Goal: Information Seeking & Learning: Learn about a topic

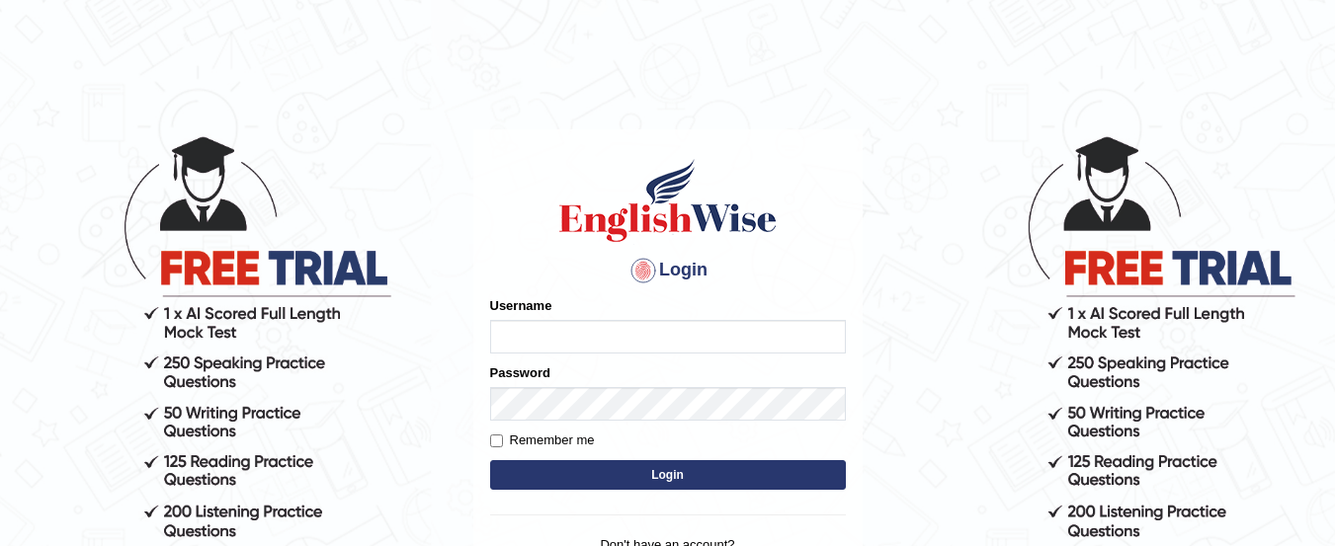
type input "yadwinder_online"
click at [673, 470] on button "Login" at bounding box center [668, 475] width 356 height 30
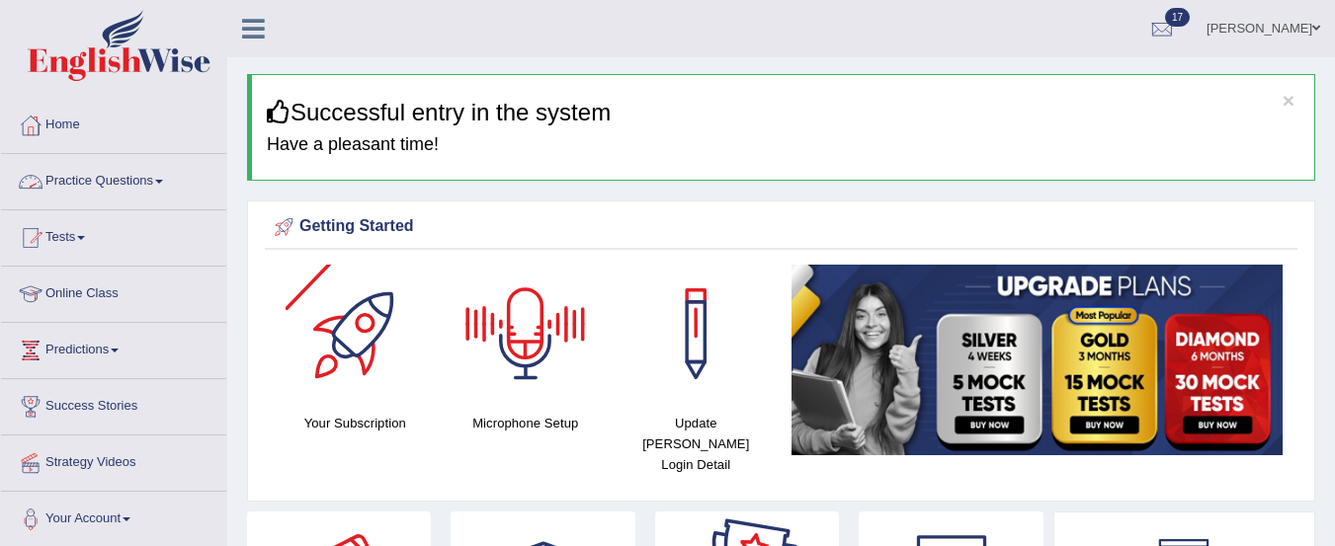
click at [139, 178] on link "Practice Questions" at bounding box center [113, 178] width 225 height 49
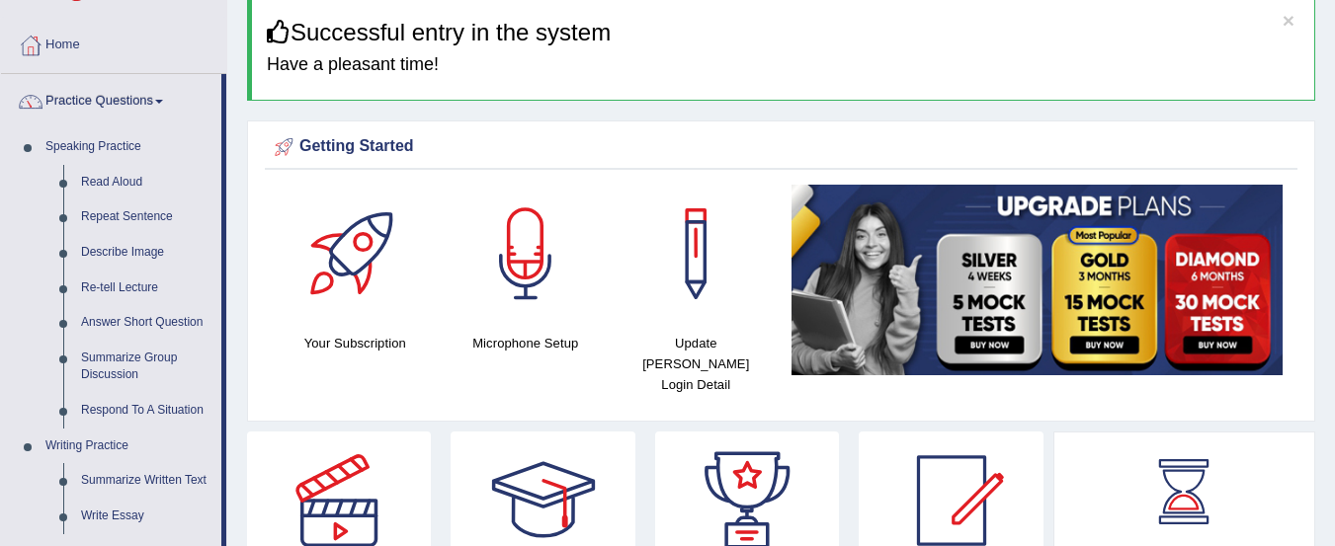
scroll to position [56, 0]
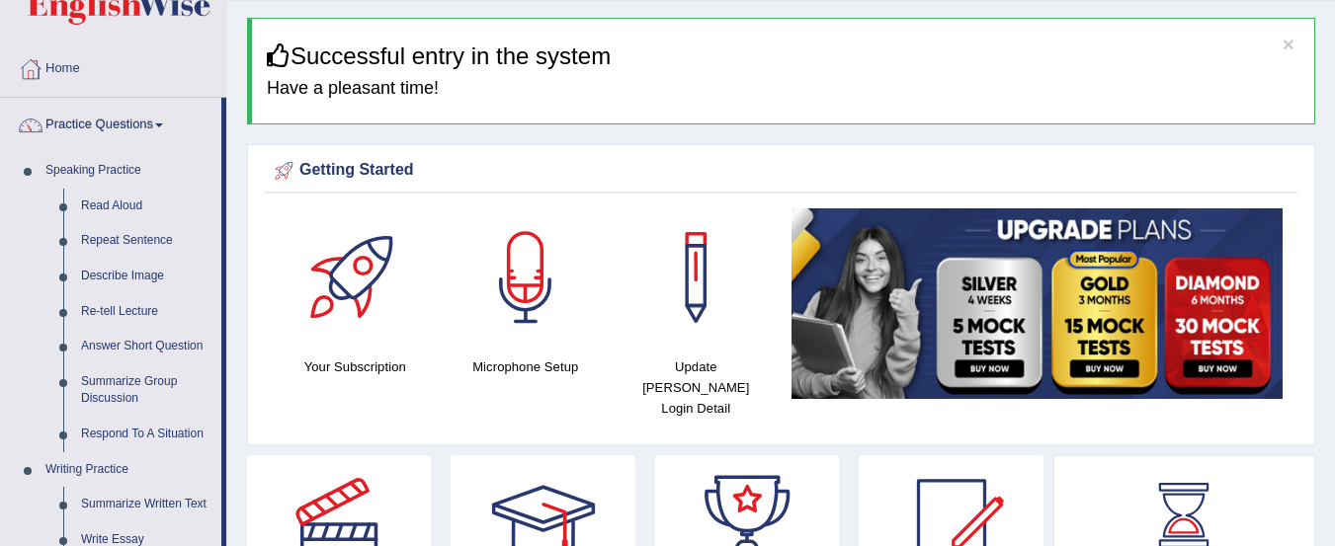
click at [112, 219] on link "Read Aloud" at bounding box center [146, 207] width 149 height 36
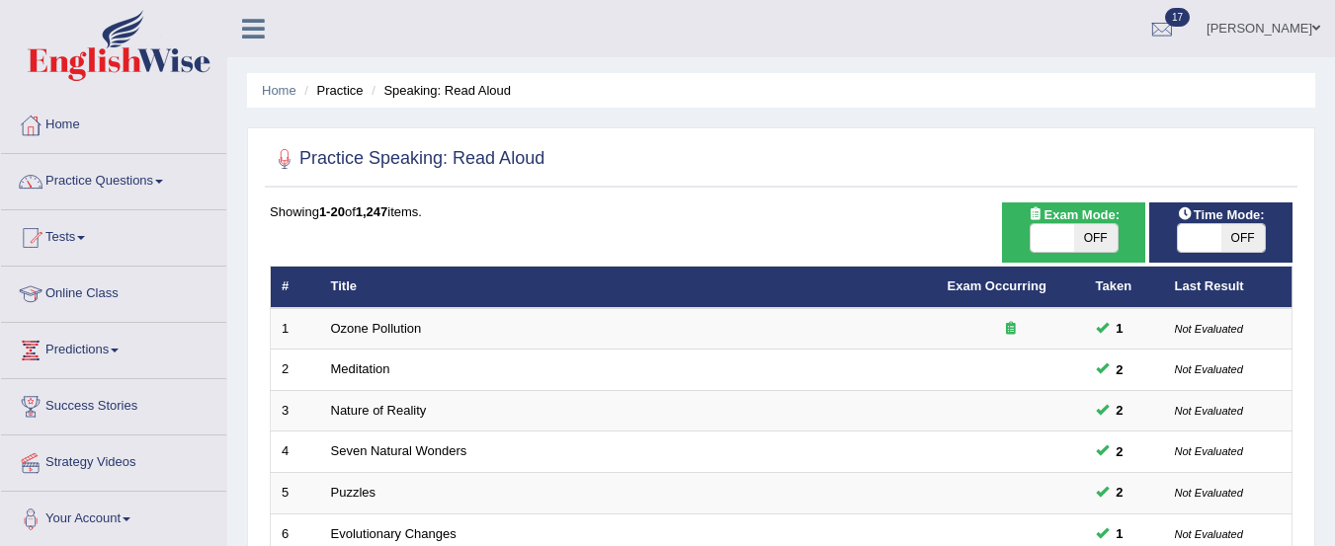
click at [1084, 229] on span "OFF" at bounding box center [1095, 238] width 43 height 28
checkbox input "true"
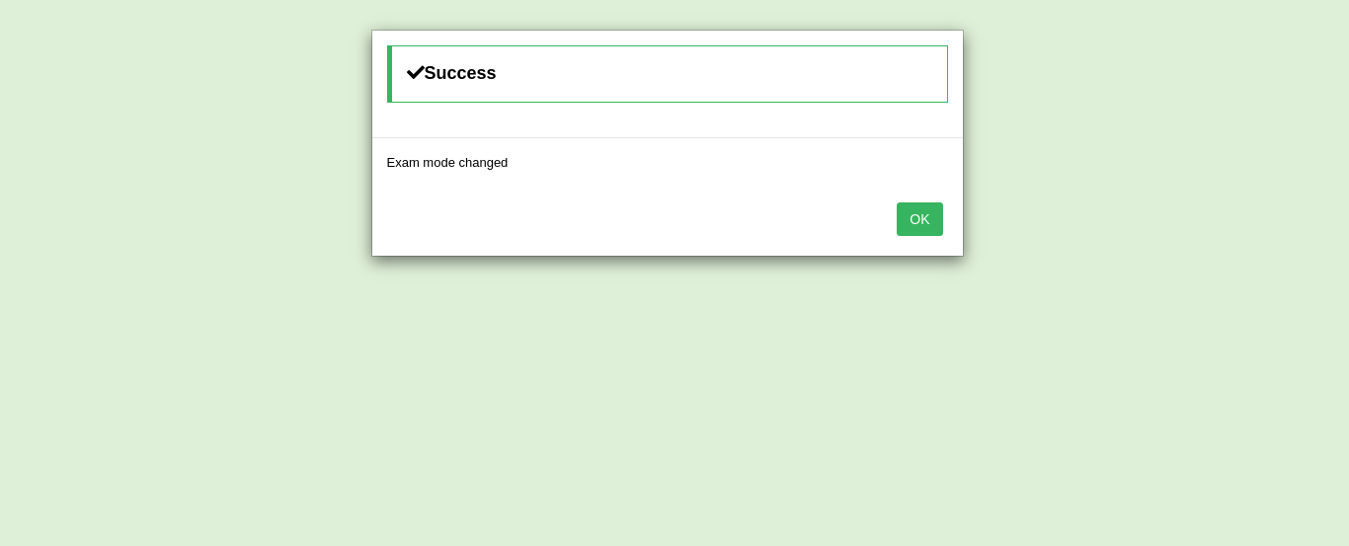
click at [935, 203] on button "OK" at bounding box center [919, 219] width 45 height 34
click at [936, 225] on button "OK" at bounding box center [919, 219] width 45 height 34
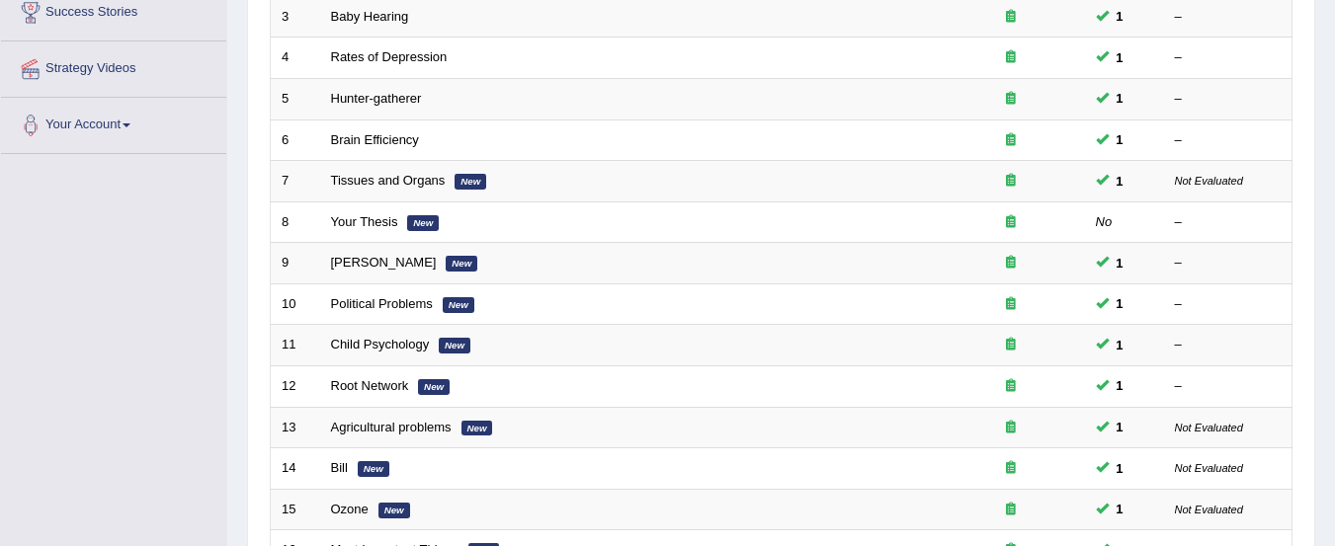
scroll to position [762, 0]
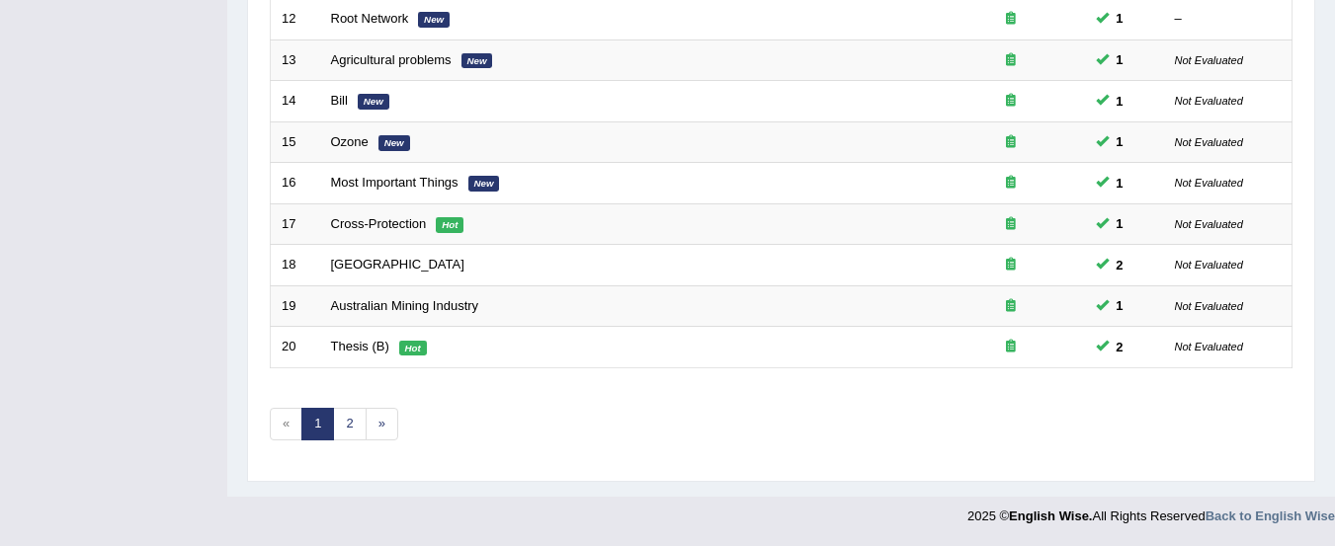
click at [341, 439] on link "2" at bounding box center [349, 424] width 33 height 33
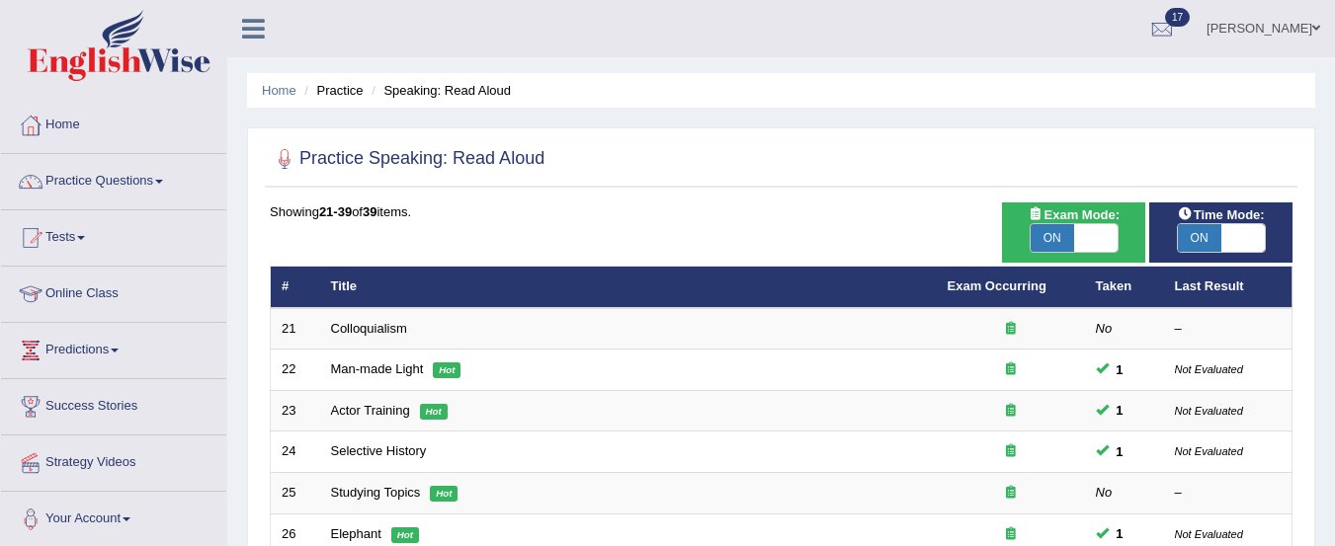
click at [379, 322] on link "Colloquialism" at bounding box center [369, 328] width 76 height 15
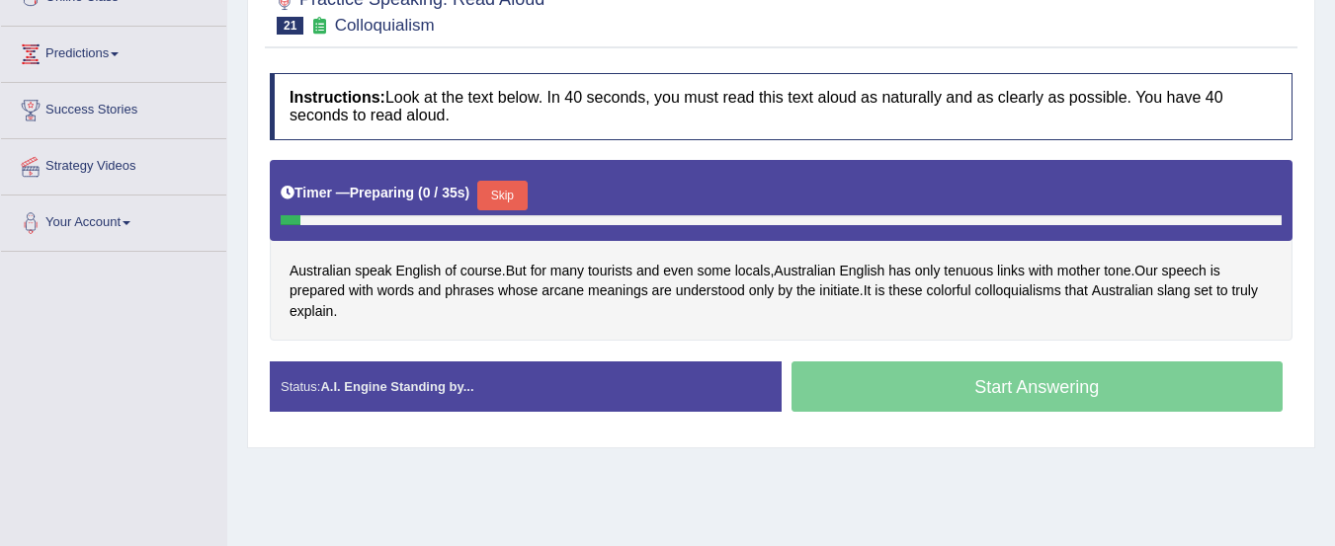
scroll to position [319, 0]
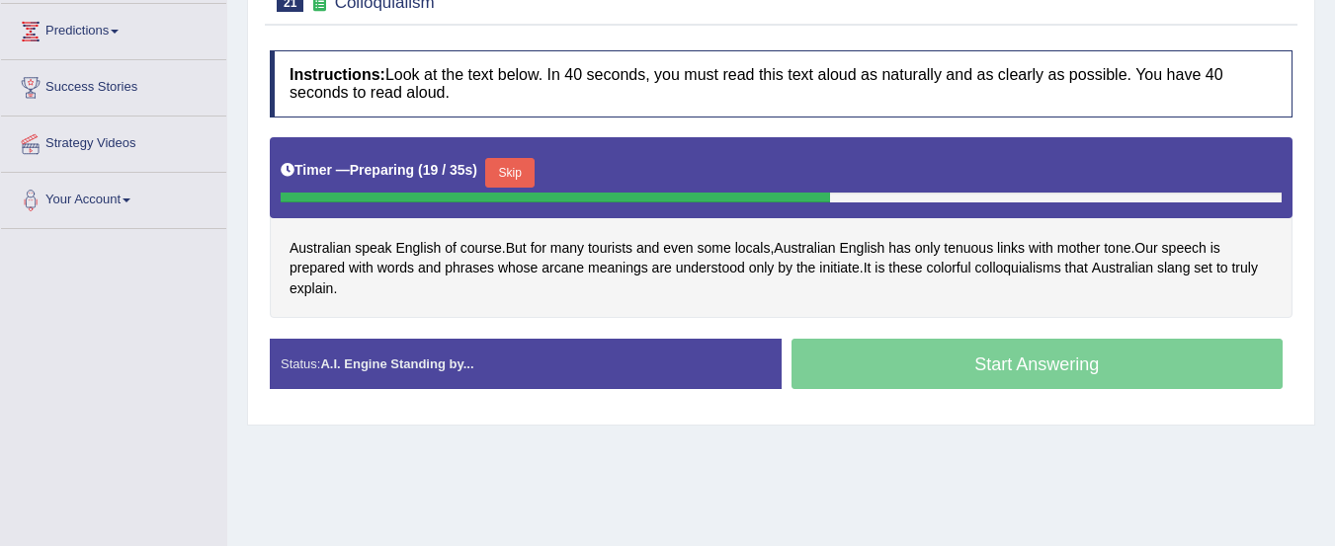
click at [515, 177] on button "Skip" at bounding box center [509, 173] width 49 height 30
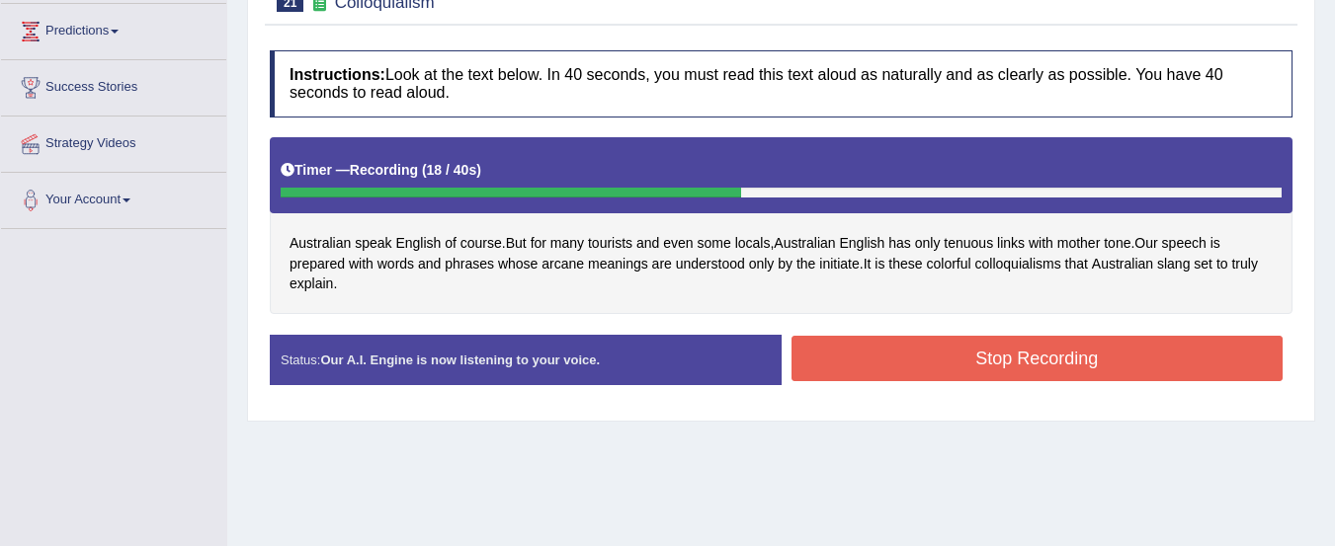
click at [1170, 355] on button "Stop Recording" at bounding box center [1037, 358] width 492 height 45
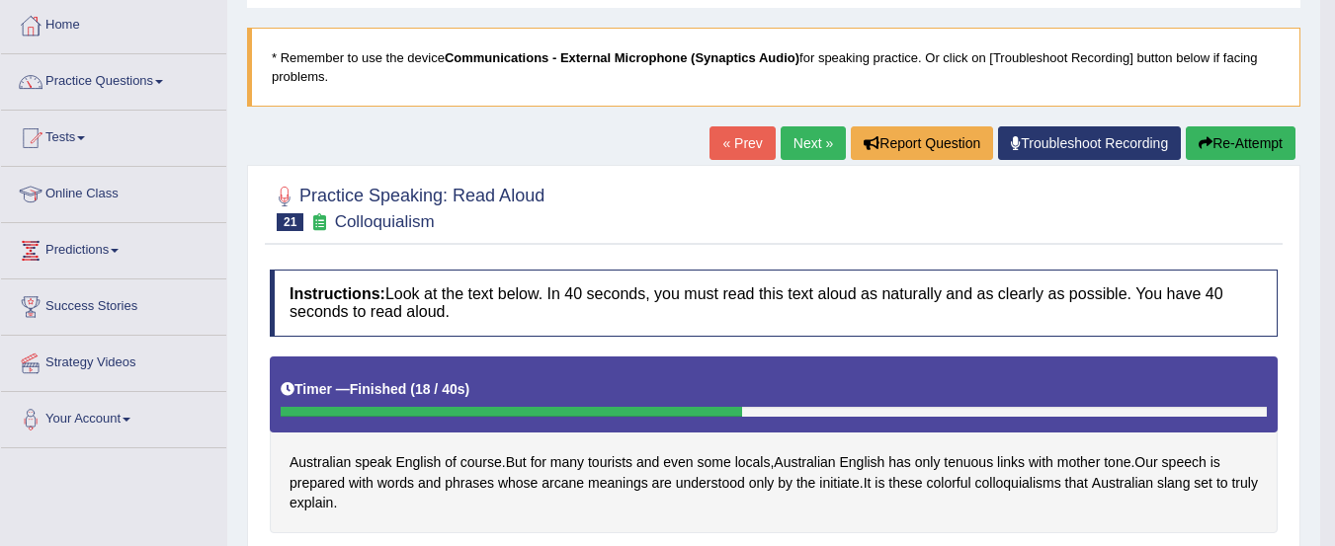
scroll to position [90, 0]
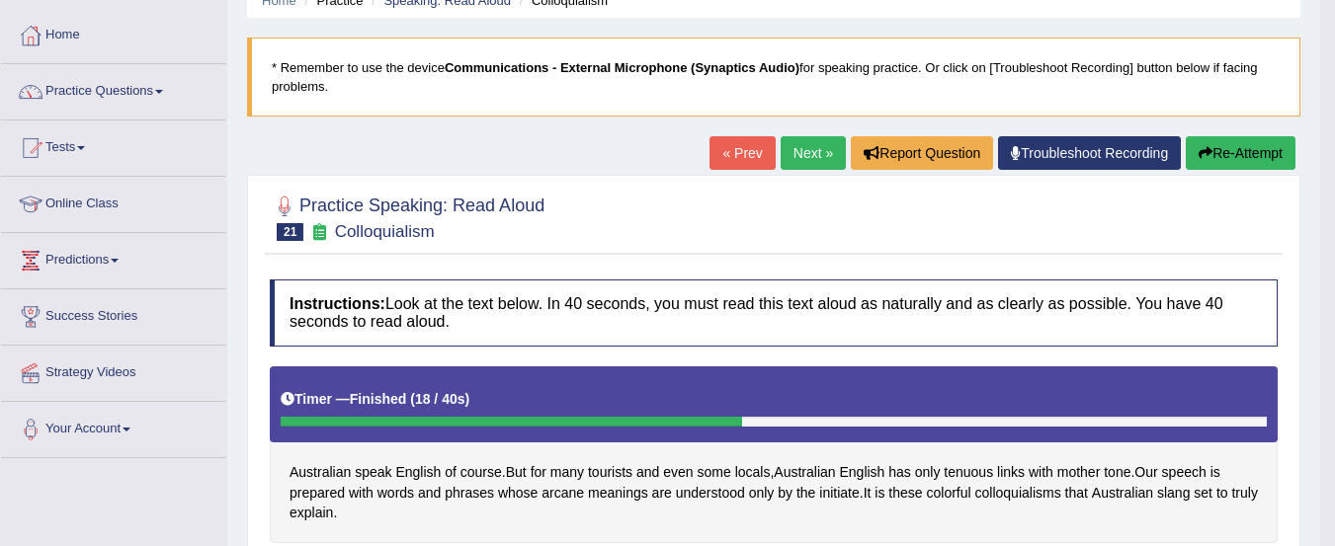
click at [809, 156] on link "Next »" at bounding box center [812, 153] width 65 height 34
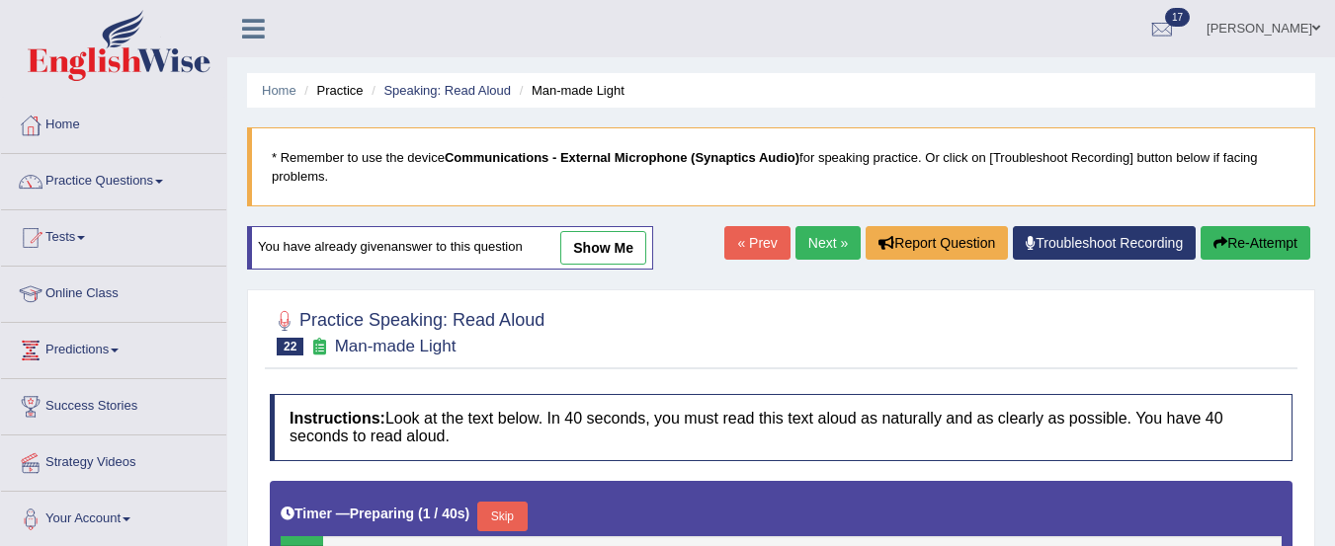
click at [456, 91] on link "Speaking: Read Aloud" at bounding box center [446, 90] width 127 height 15
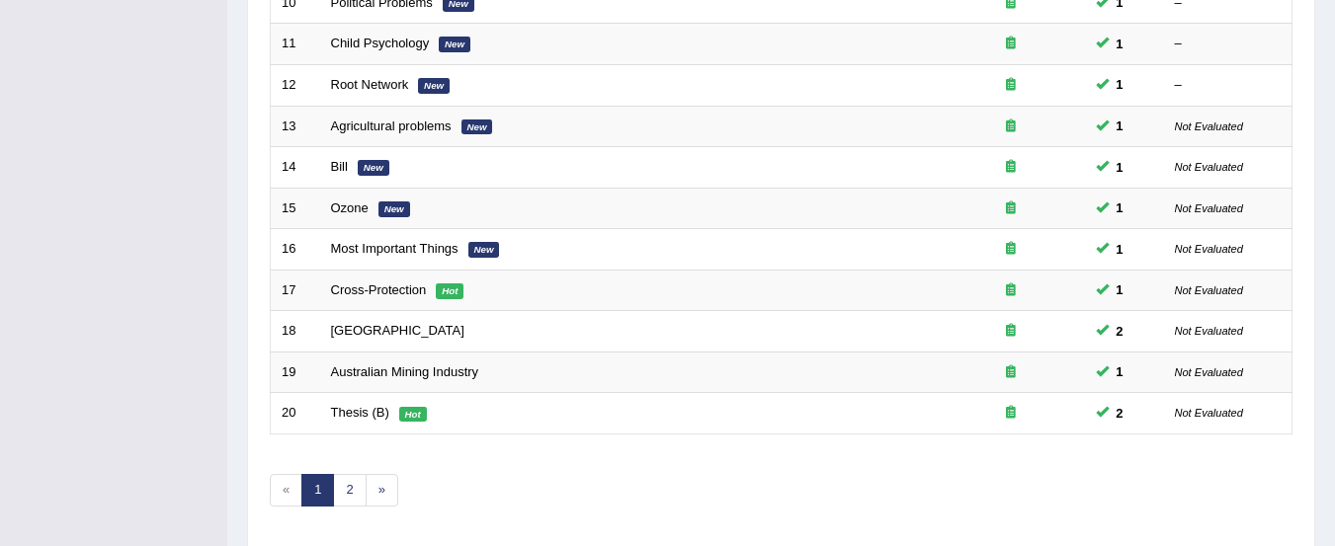
scroll to position [762, 0]
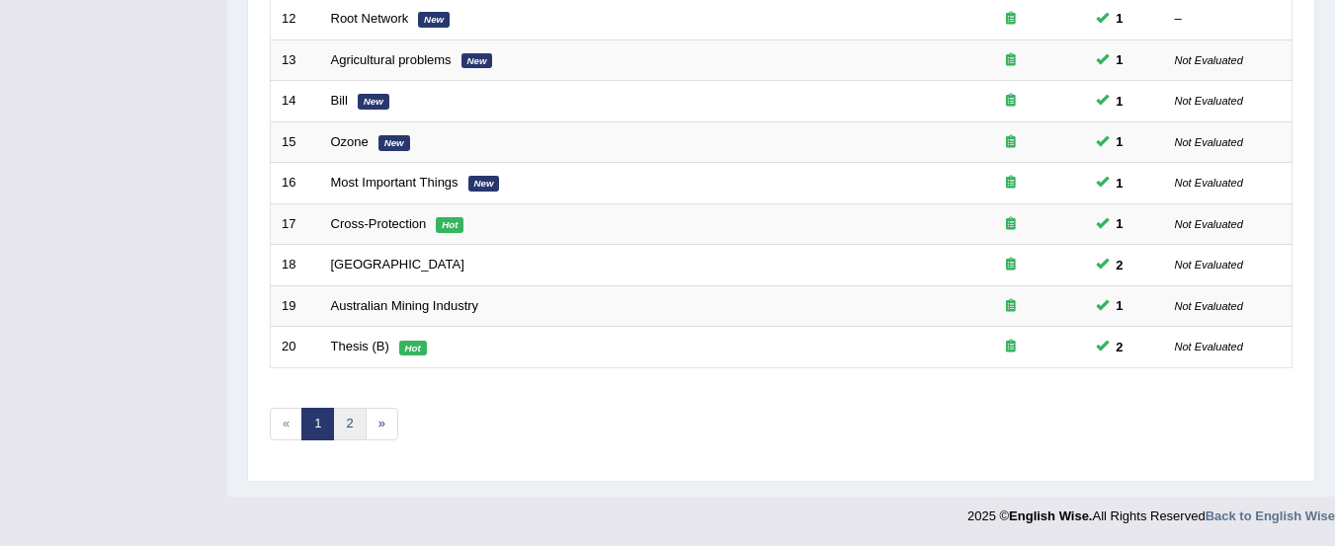
click at [352, 431] on link "2" at bounding box center [349, 424] width 33 height 33
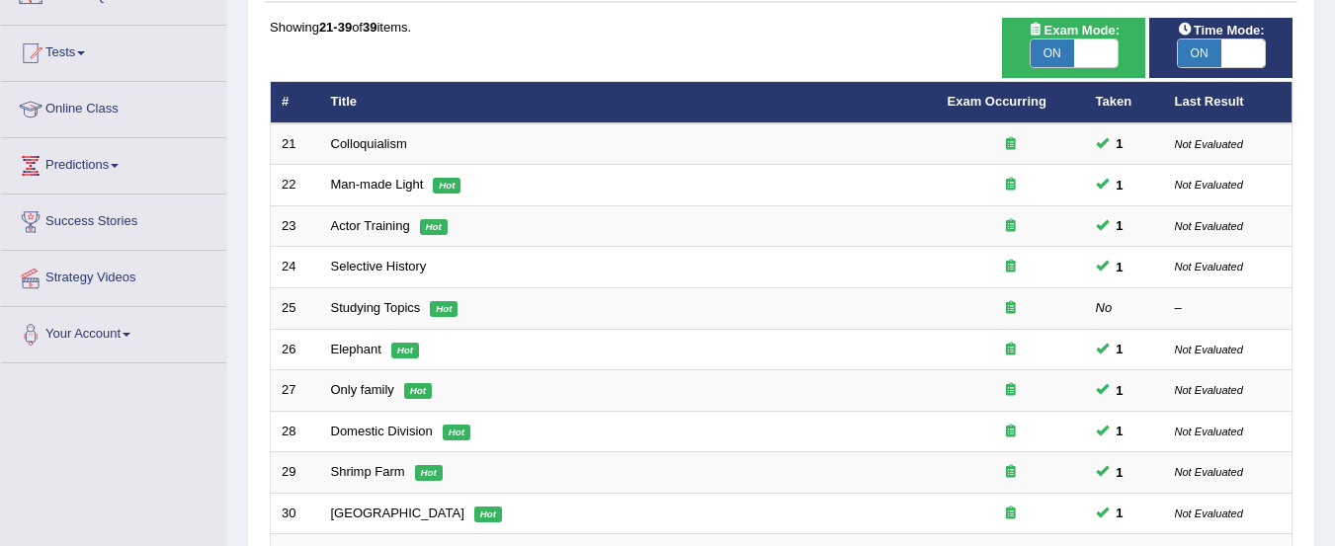
click at [390, 309] on link "Studying Topics" at bounding box center [376, 307] width 90 height 15
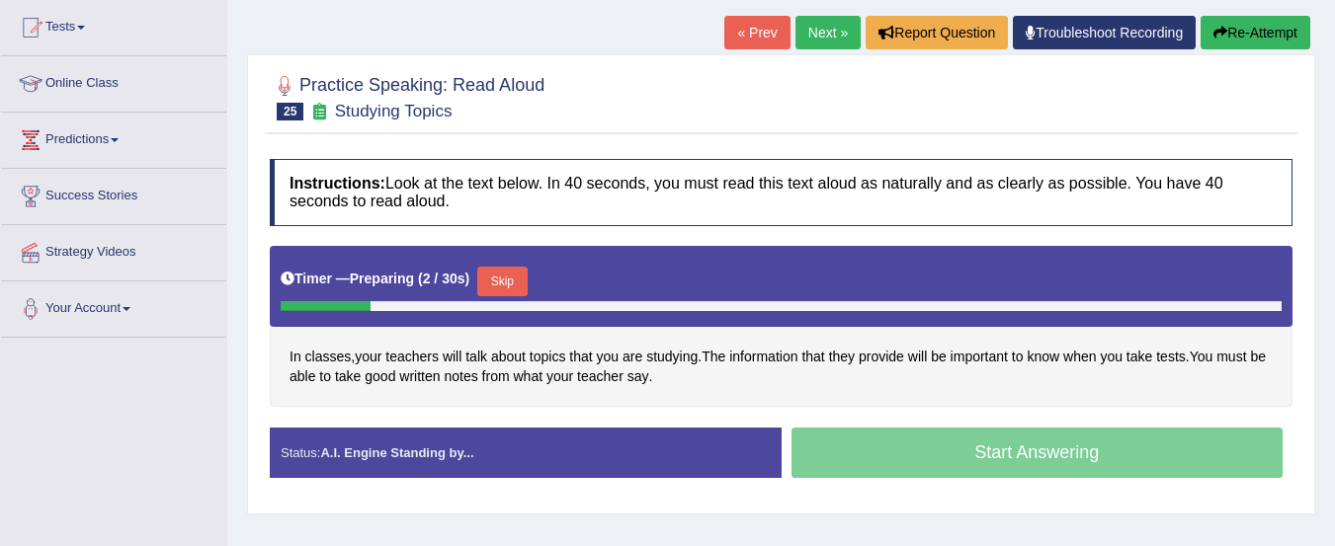
scroll to position [216, 0]
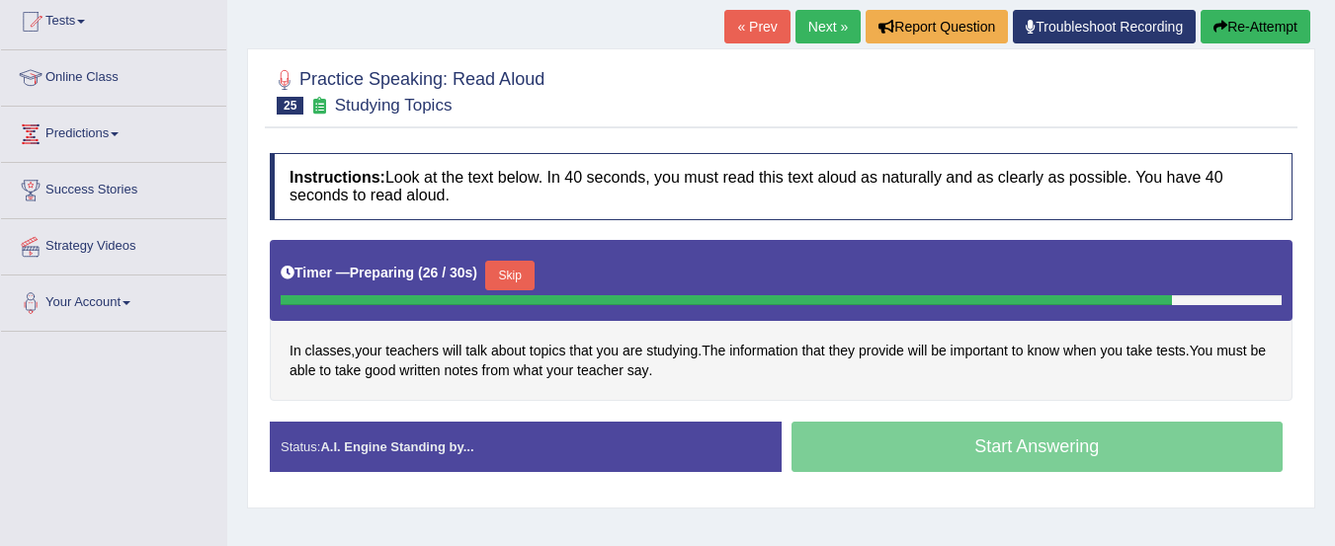
click at [517, 274] on button "Skip" at bounding box center [509, 276] width 49 height 30
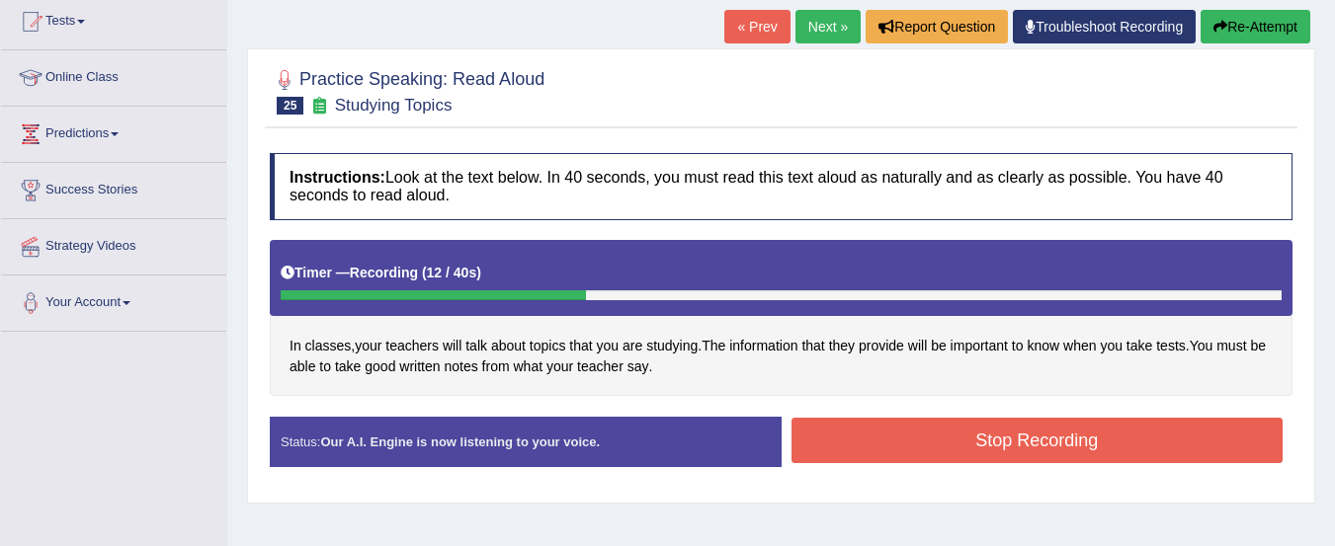
click at [1163, 446] on button "Stop Recording" at bounding box center [1037, 440] width 492 height 45
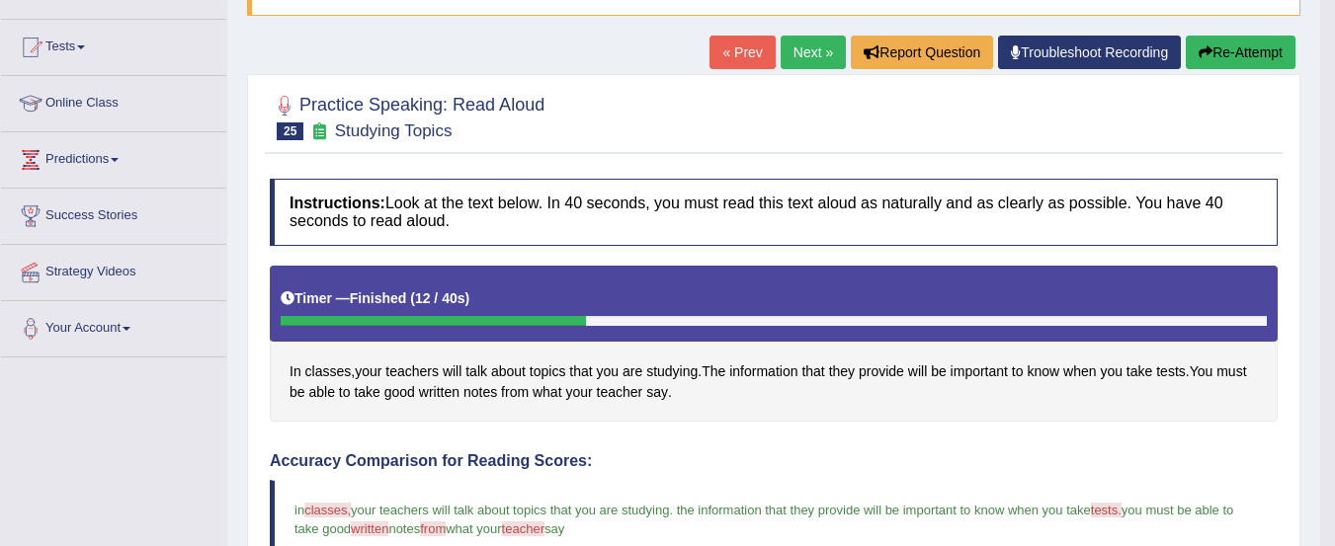
scroll to position [0, 0]
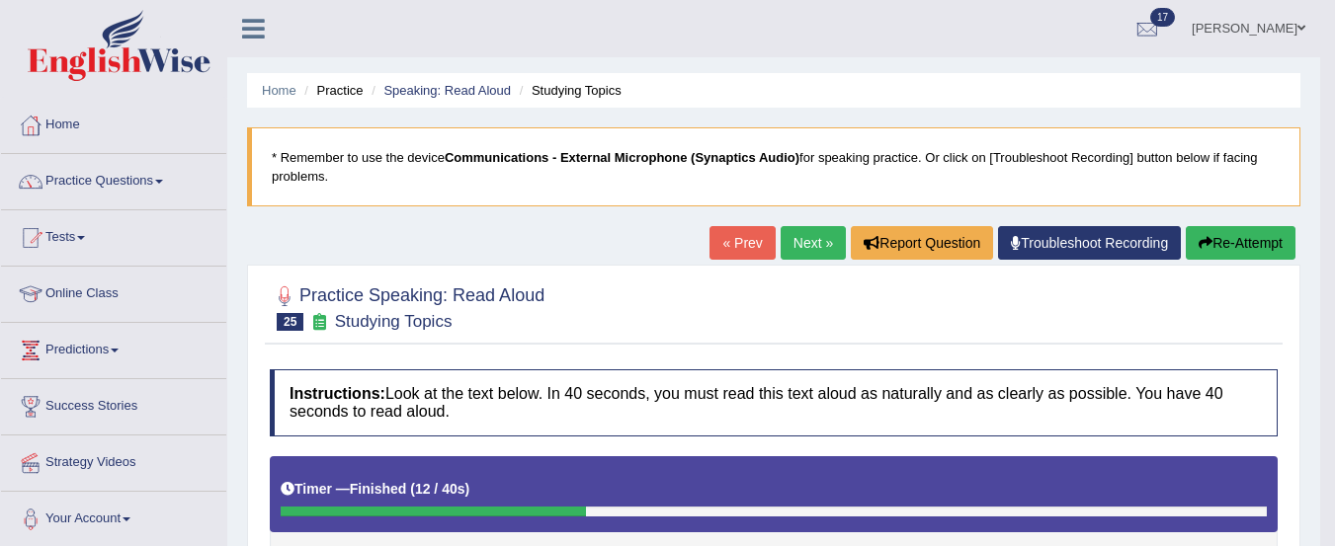
click at [104, 195] on link "Practice Questions" at bounding box center [113, 178] width 225 height 49
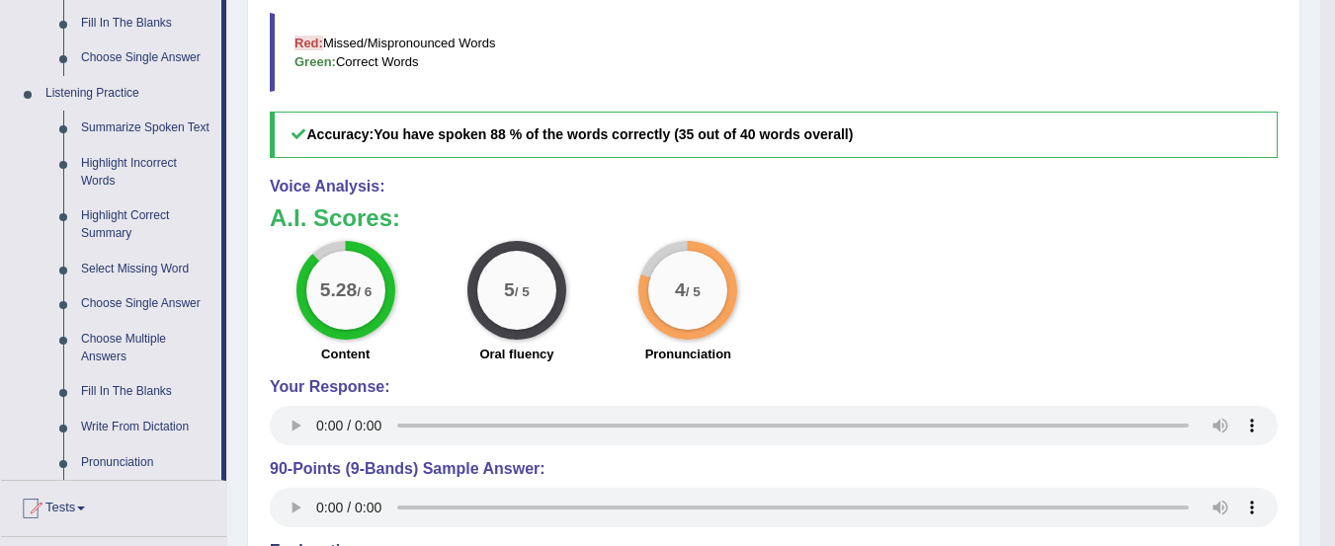
scroll to position [785, 0]
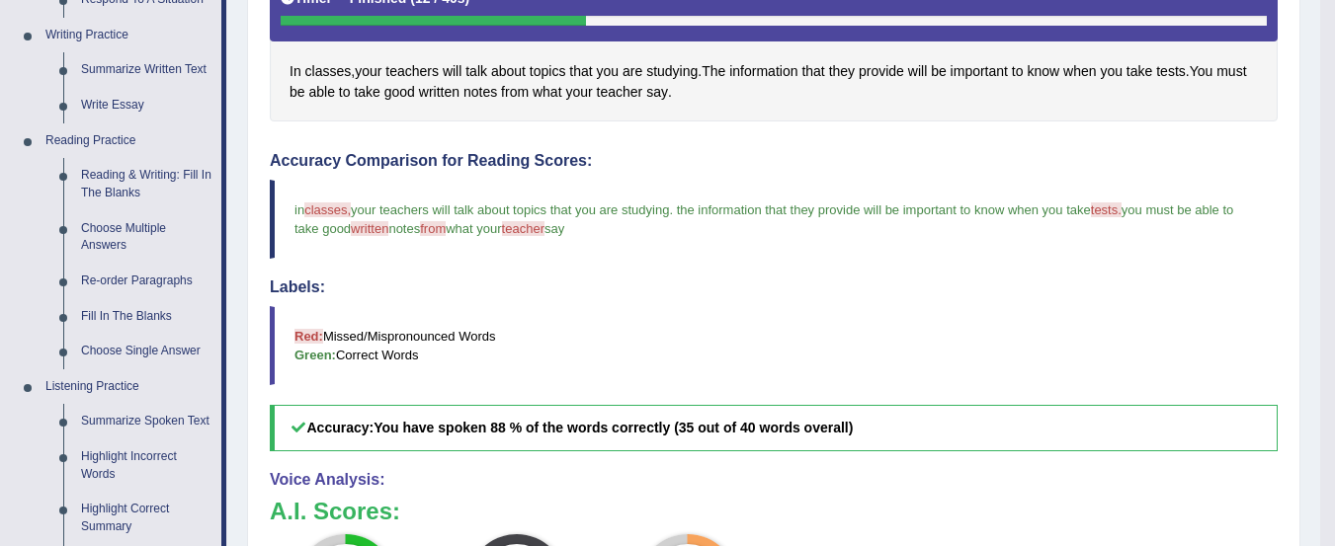
click at [119, 190] on link "Reading & Writing: Fill In The Blanks" at bounding box center [146, 184] width 149 height 52
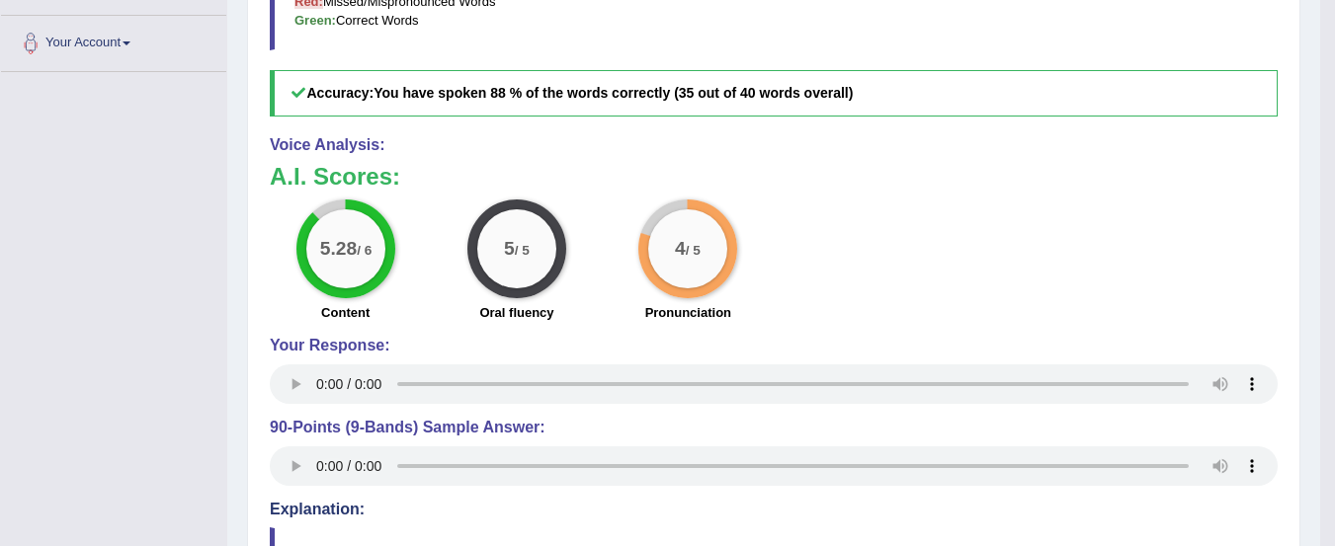
scroll to position [1087, 0]
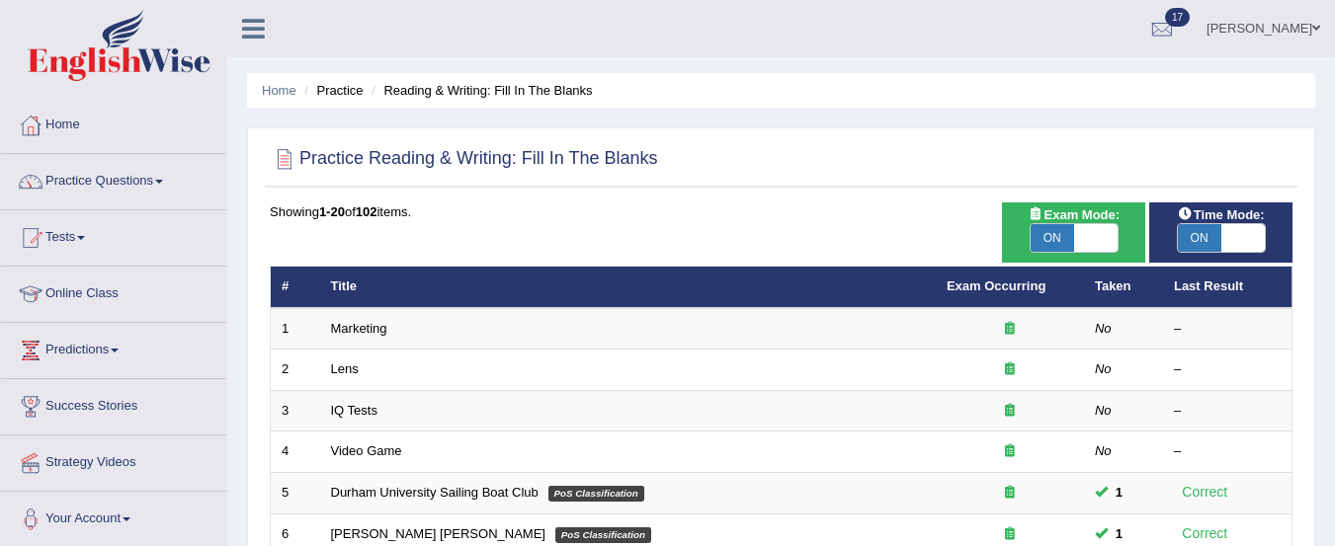
click at [349, 326] on link "Marketing" at bounding box center [359, 328] width 56 height 15
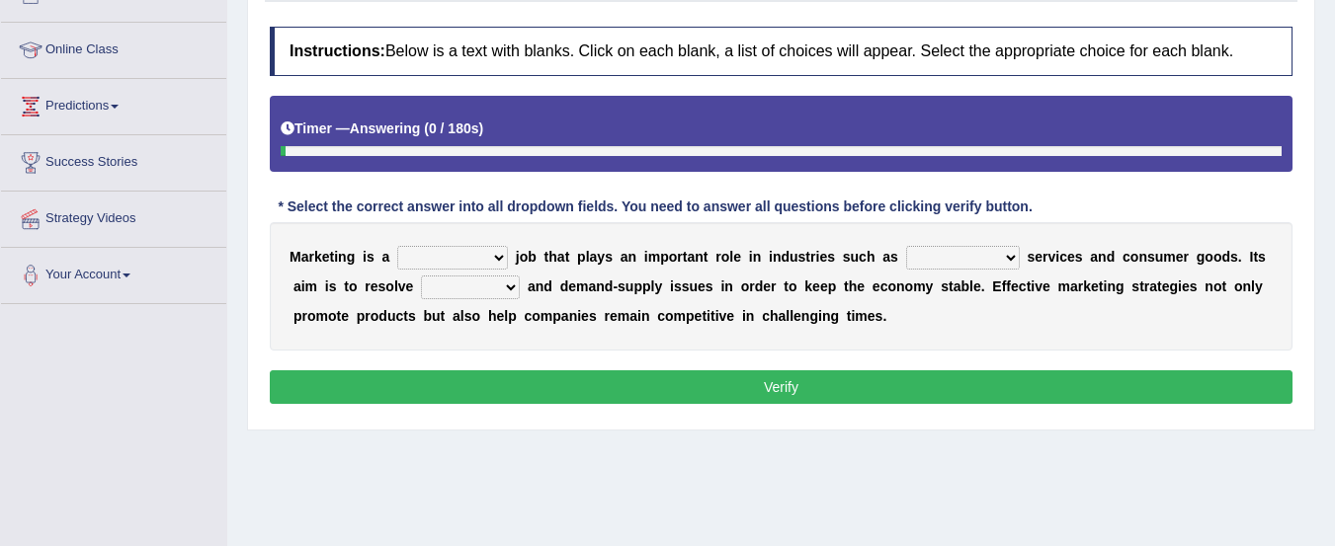
scroll to position [316, 0]
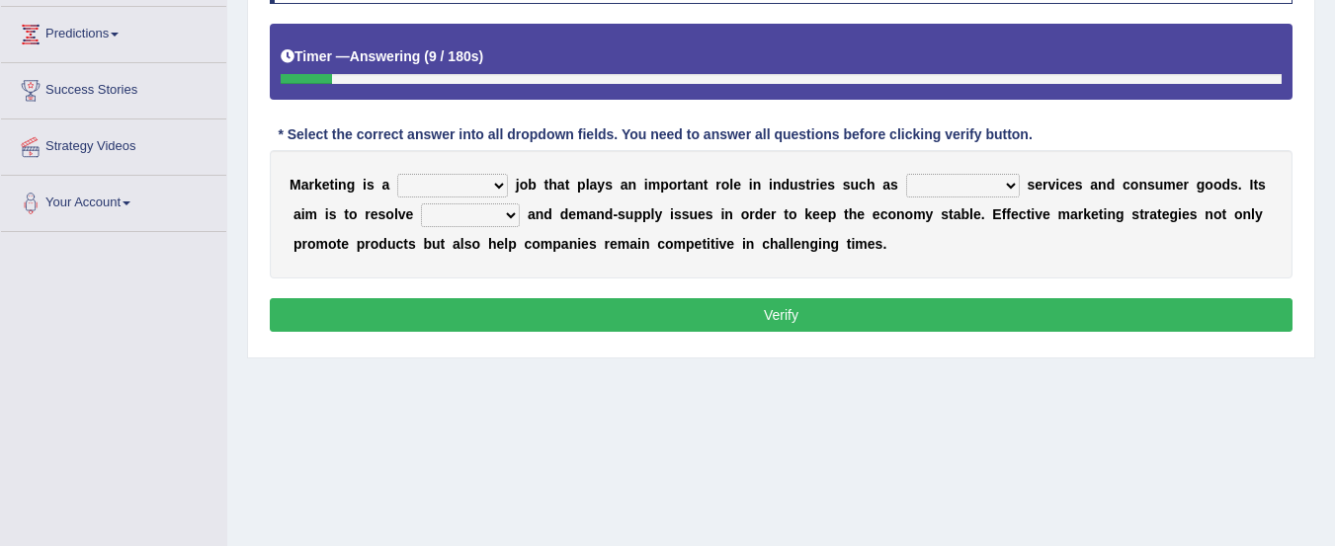
click at [492, 189] on select "professional flexible parochial descriptive" at bounding box center [452, 186] width 111 height 24
select select "professional"
click at [397, 174] on select "professional flexible parochial descriptive" at bounding box center [452, 186] width 111 height 24
click at [952, 188] on select "civil financial conventional foremost" at bounding box center [963, 186] width 114 height 24
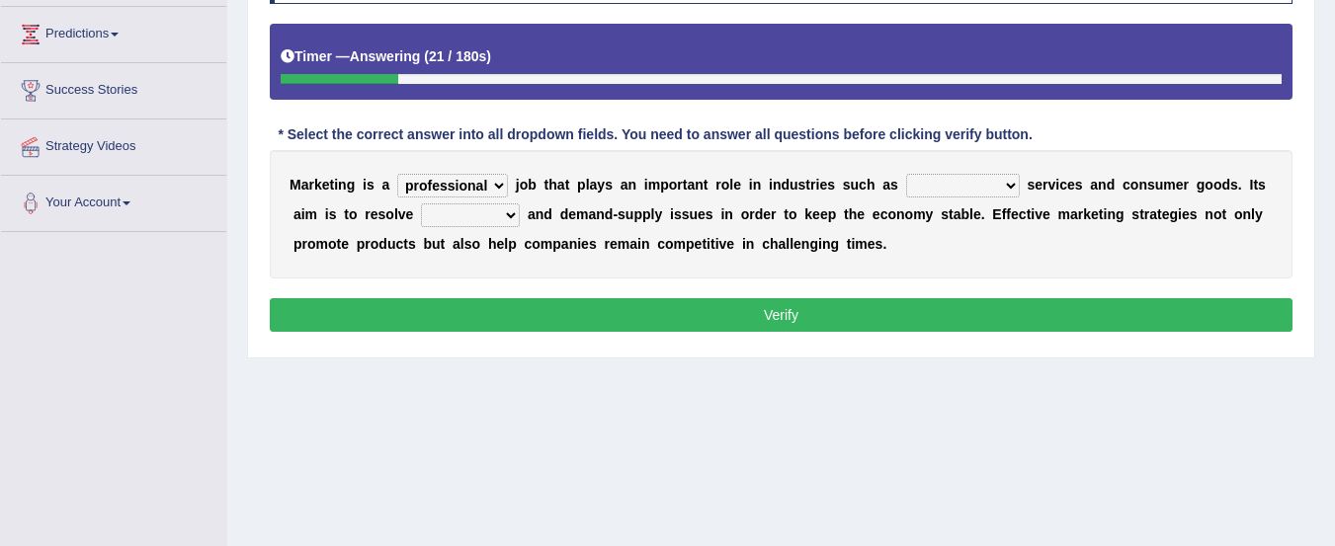
click at [994, 187] on select "civil financial conventional foremost" at bounding box center [963, 186] width 114 height 24
select select "financial"
click at [906, 174] on select "civil financial conventional foremost" at bounding box center [963, 186] width 114 height 24
click at [507, 215] on select "imbalance excess symmetry budget" at bounding box center [470, 215] width 99 height 24
select select "budget"
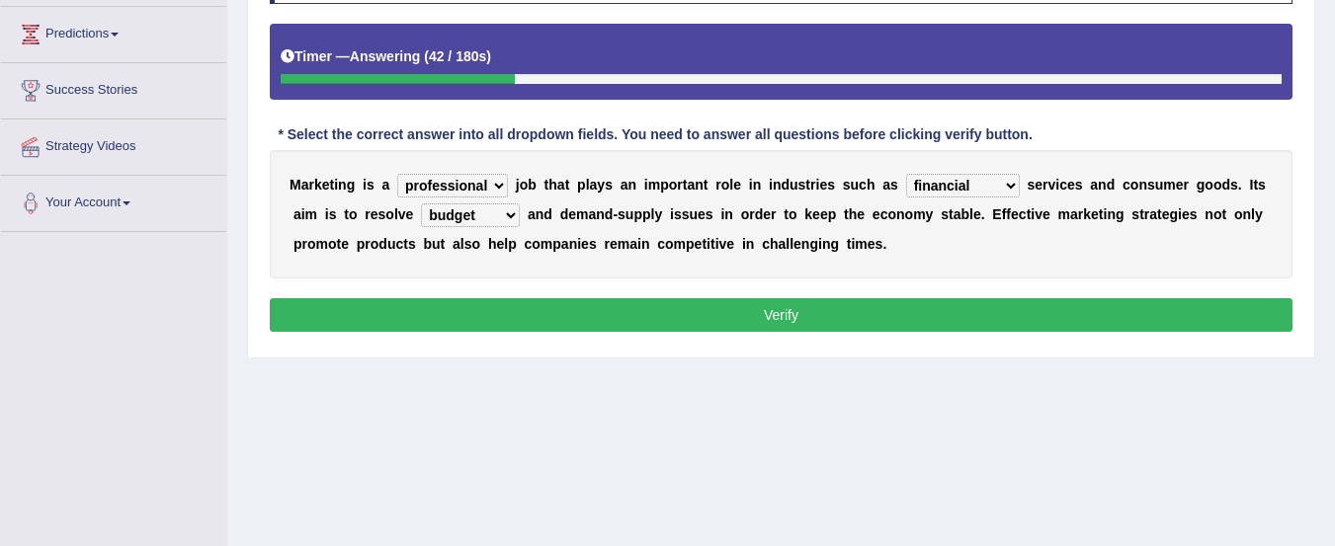
click at [421, 203] on select "imbalance excess symmetry budget" at bounding box center [470, 215] width 99 height 24
click at [613, 308] on button "Verify" at bounding box center [781, 315] width 1022 height 34
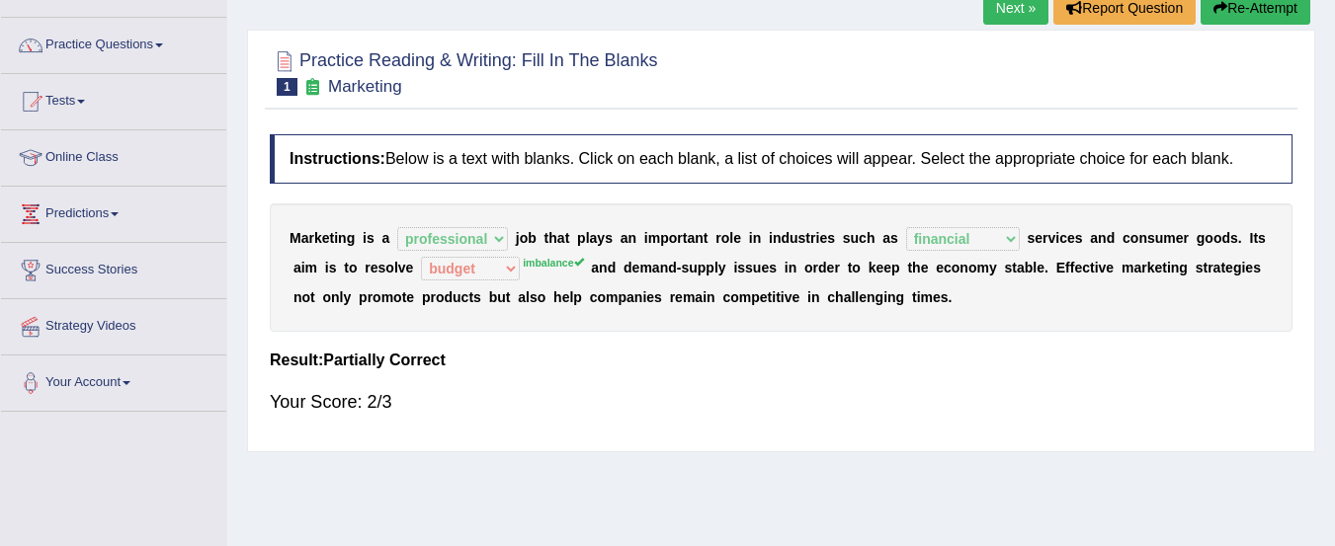
scroll to position [116, 0]
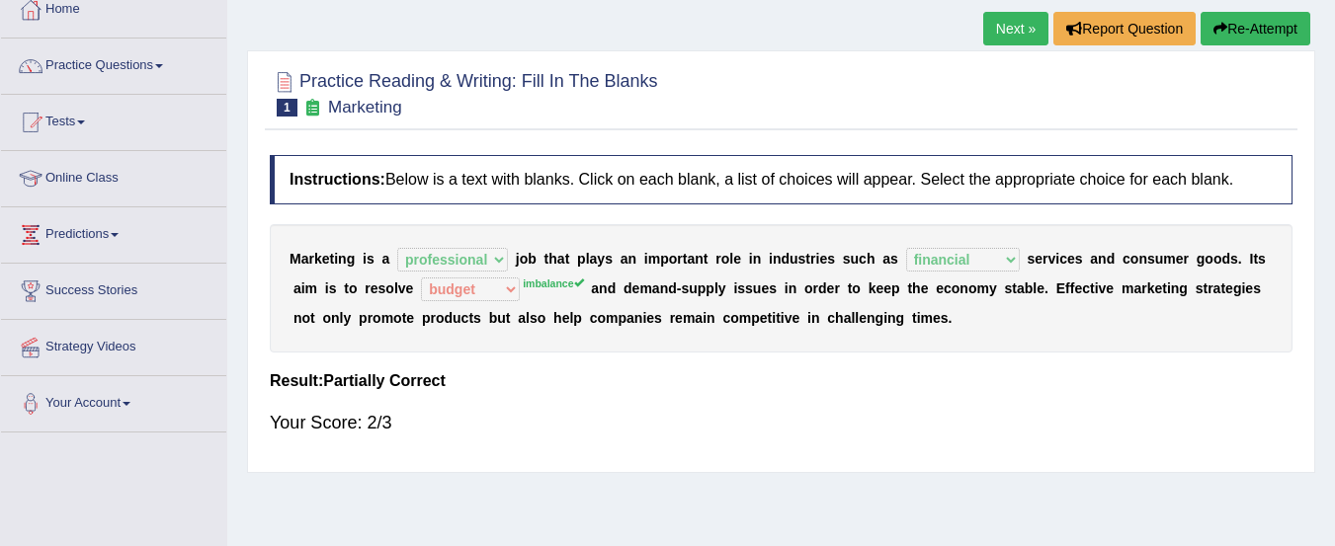
click at [1233, 20] on button "Re-Attempt" at bounding box center [1255, 29] width 110 height 34
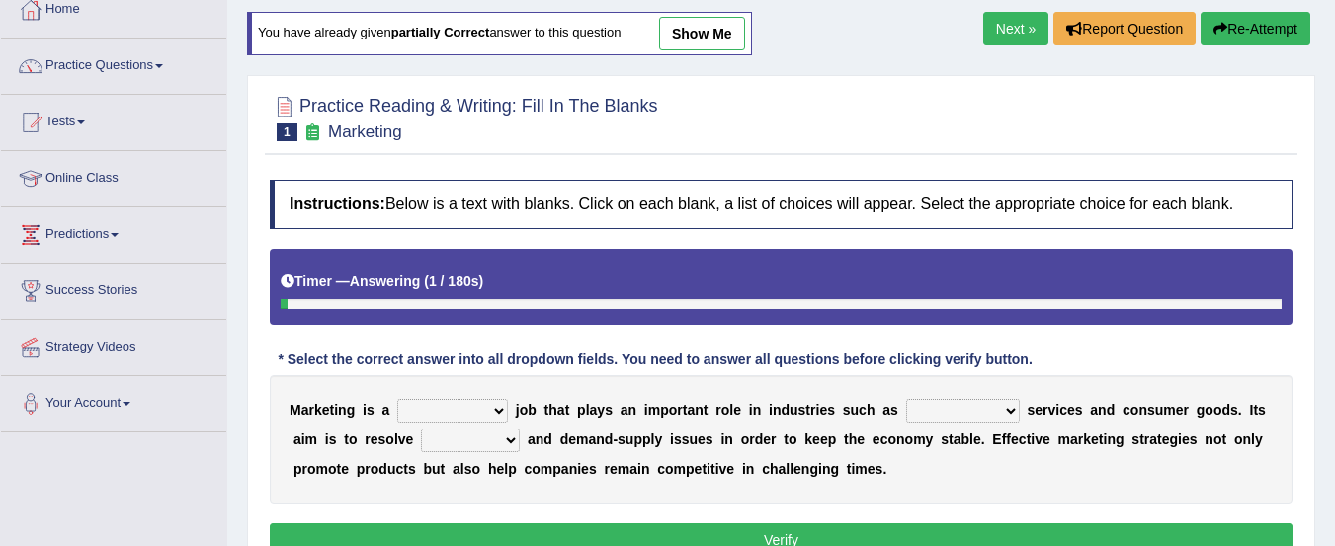
click at [479, 412] on select "professional flexible parochial descriptive" at bounding box center [452, 411] width 111 height 24
select select "professional"
click at [397, 399] on select "professional flexible parochial descriptive" at bounding box center [452, 411] width 111 height 24
click at [978, 414] on select "civil financial conventional foremost" at bounding box center [963, 411] width 114 height 24
click at [906, 399] on select "civil financial conventional foremost" at bounding box center [963, 411] width 114 height 24
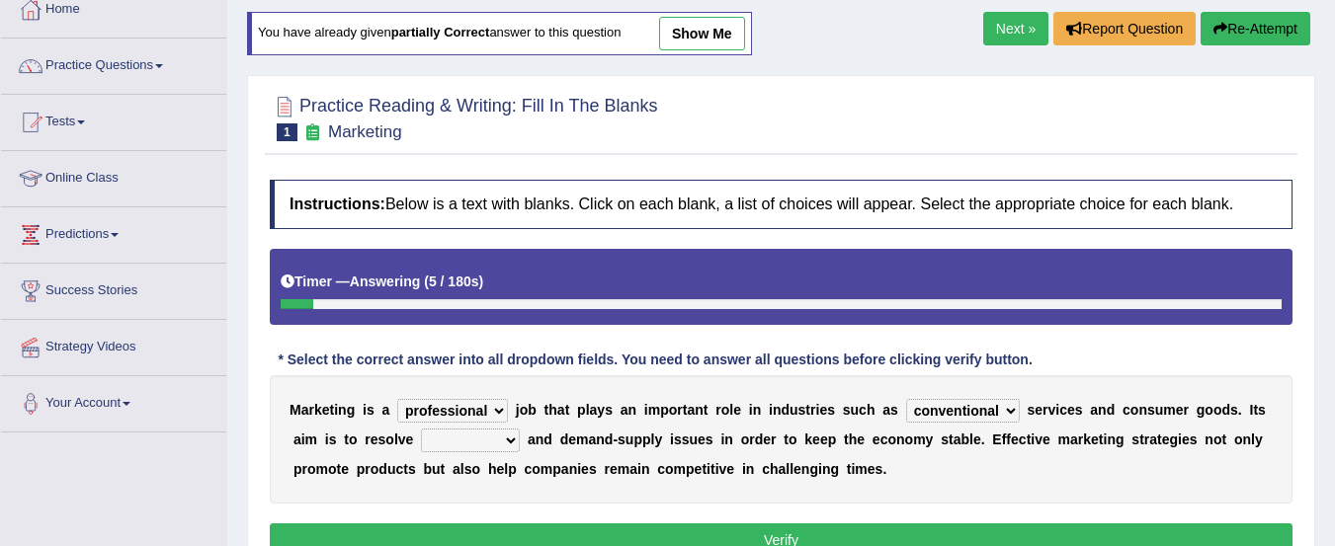
click at [989, 415] on select "civil financial conventional foremost" at bounding box center [963, 411] width 114 height 24
select select "financial"
click at [906, 399] on select "civil financial conventional foremost" at bounding box center [963, 411] width 114 height 24
click at [490, 434] on select "imbalance excess symmetry budget" at bounding box center [470, 441] width 99 height 24
select select "imbalance"
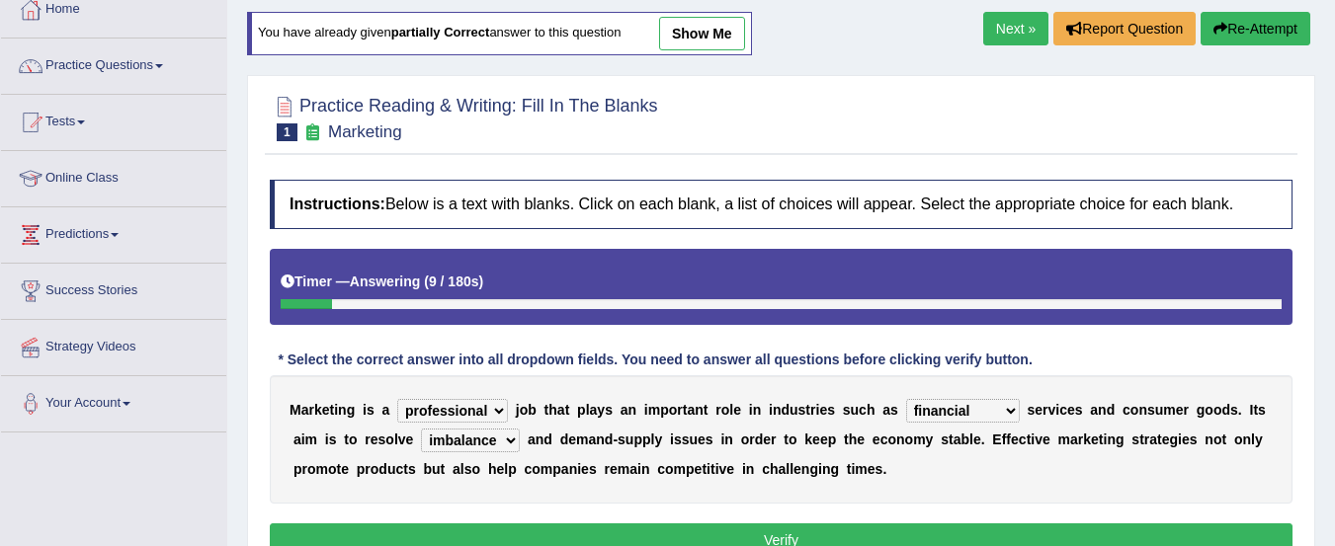
click at [421, 429] on select "imbalance excess symmetry budget" at bounding box center [470, 441] width 99 height 24
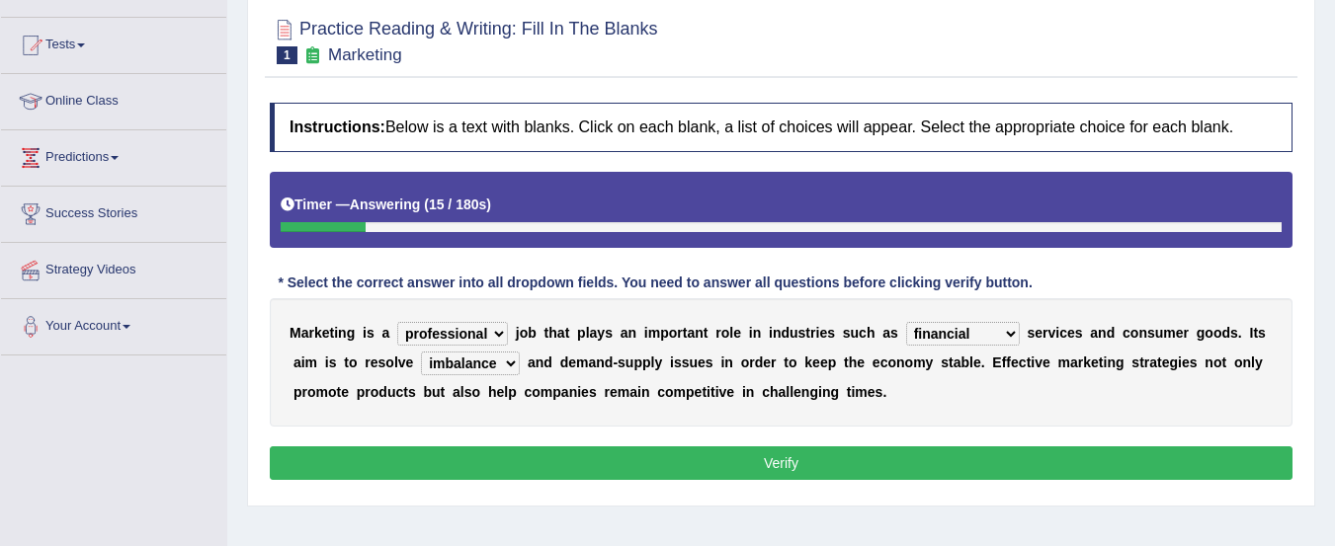
scroll to position [200, 0]
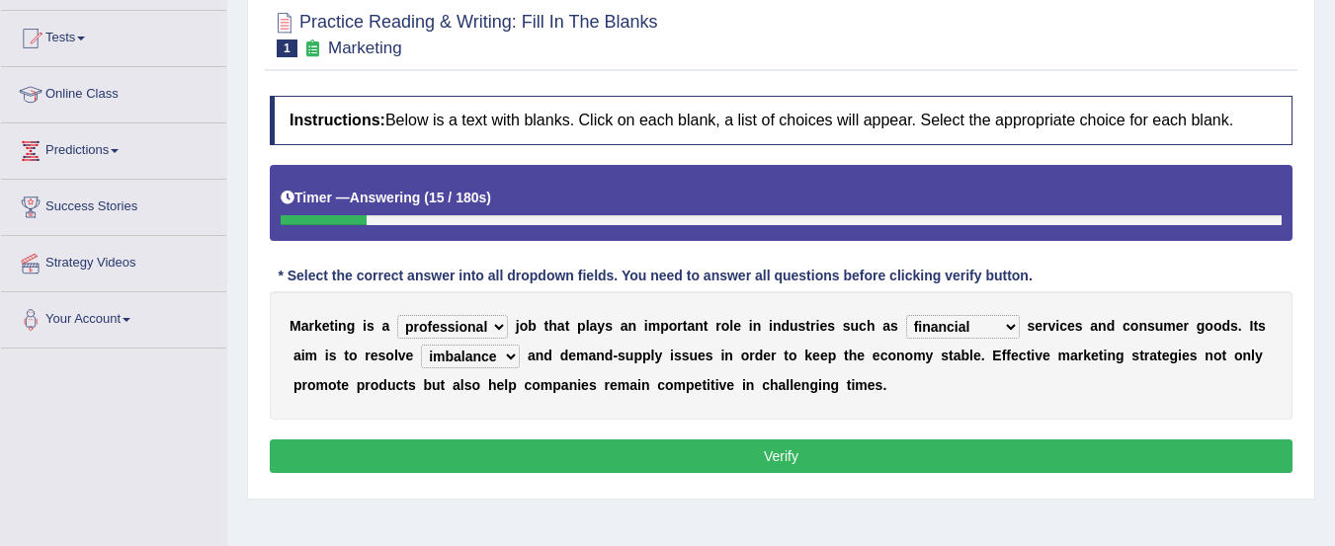
click at [821, 462] on button "Verify" at bounding box center [781, 457] width 1022 height 34
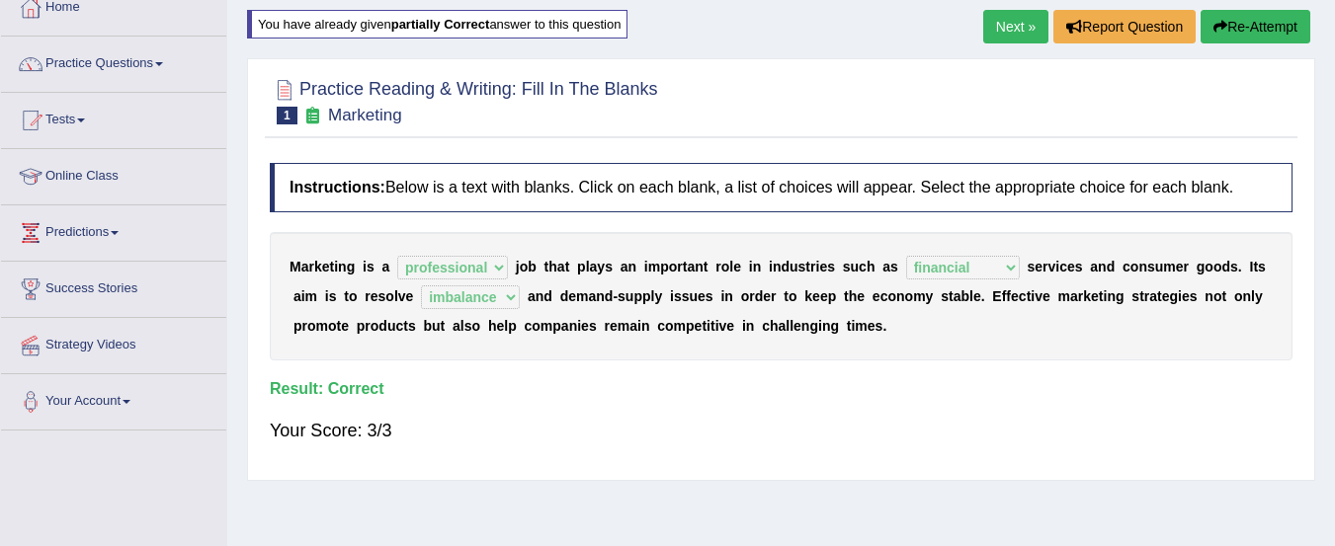
scroll to position [0, 0]
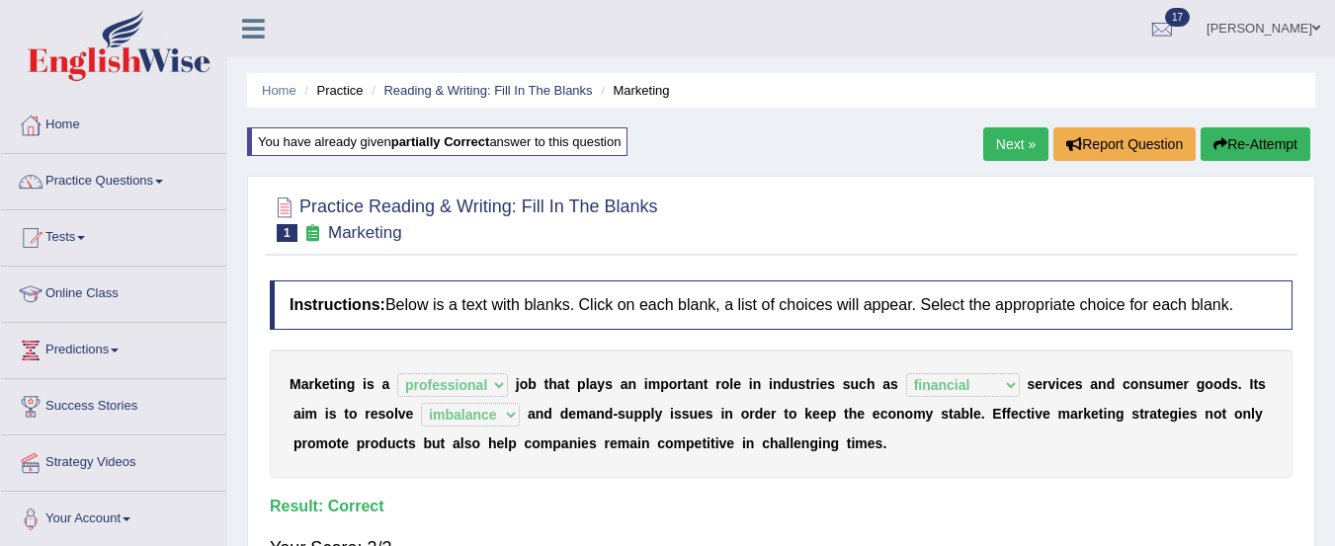
click at [1265, 138] on button "Re-Attempt" at bounding box center [1255, 144] width 110 height 34
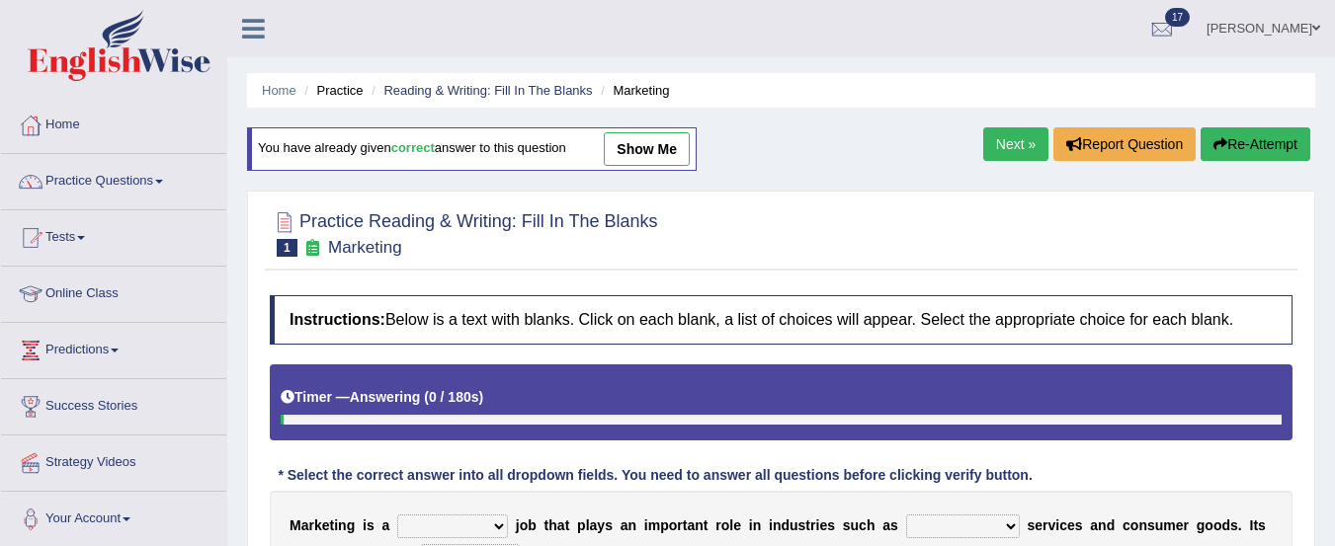
click at [1017, 148] on link "Next »" at bounding box center [1015, 144] width 65 height 34
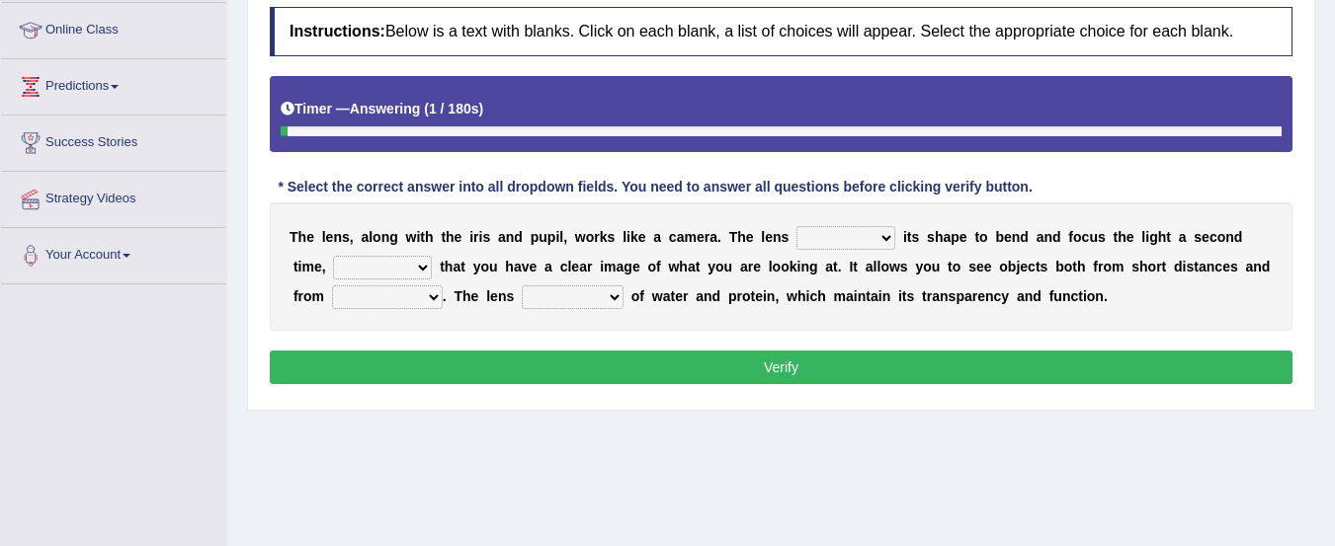
scroll to position [277, 0]
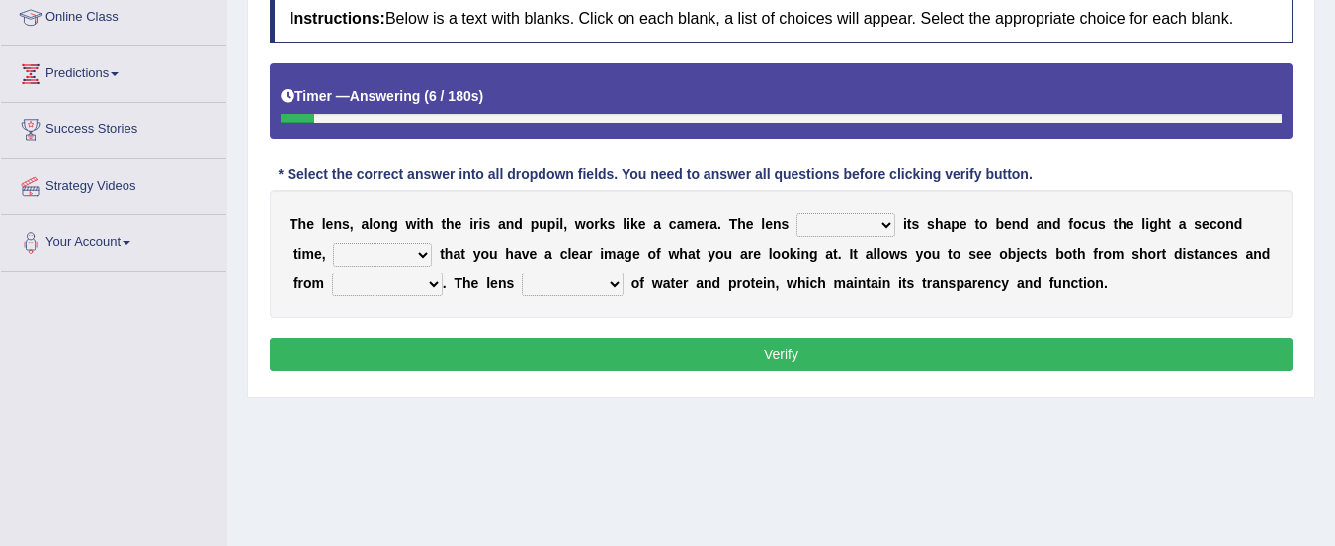
click at [882, 227] on select "adjusts shows selects presents" at bounding box center [845, 225] width 99 height 24
select select "adjusts"
click at [796, 213] on select "adjusts shows selects presents" at bounding box center [845, 225] width 99 height 24
click at [422, 258] on select "ensures to ensure ensure ensured" at bounding box center [382, 255] width 99 height 24
select select "to ensure"
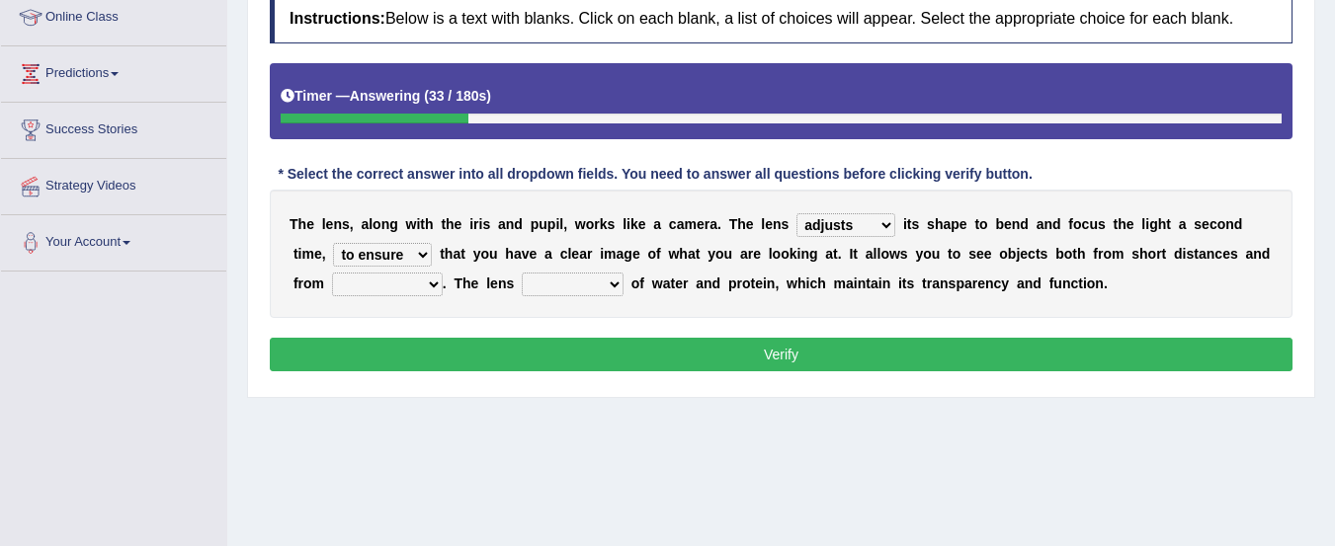
click at [333, 243] on select "ensures to ensure ensure ensured" at bounding box center [382, 255] width 99 height 24
click at [418, 287] on select "far away in between further apart all along" at bounding box center [387, 285] width 111 height 24
select select "far away"
click at [332, 273] on select "far away in between further apart all along" at bounding box center [387, 285] width 111 height 24
click at [431, 285] on select "far away in between further apart all along" at bounding box center [387, 285] width 111 height 24
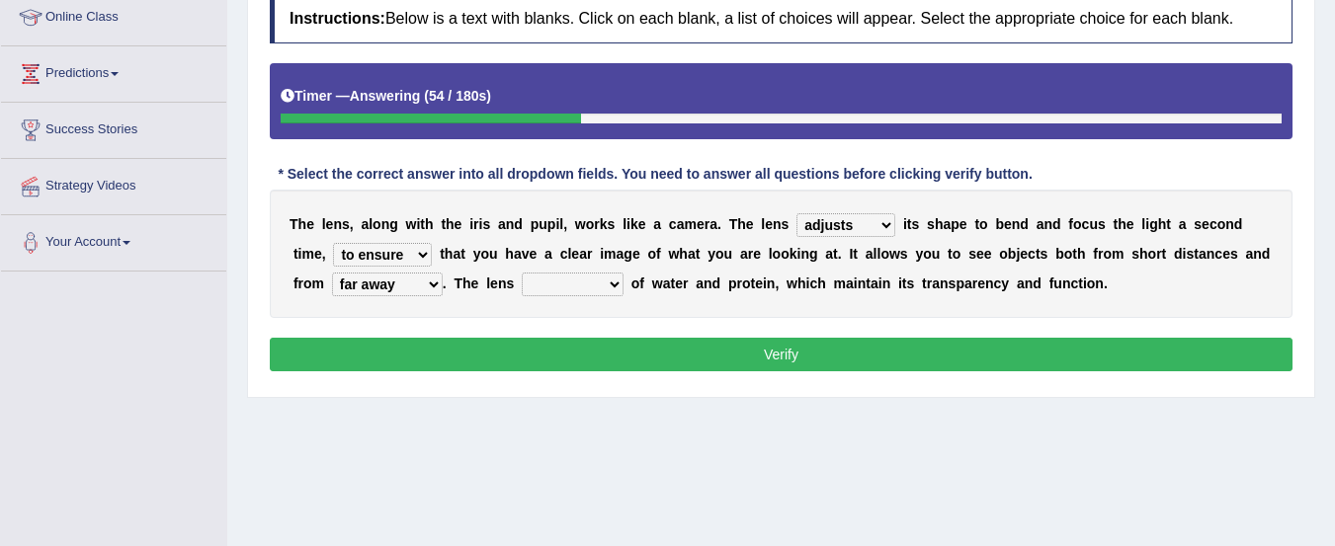
click at [542, 299] on div "T h e l e n s , a l o n g w i t h t h e i r i s a n d p u p i l , w o r k s l i…" at bounding box center [781, 254] width 1022 height 128
click at [616, 281] on select "constitutes comprises composes consists" at bounding box center [573, 285] width 102 height 24
click at [522, 273] on select "constitutes comprises composes consists" at bounding box center [573, 285] width 102 height 24
click at [610, 281] on select "constitutes comprises composes consists" at bounding box center [573, 285] width 102 height 24
select select "consists"
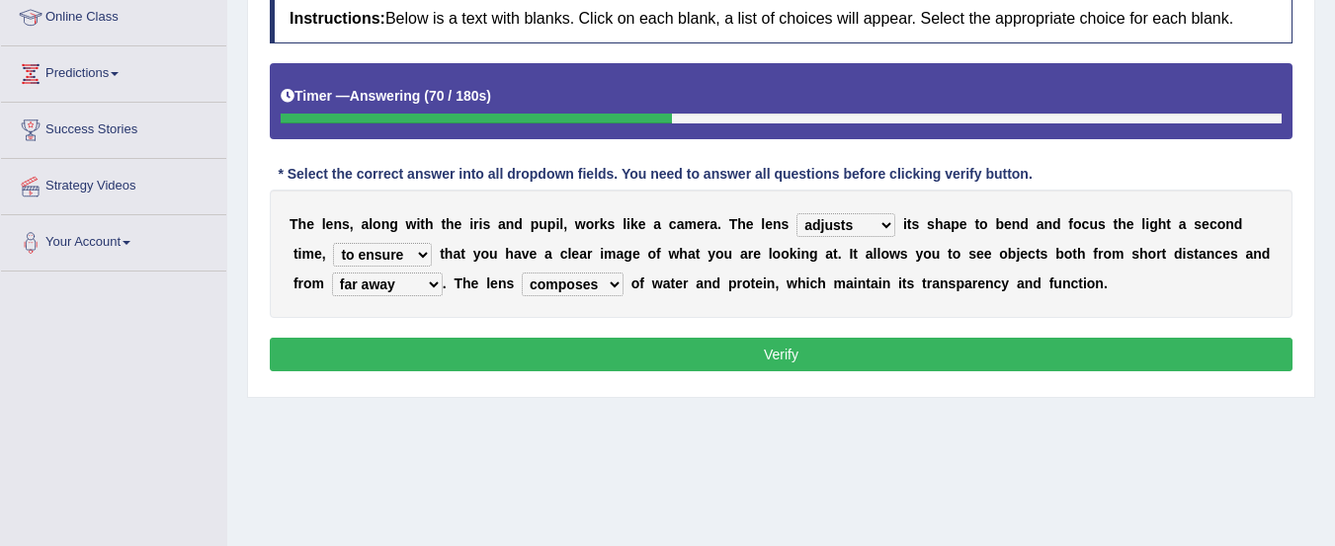
click at [522, 273] on select "constitutes comprises composes consists" at bounding box center [573, 285] width 102 height 24
click at [740, 351] on button "Verify" at bounding box center [781, 355] width 1022 height 34
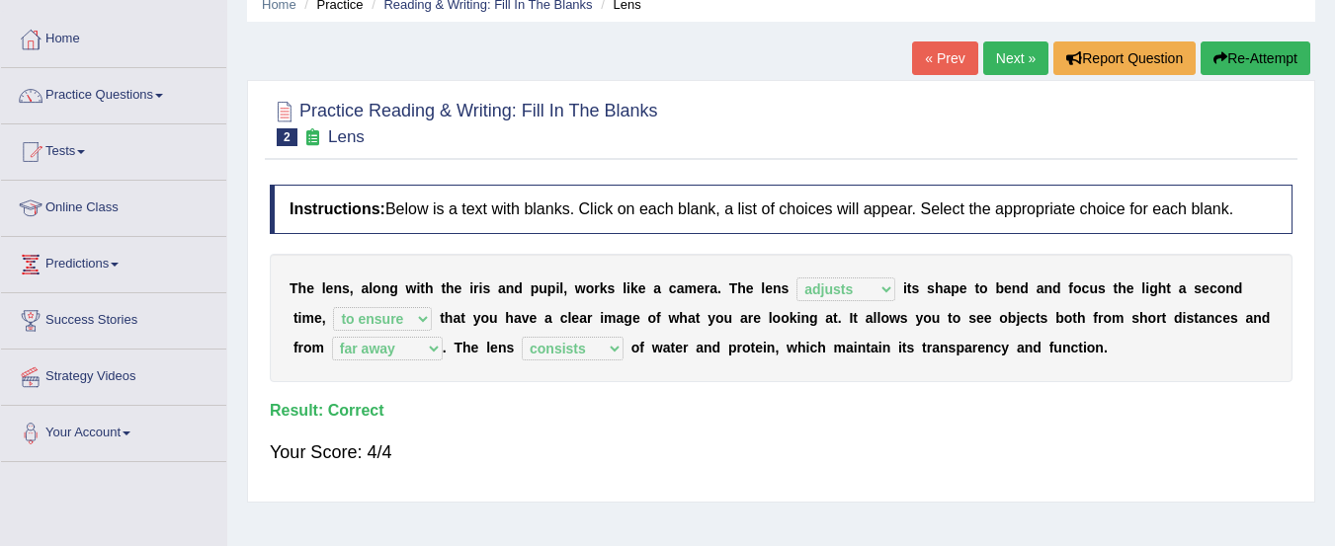
scroll to position [82, 0]
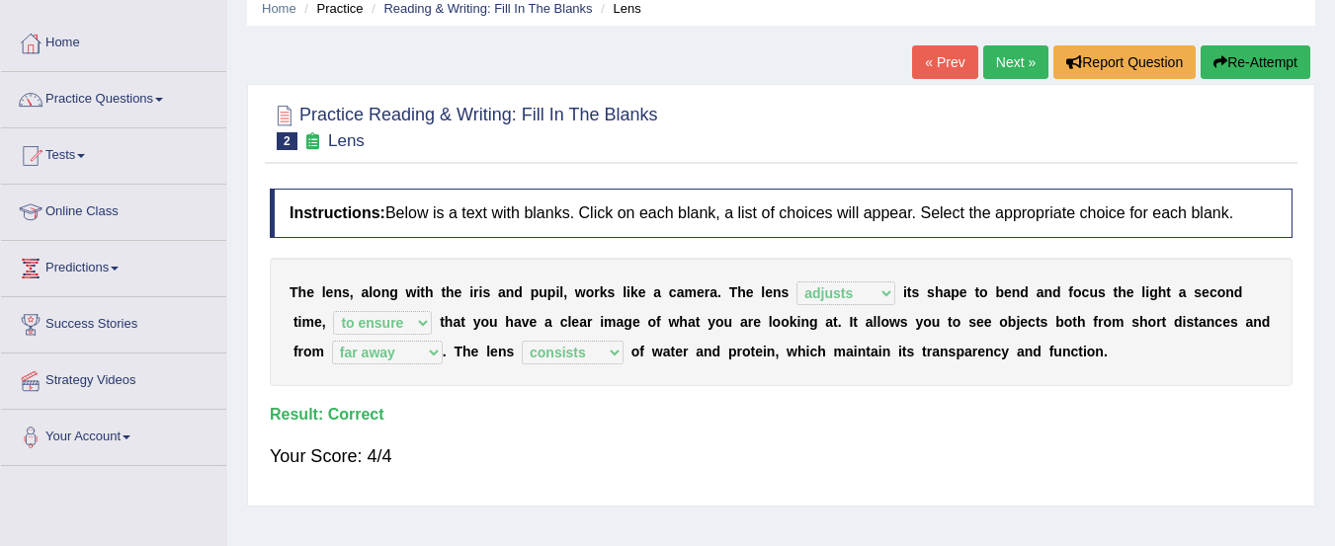
click at [1012, 58] on link "Next »" at bounding box center [1015, 62] width 65 height 34
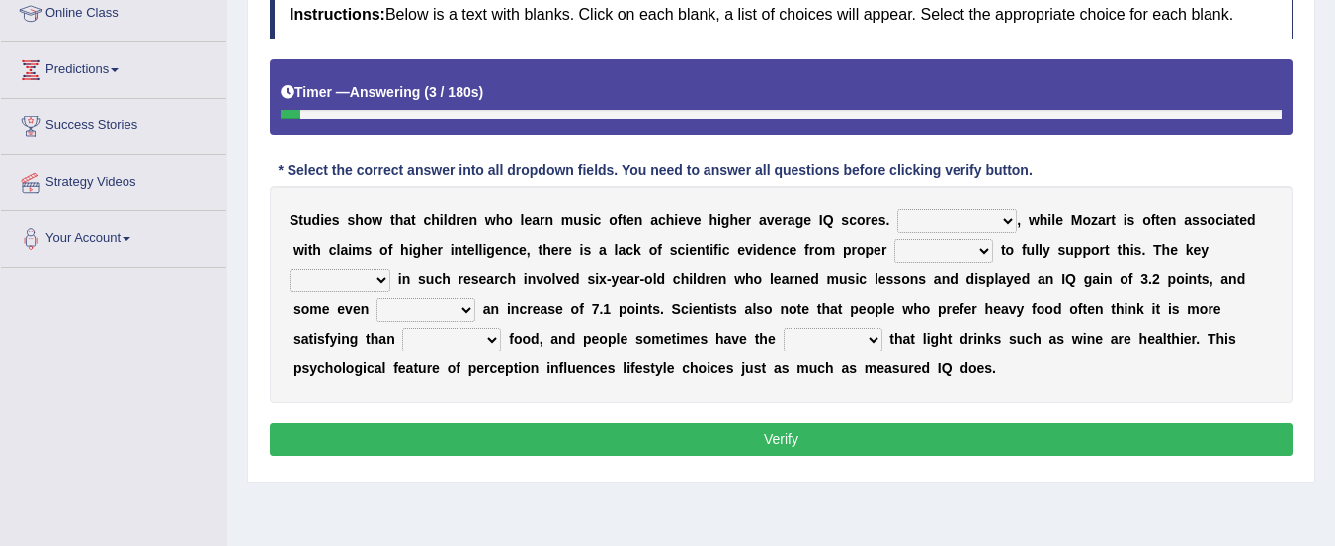
scroll to position [279, 0]
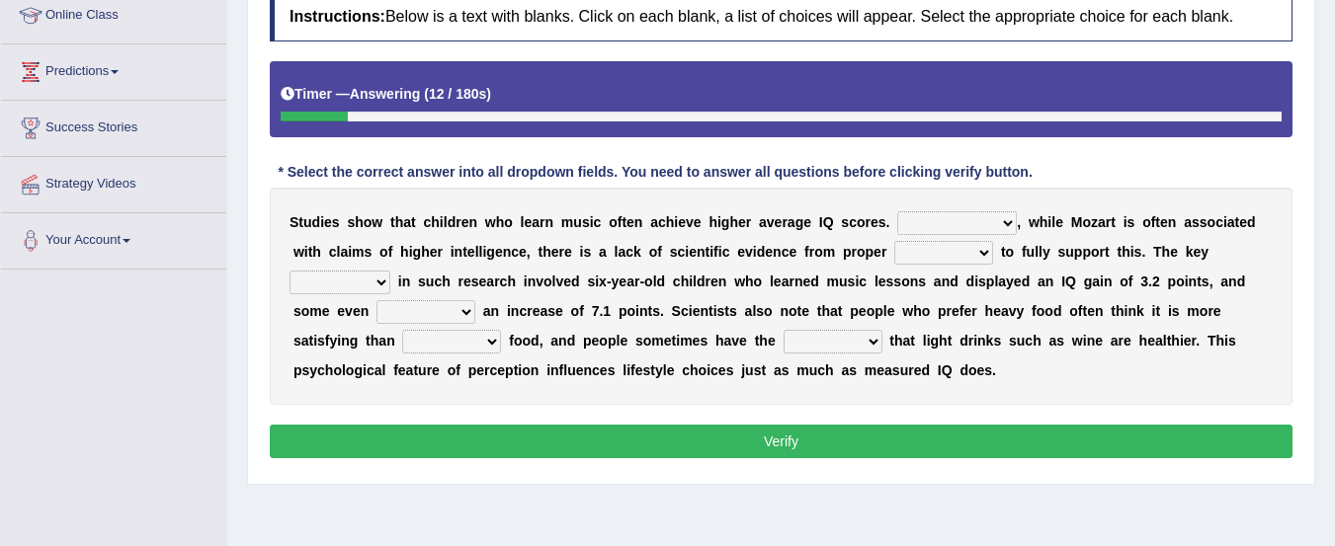
click at [1009, 220] on select "However Therefore Consequently While" at bounding box center [957, 223] width 120 height 24
select select "However"
click at [897, 211] on select "However Therefore Consequently While" at bounding box center [957, 223] width 120 height 24
click at [992, 255] on select "test tests testing tested" at bounding box center [943, 253] width 99 height 24
select select "tests"
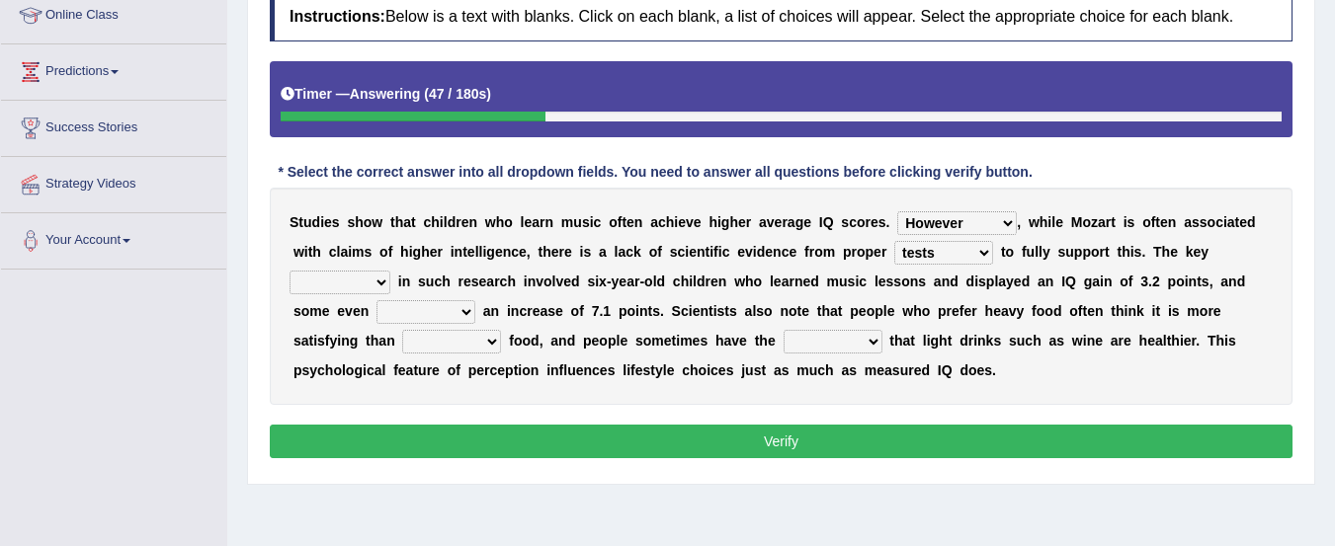
click at [894, 241] on select "test tests testing tested" at bounding box center [943, 253] width 99 height 24
click at [375, 279] on select "process goal implication odd" at bounding box center [339, 283] width 101 height 24
select select "process"
click at [289, 271] on select "process goal implication odd" at bounding box center [339, 283] width 101 height 24
click at [464, 312] on select "exhibited taught learned threatened" at bounding box center [425, 312] width 99 height 24
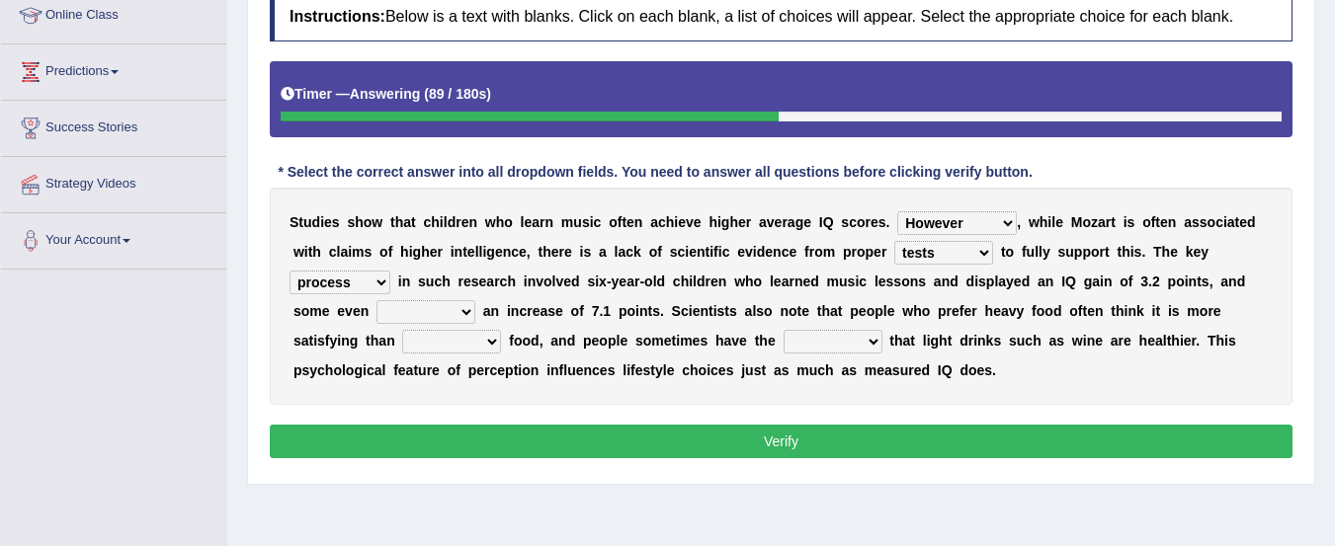
select select "learned"
click at [376, 300] on select "exhibited taught learned threatened" at bounding box center [425, 312] width 99 height 24
click at [490, 347] on select "choosy lighter cushiony spooky" at bounding box center [451, 342] width 99 height 24
select select "choosy"
click at [402, 330] on select "choosy lighter cushiony spooky" at bounding box center [451, 342] width 99 height 24
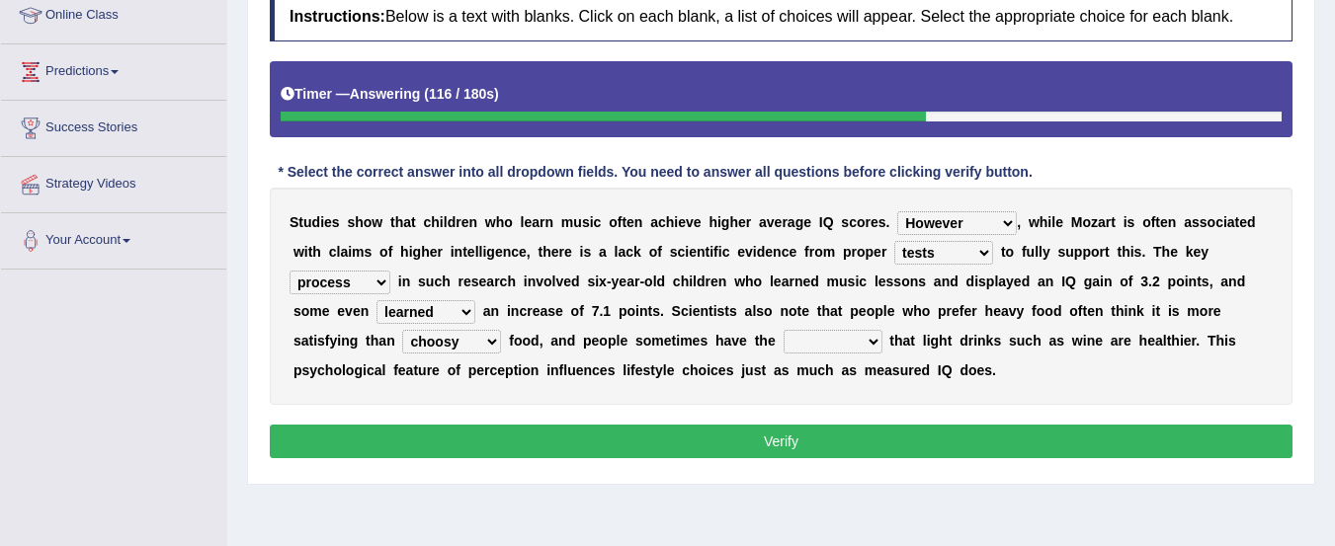
click at [877, 343] on select "illusion sight anecdote intention" at bounding box center [832, 342] width 99 height 24
select select "illusion"
click at [783, 330] on select "illusion sight anecdote intention" at bounding box center [832, 342] width 99 height 24
click at [868, 342] on select "illusion sight anecdote intention" at bounding box center [832, 342] width 99 height 24
click at [942, 408] on div "Instructions: Below is a text with blanks. Click on each blank, a list of choic…" at bounding box center [781, 228] width 1032 height 492
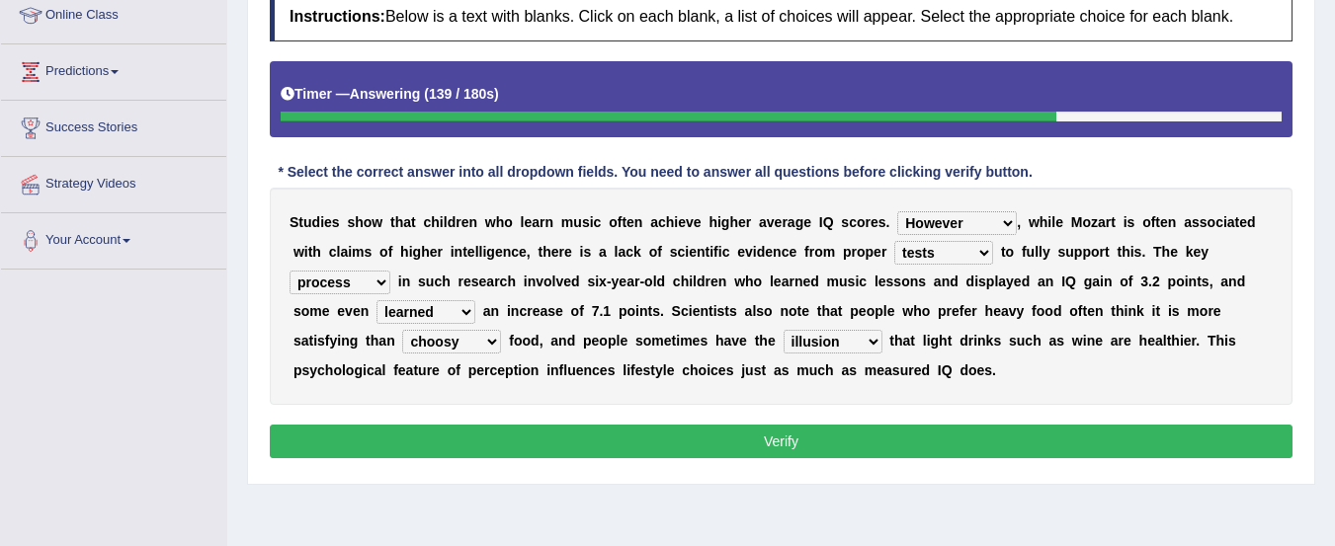
click at [863, 338] on select "illusion sight anecdote intention" at bounding box center [832, 342] width 99 height 24
click at [934, 429] on button "Verify" at bounding box center [781, 442] width 1022 height 34
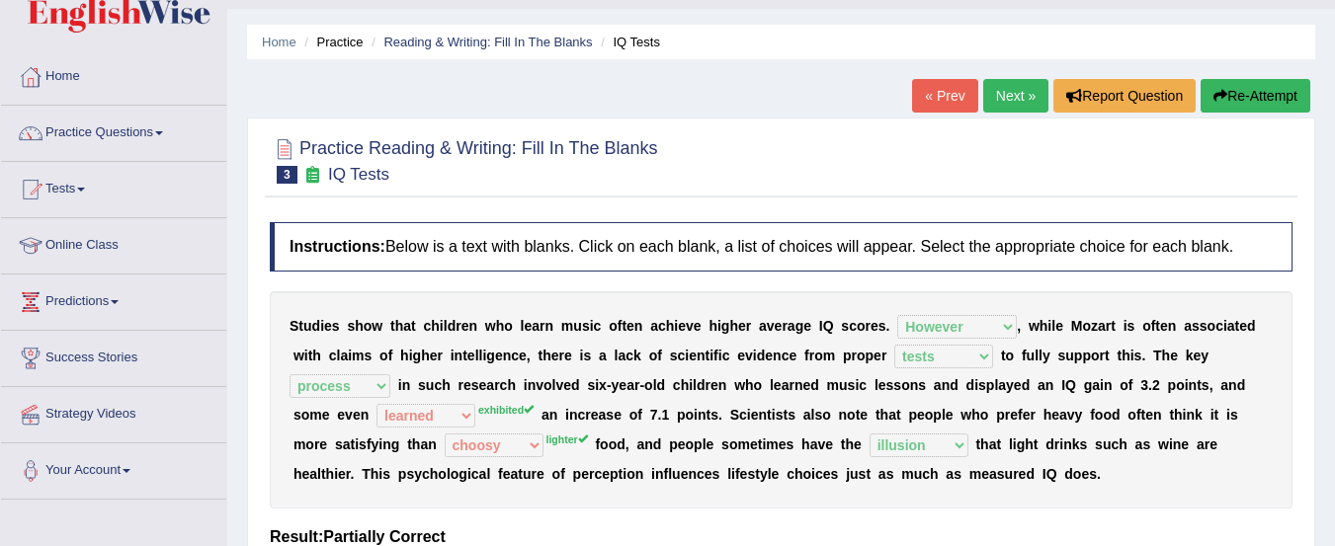
scroll to position [0, 0]
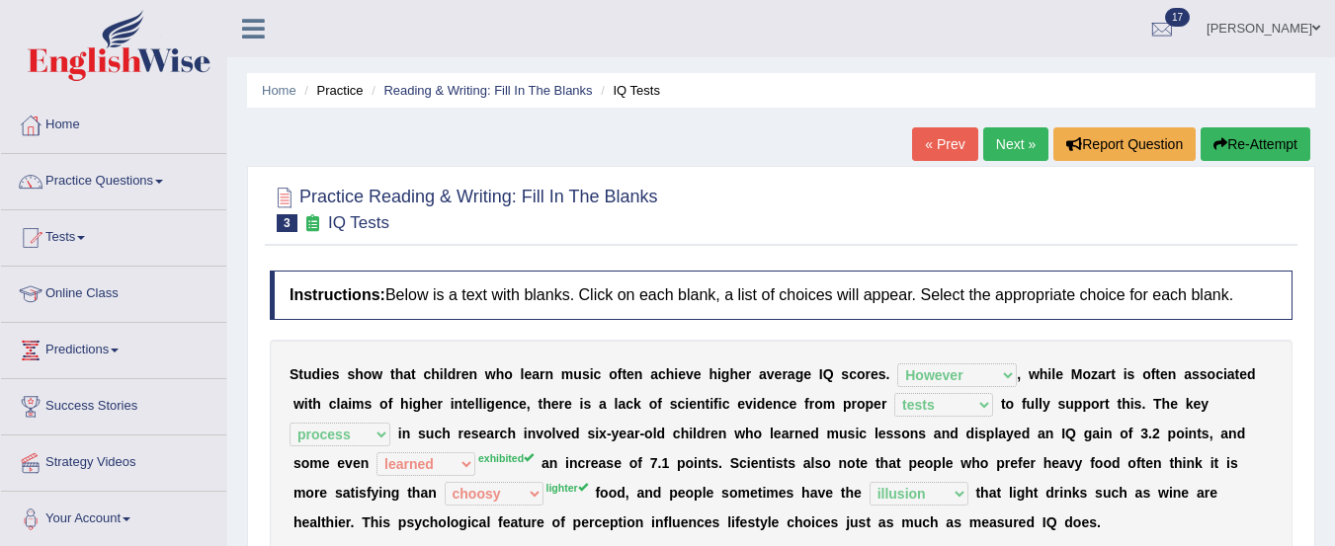
click at [1262, 143] on button "Re-Attempt" at bounding box center [1255, 144] width 110 height 34
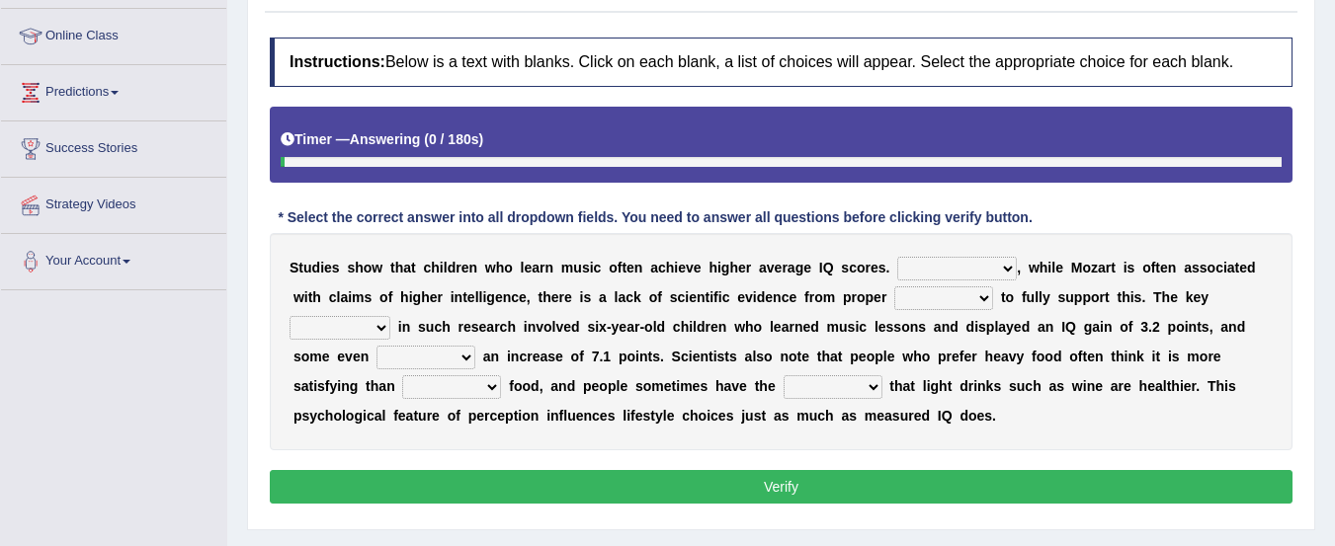
scroll to position [261, 0]
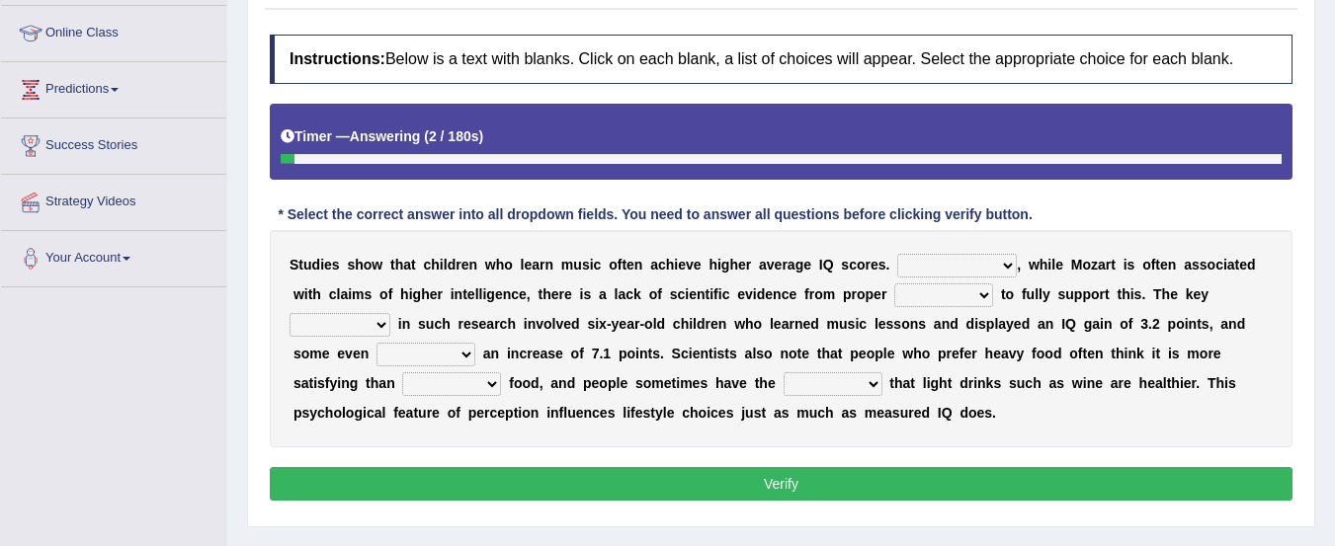
click at [967, 267] on select "However Therefore Consequently While" at bounding box center [957, 266] width 120 height 24
select select "However"
click at [897, 254] on select "However Therefore Consequently While" at bounding box center [957, 266] width 120 height 24
click at [982, 294] on select "test tests testing tested" at bounding box center [943, 295] width 99 height 24
select select "tests"
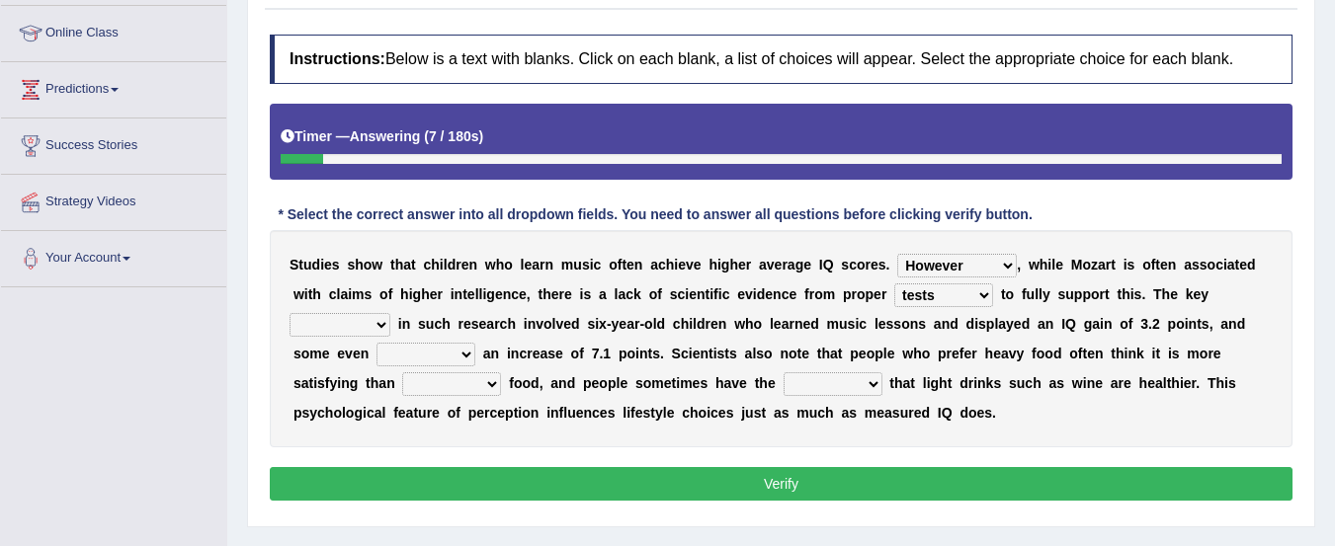
click at [894, 283] on select "test tests testing tested" at bounding box center [943, 295] width 99 height 24
click at [366, 316] on select "process goal implication odd" at bounding box center [339, 325] width 101 height 24
select select "process"
click at [289, 313] on select "process goal implication odd" at bounding box center [339, 325] width 101 height 24
click at [463, 347] on select "exhibited taught learned threatened" at bounding box center [425, 355] width 99 height 24
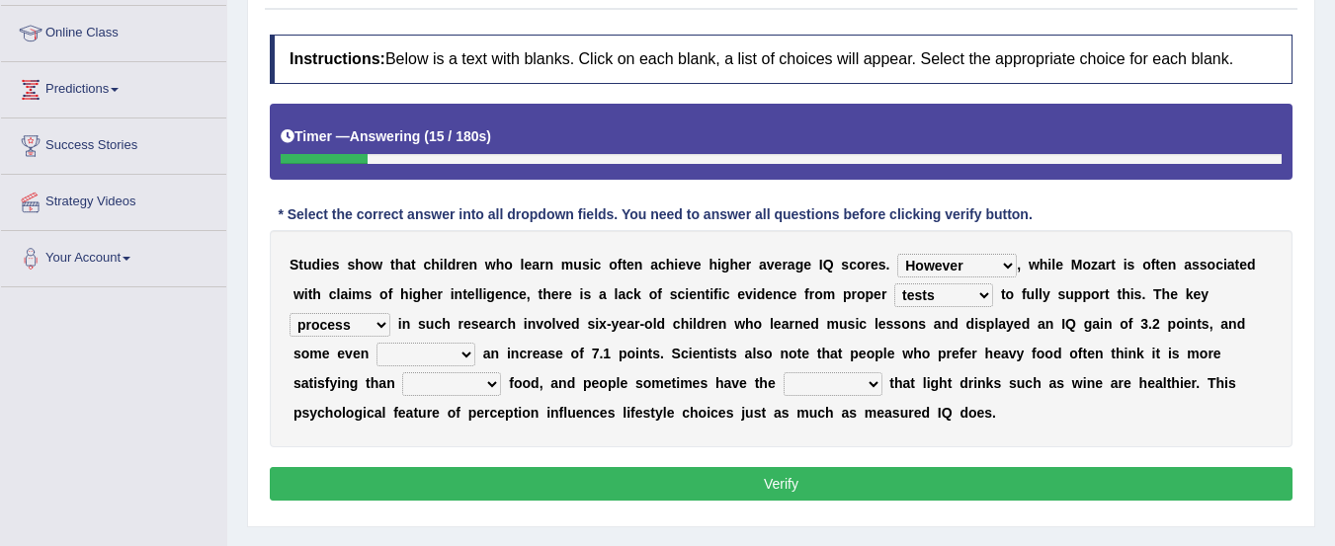
select select "exhibited"
click at [376, 343] on select "exhibited taught learned threatened" at bounding box center [425, 355] width 99 height 24
click at [462, 384] on select "choosy lighter cushiony spooky" at bounding box center [451, 384] width 99 height 24
select select "lighter"
click at [402, 372] on select "choosy lighter cushiony spooky" at bounding box center [451, 384] width 99 height 24
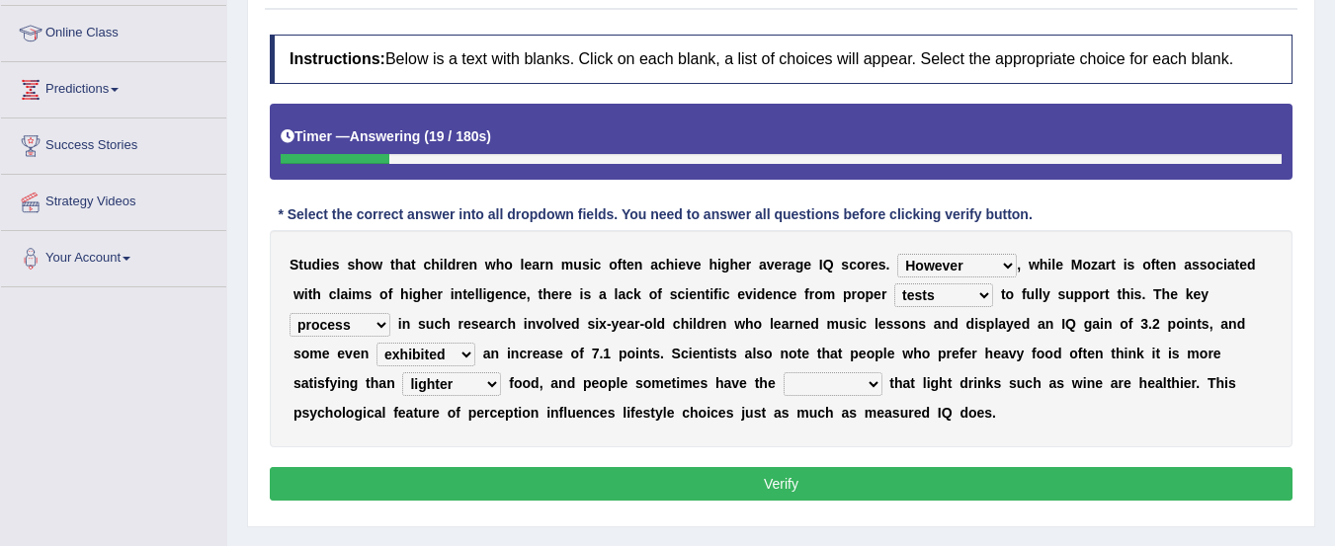
click at [850, 386] on select "illusion sight anecdote intention" at bounding box center [832, 384] width 99 height 24
click at [783, 372] on select "illusion sight anecdote intention" at bounding box center [832, 384] width 99 height 24
click at [849, 391] on select "illusion sight anecdote intention" at bounding box center [832, 384] width 99 height 24
select select "illusion"
click at [783, 372] on select "illusion sight anecdote intention" at bounding box center [832, 384] width 99 height 24
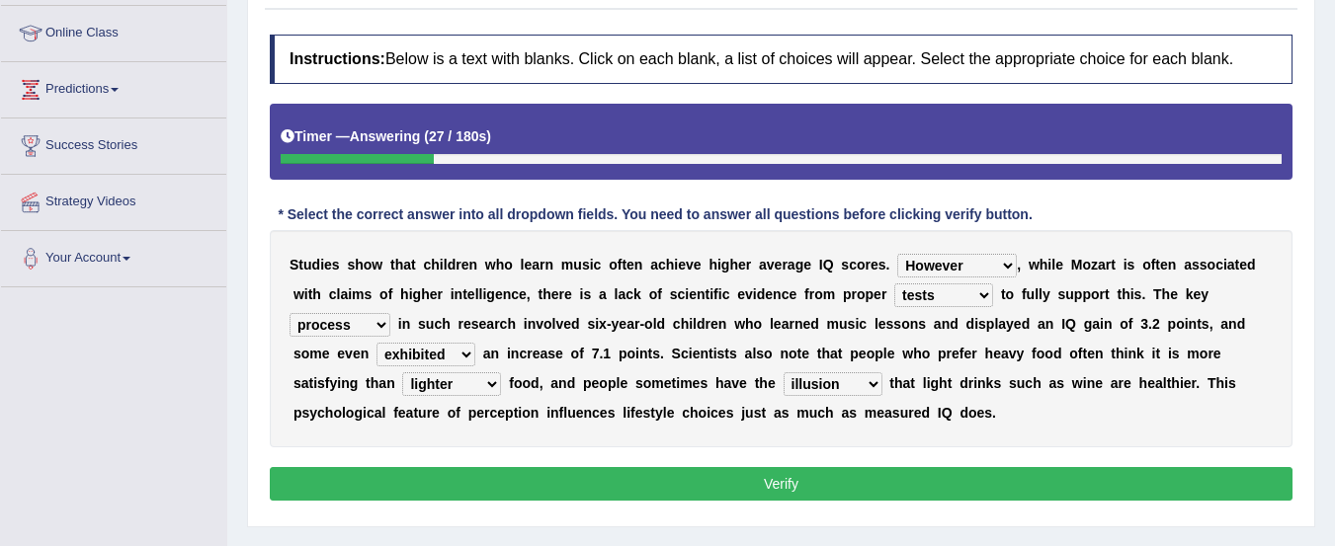
click at [848, 483] on button "Verify" at bounding box center [781, 484] width 1022 height 34
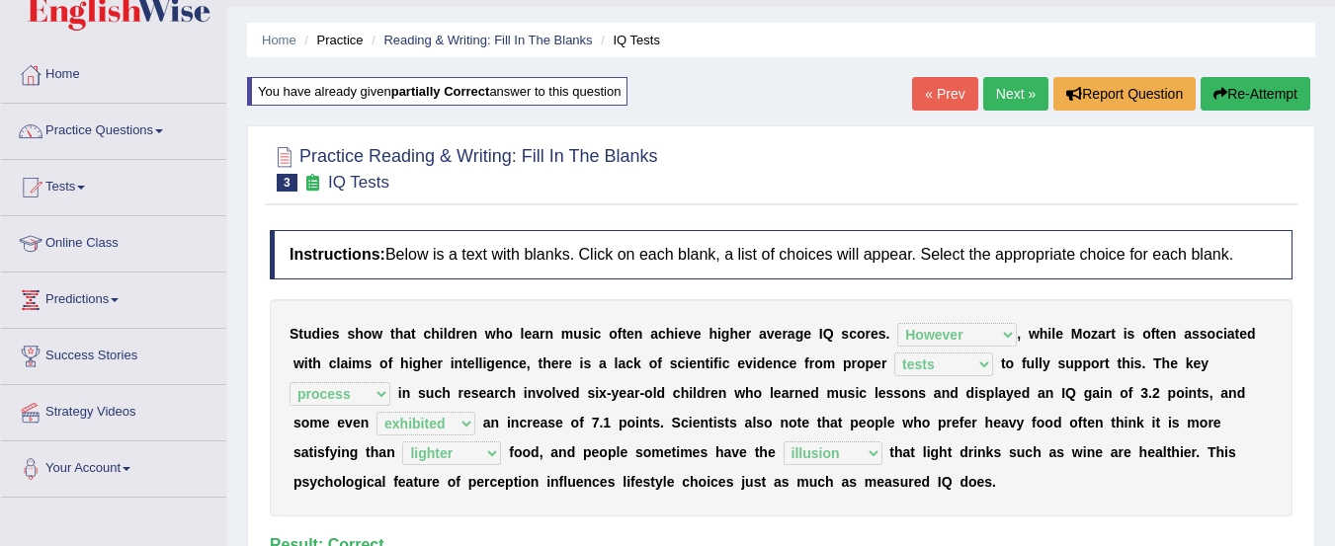
scroll to position [48, 0]
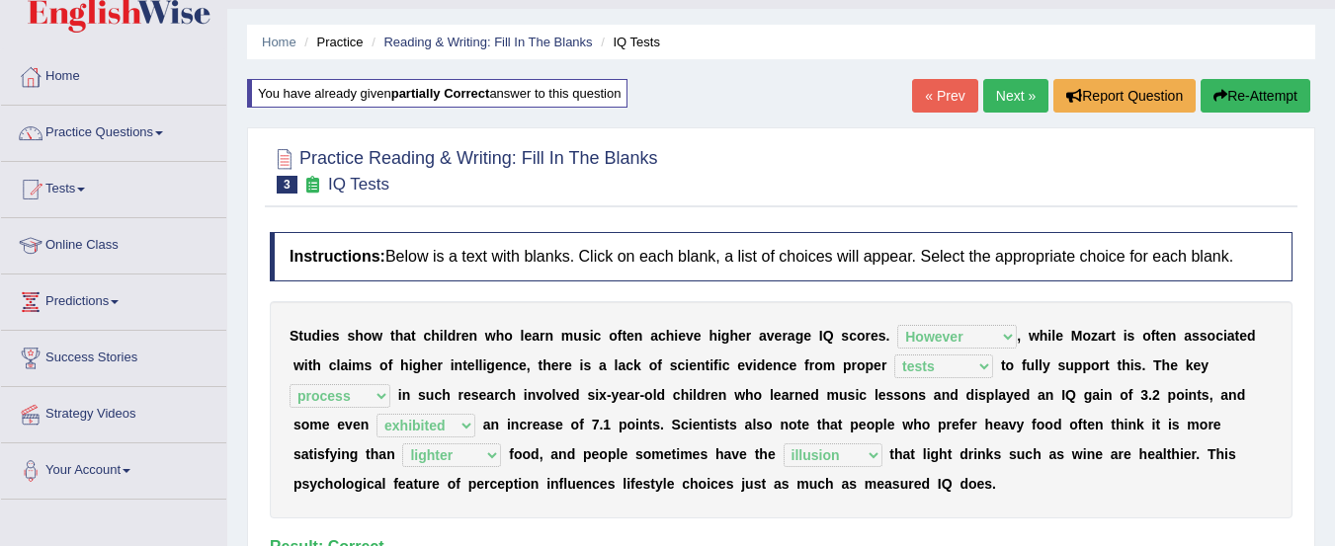
click at [1009, 98] on link "Next »" at bounding box center [1015, 96] width 65 height 34
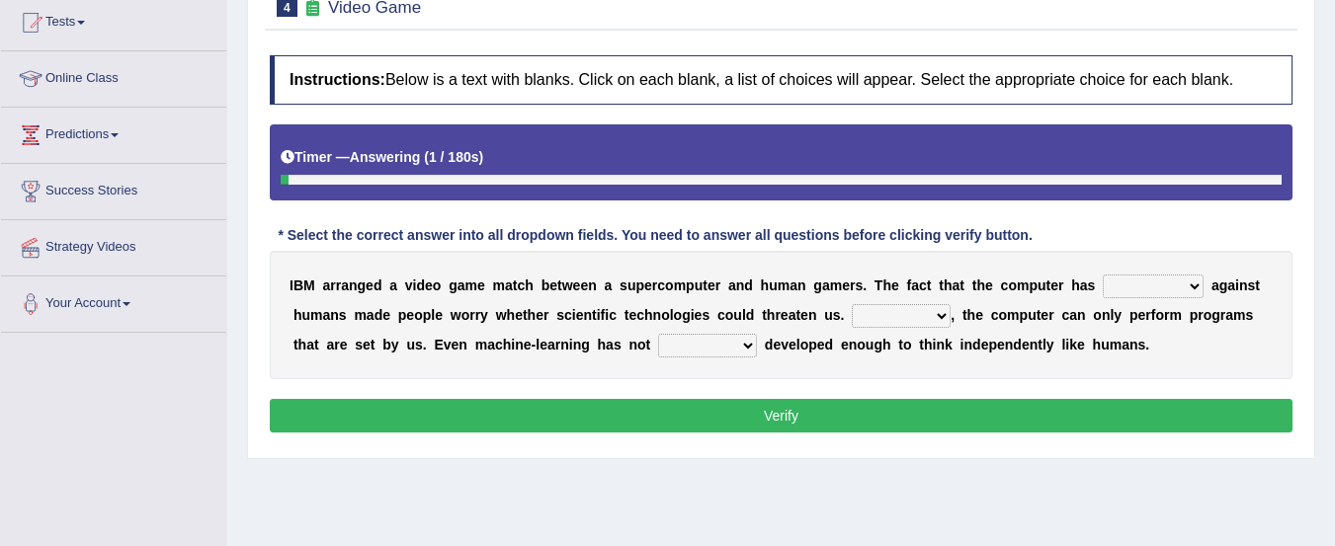
scroll to position [221, 0]
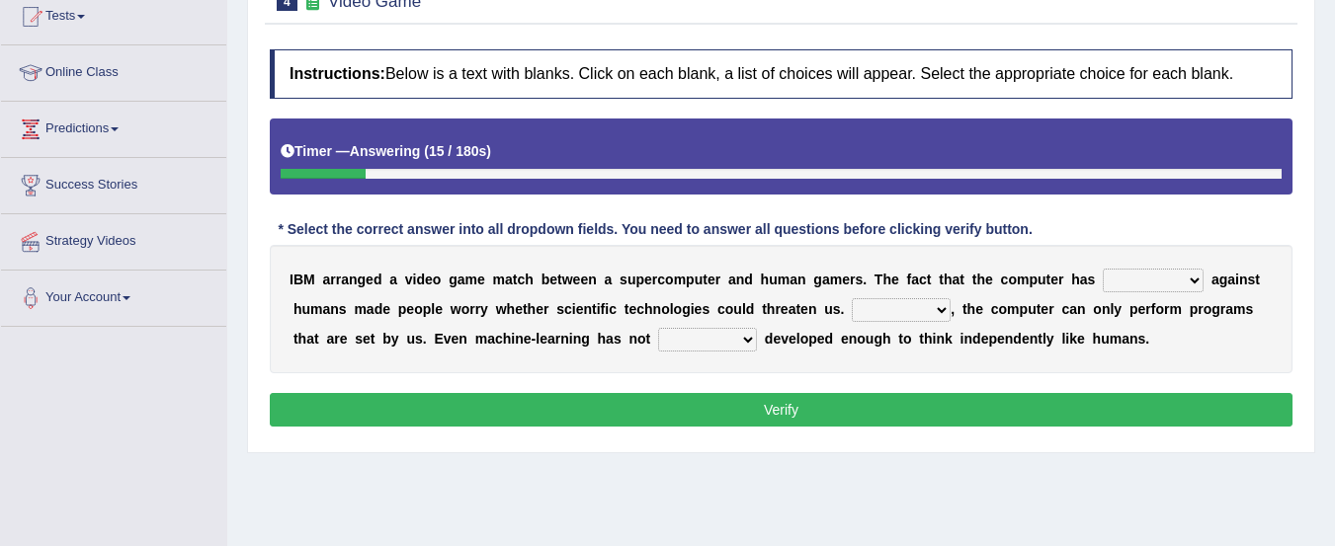
click at [1182, 279] on select "competed fought acted challenged" at bounding box center [1152, 281] width 101 height 24
select select "competed"
click at [1102, 269] on select "competed fought acted challenged" at bounding box center [1152, 281] width 101 height 24
click at [942, 309] on select "Moreover However Thus So" at bounding box center [900, 310] width 99 height 24
select select "However"
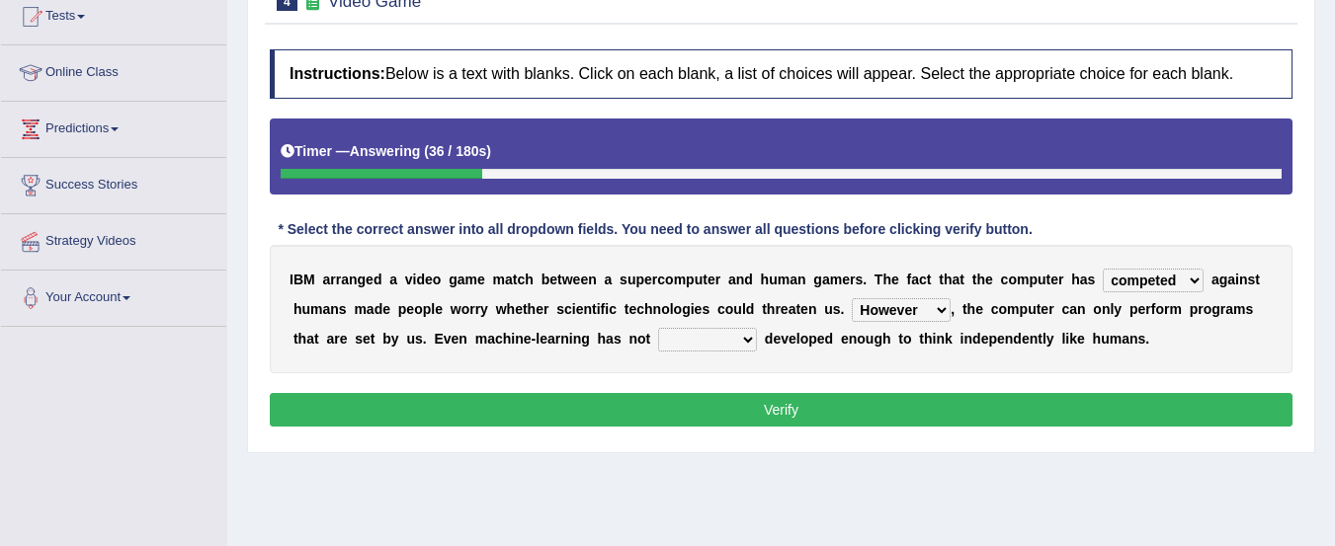
click at [851, 298] on select "Moreover However Thus So" at bounding box center [900, 310] width 99 height 24
click at [747, 337] on select "yet still only just" at bounding box center [707, 340] width 99 height 24
select select "still"
click at [658, 328] on select "yet still only just" at bounding box center [707, 340] width 99 height 24
click at [769, 409] on button "Verify" at bounding box center [781, 410] width 1022 height 34
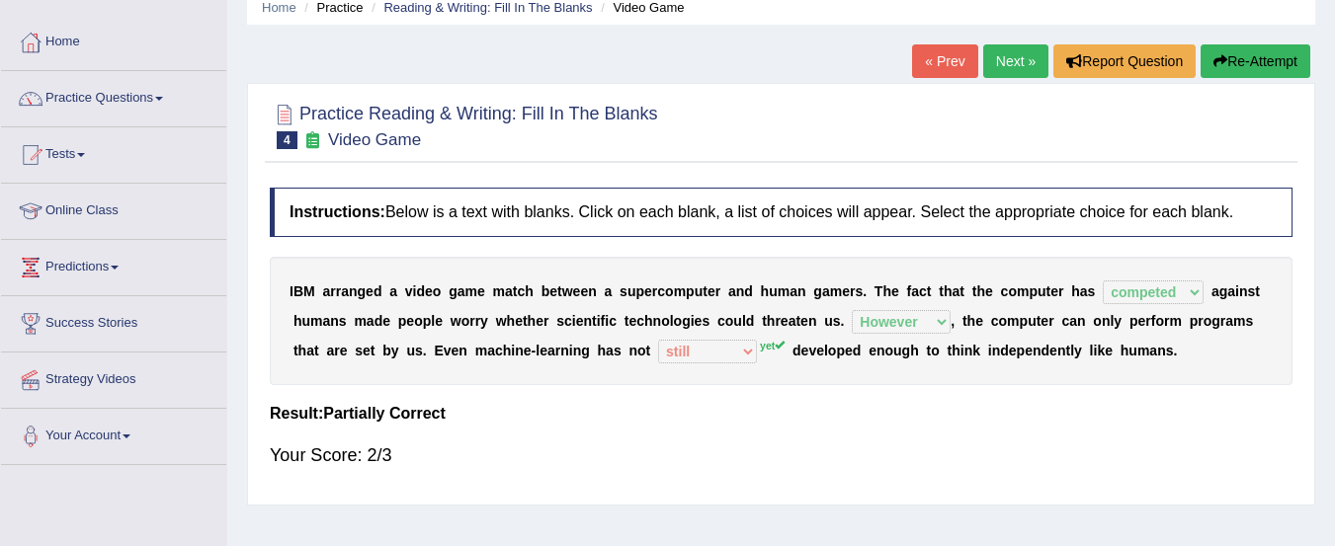
scroll to position [34, 0]
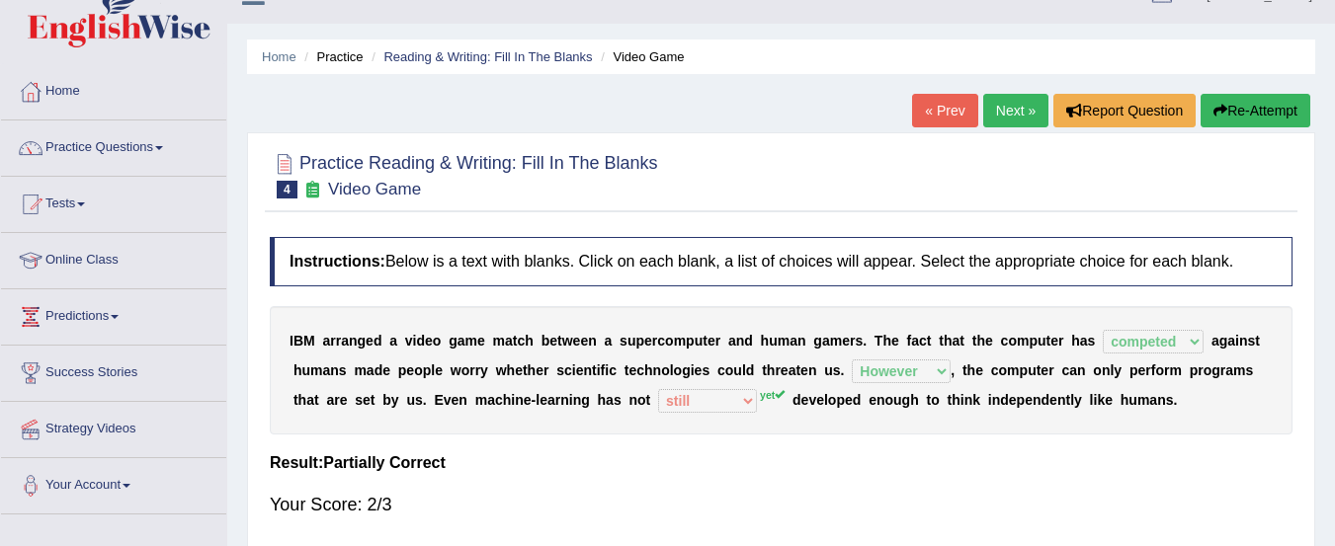
click at [1012, 114] on link "Next »" at bounding box center [1015, 111] width 65 height 34
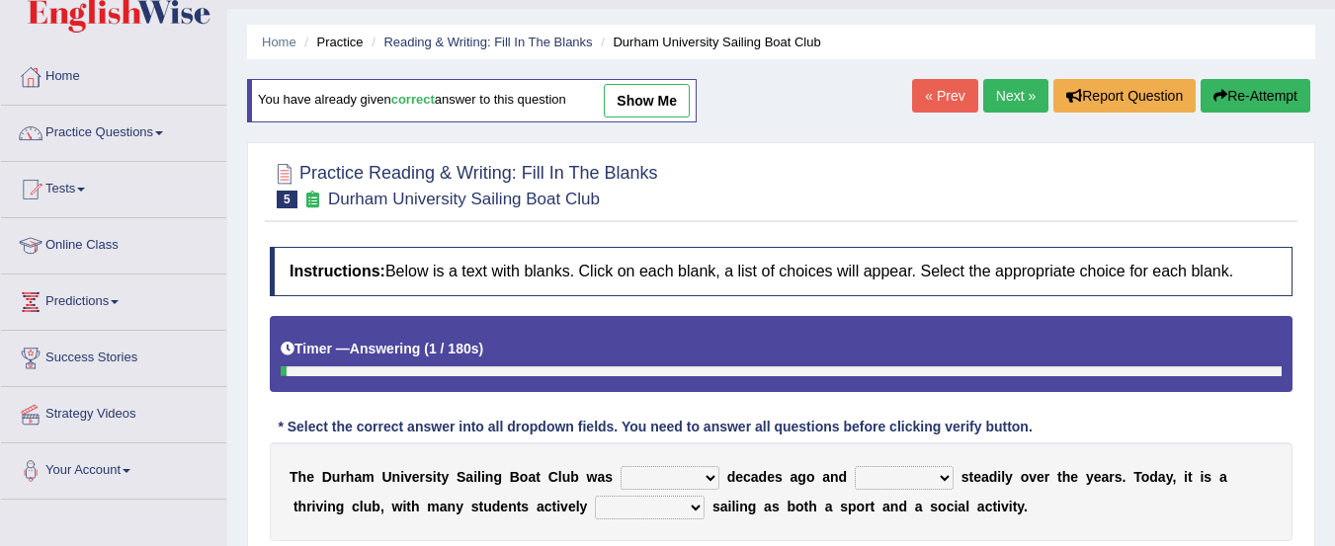
scroll to position [39, 0]
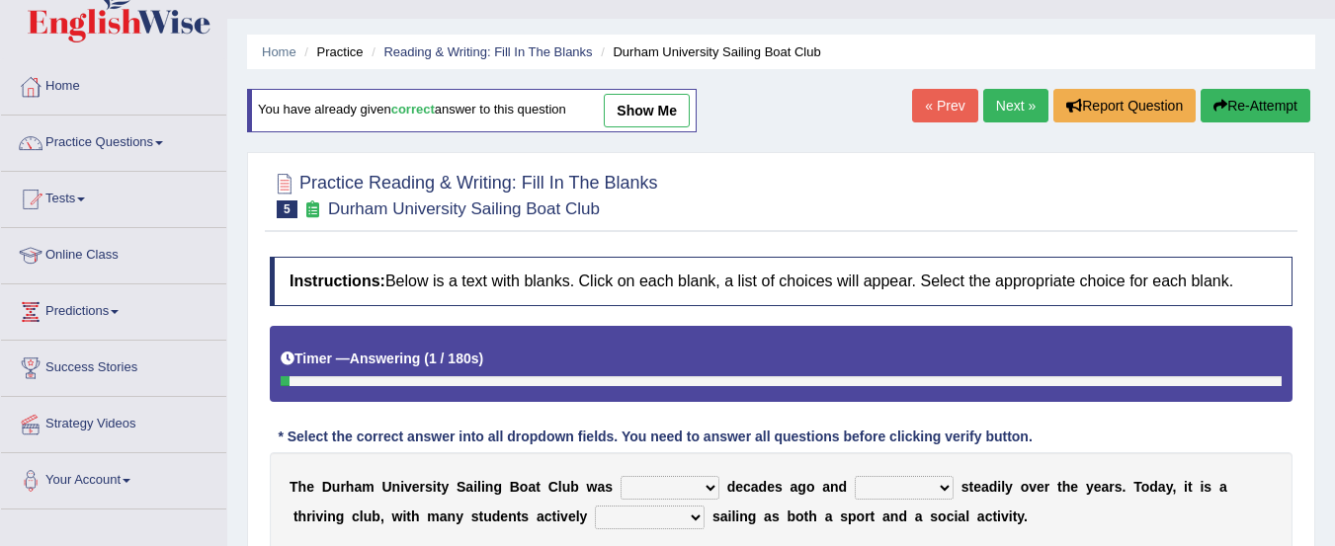
click at [663, 127] on link "show me" at bounding box center [647, 111] width 86 height 34
select select "founded"
select select "grown"
select select "enjoying"
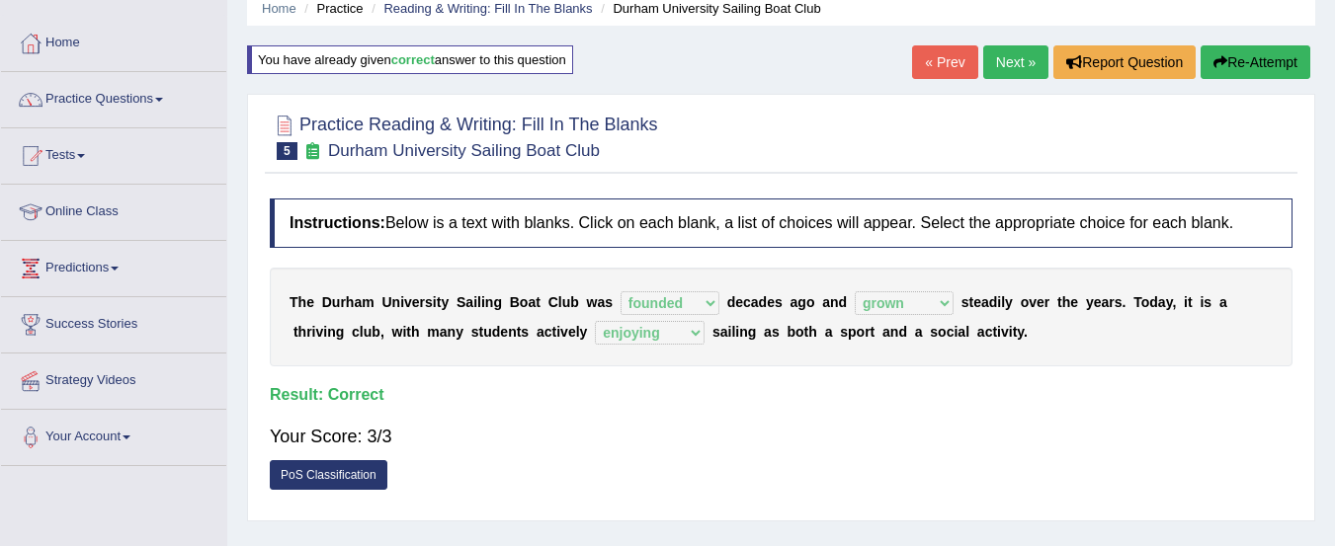
scroll to position [0, 0]
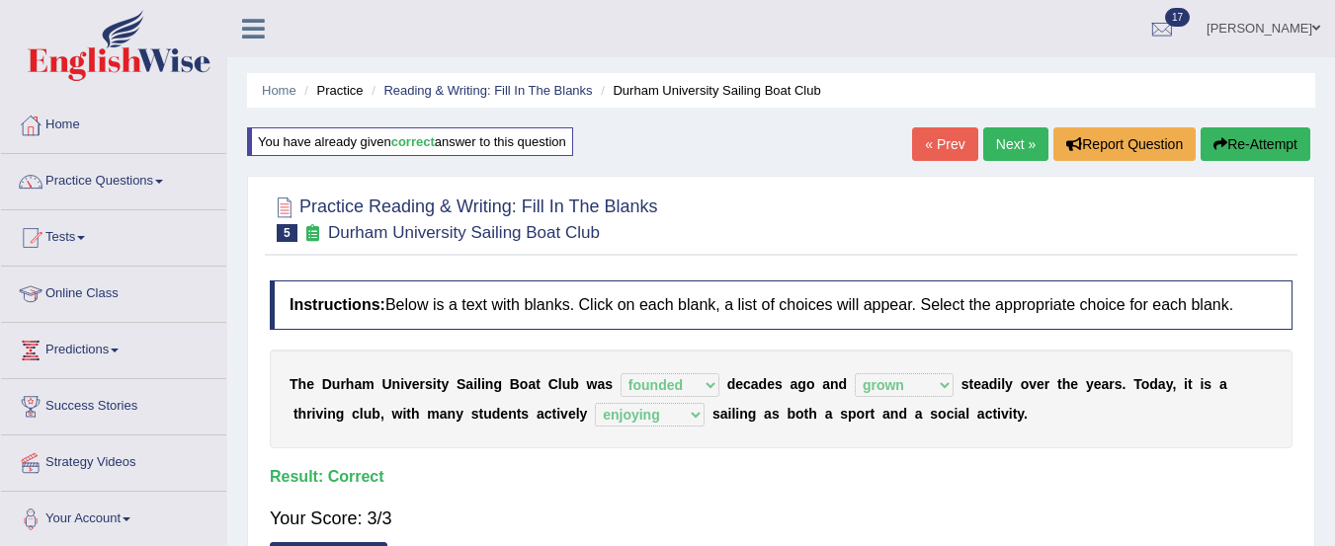
click at [1005, 151] on link "Next »" at bounding box center [1015, 144] width 65 height 34
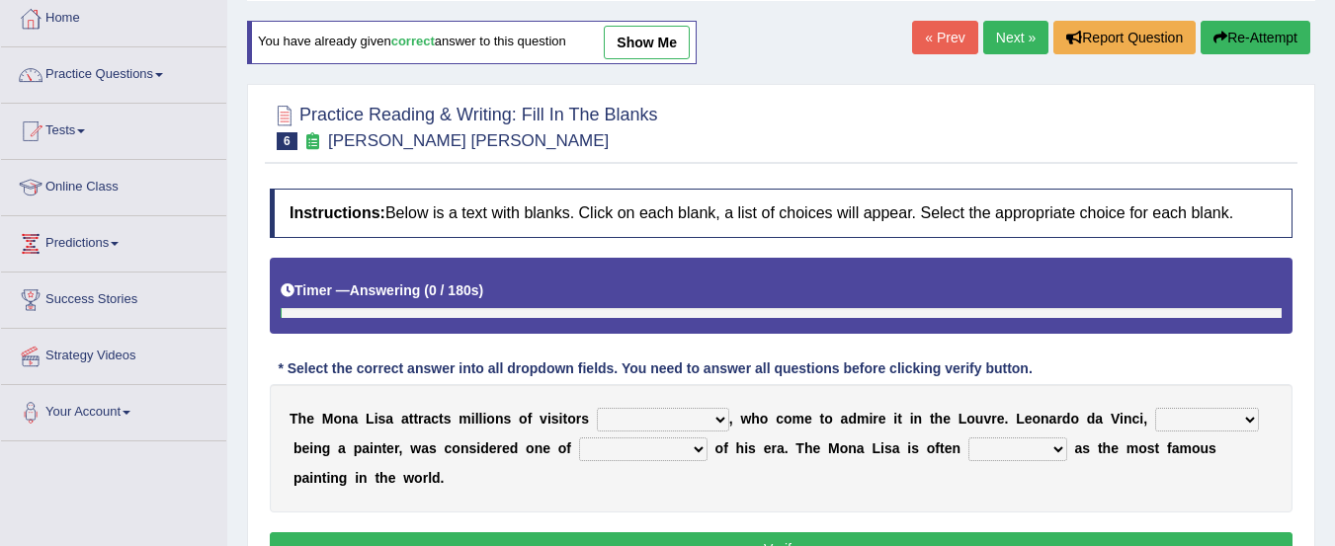
scroll to position [109, 0]
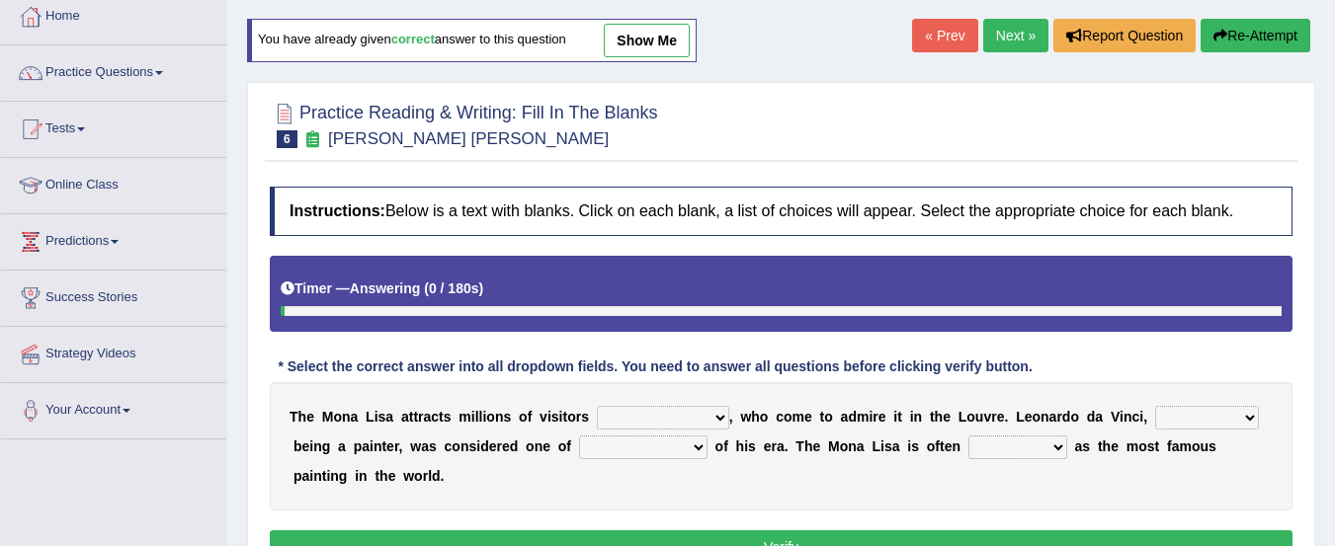
click at [670, 43] on link "show me" at bounding box center [647, 41] width 86 height 34
select select "per year"
select select "as well as"
select select "the best artists"
select select "described"
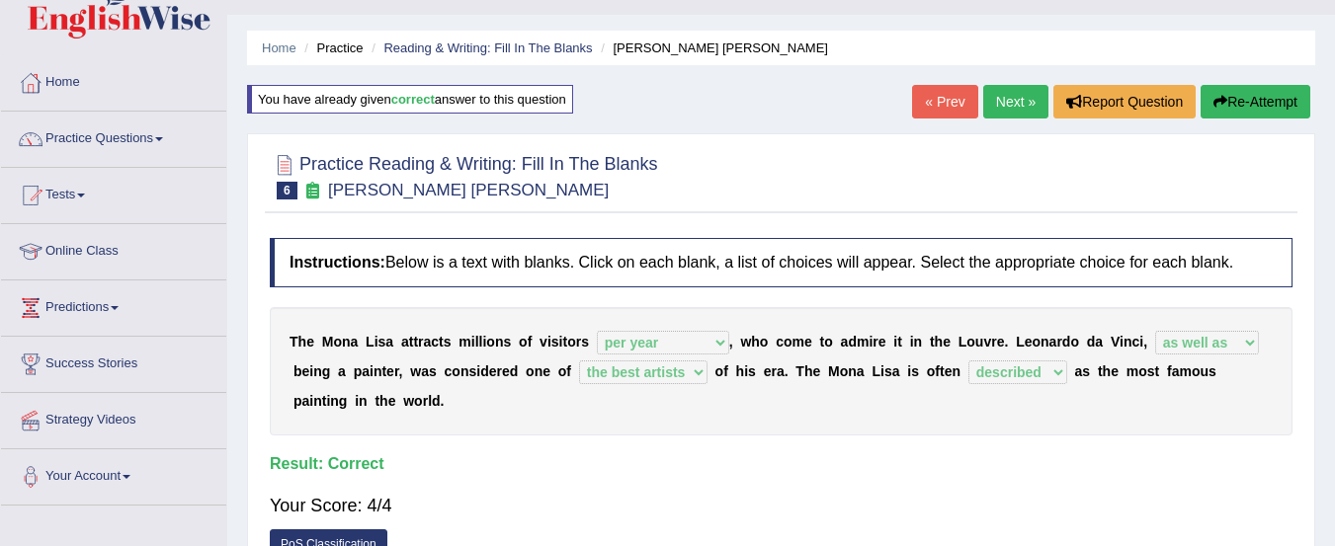
scroll to position [0, 0]
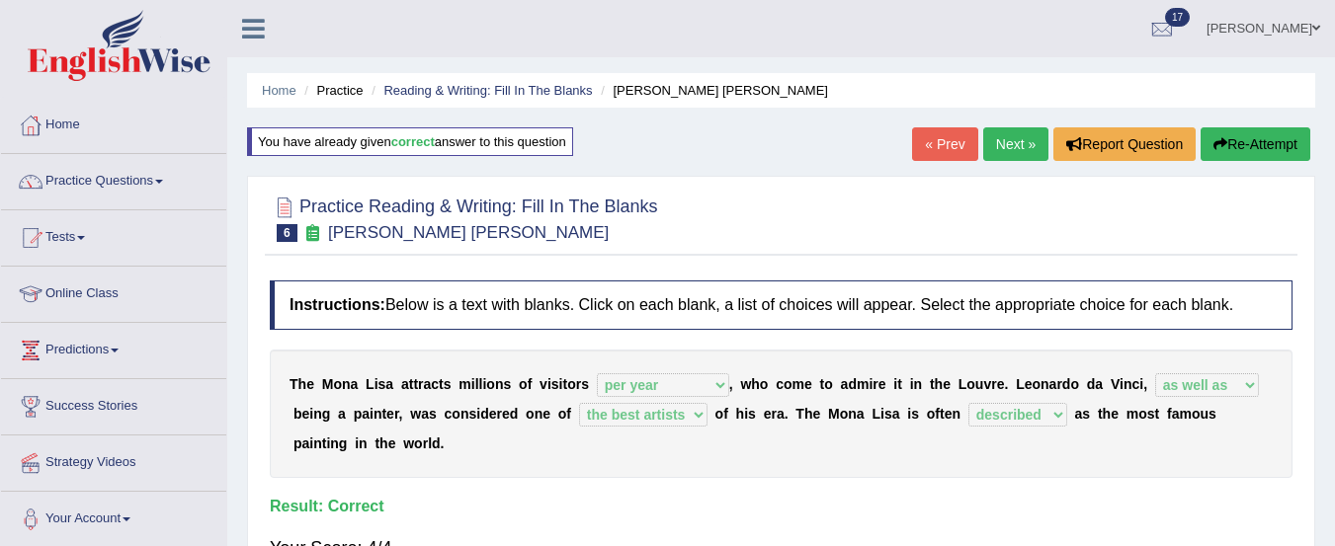
click at [1017, 140] on link "Next »" at bounding box center [1015, 144] width 65 height 34
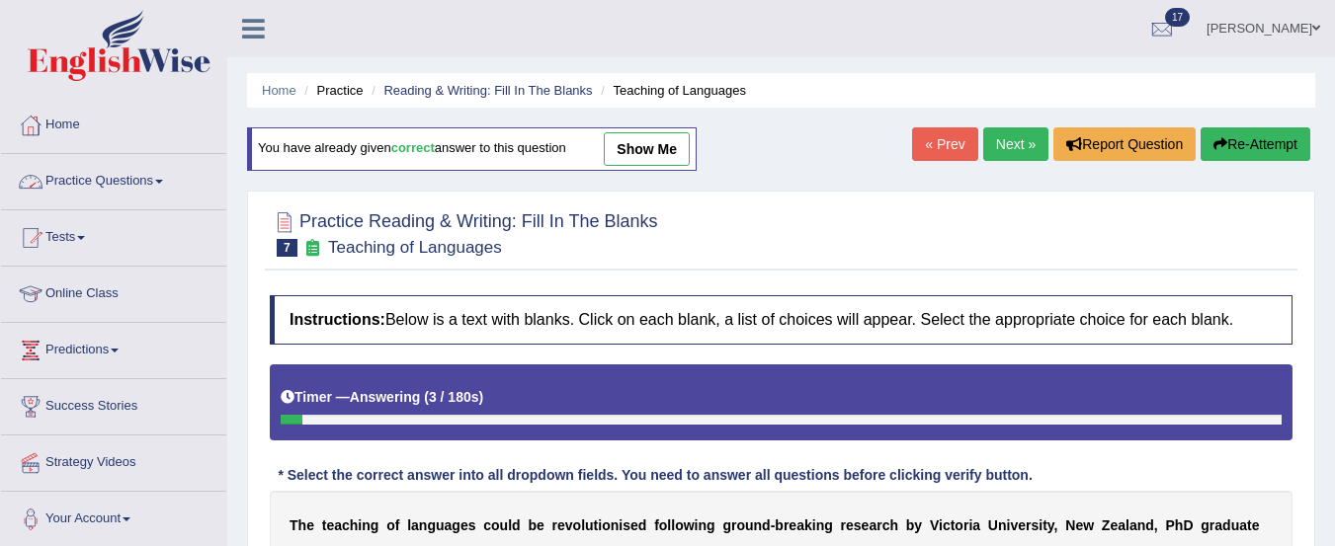
click at [127, 171] on link "Practice Questions" at bounding box center [113, 178] width 225 height 49
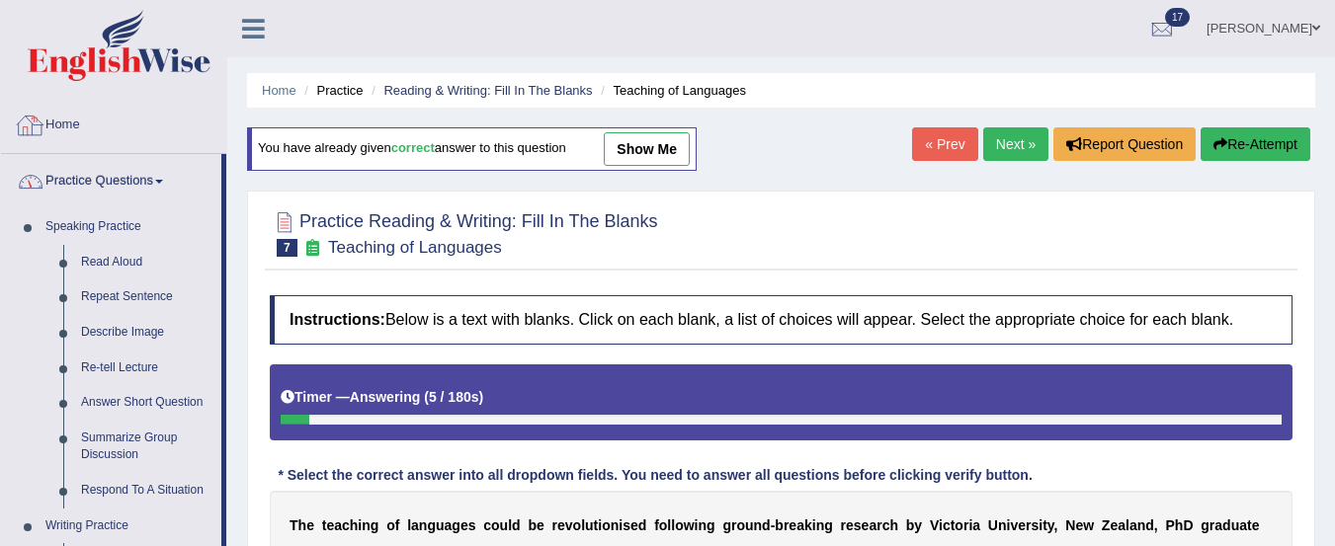
click at [77, 120] on link "Home" at bounding box center [113, 122] width 225 height 49
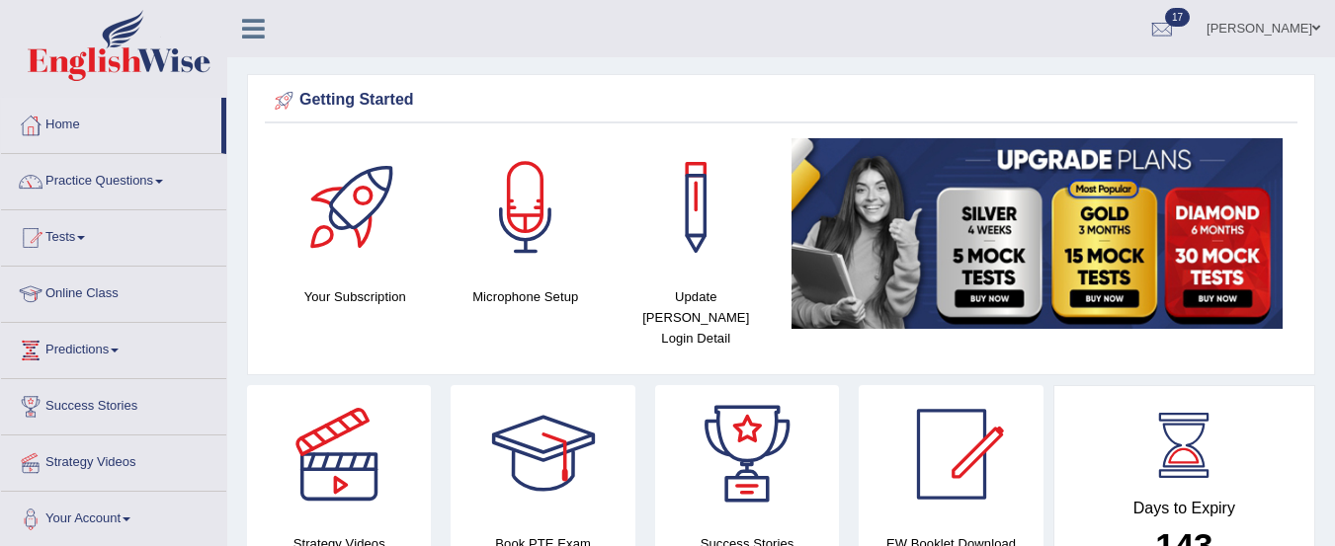
click at [88, 123] on link "Home" at bounding box center [111, 122] width 220 height 49
click at [143, 183] on link "Practice Questions" at bounding box center [113, 178] width 225 height 49
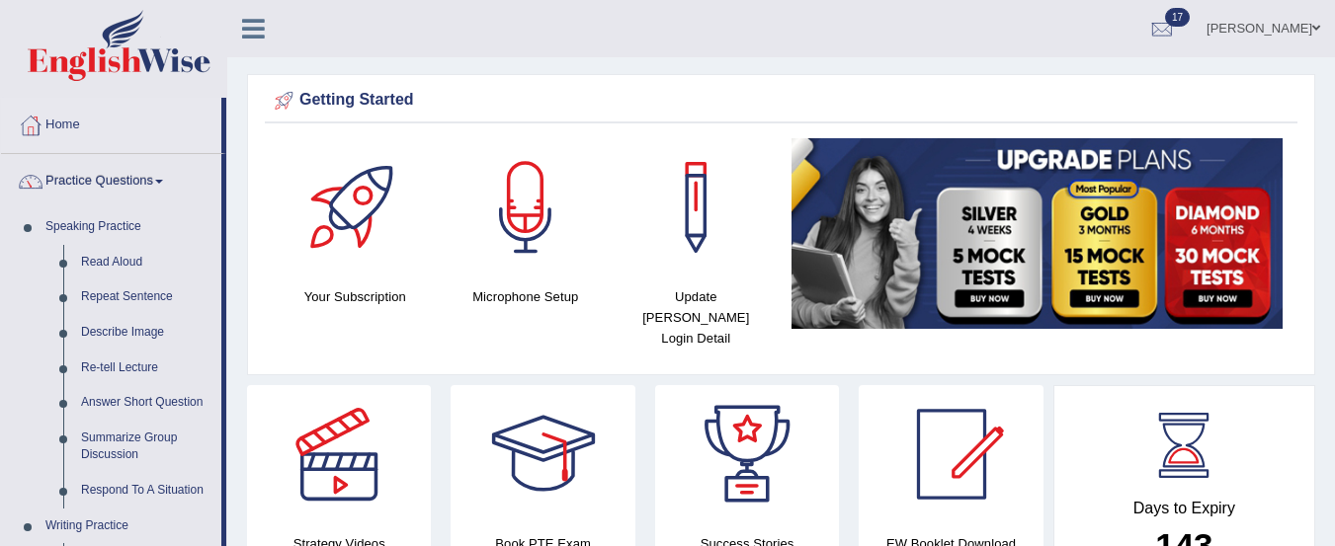
click at [136, 294] on link "Repeat Sentence" at bounding box center [146, 298] width 149 height 36
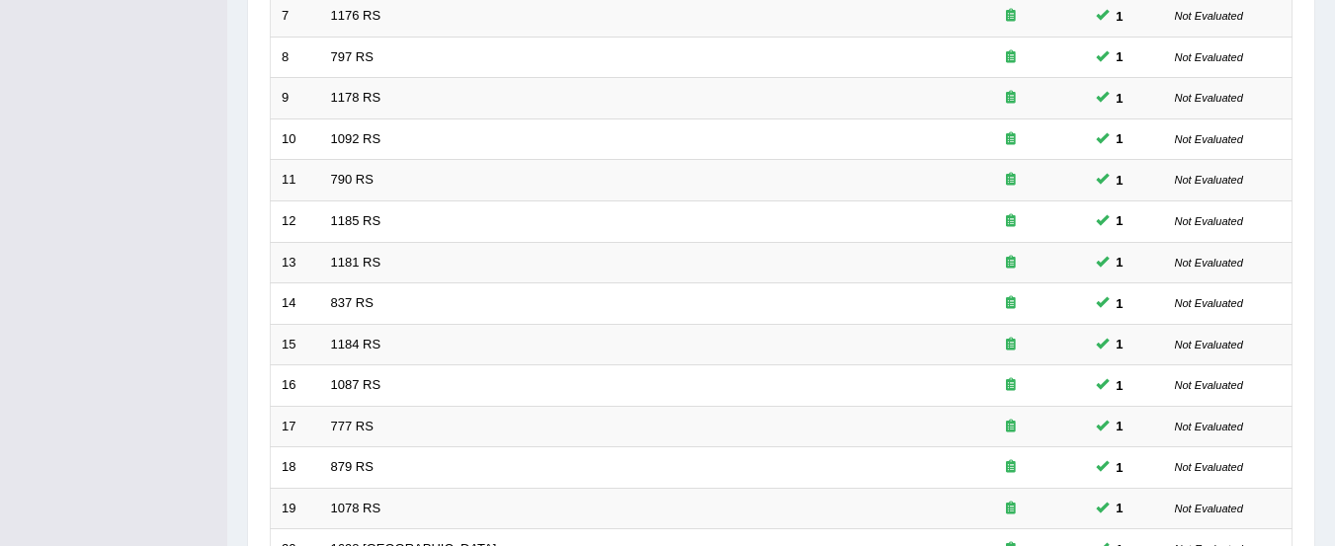
scroll to position [762, 0]
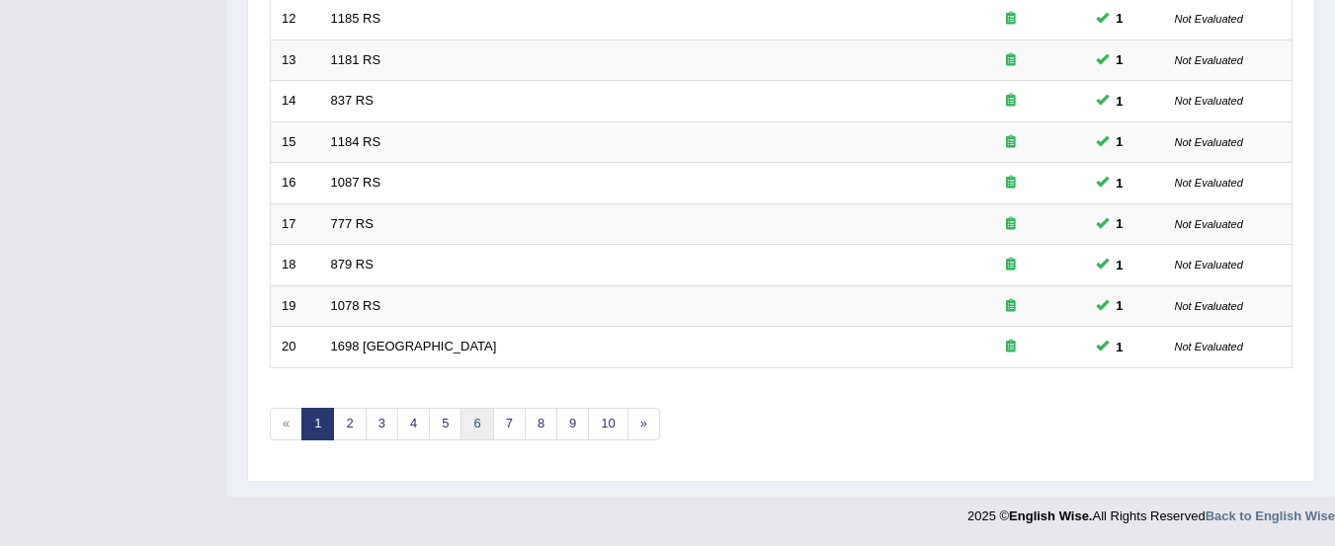
click at [477, 426] on link "6" at bounding box center [476, 424] width 33 height 33
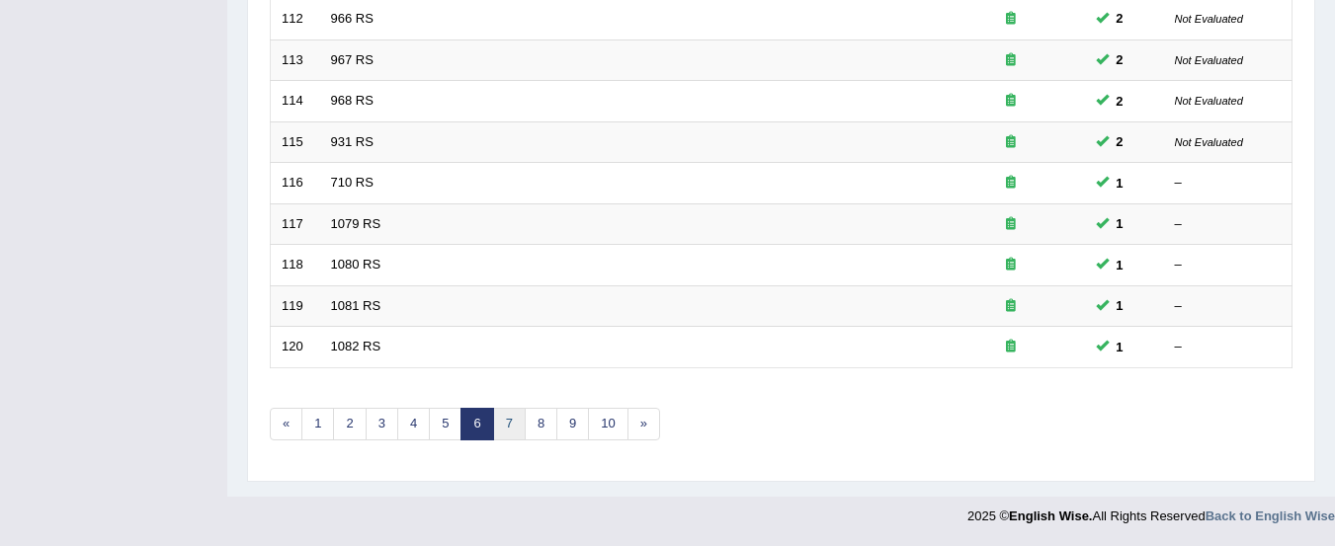
click at [509, 424] on link "7" at bounding box center [509, 424] width 33 height 33
click at [509, 424] on link "8" at bounding box center [509, 424] width 33 height 33
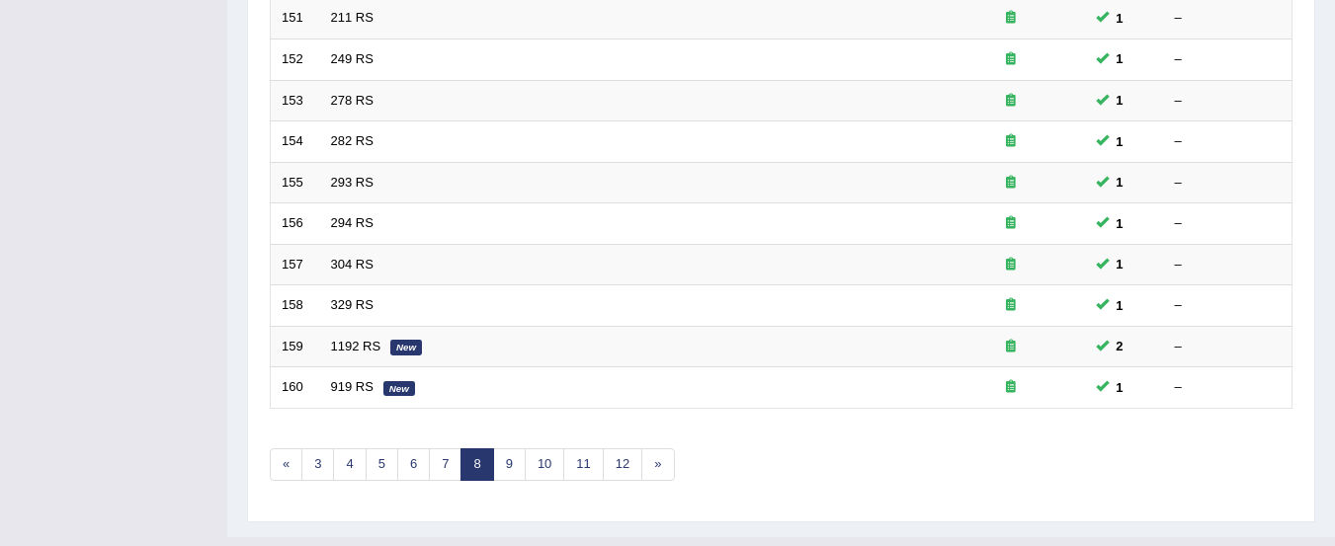
scroll to position [762, 0]
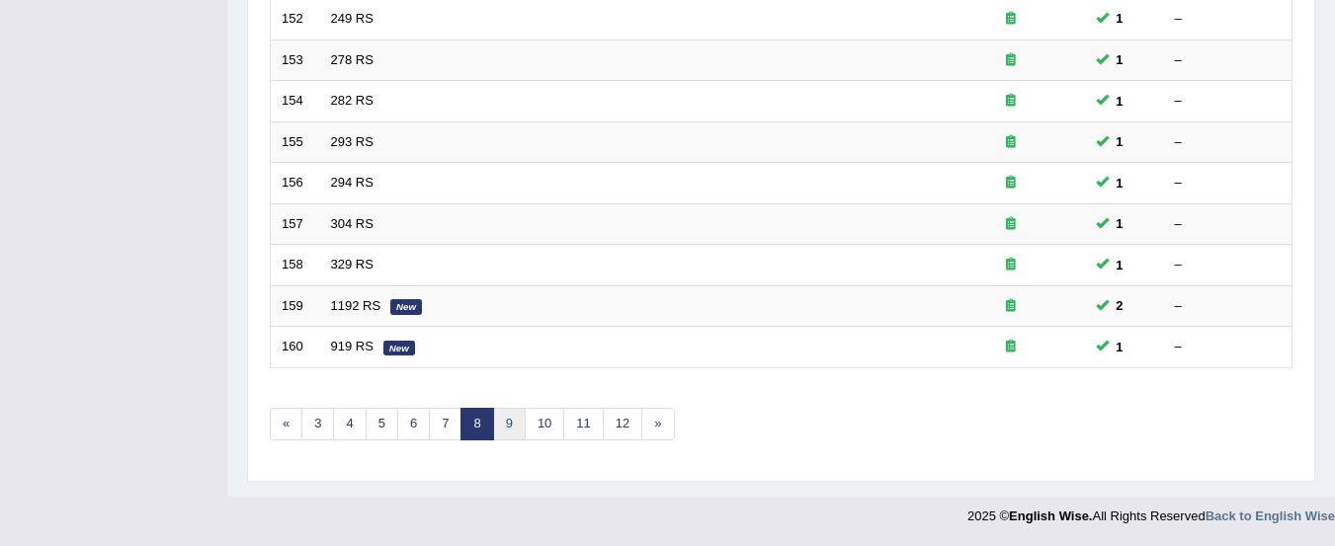
click at [509, 424] on link "9" at bounding box center [509, 424] width 33 height 33
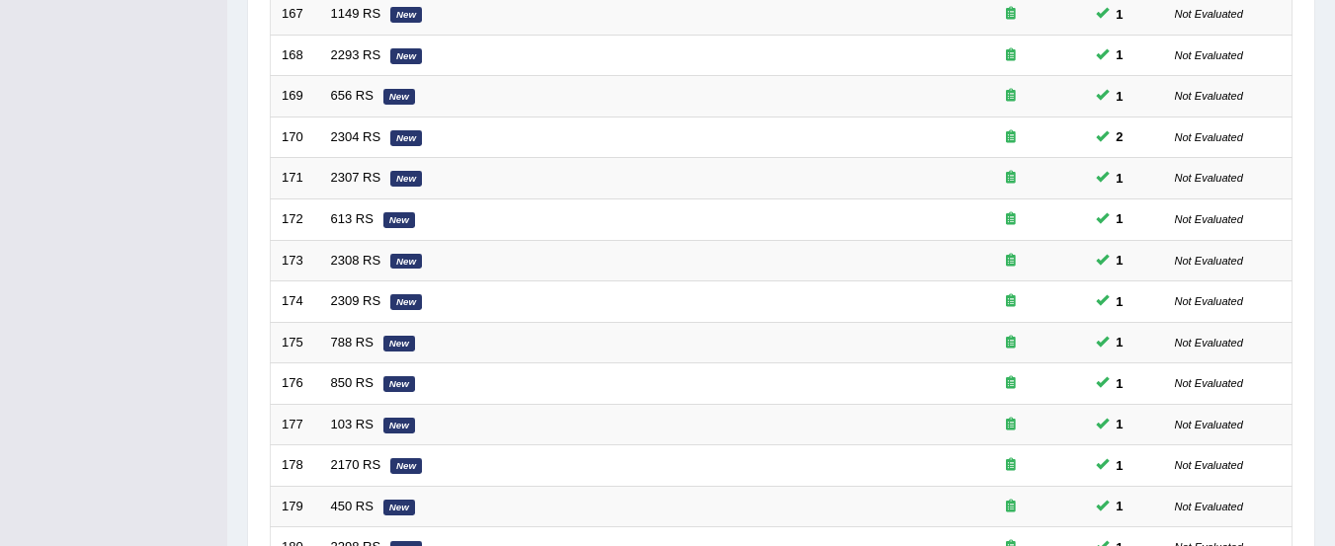
scroll to position [762, 0]
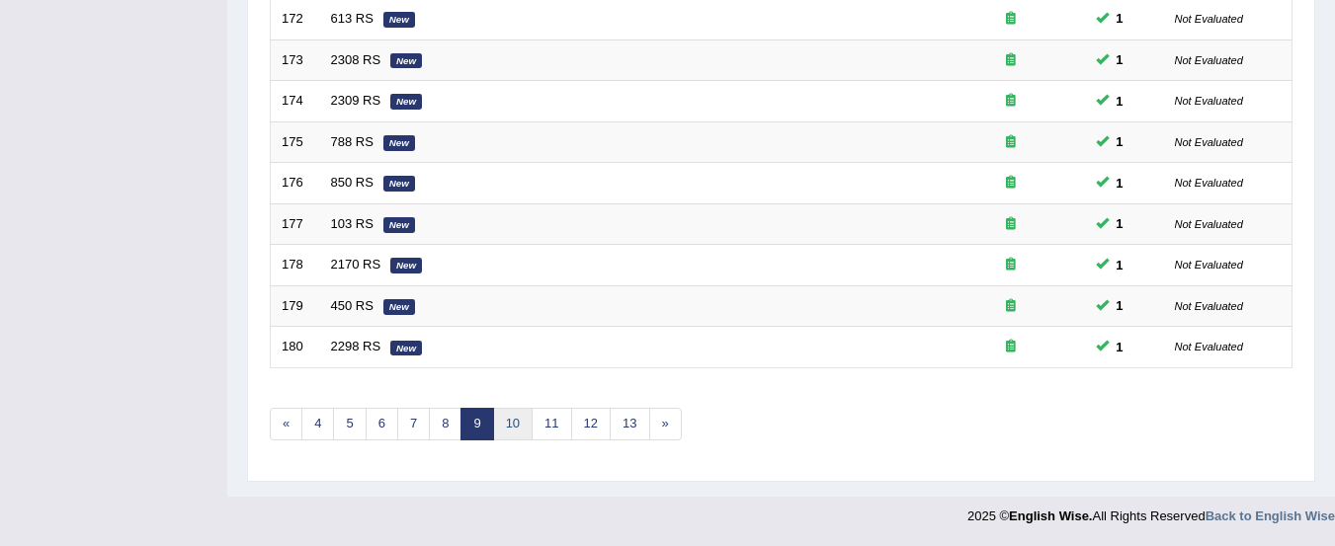
click at [512, 423] on link "10" at bounding box center [513, 424] width 40 height 33
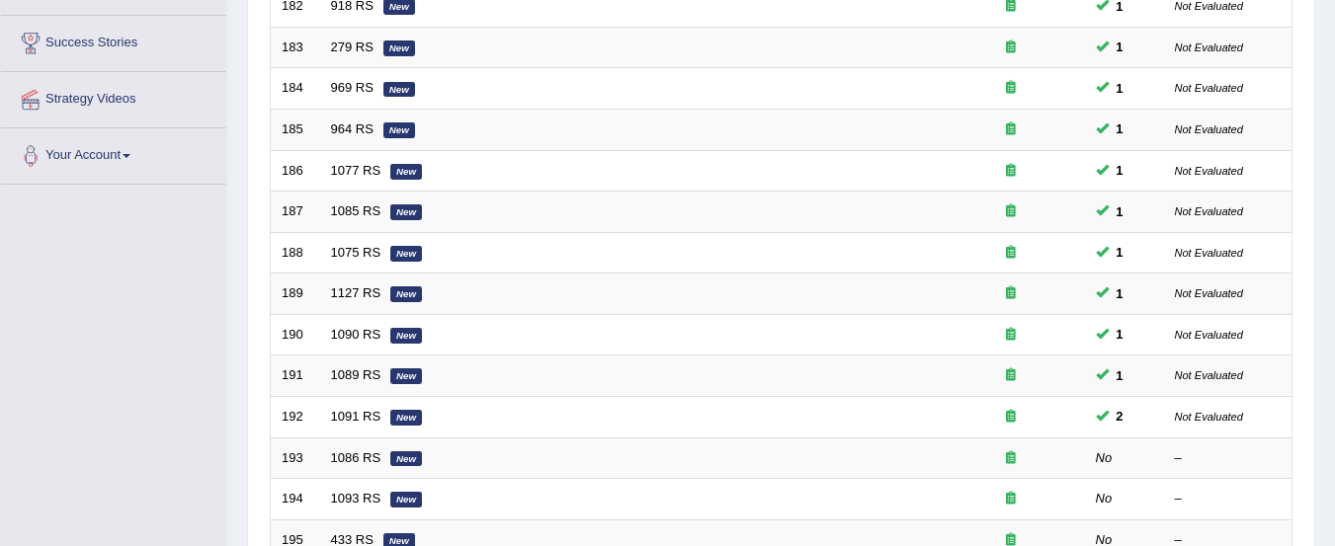
scroll to position [762, 0]
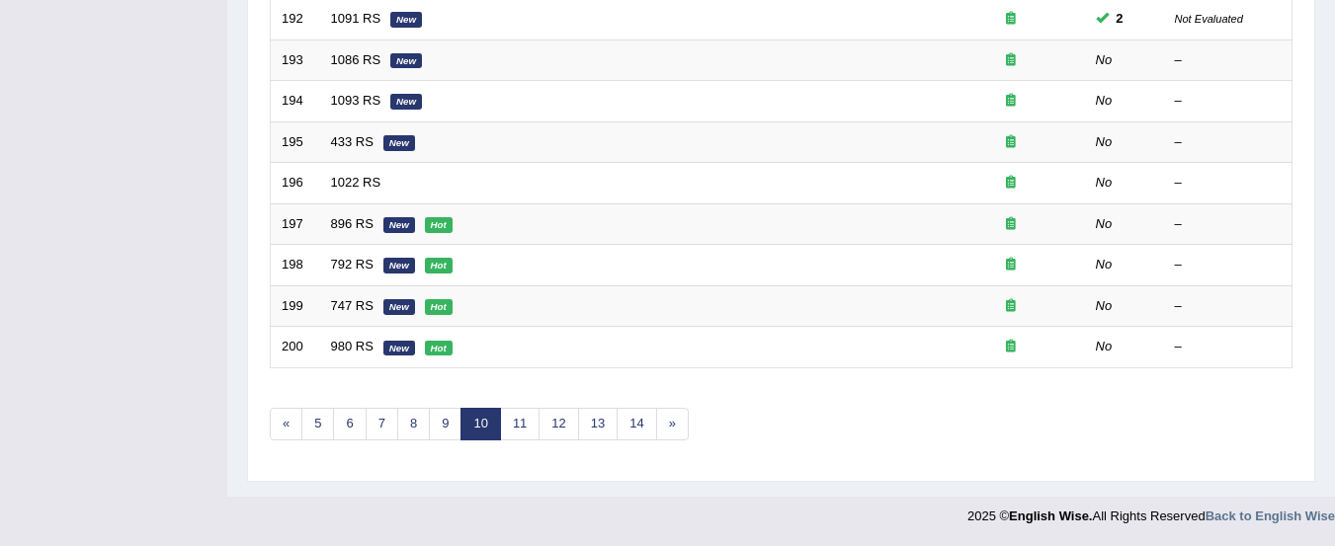
click at [349, 61] on link "1086 RS" at bounding box center [356, 59] width 50 height 15
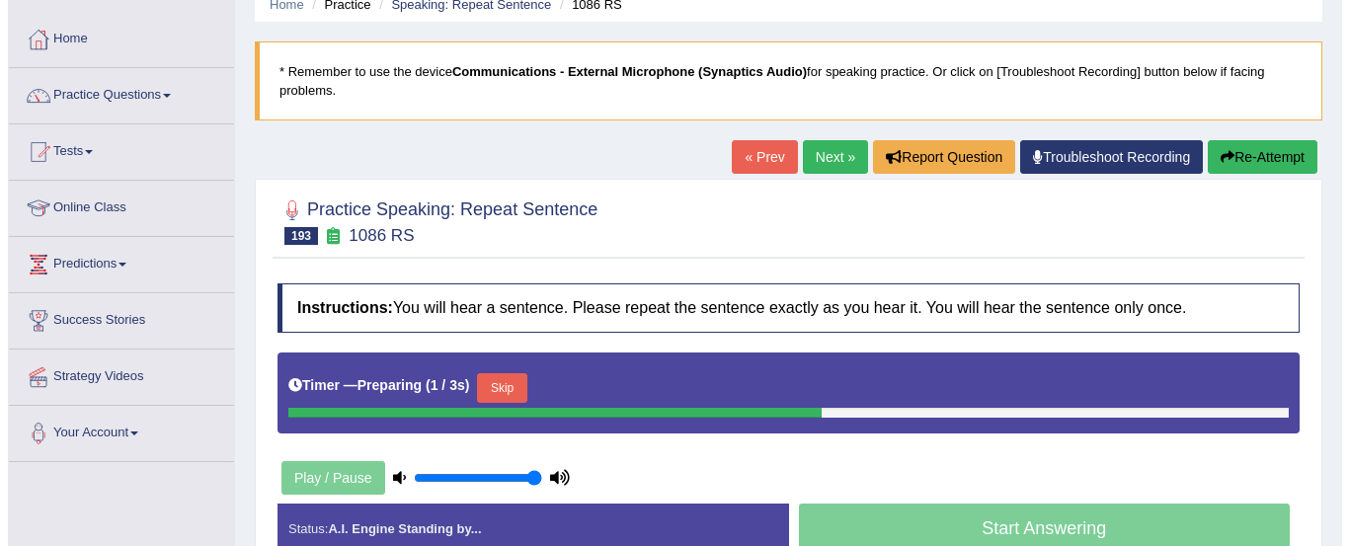
scroll to position [164, 0]
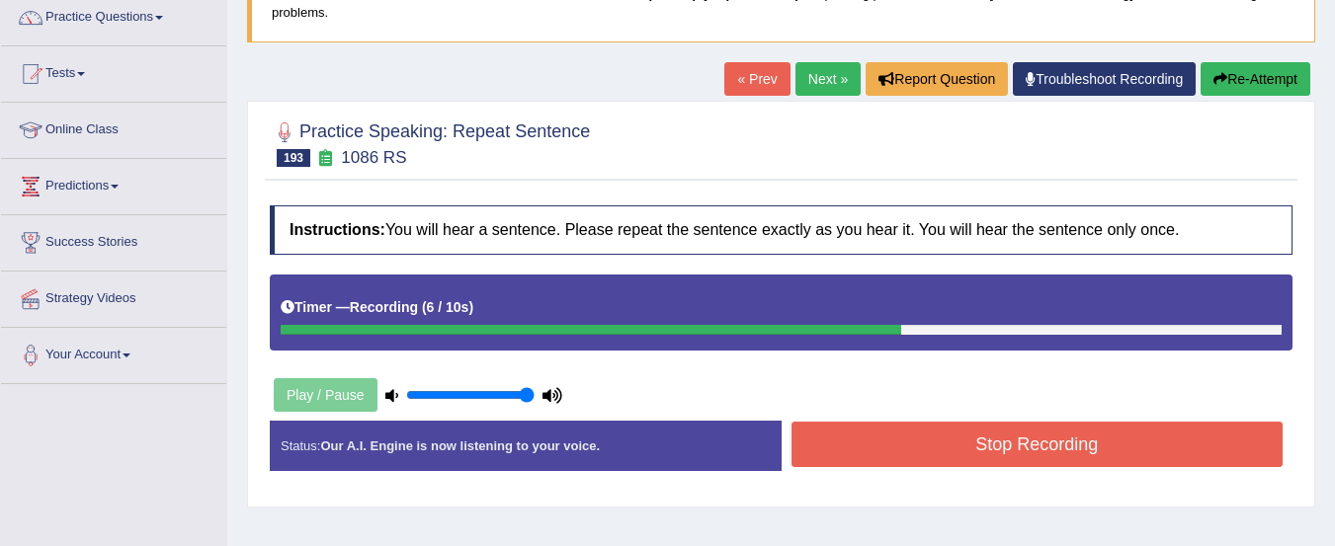
click at [1170, 440] on button "Stop Recording" at bounding box center [1037, 444] width 492 height 45
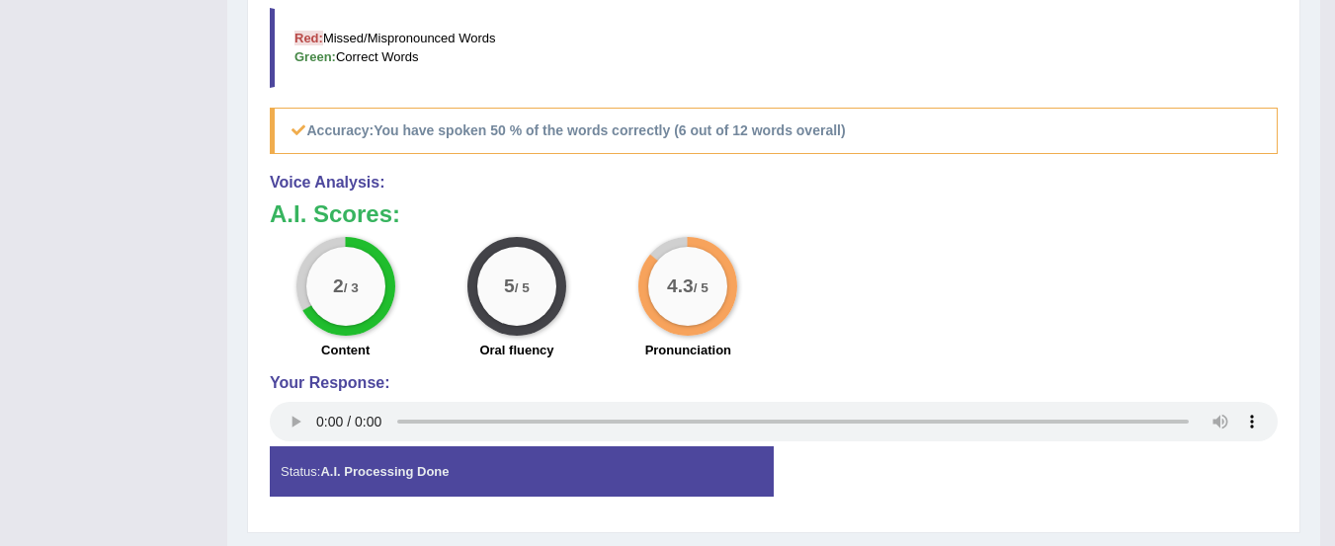
click at [287, 451] on div "Status: A.I. Processing Done" at bounding box center [522, 471] width 504 height 50
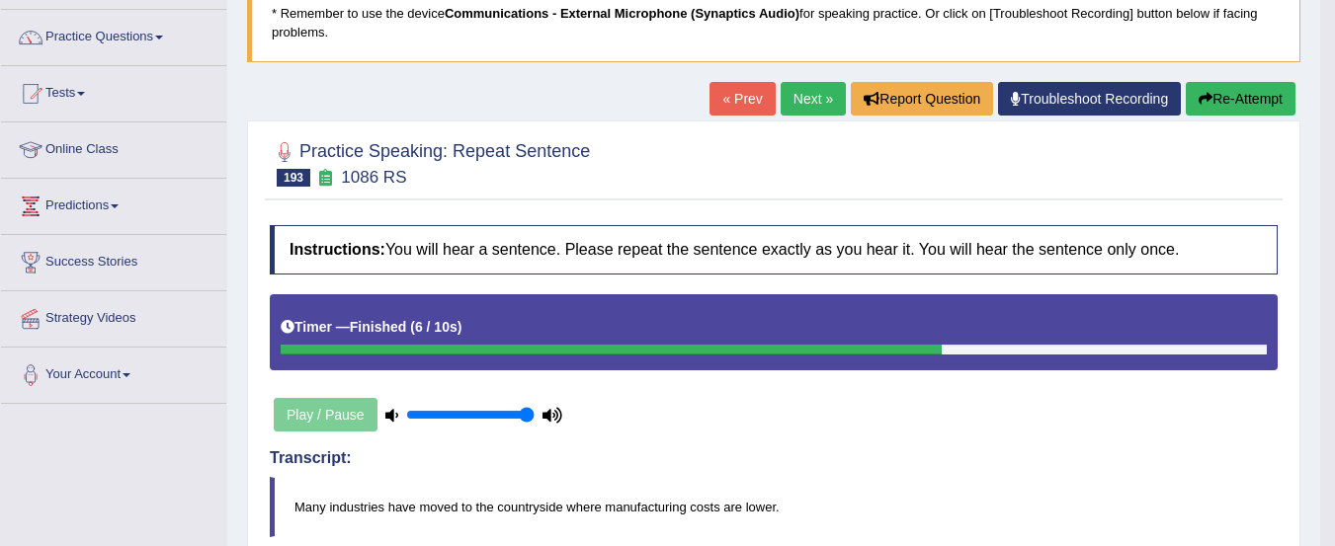
scroll to position [31, 0]
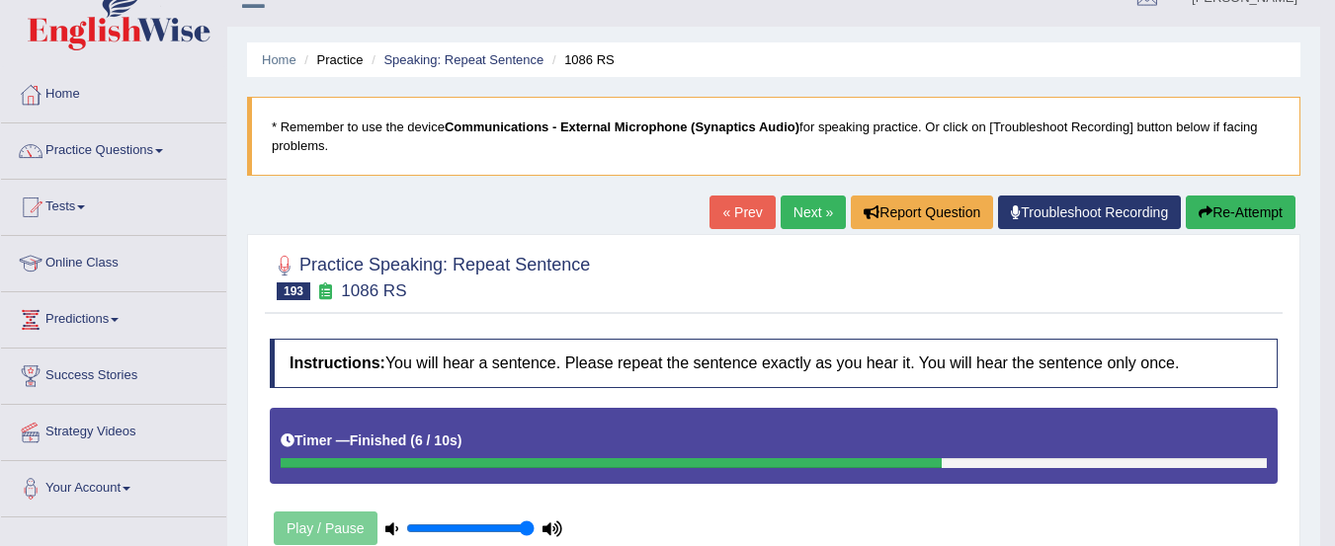
click at [785, 206] on link "Next »" at bounding box center [812, 213] width 65 height 34
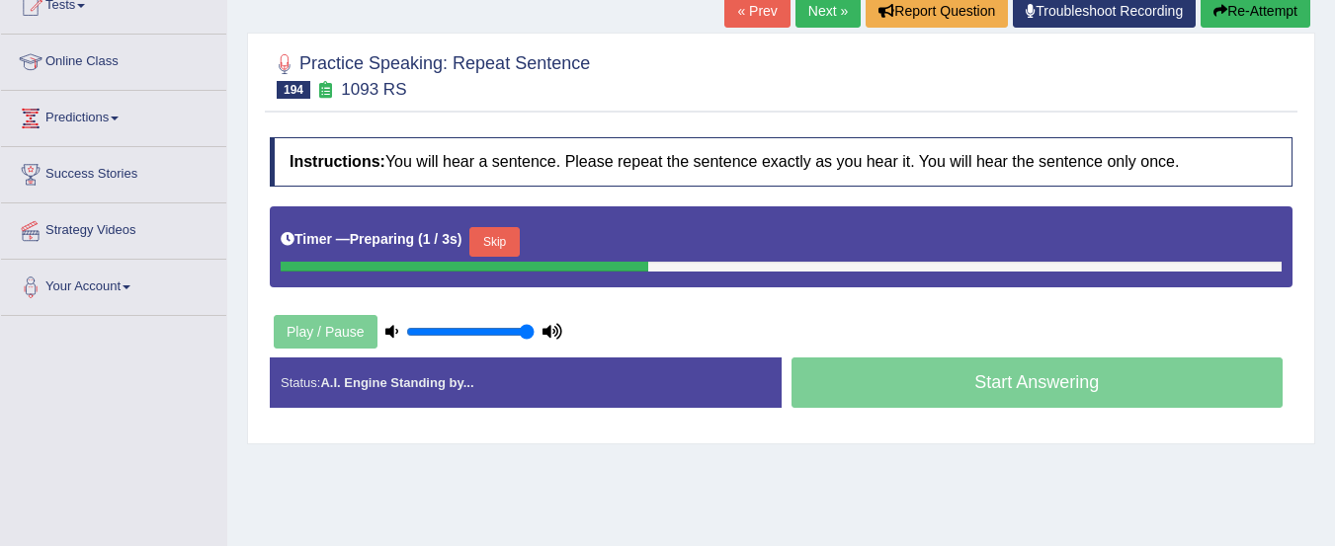
scroll to position [263, 0]
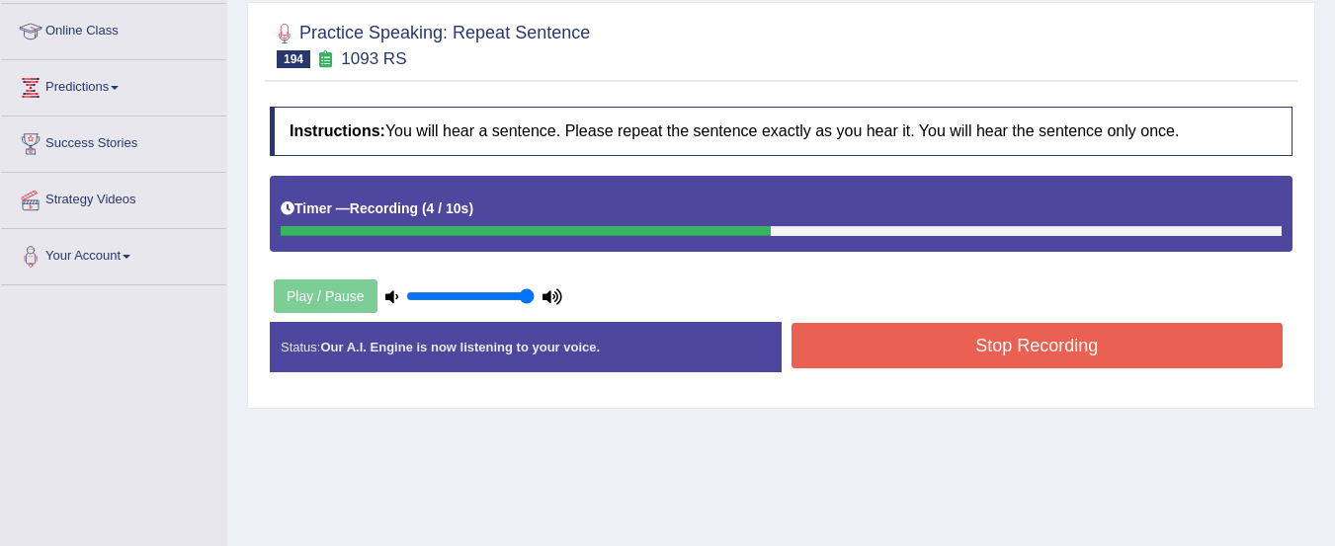
click at [1171, 356] on button "Stop Recording" at bounding box center [1037, 345] width 492 height 45
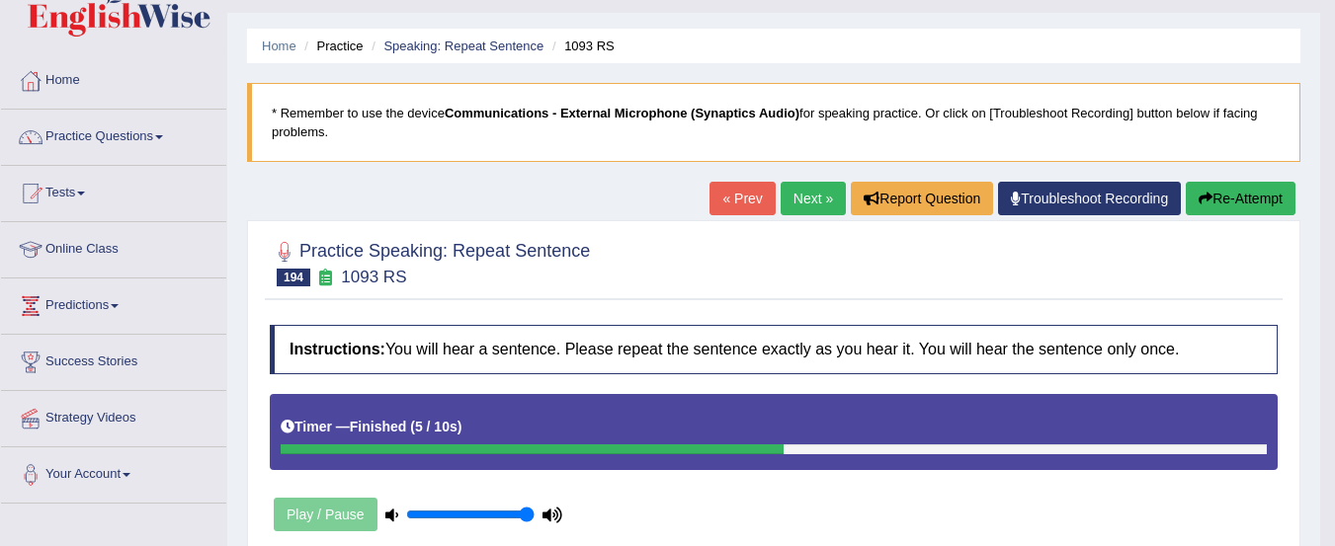
scroll to position [0, 0]
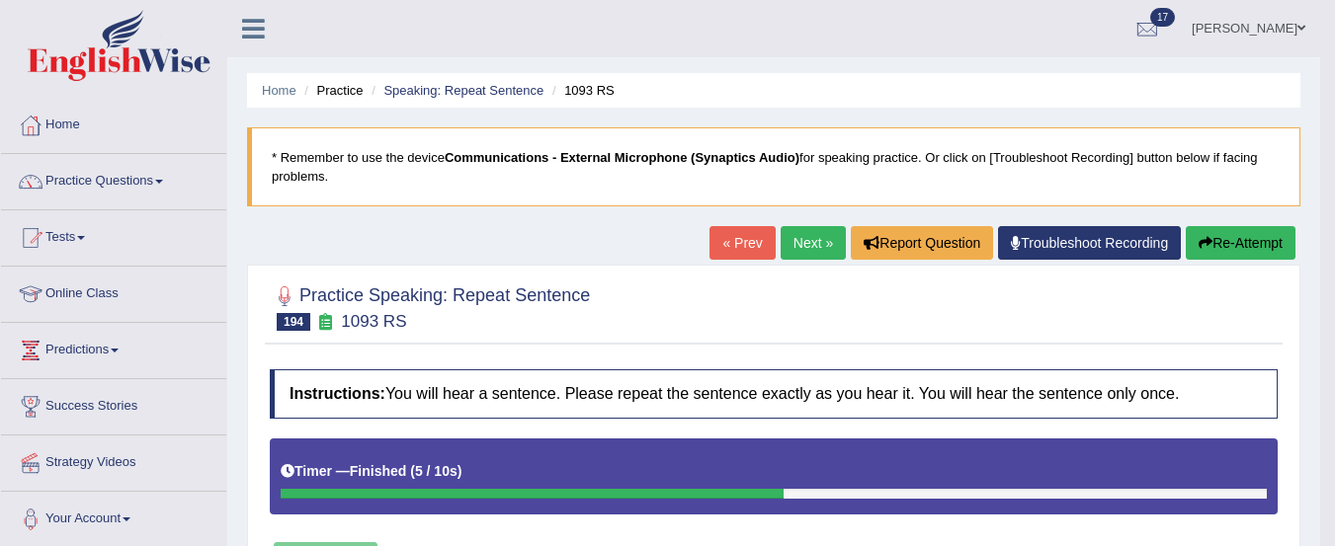
click at [1251, 242] on button "Re-Attempt" at bounding box center [1240, 243] width 110 height 34
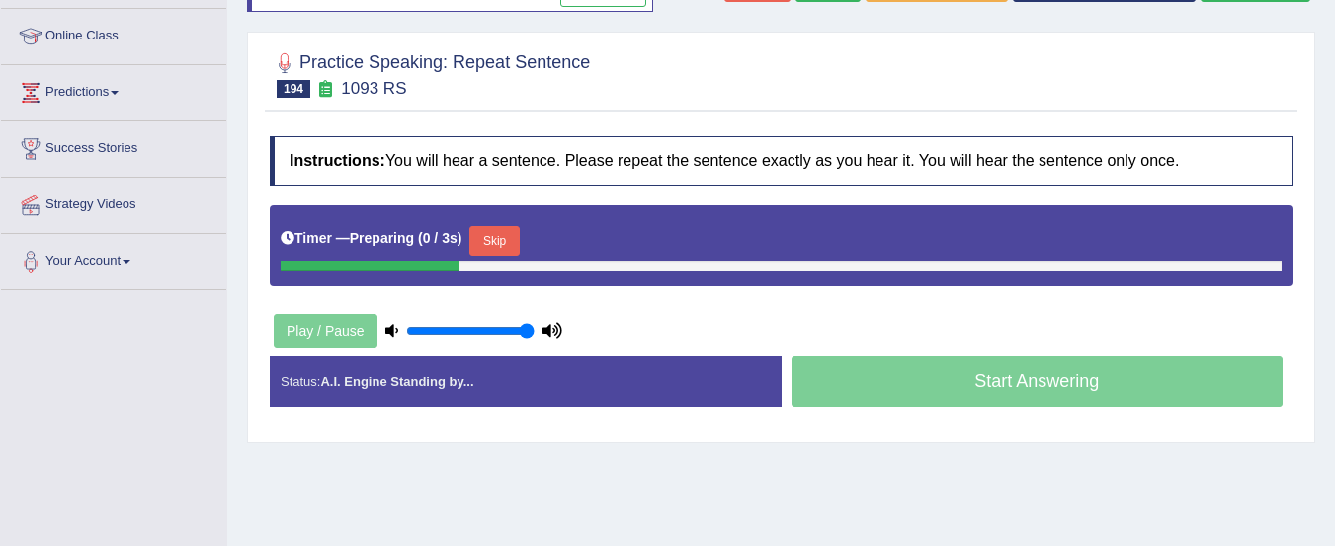
scroll to position [266, 0]
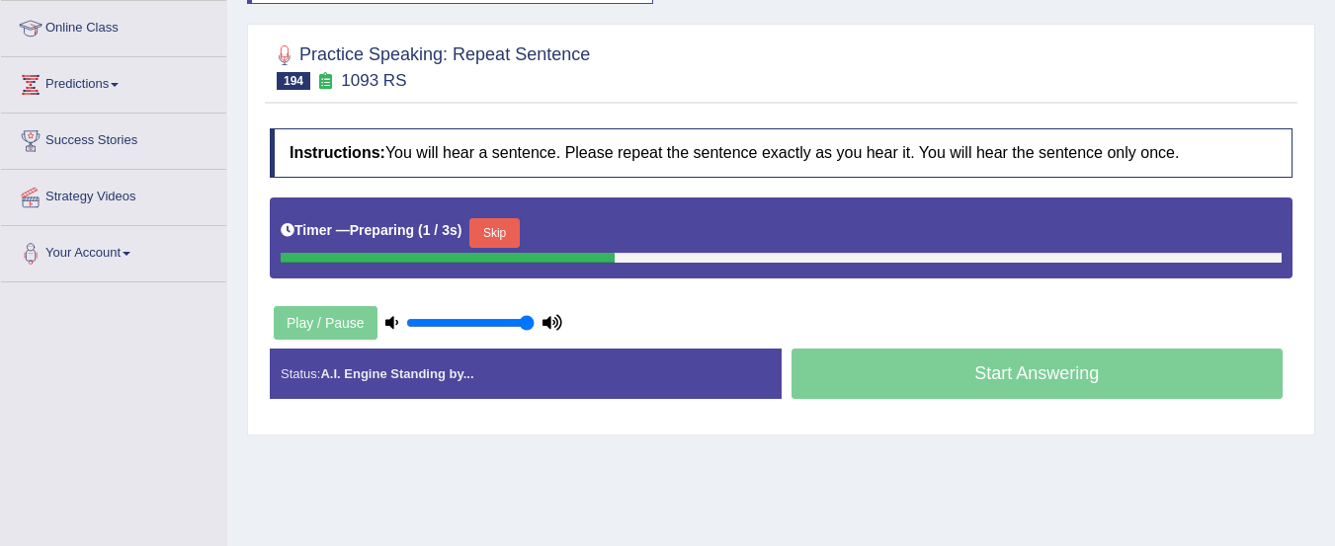
click at [1029, 386] on div "Start Answering" at bounding box center [1037, 376] width 512 height 55
click at [504, 232] on button "Skip" at bounding box center [493, 233] width 49 height 30
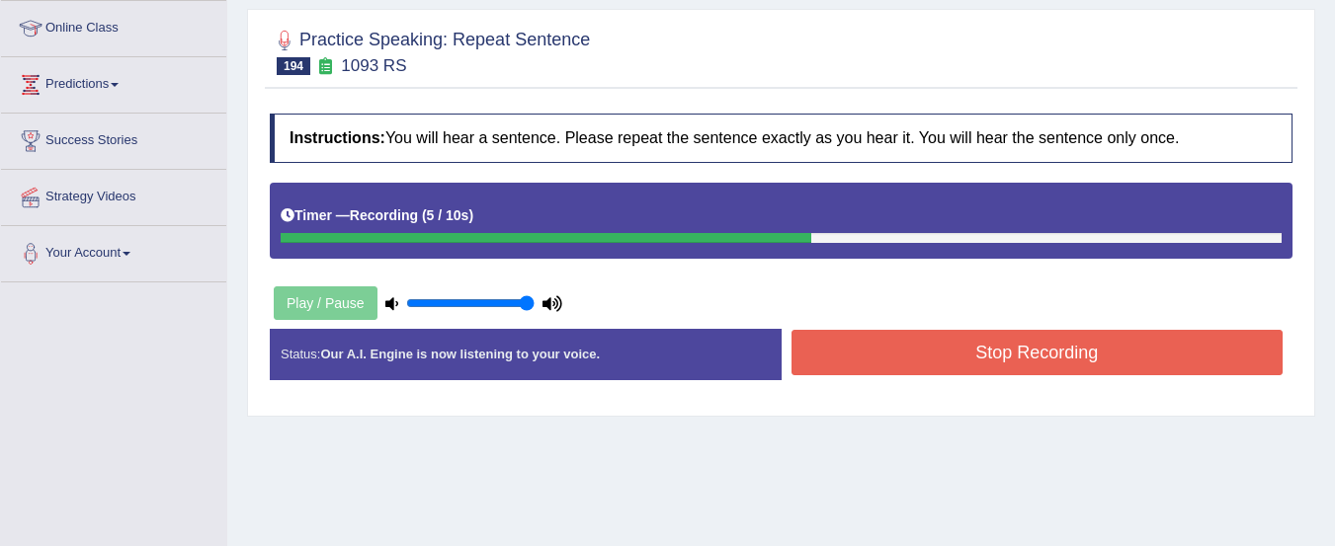
click at [1172, 356] on button "Stop Recording" at bounding box center [1037, 352] width 492 height 45
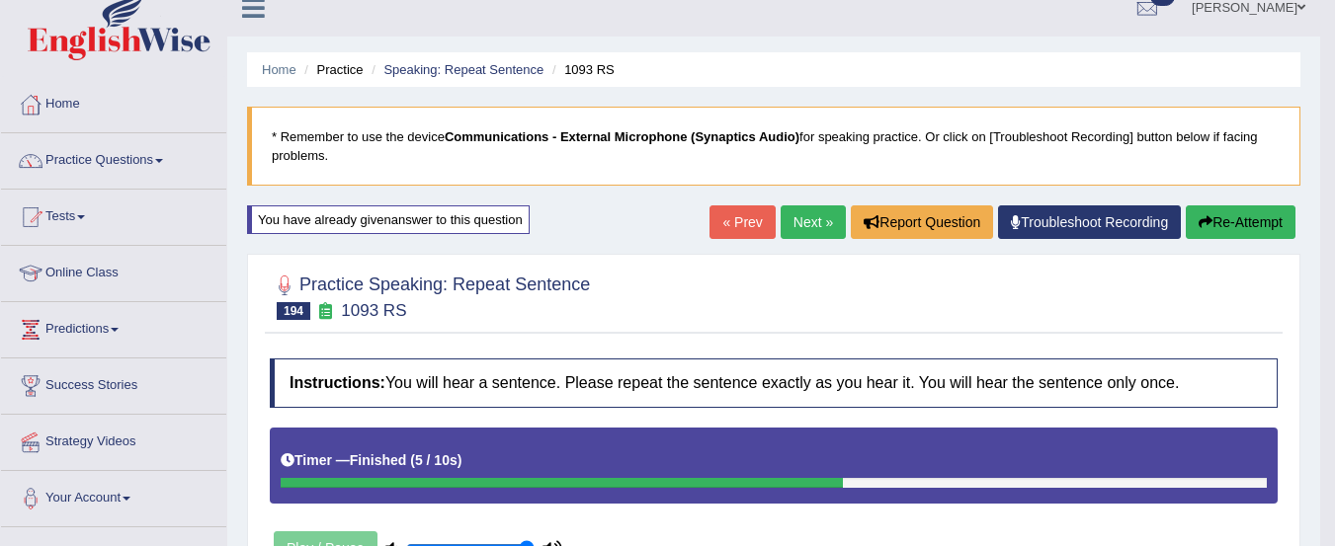
scroll to position [4, 0]
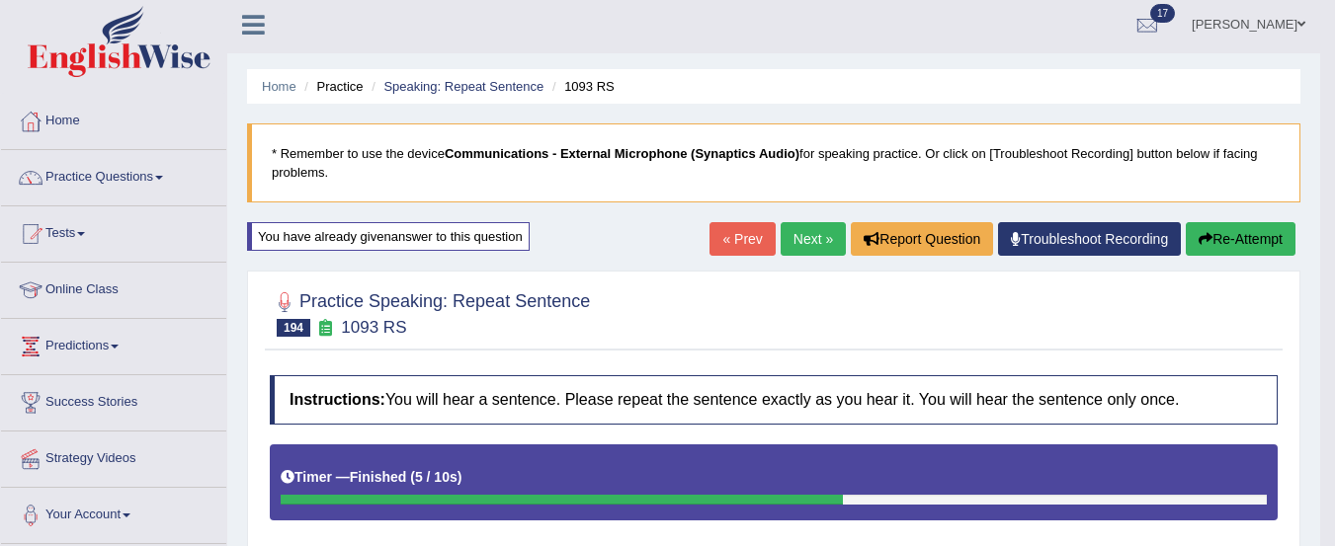
click at [806, 233] on link "Next »" at bounding box center [812, 239] width 65 height 34
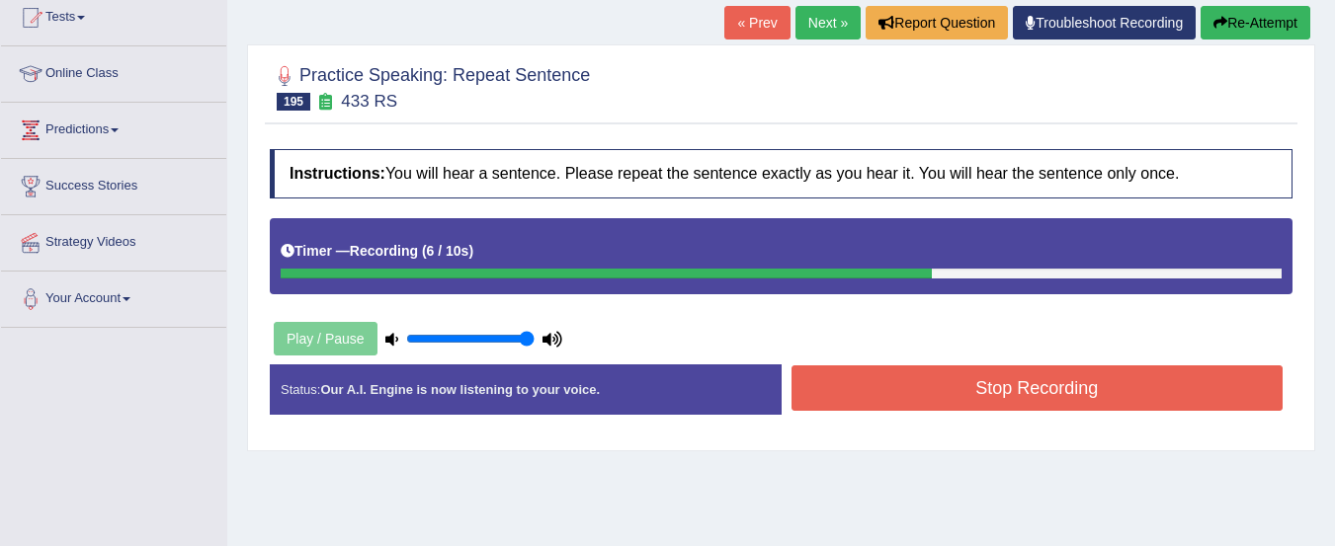
click at [1205, 386] on button "Stop Recording" at bounding box center [1037, 387] width 492 height 45
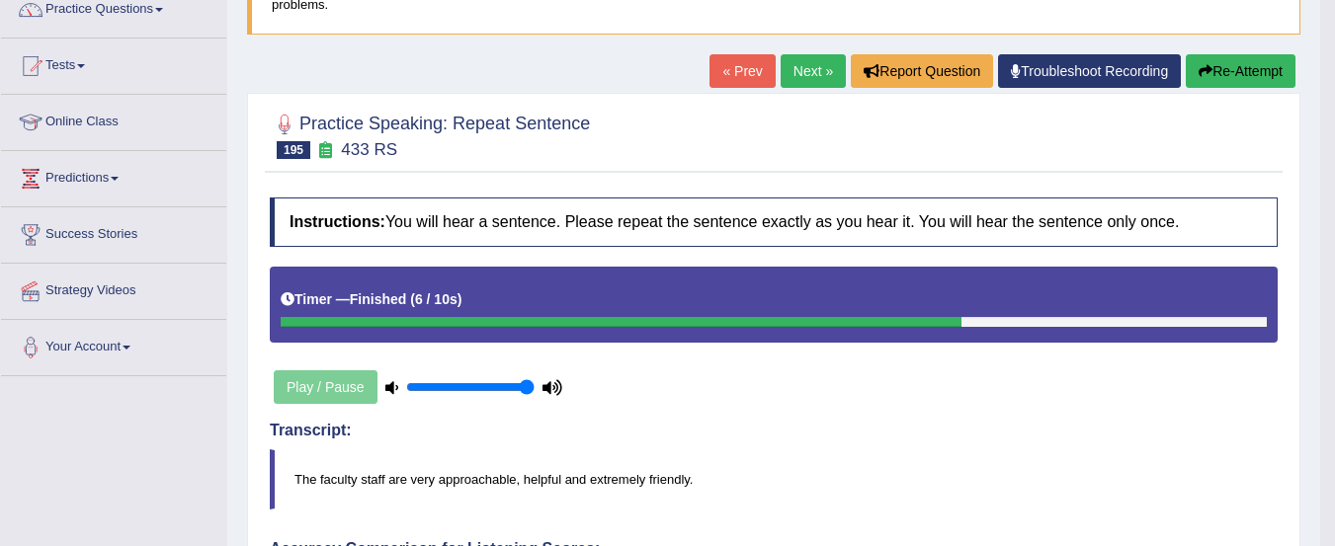
scroll to position [137, 0]
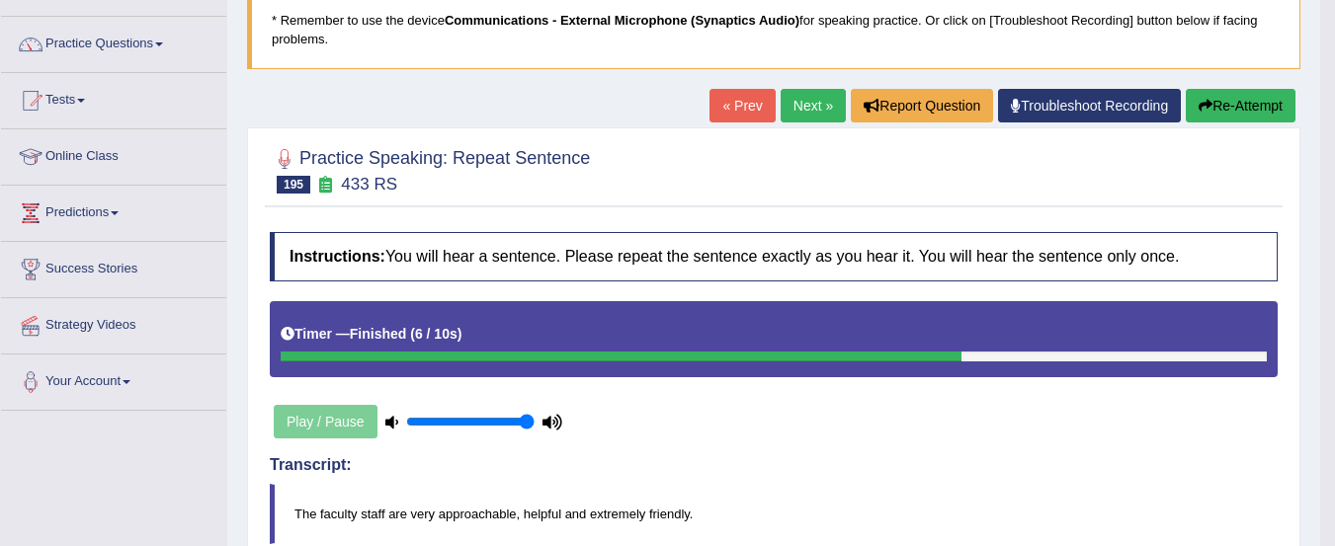
click at [1240, 107] on button "Re-Attempt" at bounding box center [1240, 106] width 110 height 34
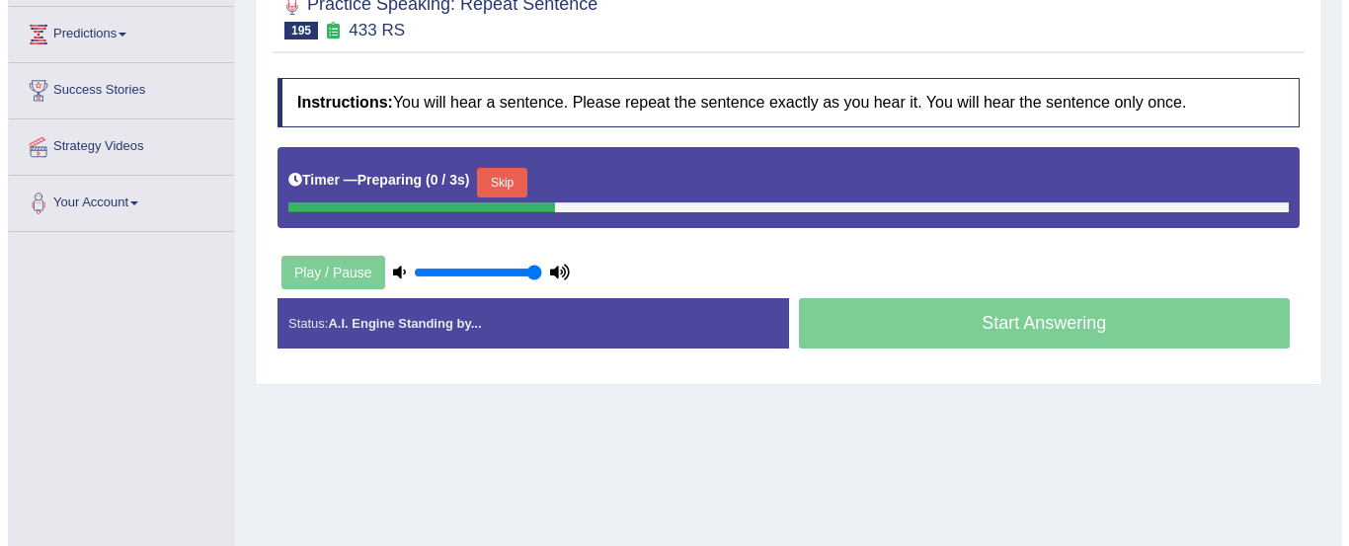
scroll to position [288, 0]
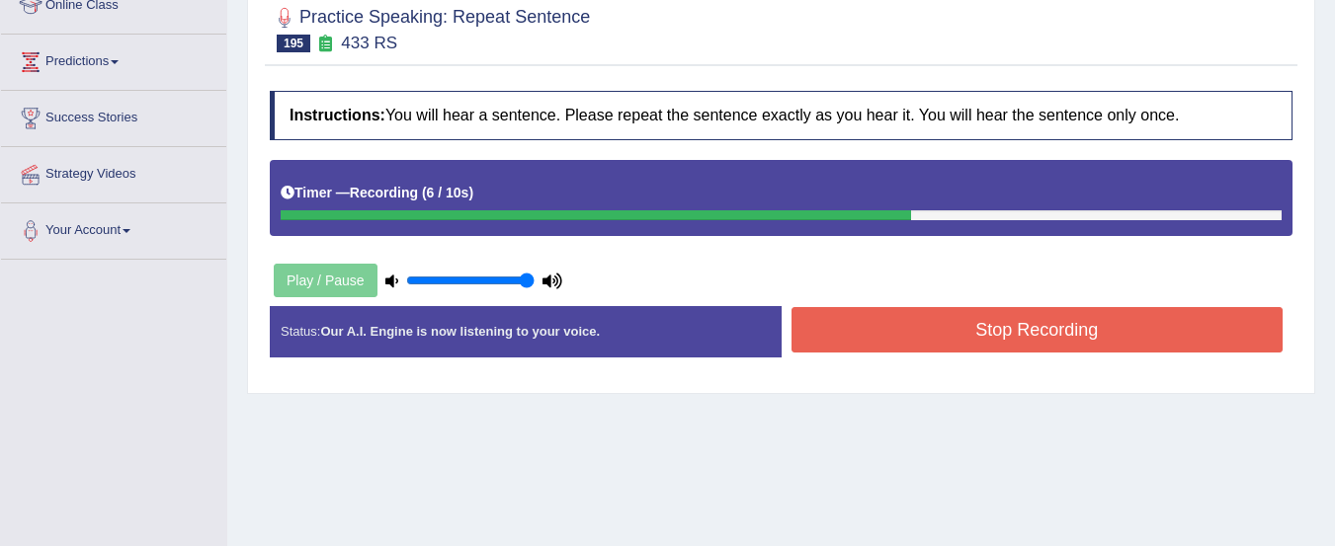
click at [1211, 334] on button "Stop Recording" at bounding box center [1037, 329] width 492 height 45
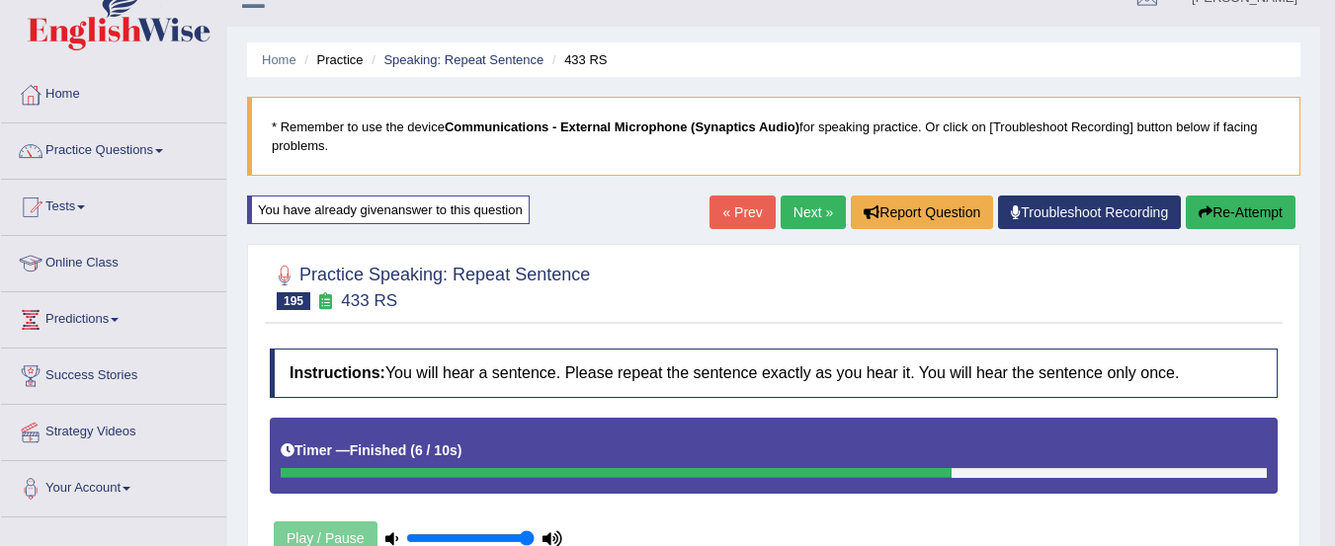
scroll to position [0, 0]
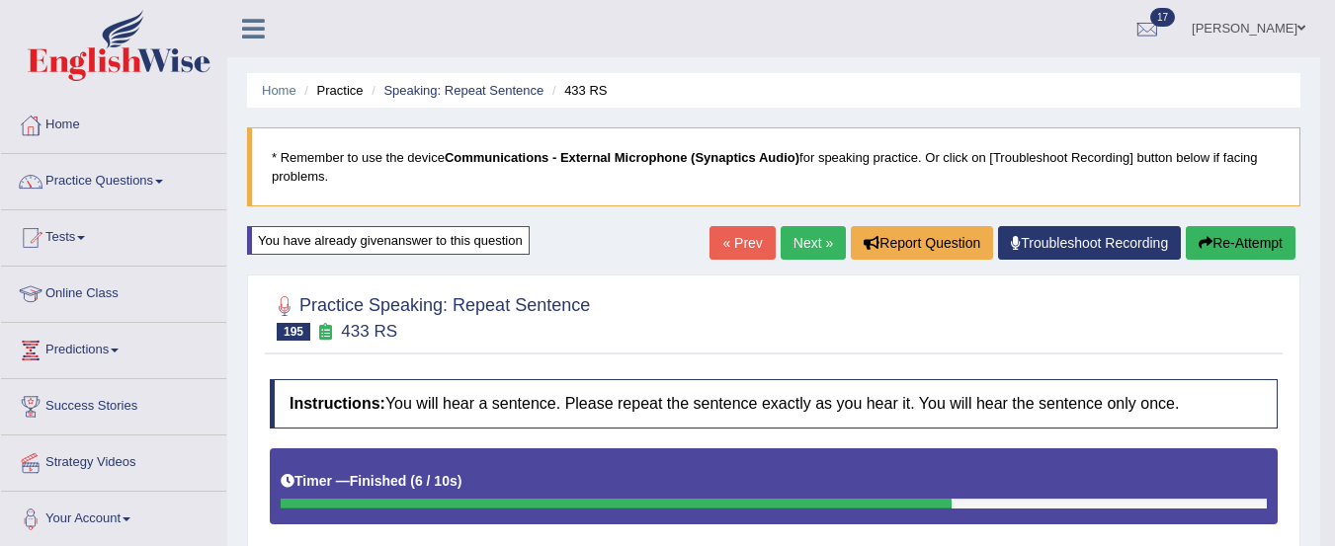
click at [810, 243] on link "Next »" at bounding box center [812, 243] width 65 height 34
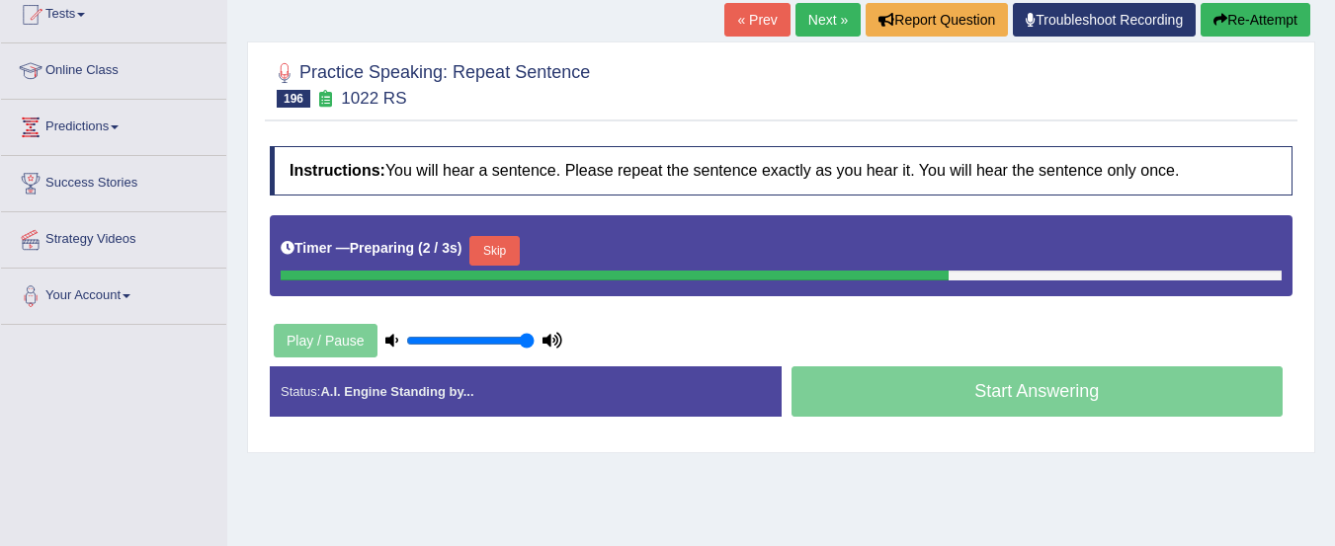
scroll to position [224, 0]
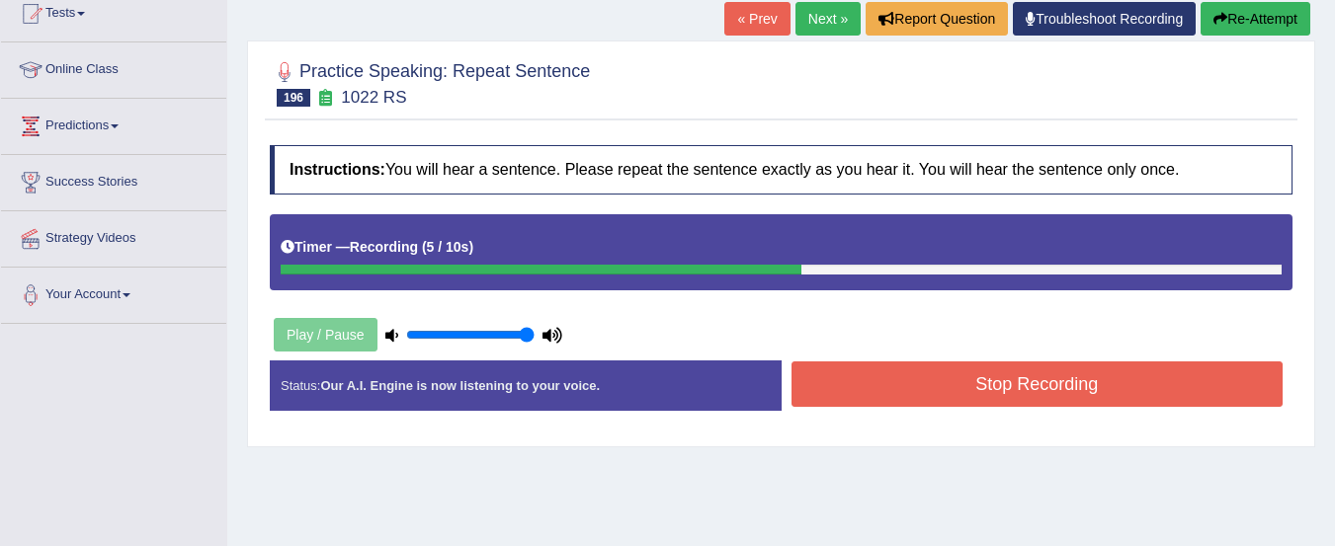
click at [1171, 390] on button "Stop Recording" at bounding box center [1037, 384] width 492 height 45
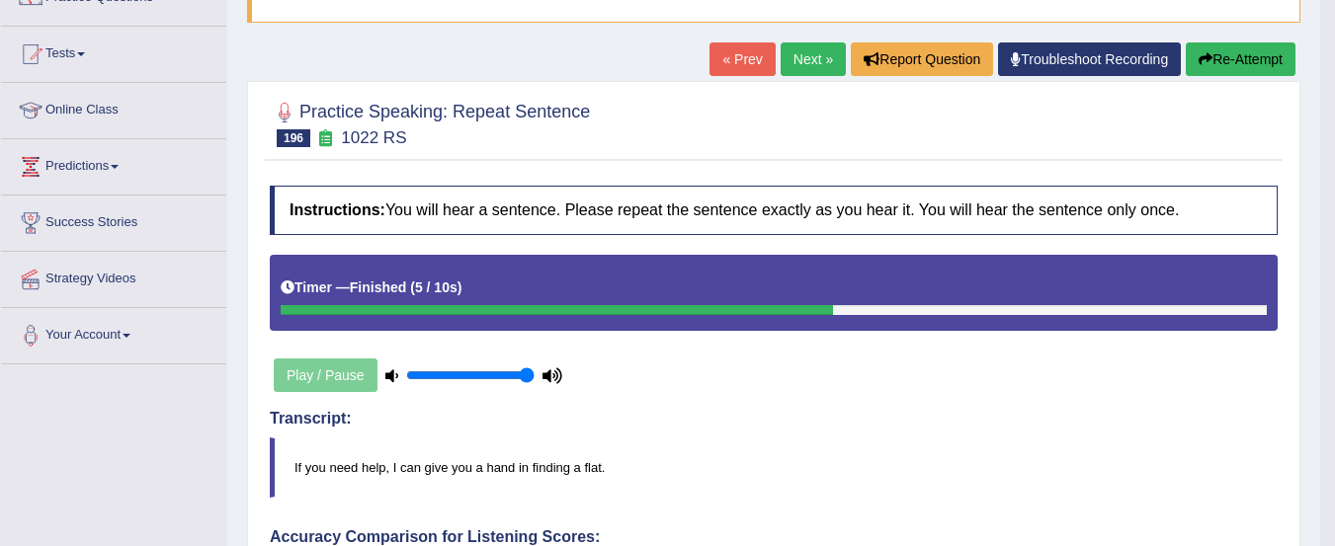
scroll to position [0, 0]
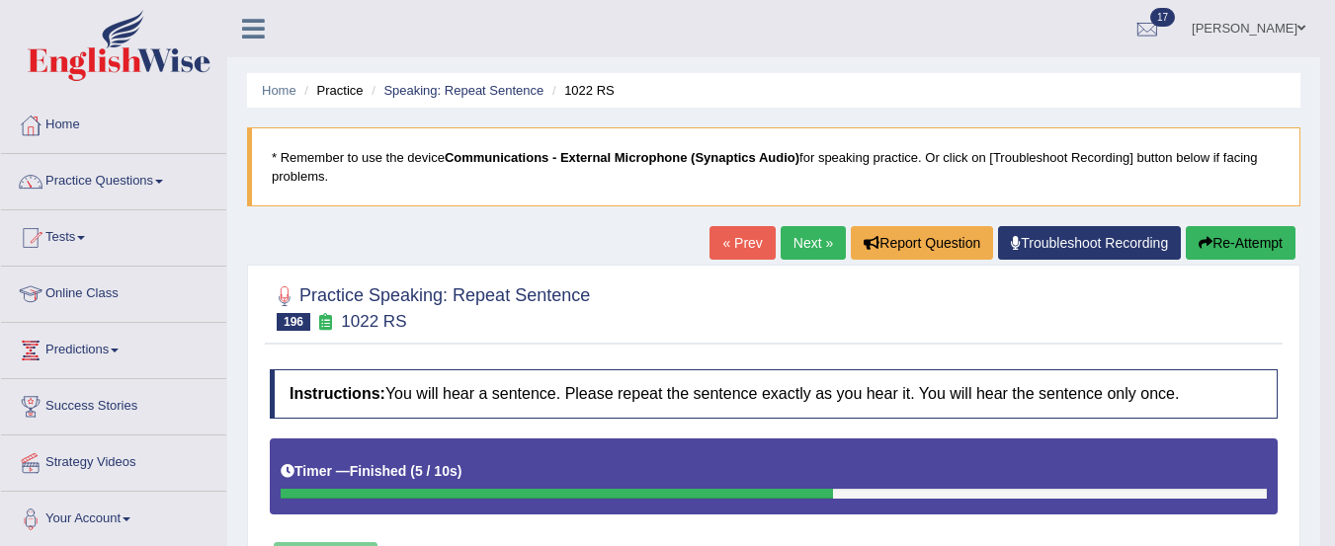
click at [794, 238] on link "Next »" at bounding box center [812, 243] width 65 height 34
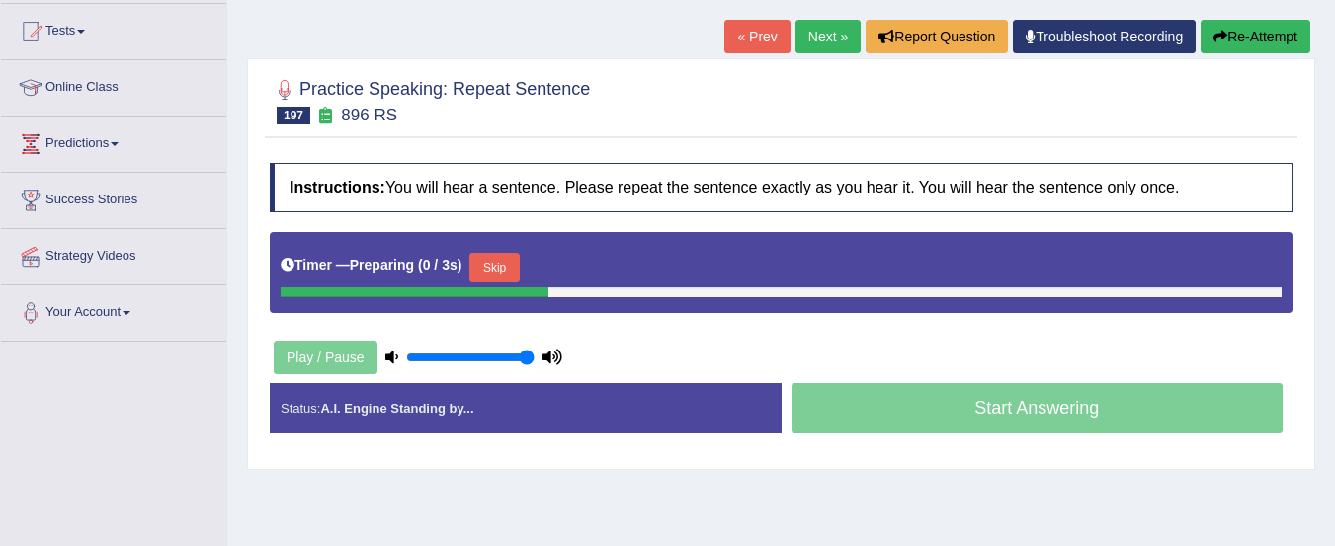
scroll to position [213, 0]
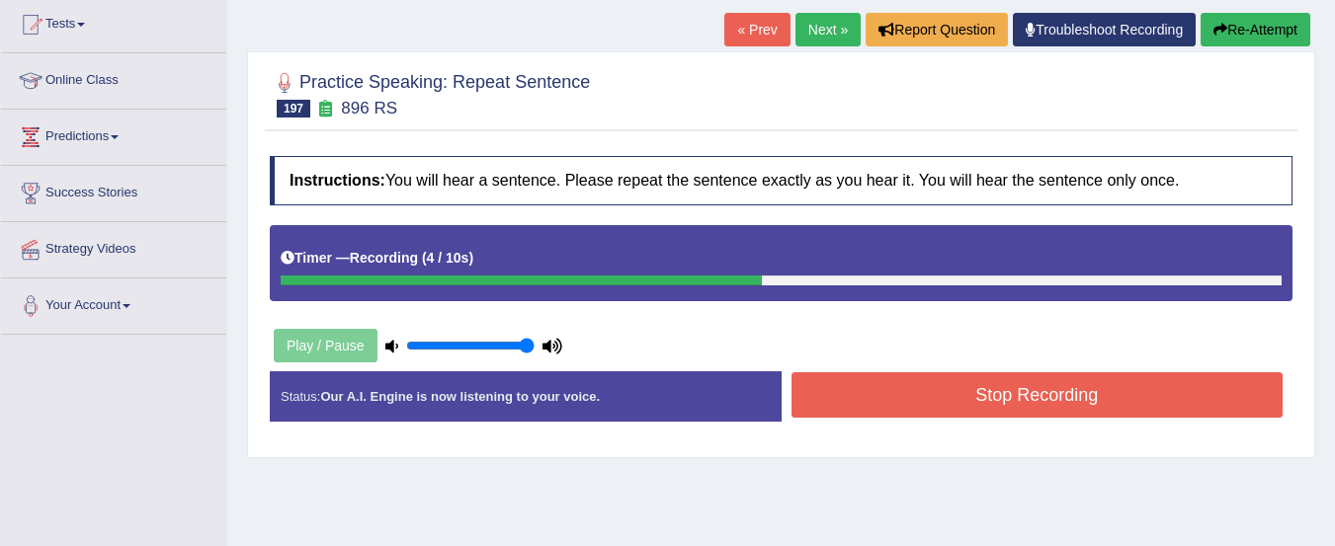
click at [1225, 393] on button "Stop Recording" at bounding box center [1037, 394] width 492 height 45
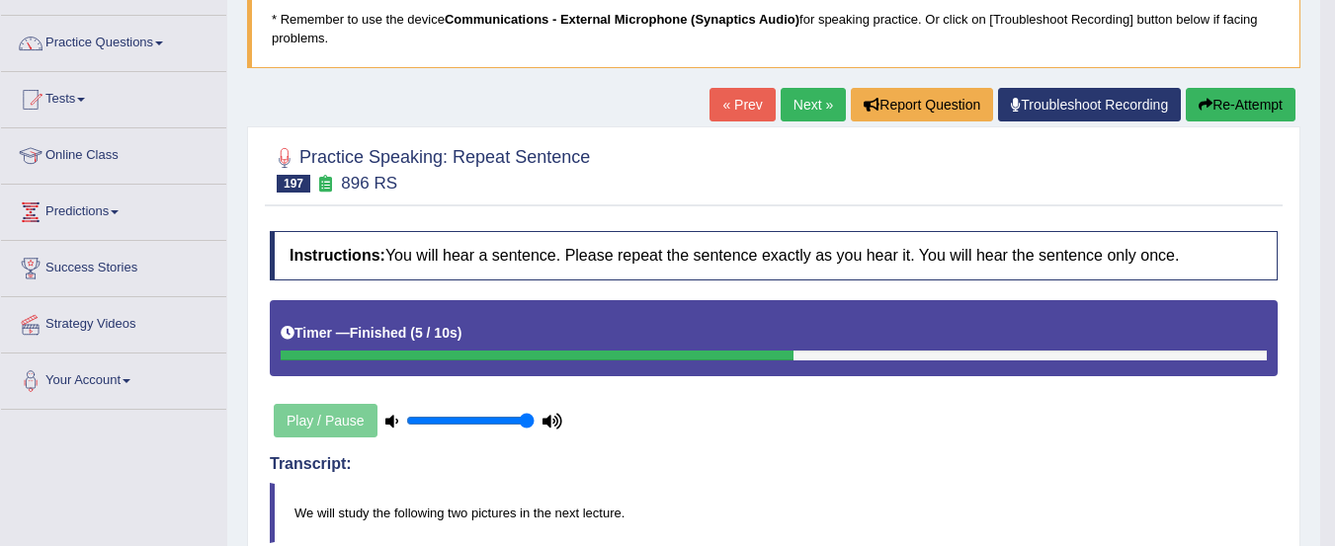
scroll to position [115, 0]
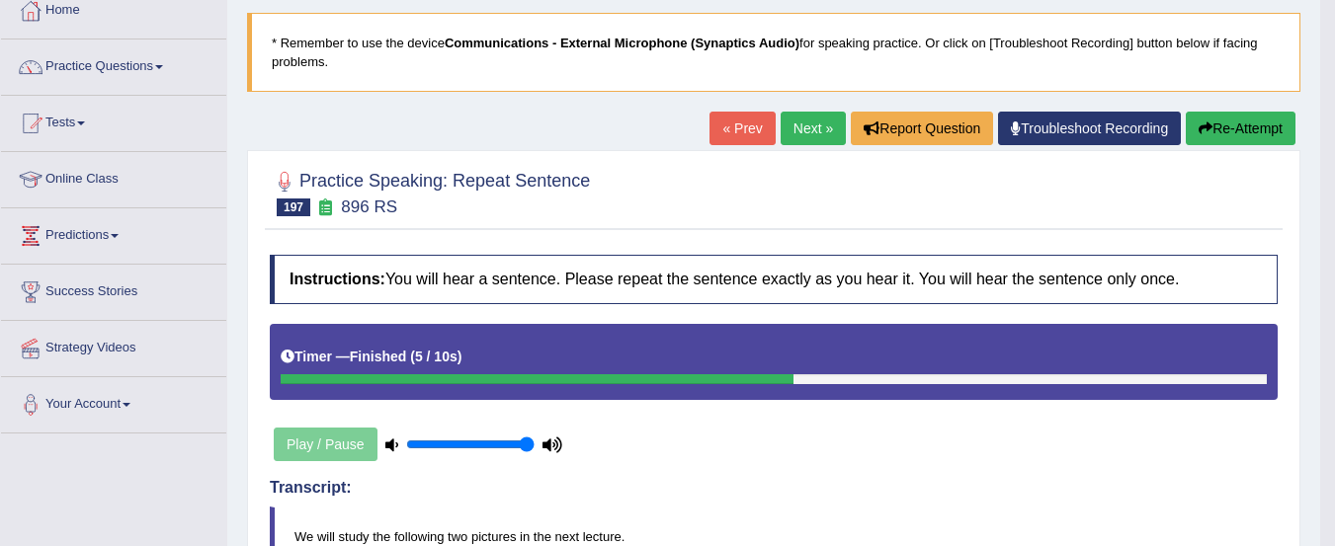
click at [801, 127] on link "Next »" at bounding box center [812, 129] width 65 height 34
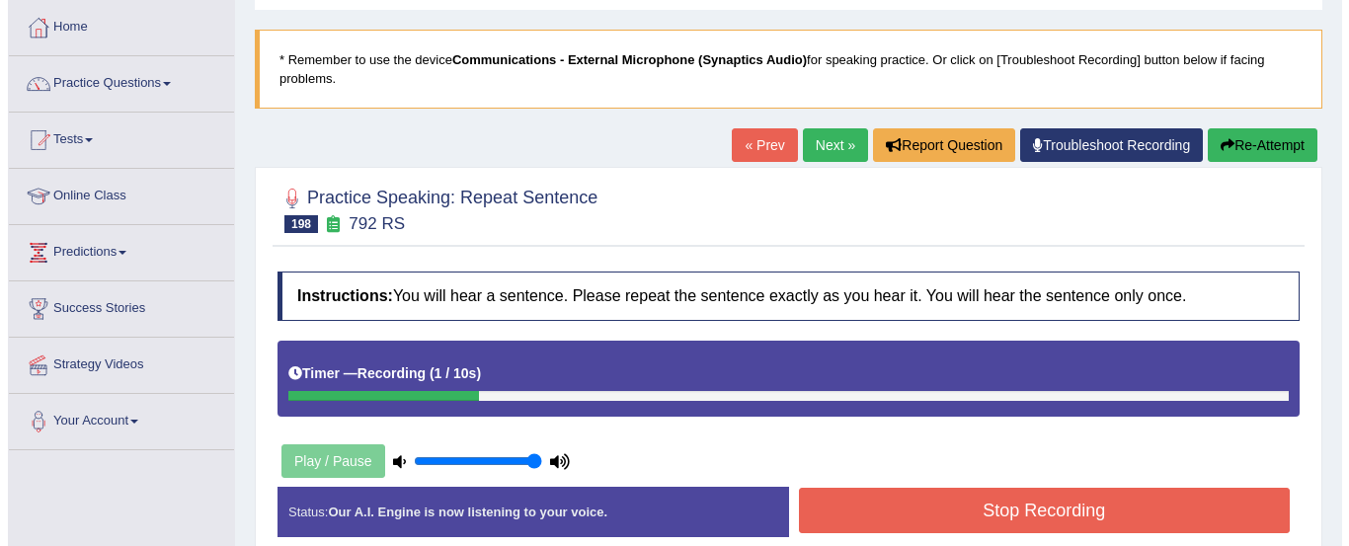
scroll to position [100, 0]
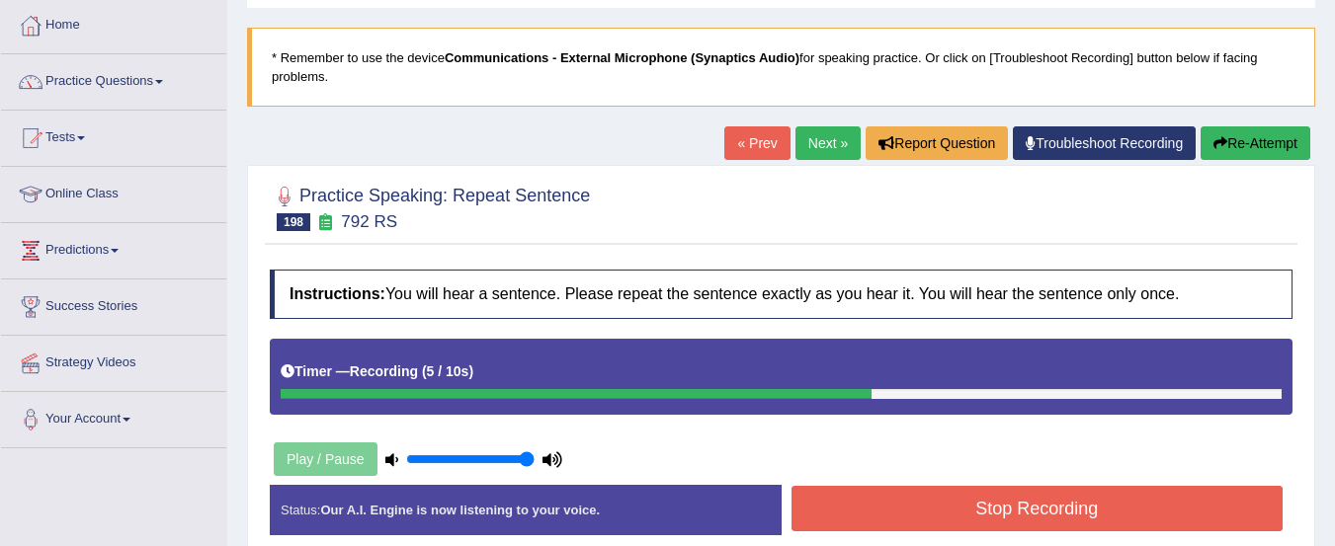
click at [1037, 512] on button "Stop Recording" at bounding box center [1037, 508] width 492 height 45
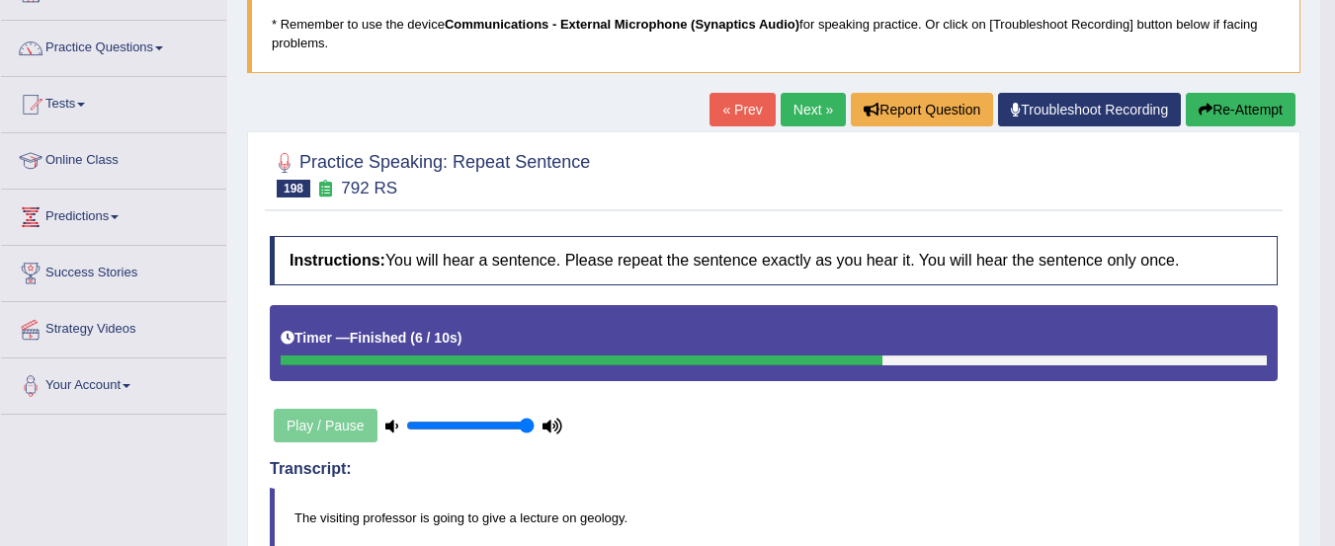
scroll to position [132, 0]
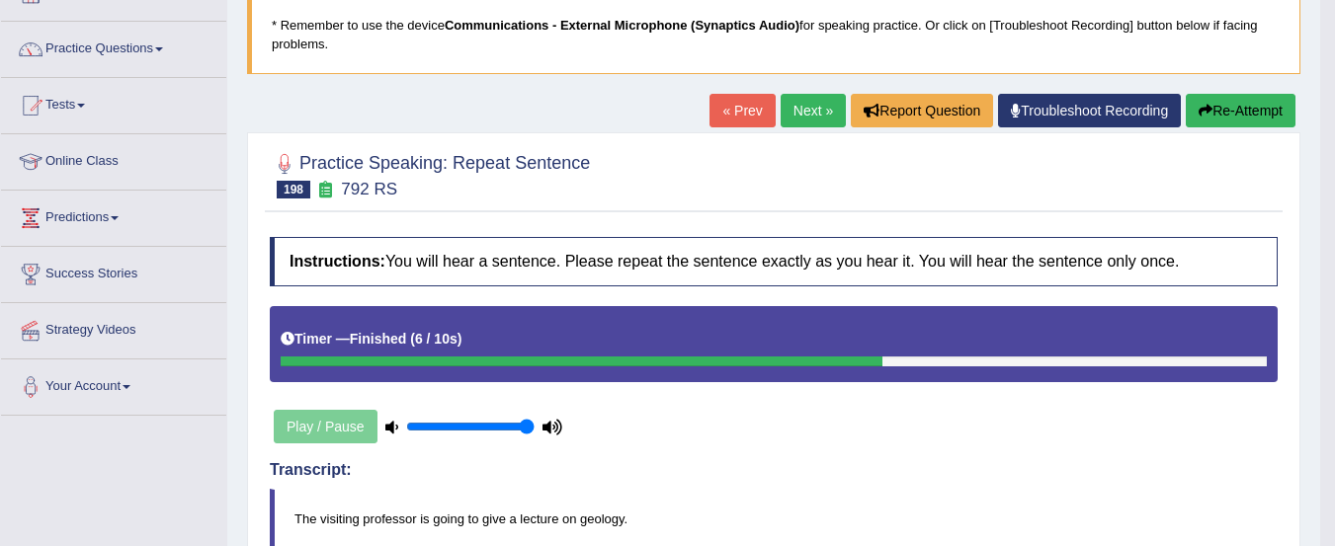
click at [804, 113] on link "Next »" at bounding box center [812, 111] width 65 height 34
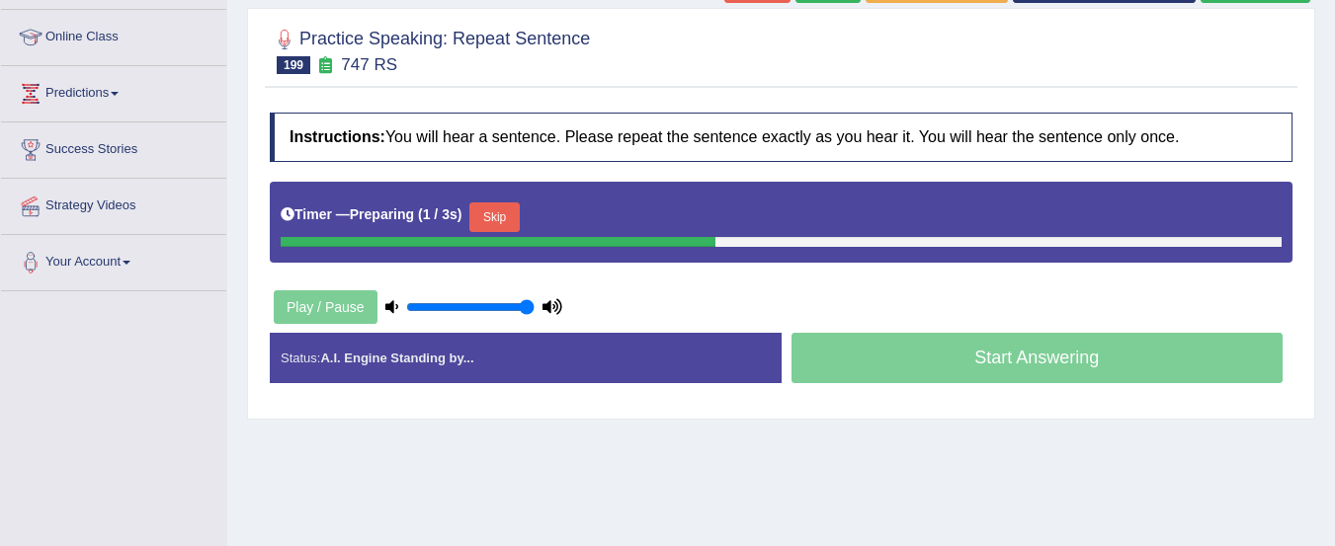
scroll to position [266, 0]
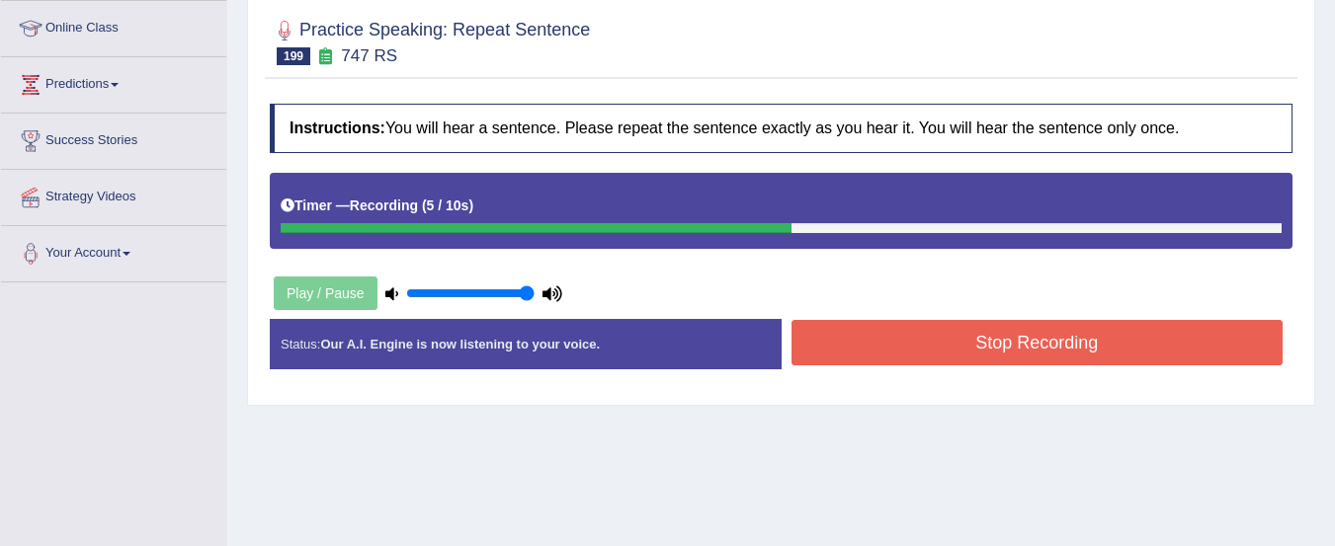
click at [1174, 337] on button "Stop Recording" at bounding box center [1037, 342] width 492 height 45
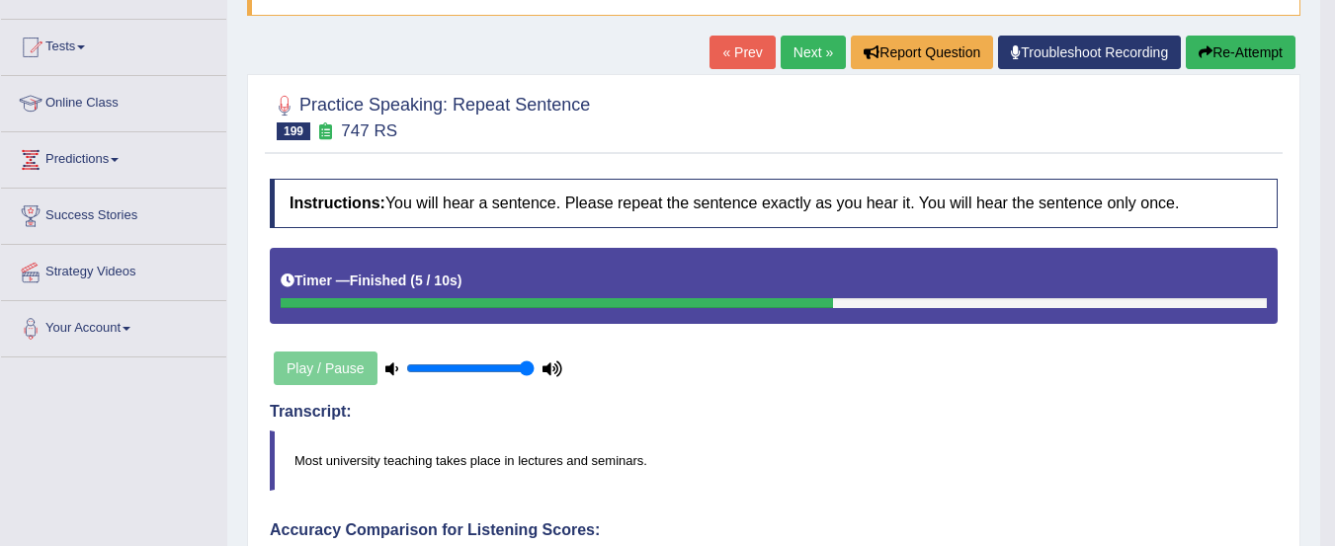
scroll to position [190, 0]
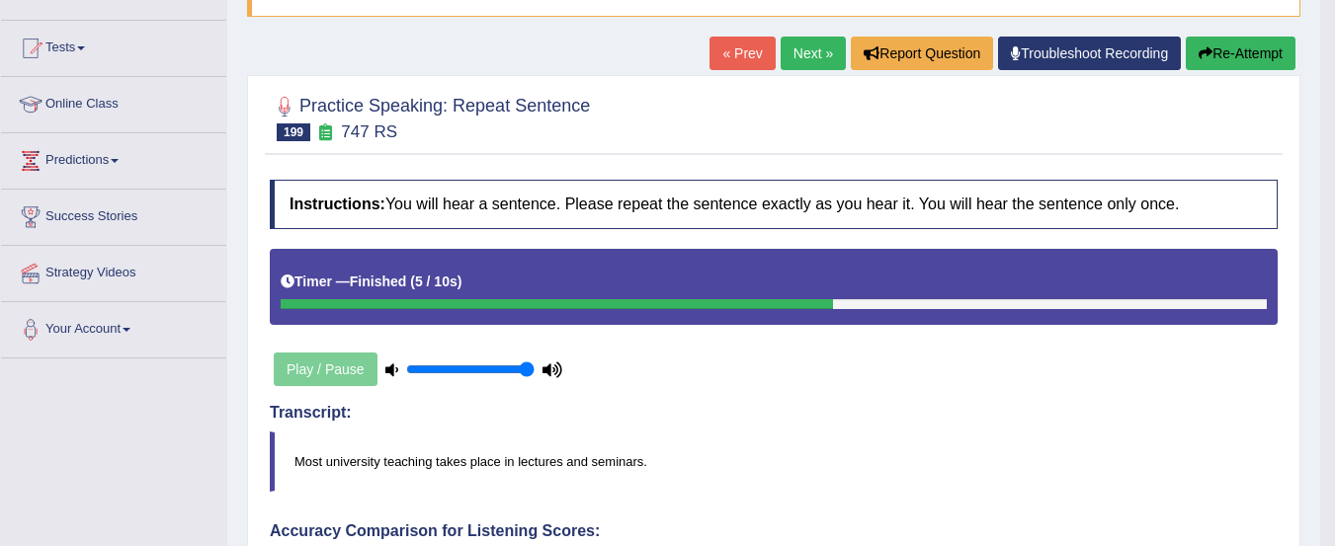
click at [1242, 53] on button "Re-Attempt" at bounding box center [1240, 54] width 110 height 34
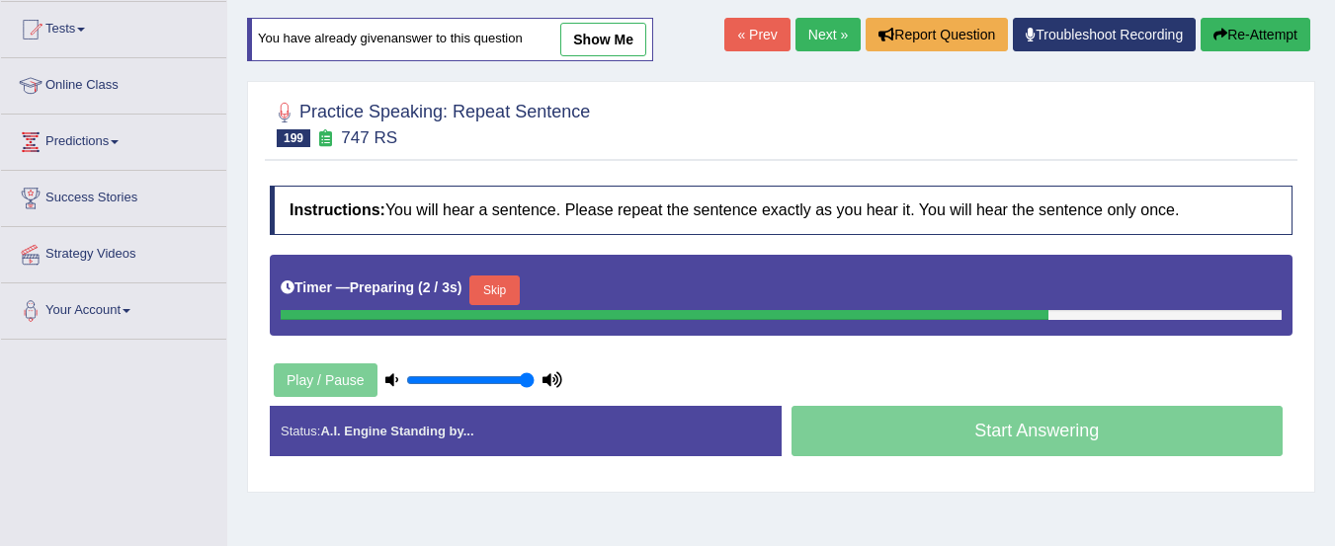
scroll to position [204, 0]
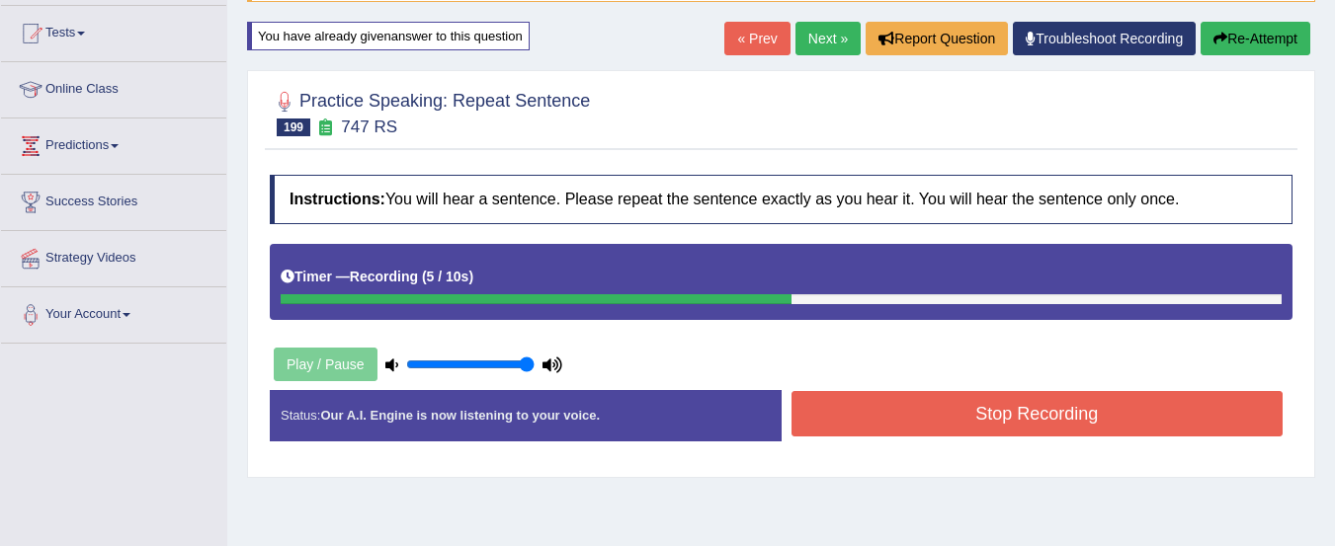
click at [1140, 403] on button "Stop Recording" at bounding box center [1037, 413] width 492 height 45
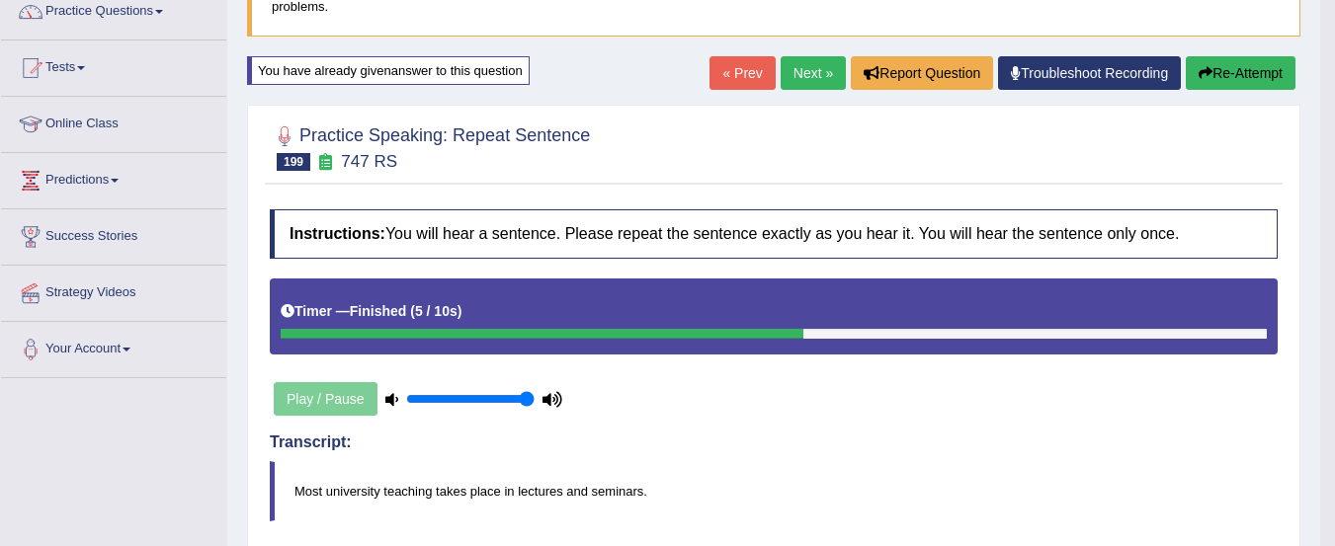
scroll to position [0, 0]
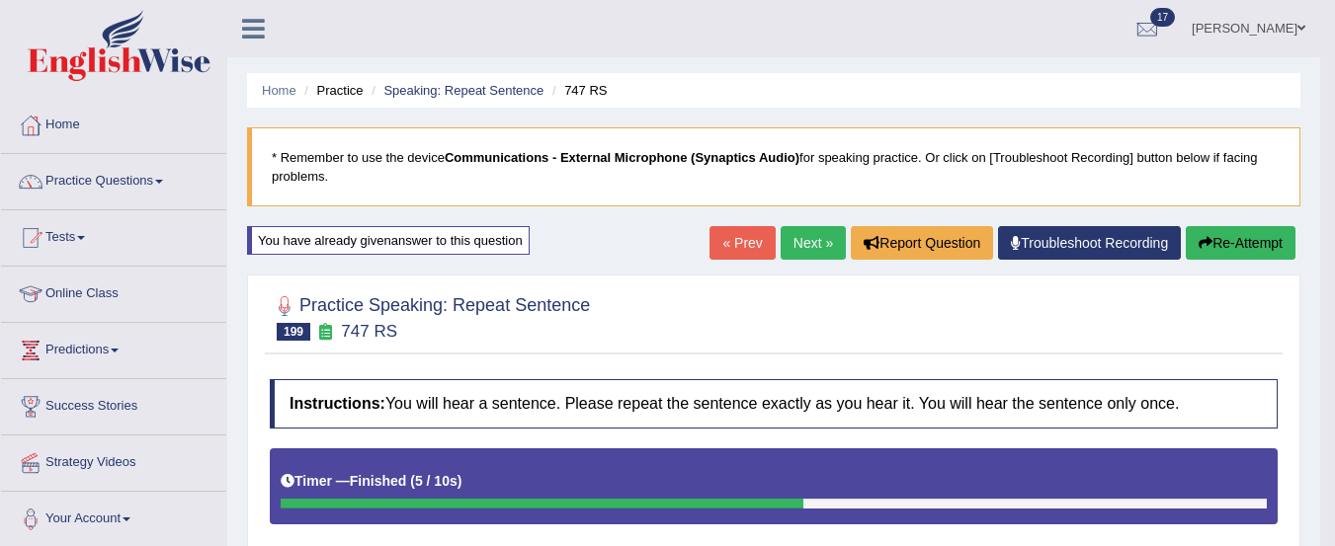
click at [809, 244] on link "Next »" at bounding box center [812, 243] width 65 height 34
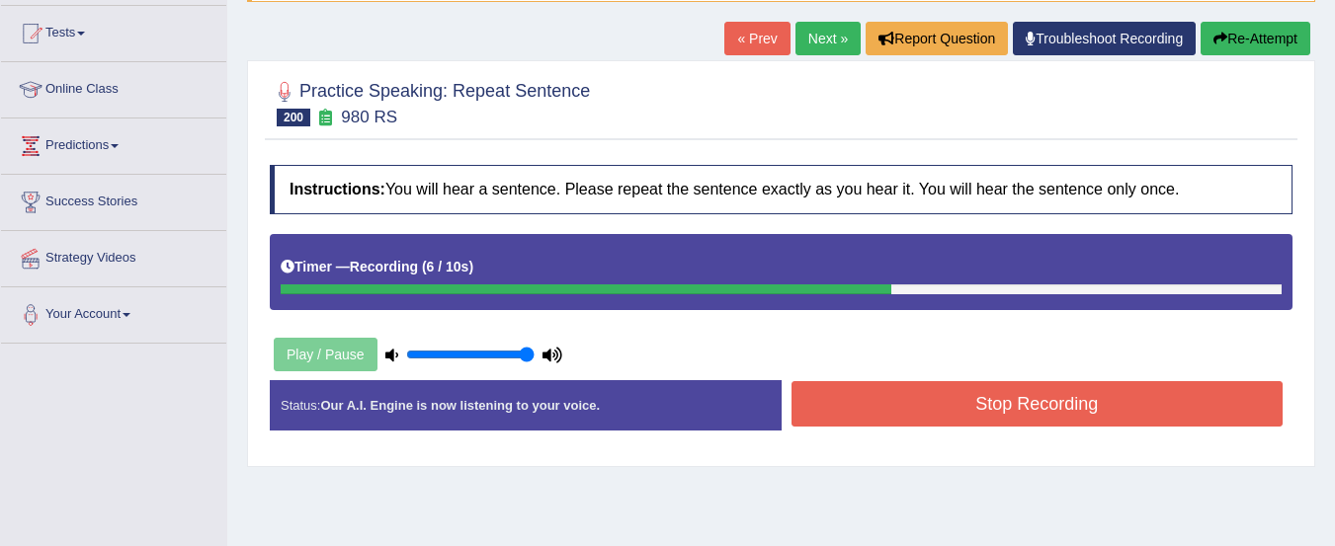
click at [1100, 415] on button "Stop Recording" at bounding box center [1037, 403] width 492 height 45
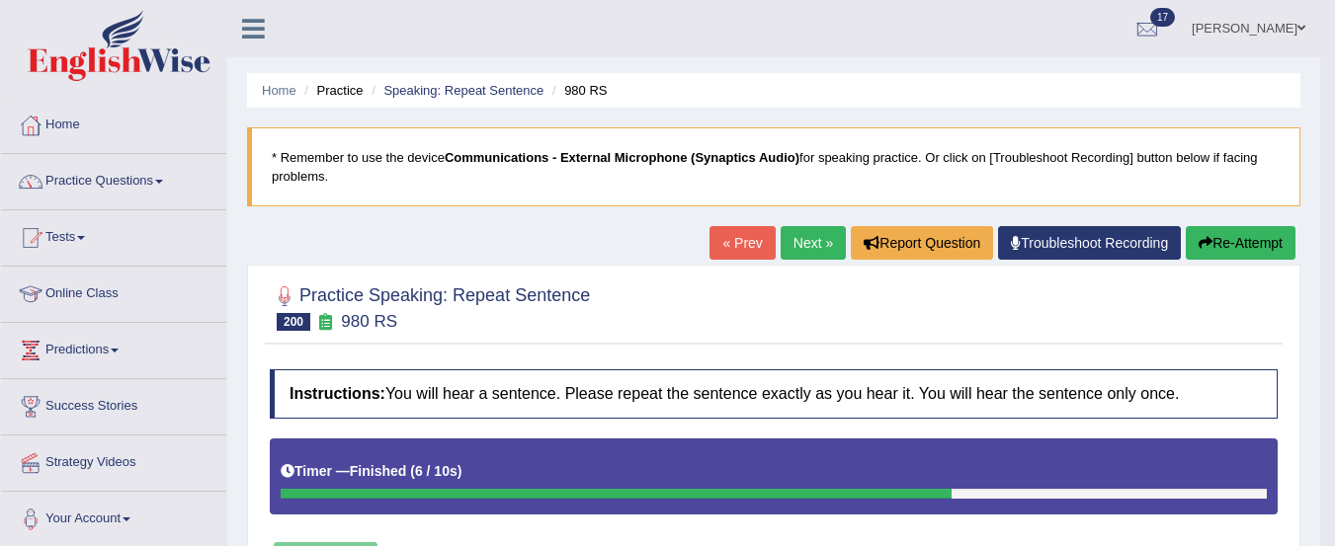
click at [802, 245] on link "Next »" at bounding box center [812, 243] width 65 height 34
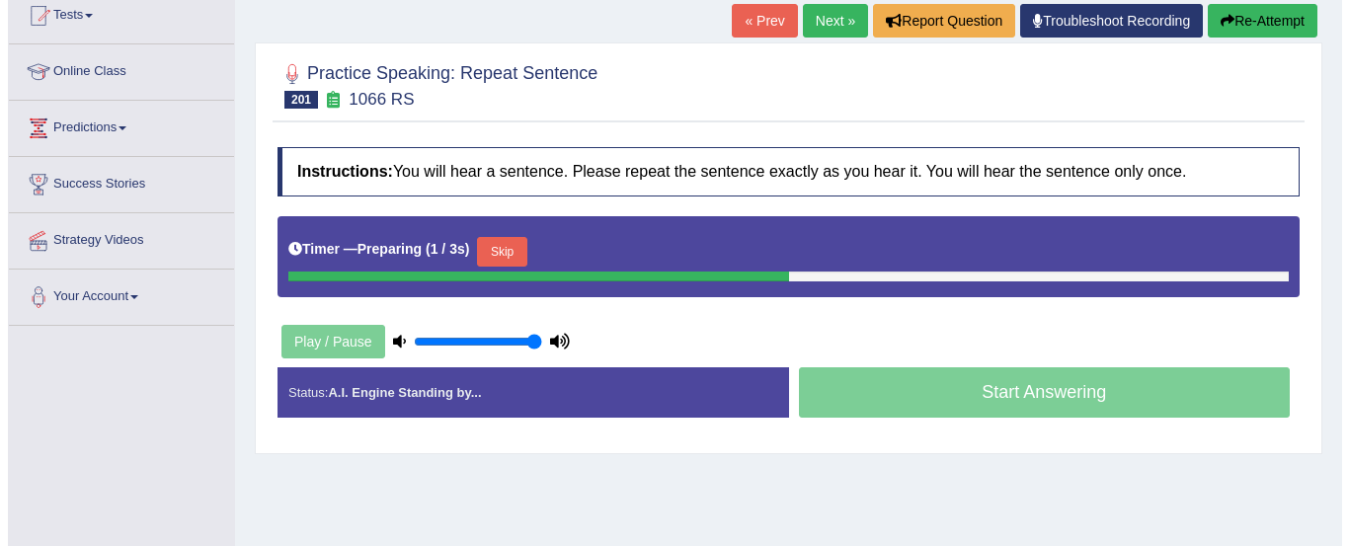
scroll to position [223, 0]
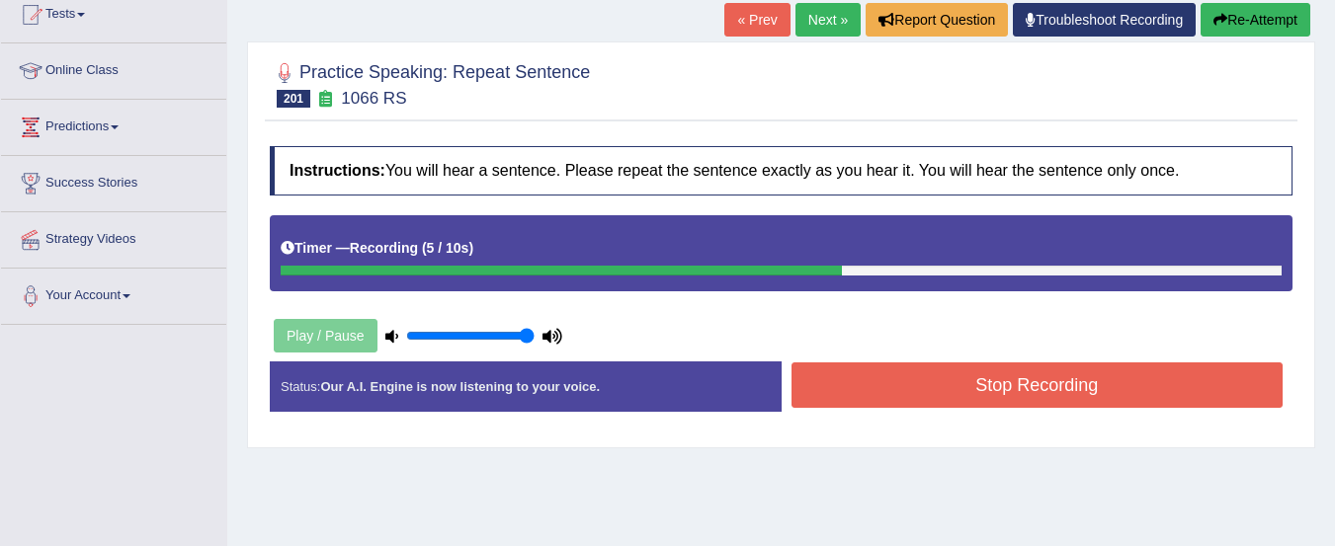
click at [1145, 391] on button "Stop Recording" at bounding box center [1037, 385] width 492 height 45
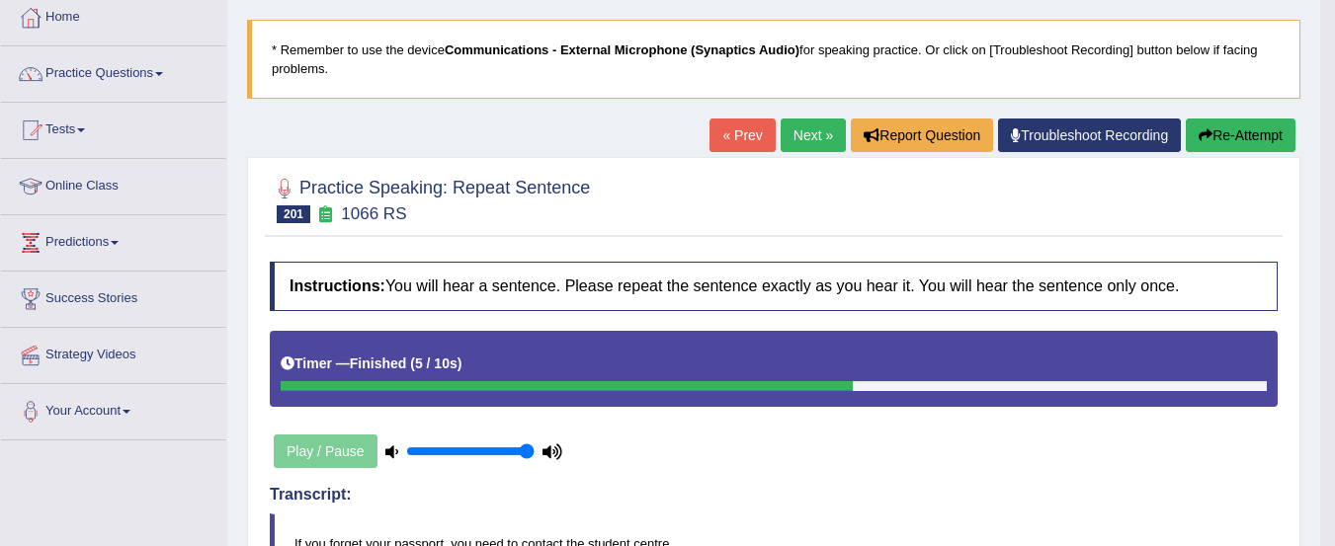
scroll to position [62, 0]
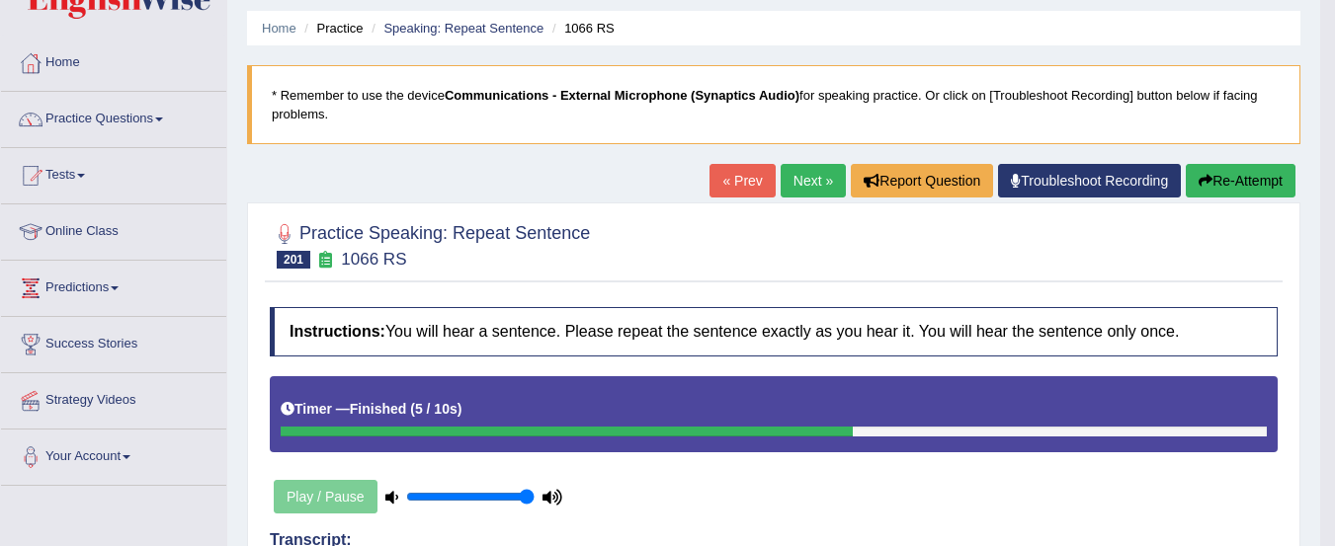
click at [796, 176] on link "Next »" at bounding box center [812, 181] width 65 height 34
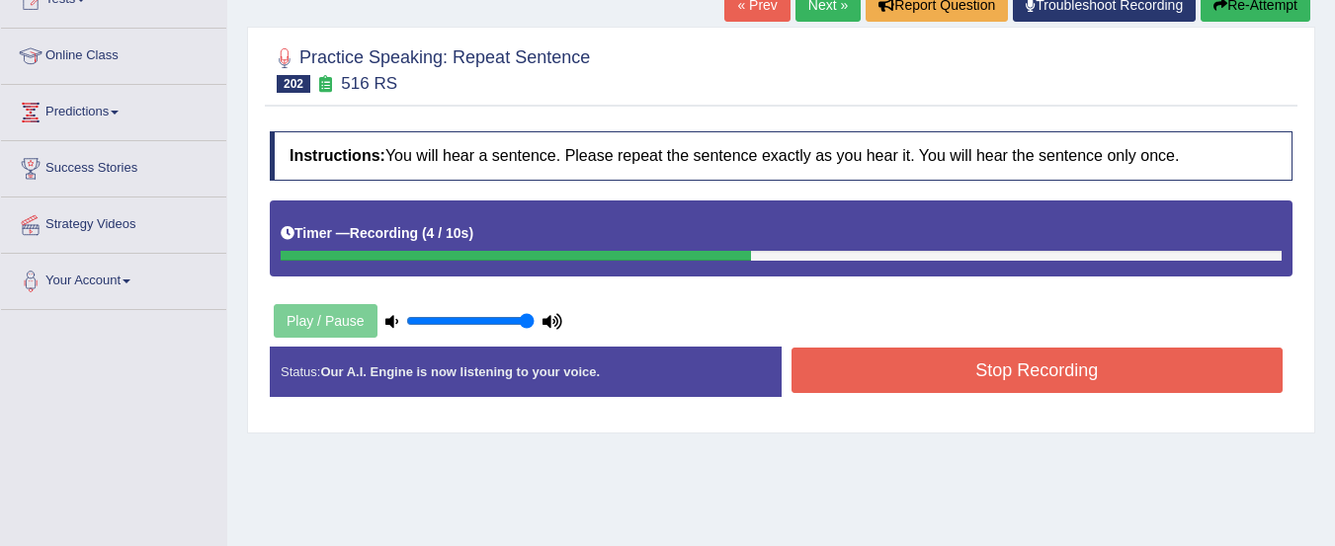
click at [1159, 380] on button "Stop Recording" at bounding box center [1037, 370] width 492 height 45
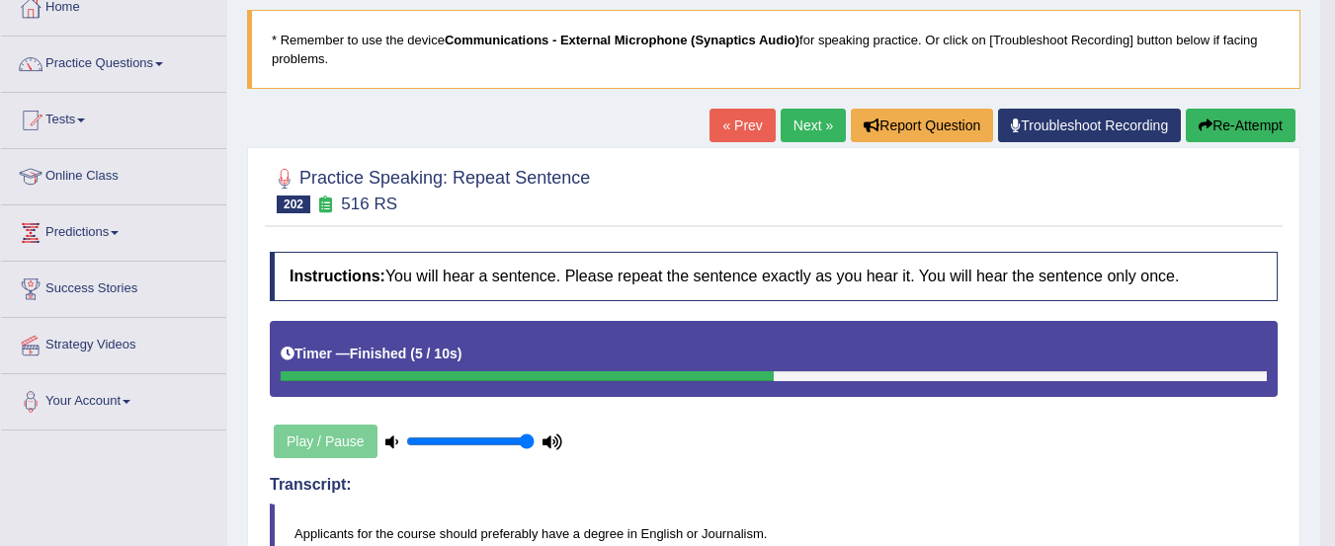
scroll to position [116, 0]
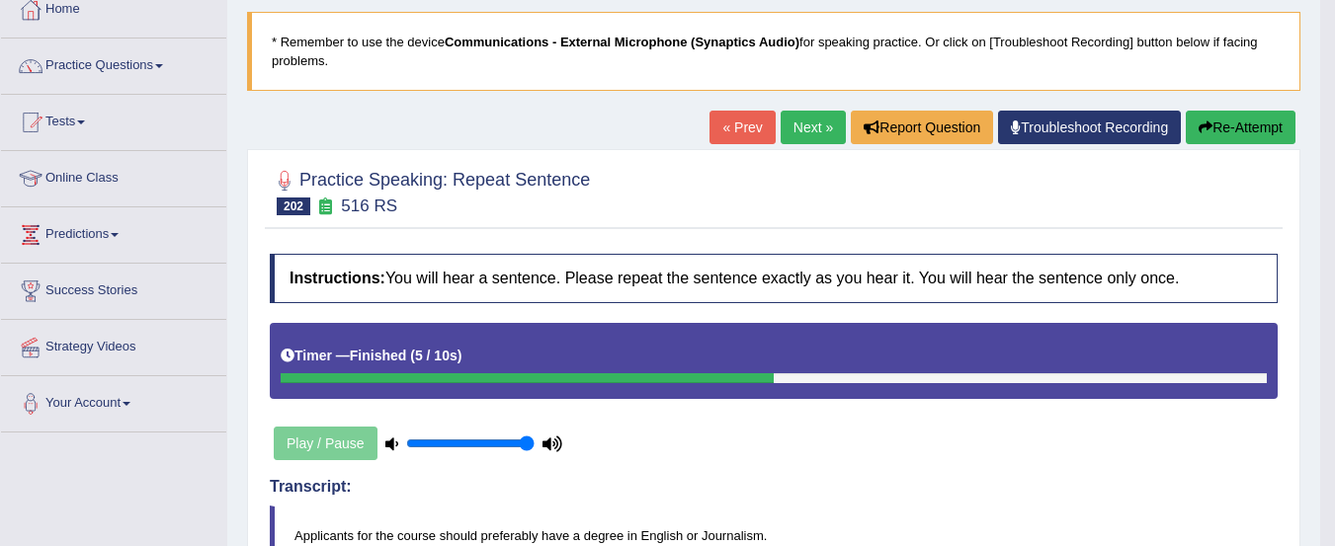
click at [1234, 129] on button "Re-Attempt" at bounding box center [1240, 128] width 110 height 34
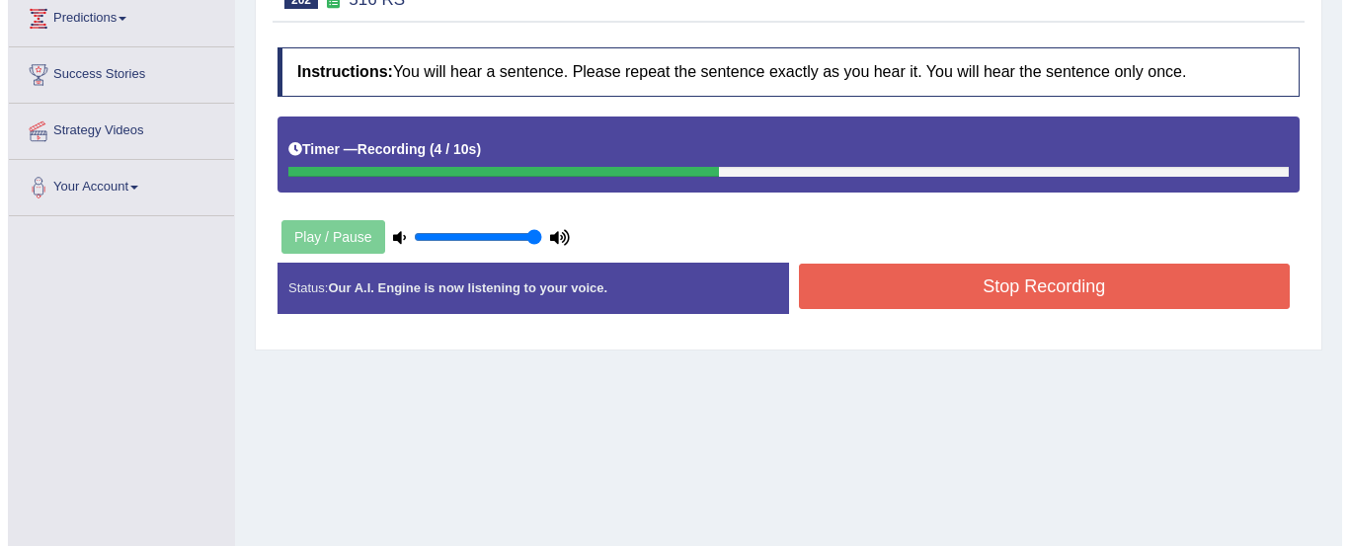
scroll to position [338, 0]
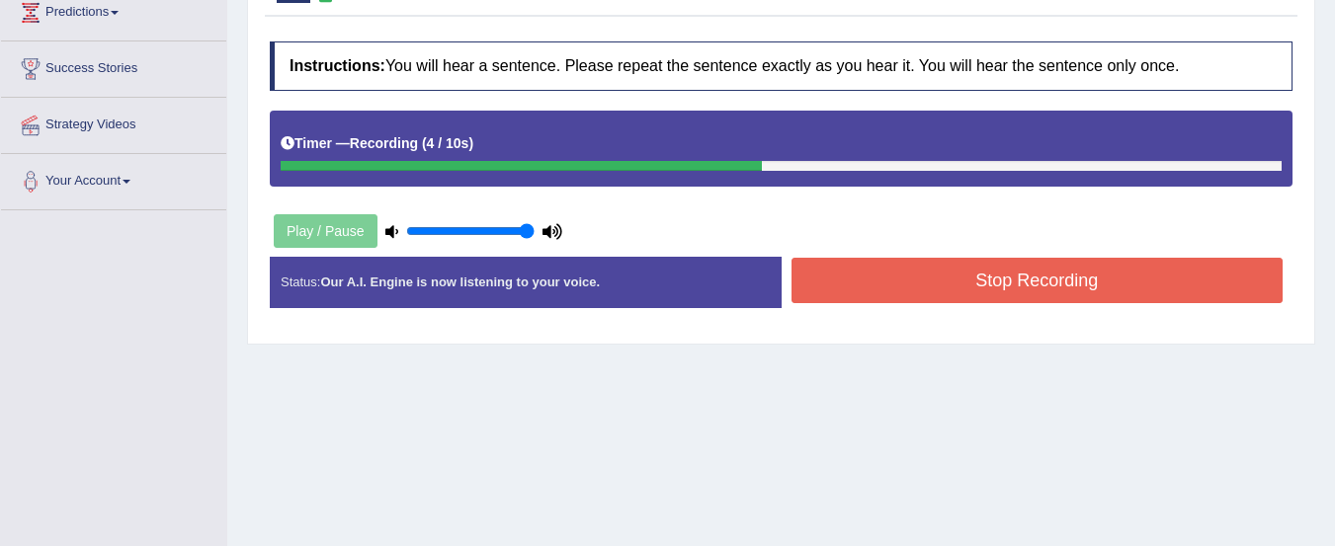
click at [966, 272] on button "Stop Recording" at bounding box center [1037, 280] width 492 height 45
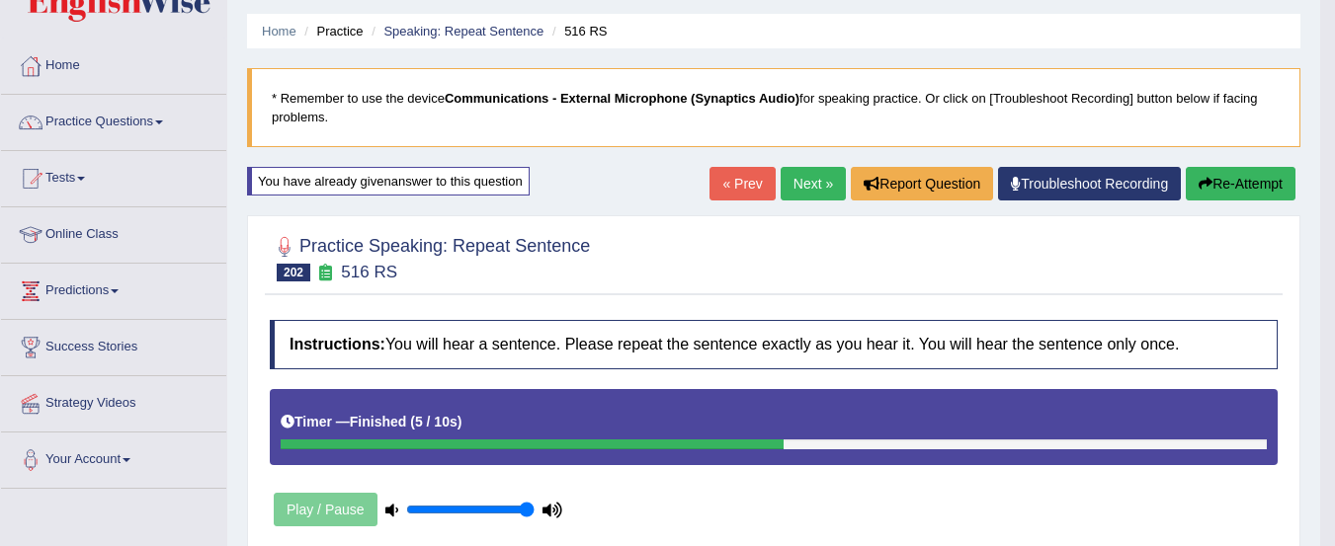
scroll to position [0, 0]
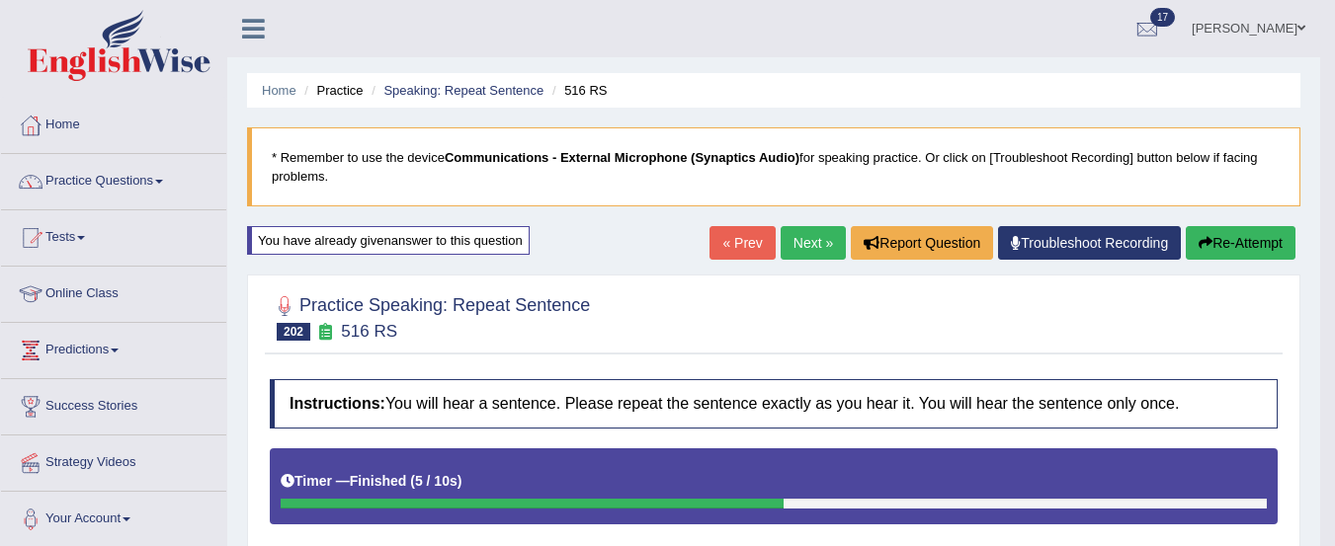
click at [798, 246] on link "Next »" at bounding box center [812, 243] width 65 height 34
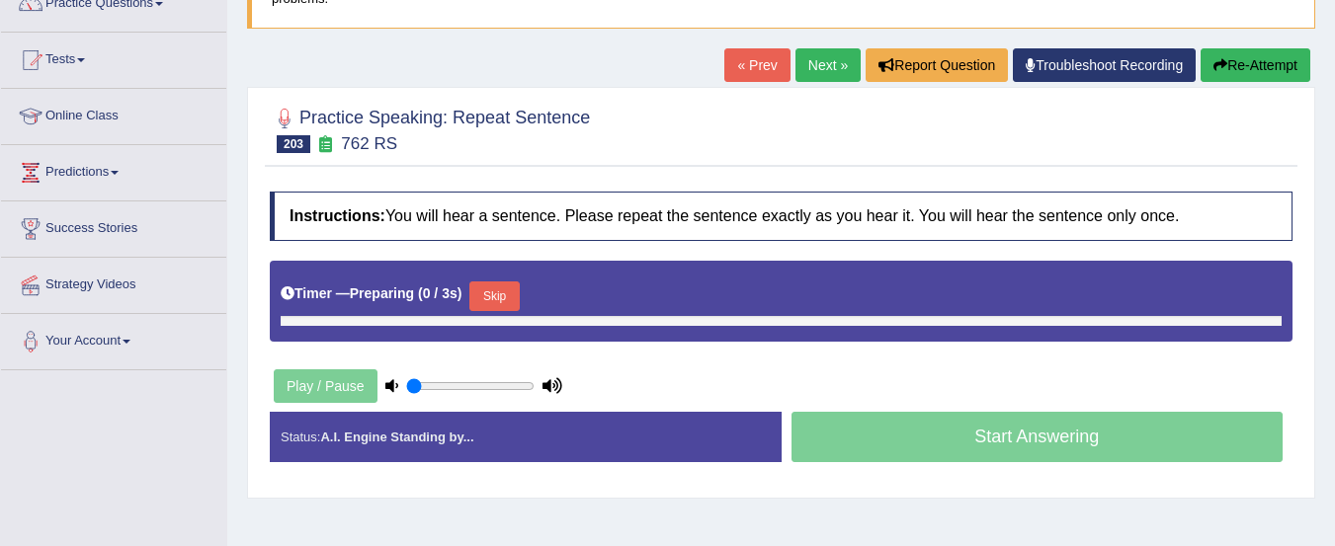
type input "1"
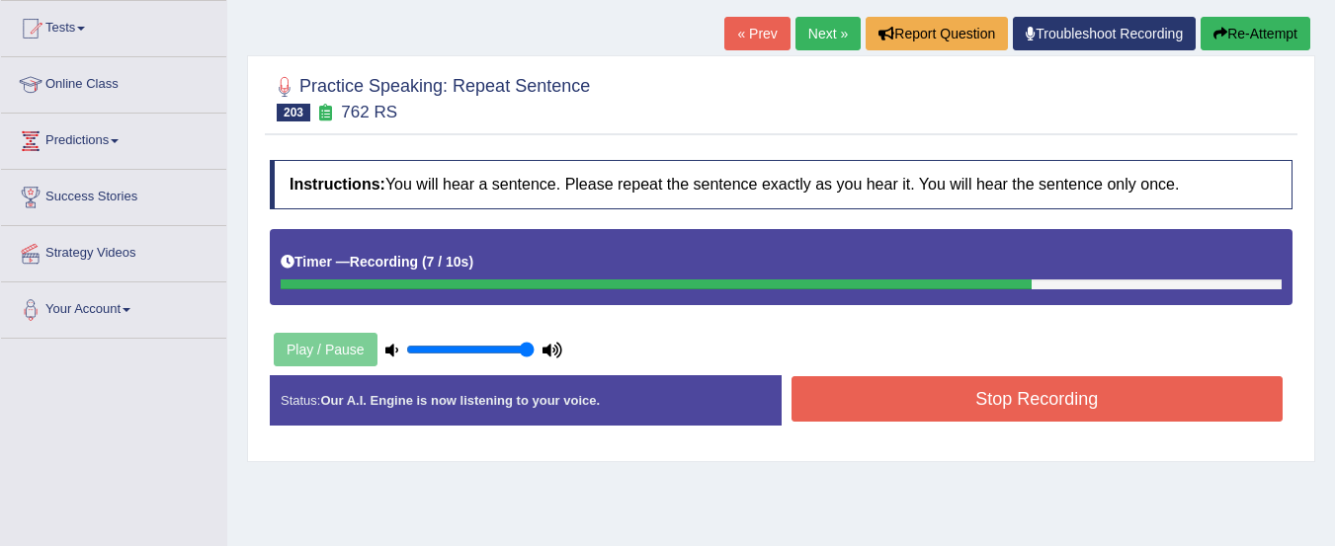
click at [1174, 412] on button "Stop Recording" at bounding box center [1037, 398] width 492 height 45
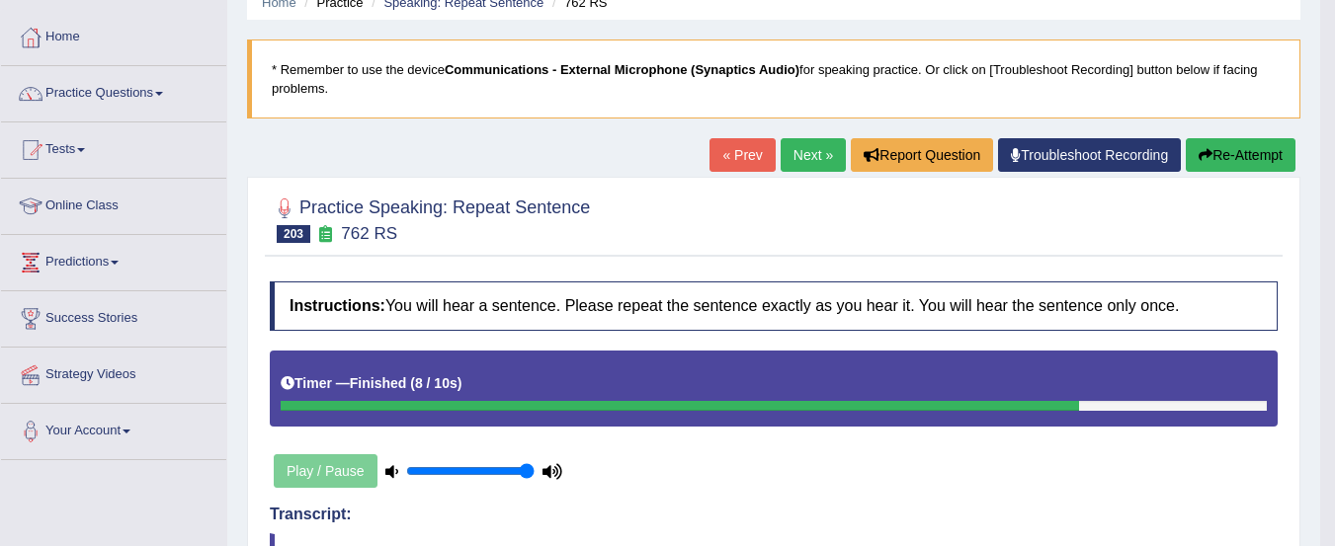
scroll to position [0, 0]
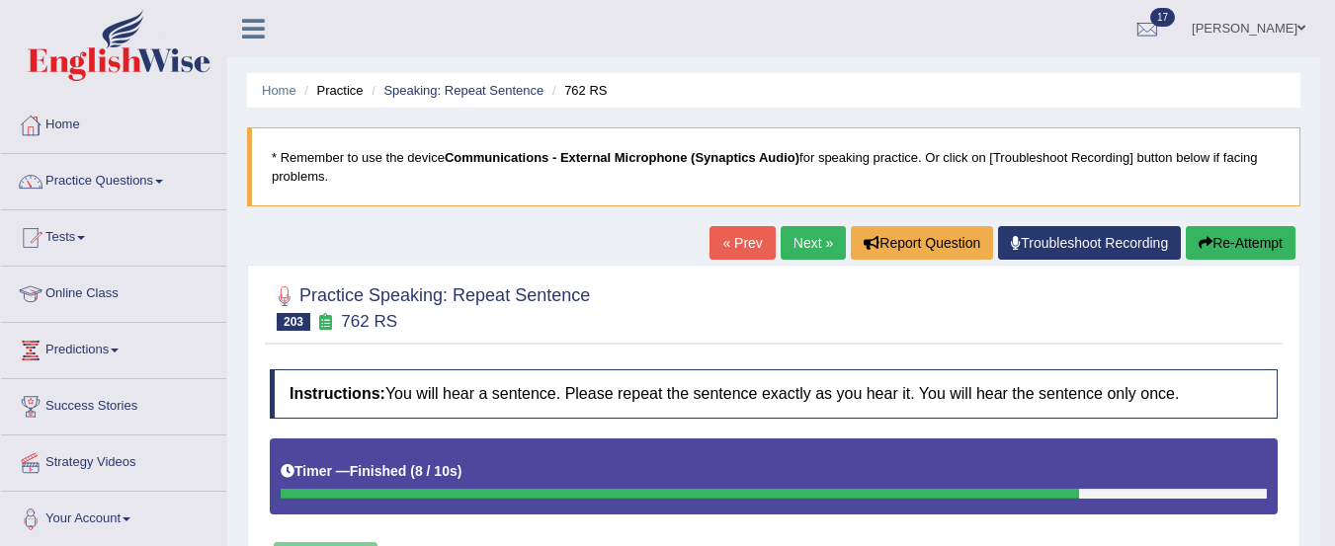
click at [1249, 246] on button "Re-Attempt" at bounding box center [1240, 243] width 110 height 34
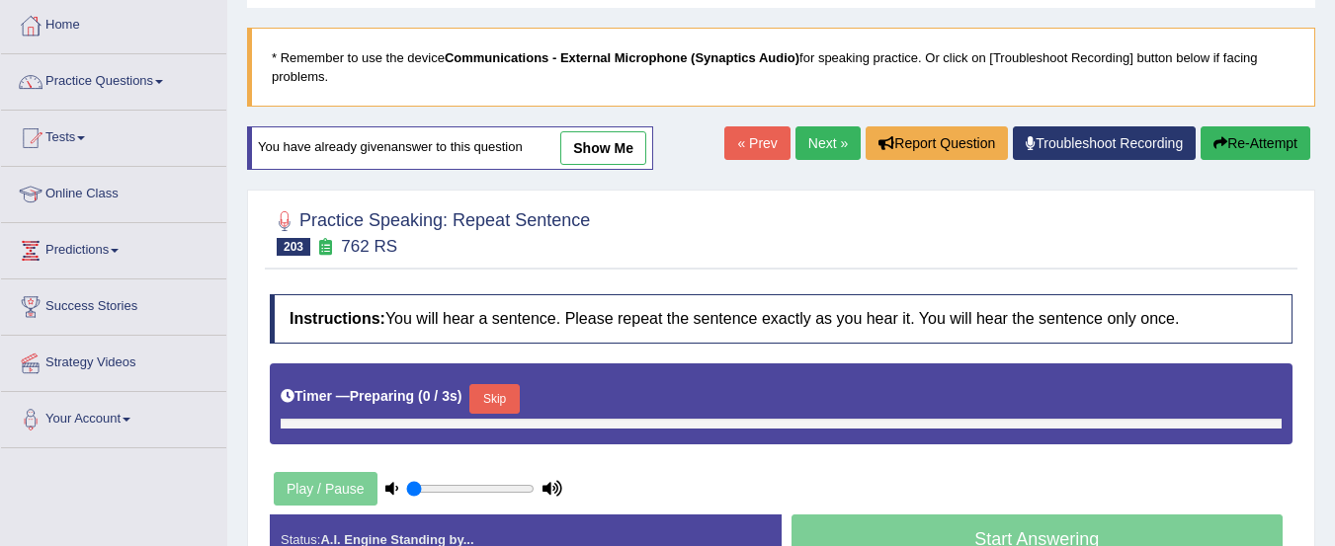
type input "1"
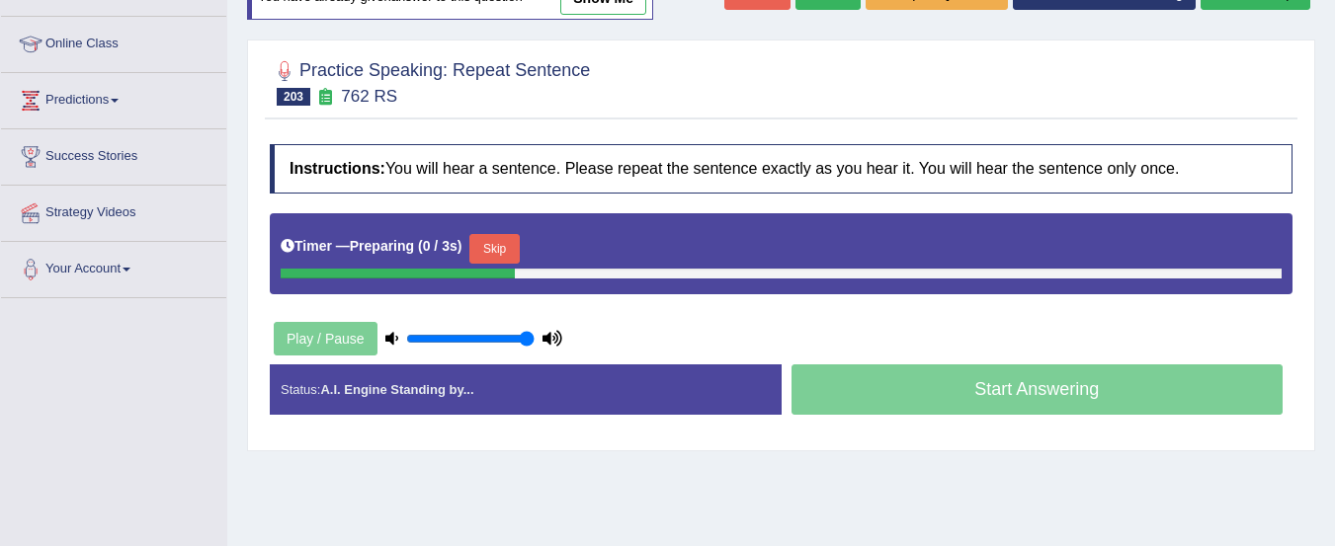
click at [501, 248] on button "Skip" at bounding box center [493, 249] width 49 height 30
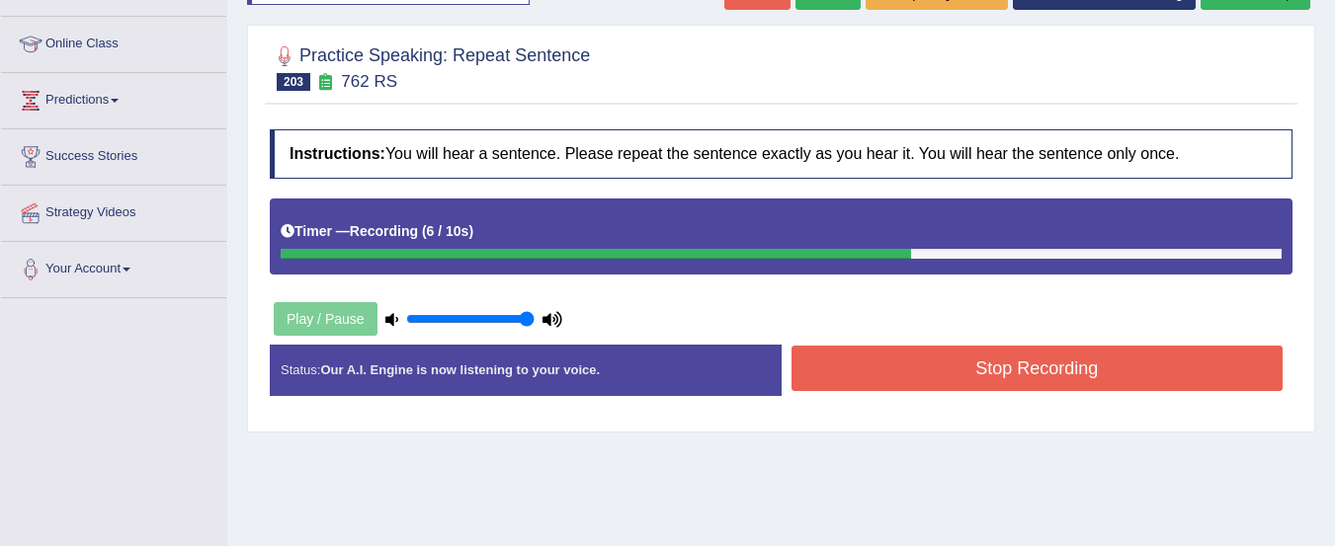
click at [1032, 378] on button "Stop Recording" at bounding box center [1037, 368] width 492 height 45
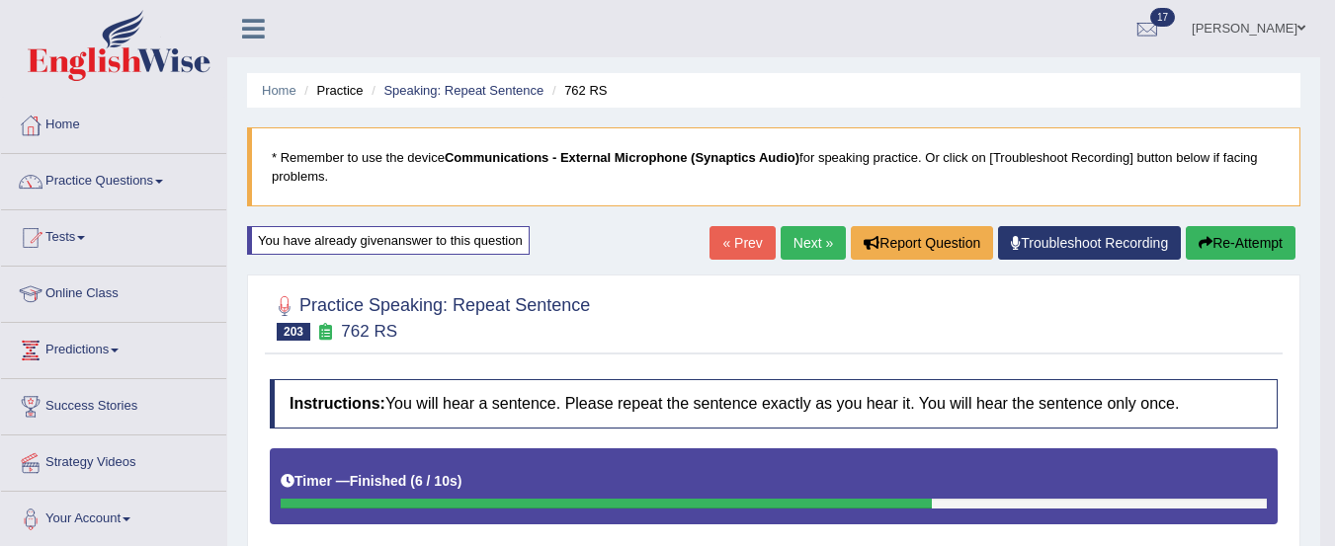
click at [1229, 242] on button "Re-Attempt" at bounding box center [1240, 243] width 110 height 34
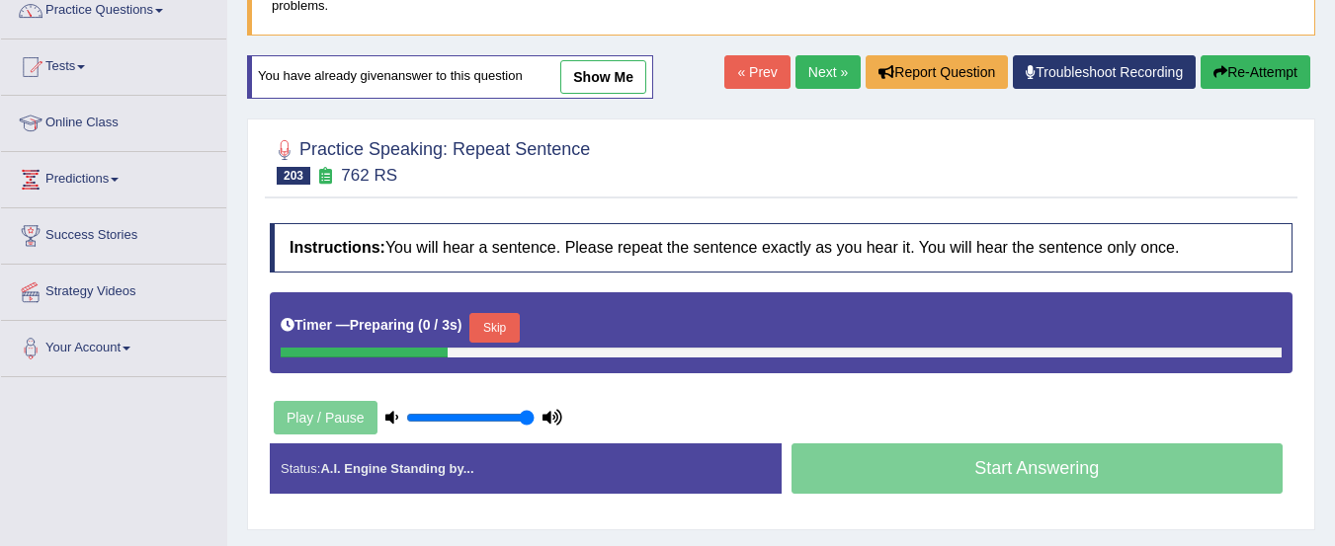
scroll to position [172, 0]
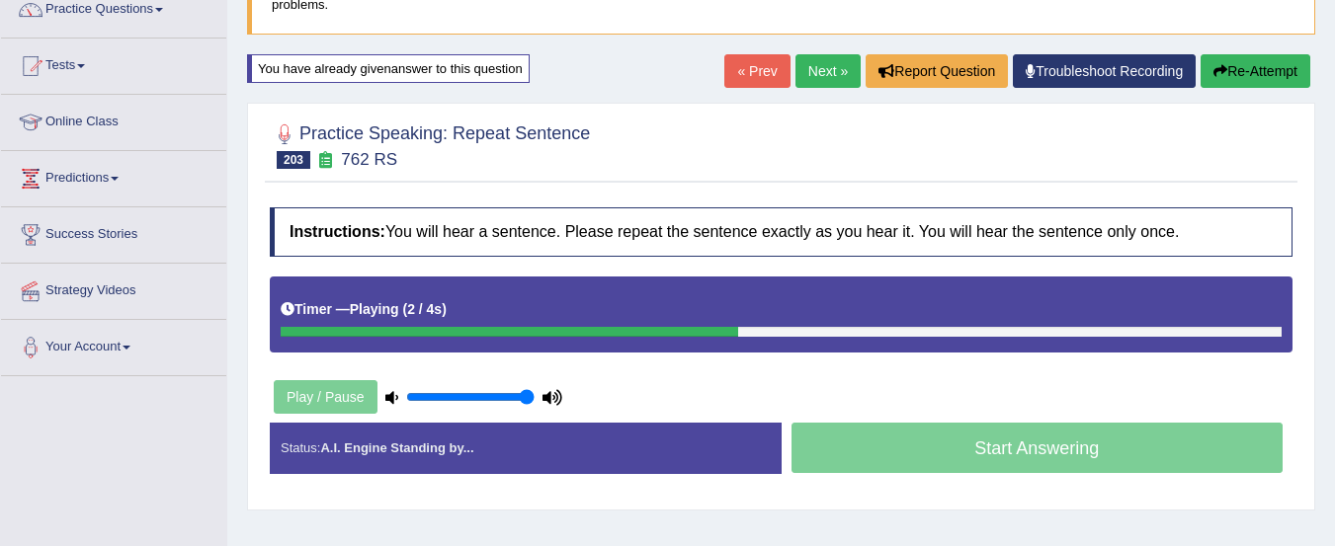
click at [1249, 75] on button "Re-Attempt" at bounding box center [1255, 71] width 110 height 34
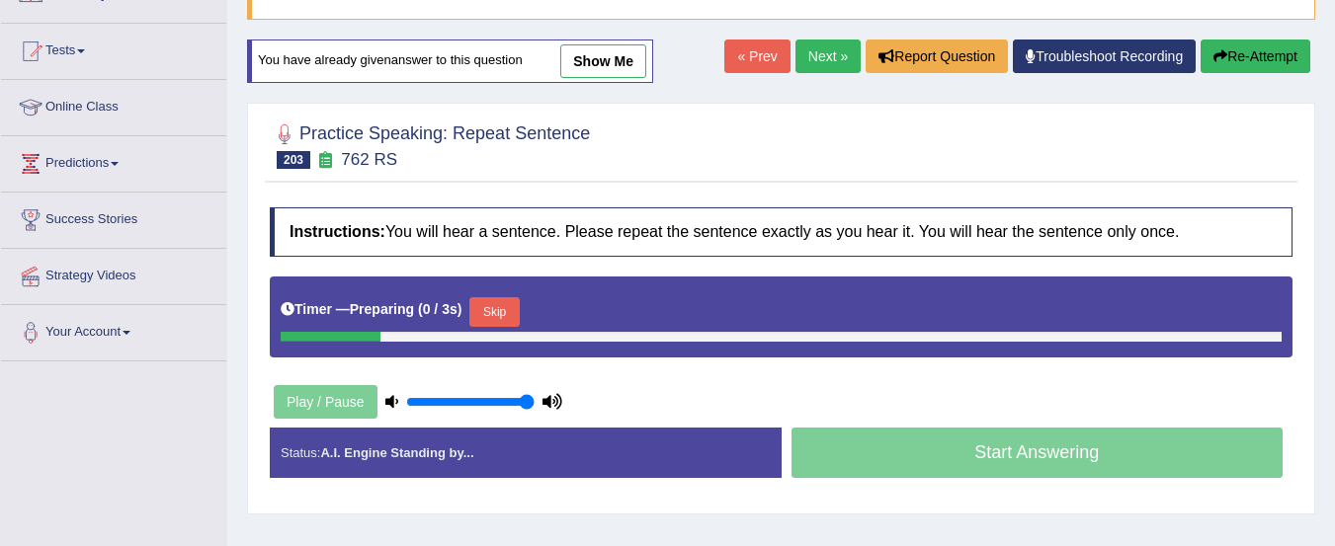
click at [816, 69] on link "Next »" at bounding box center [827, 57] width 65 height 34
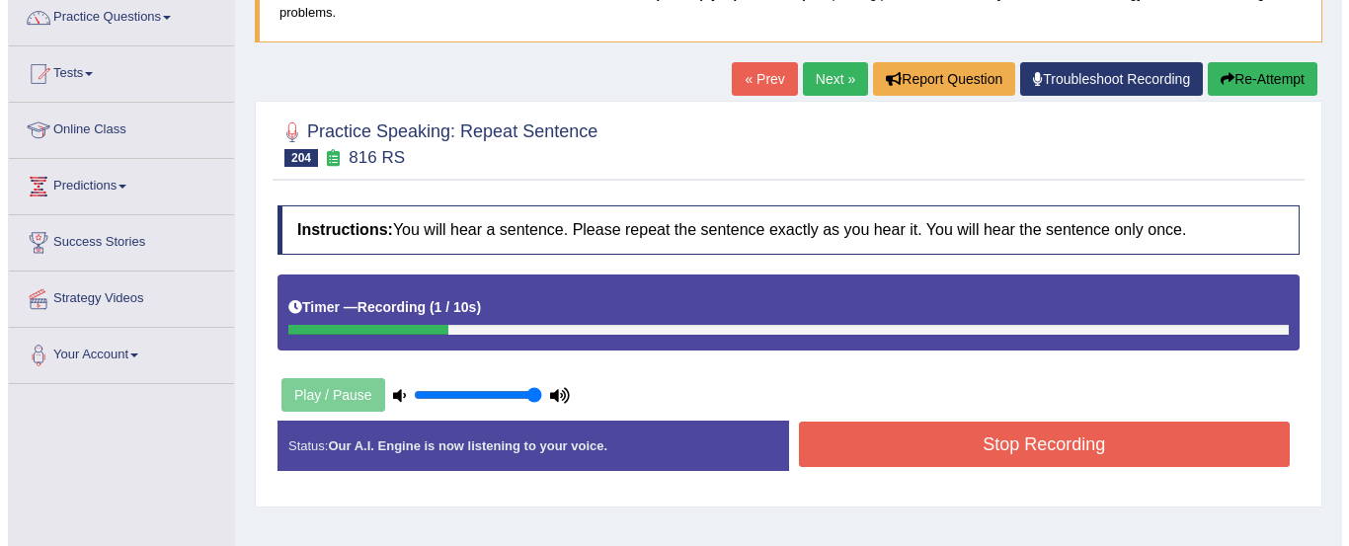
scroll to position [165, 0]
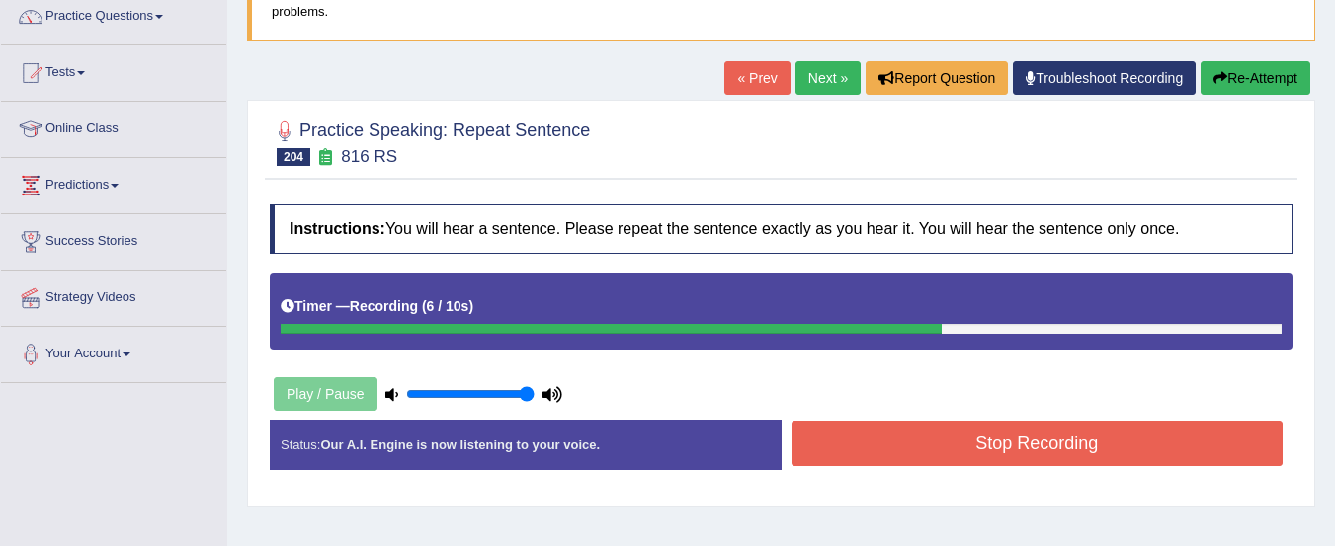
click at [1147, 454] on button "Stop Recording" at bounding box center [1037, 443] width 492 height 45
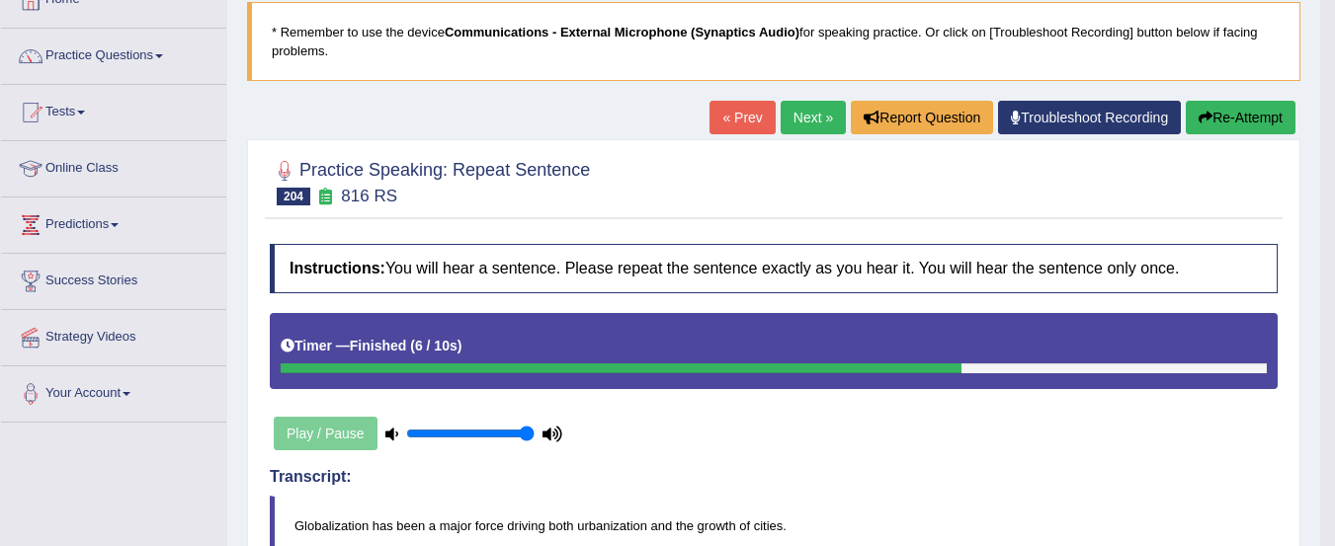
scroll to position [0, 0]
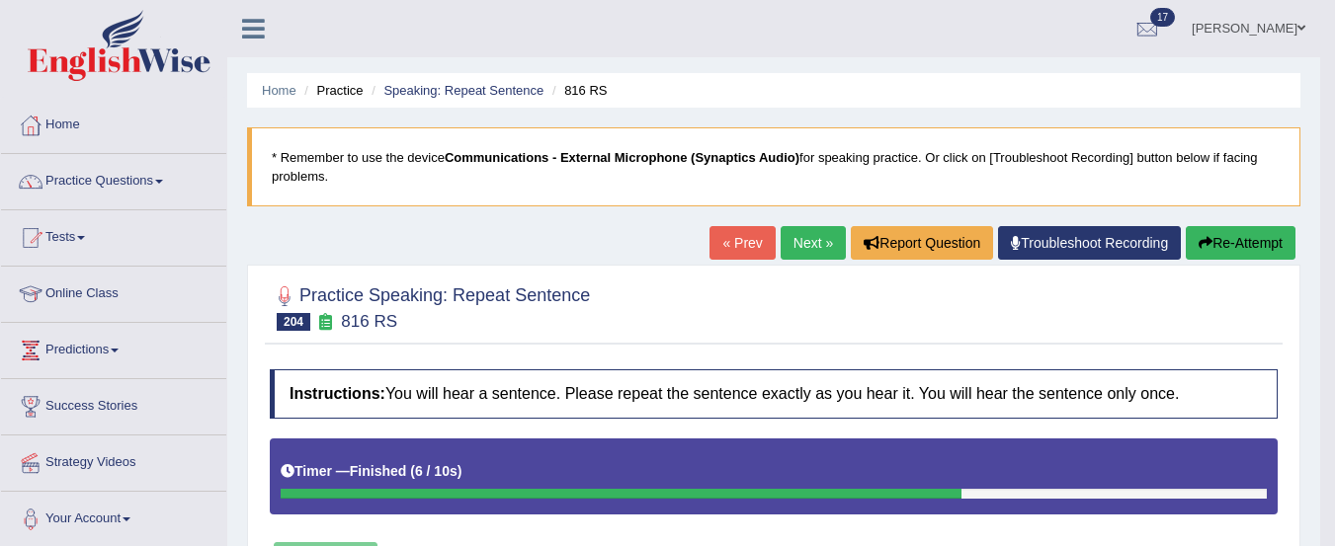
click at [808, 248] on link "Next »" at bounding box center [812, 243] width 65 height 34
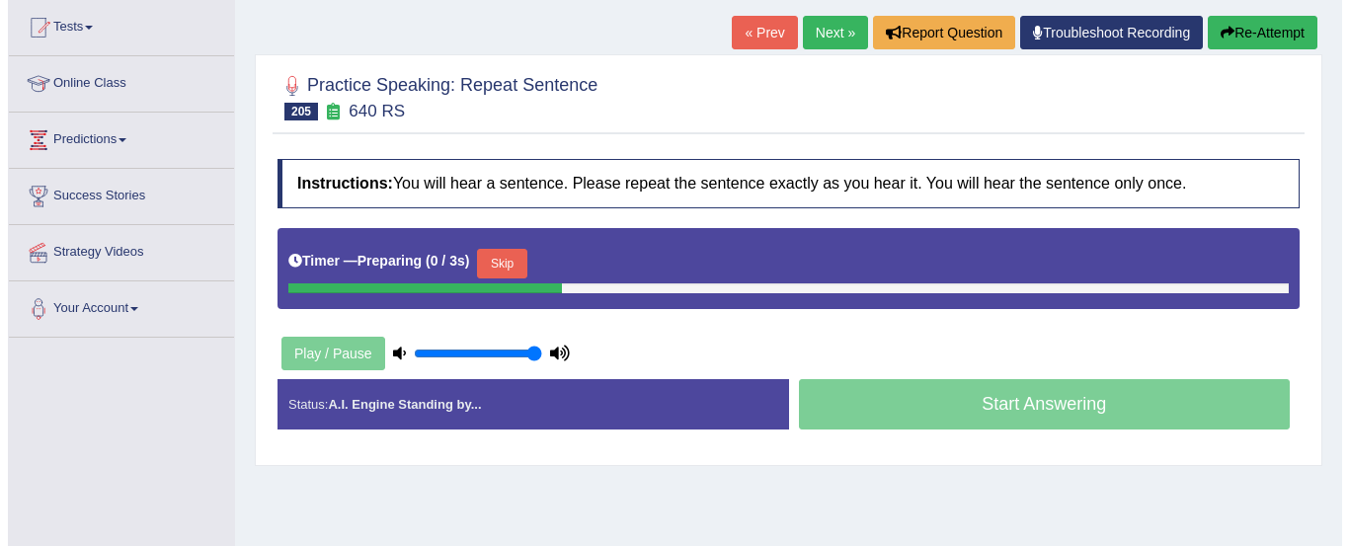
scroll to position [215, 0]
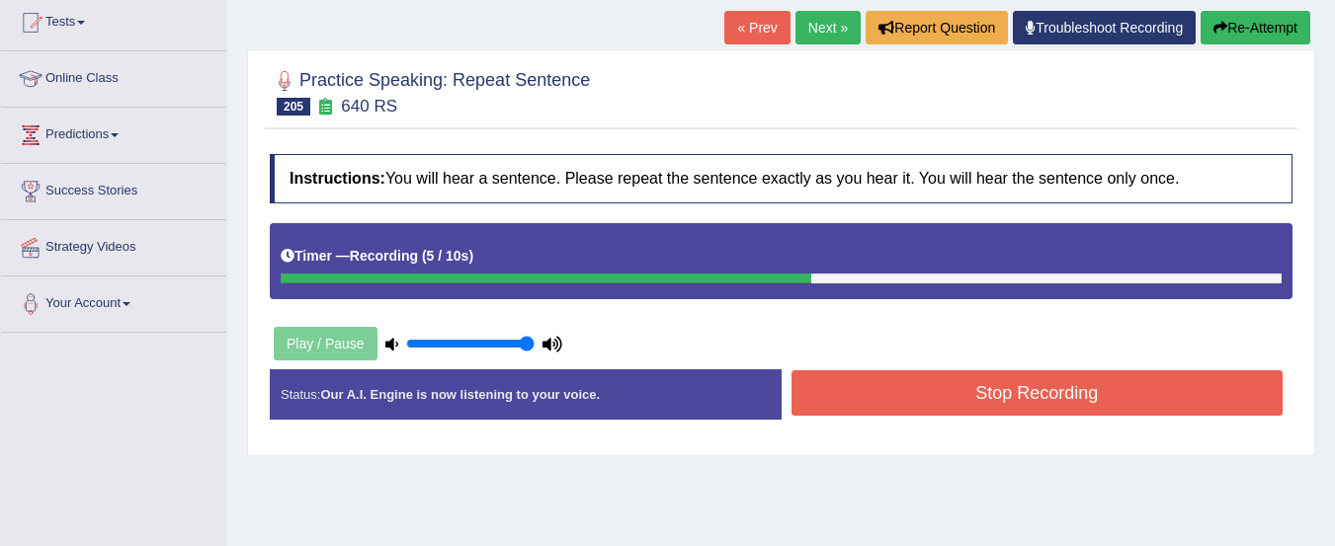
click at [1184, 400] on button "Stop Recording" at bounding box center [1037, 392] width 492 height 45
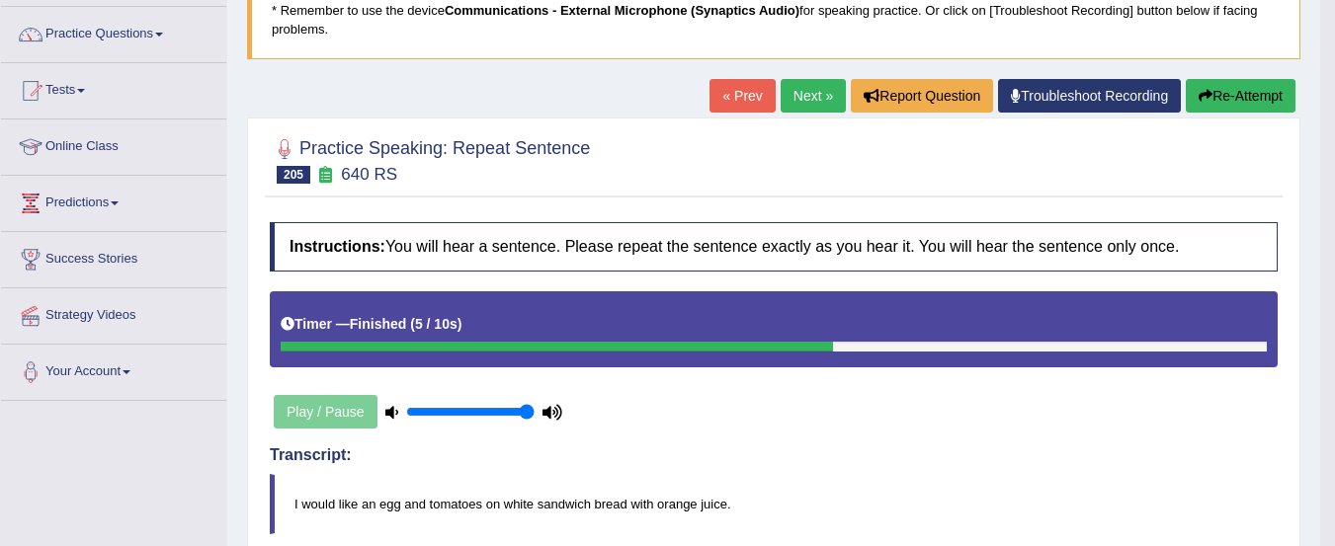
scroll to position [0, 0]
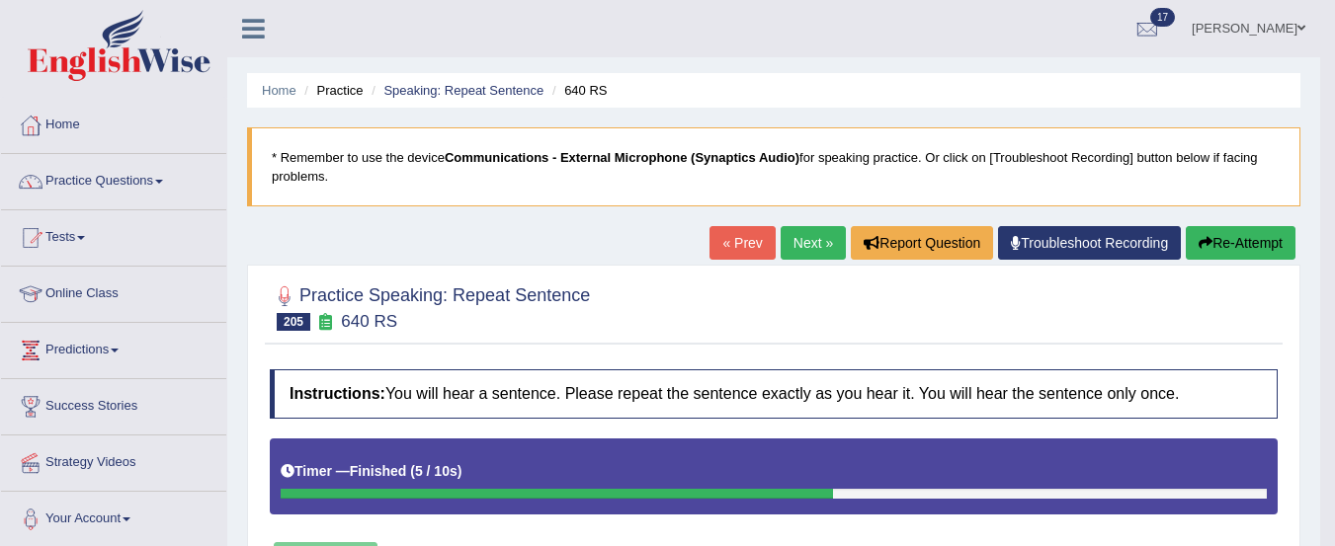
click at [824, 246] on link "Next »" at bounding box center [812, 243] width 65 height 34
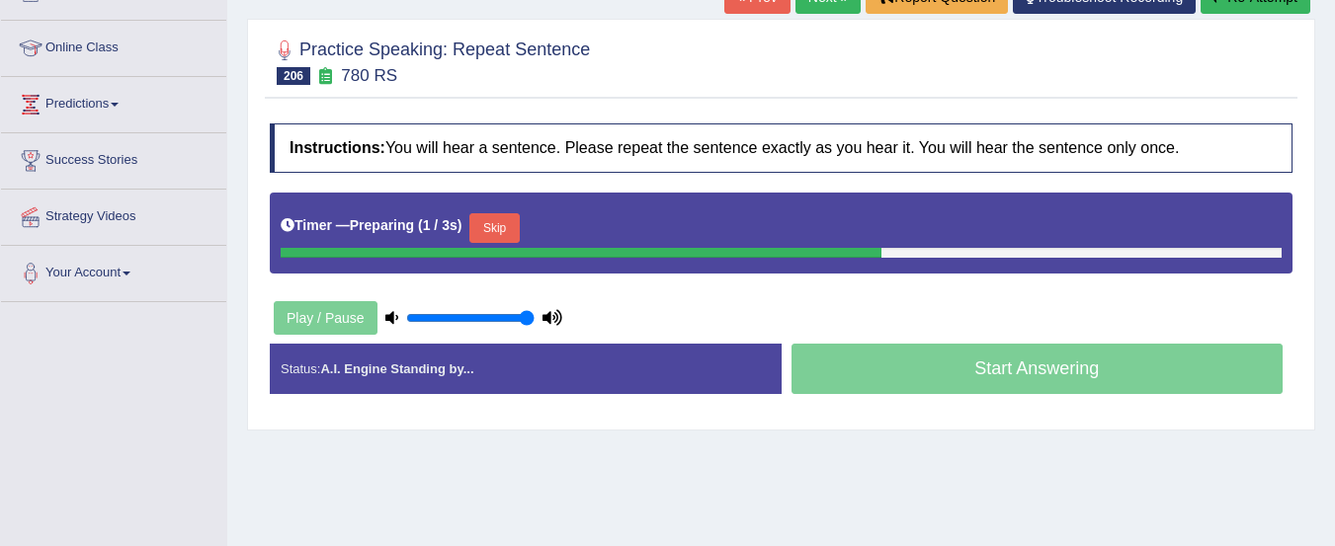
scroll to position [231, 0]
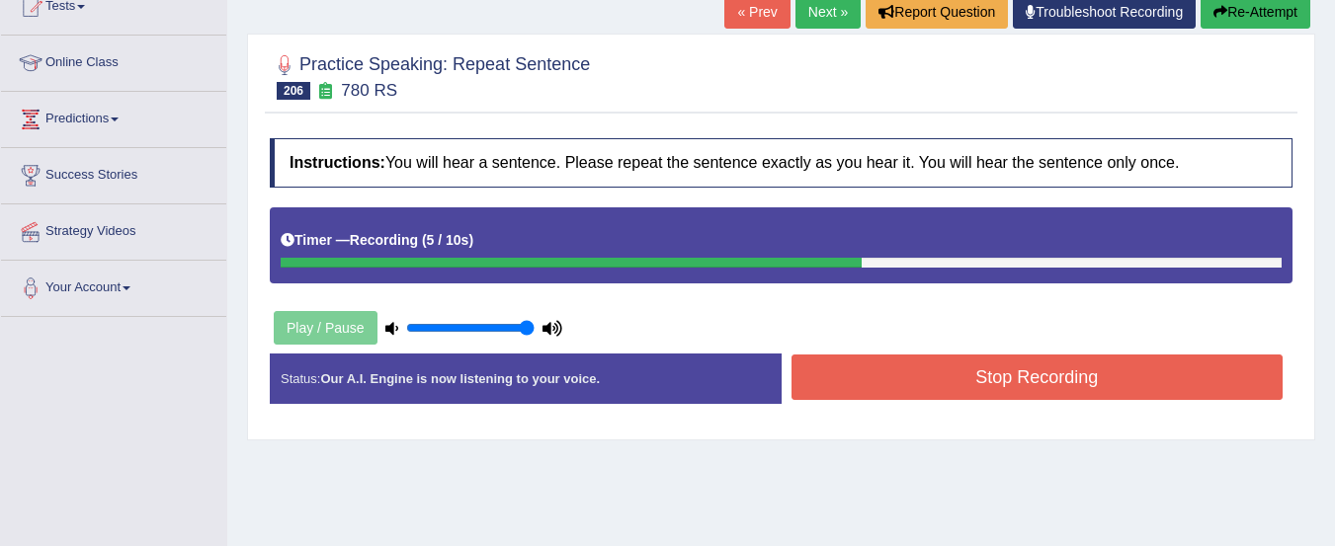
click at [1086, 380] on button "Stop Recording" at bounding box center [1037, 377] width 492 height 45
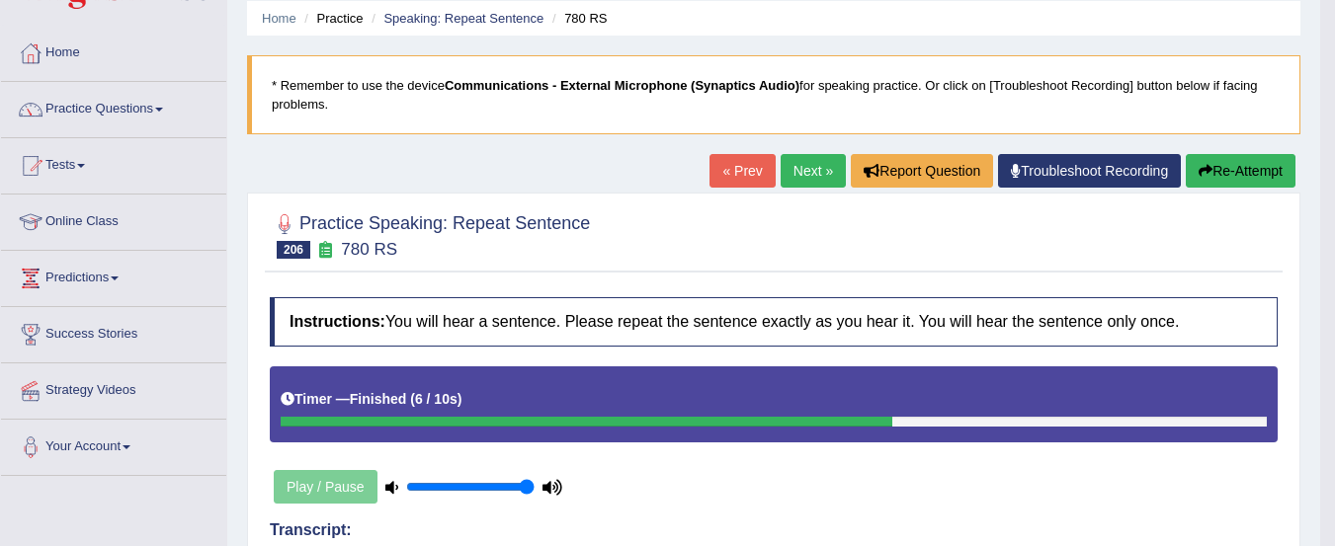
scroll to position [80, 0]
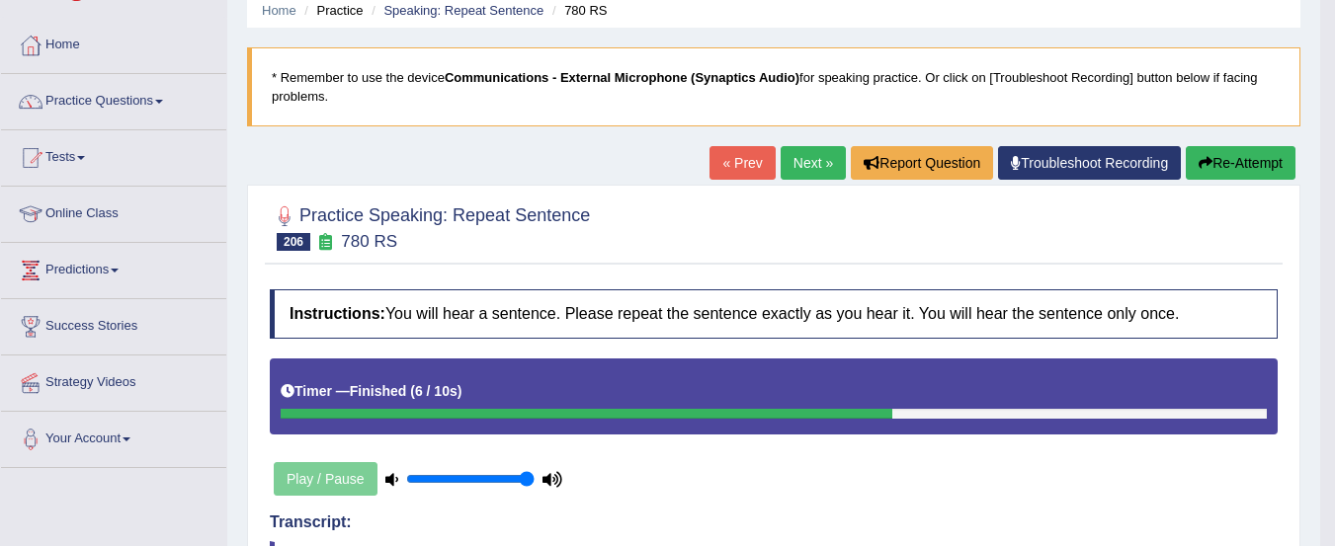
click at [1231, 168] on button "Re-Attempt" at bounding box center [1240, 163] width 110 height 34
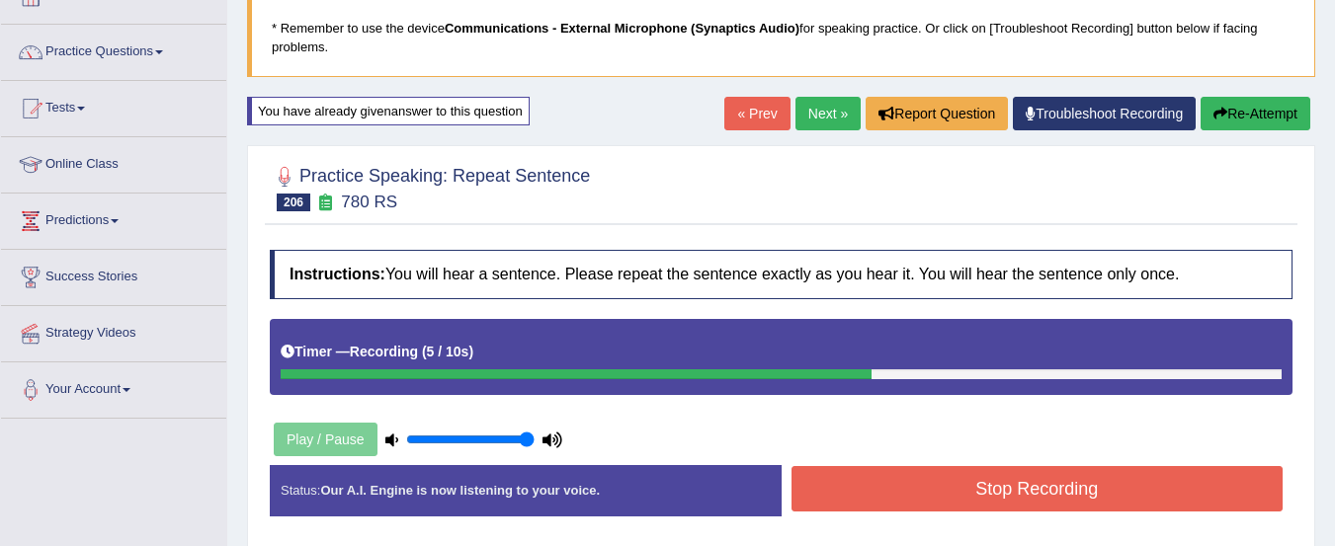
scroll to position [128, 0]
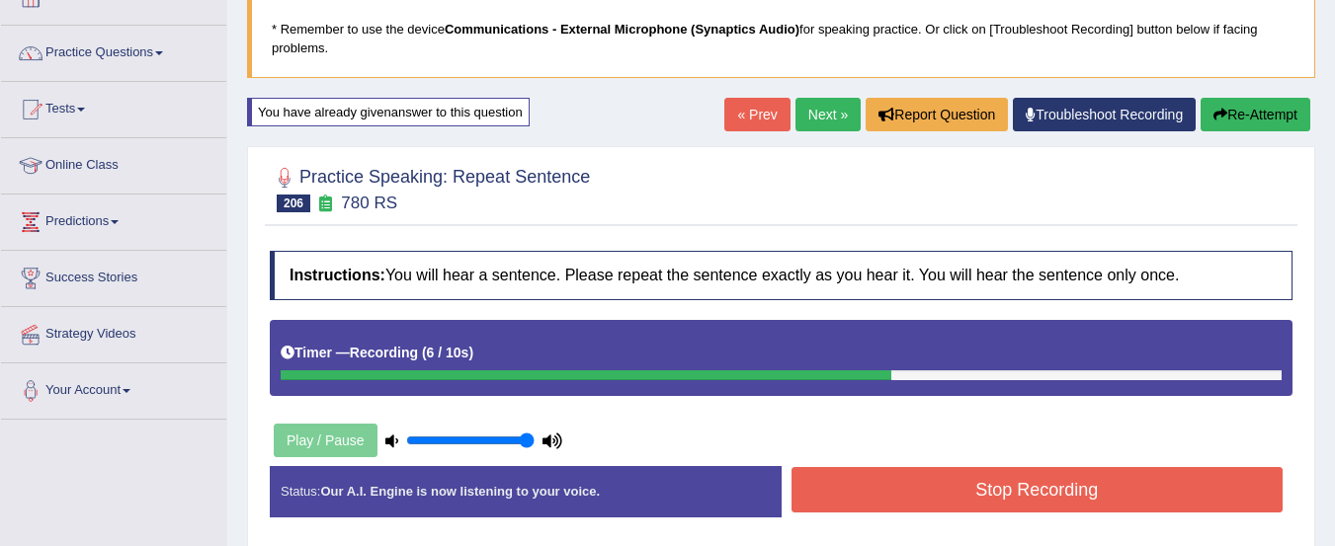
click at [1221, 114] on icon "button" at bounding box center [1220, 115] width 14 height 14
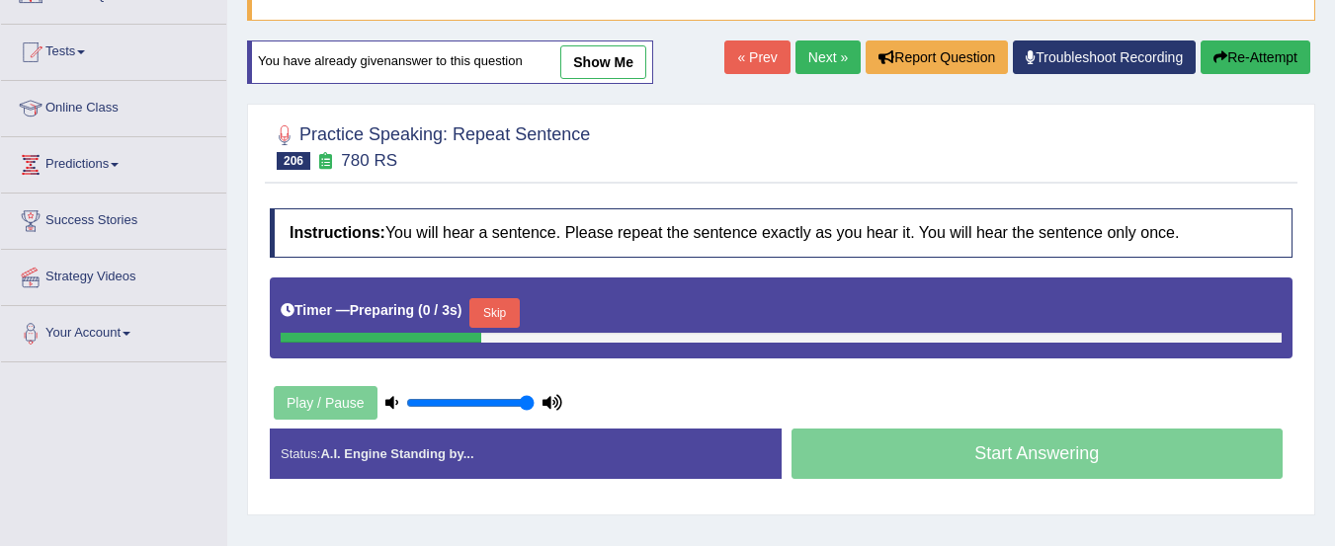
scroll to position [242, 0]
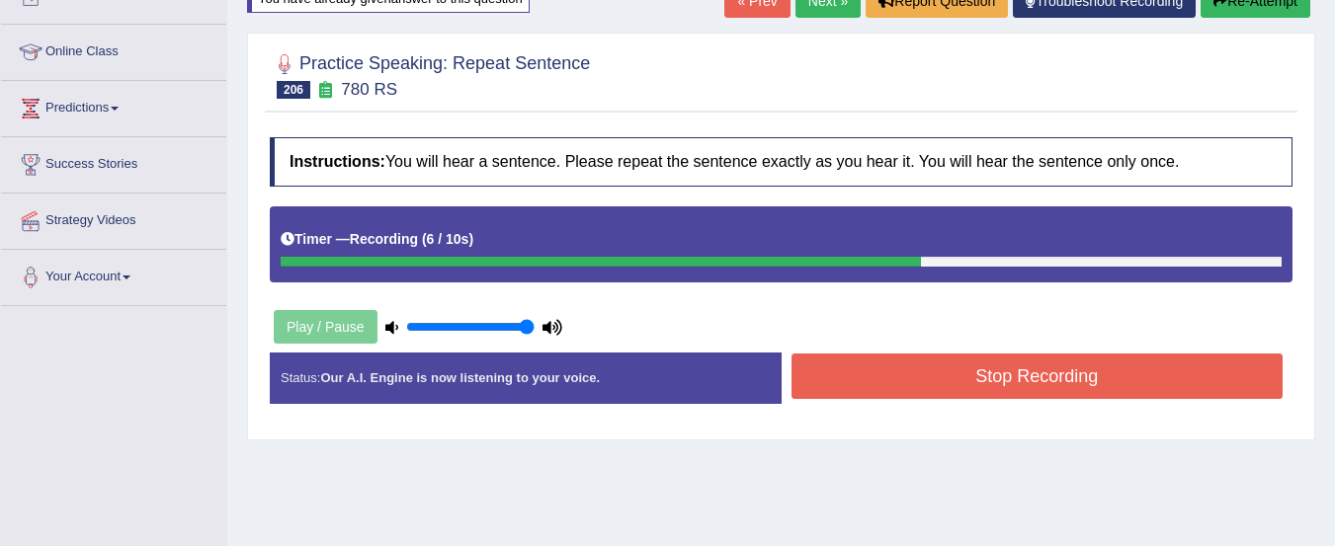
click at [1199, 378] on button "Stop Recording" at bounding box center [1037, 376] width 492 height 45
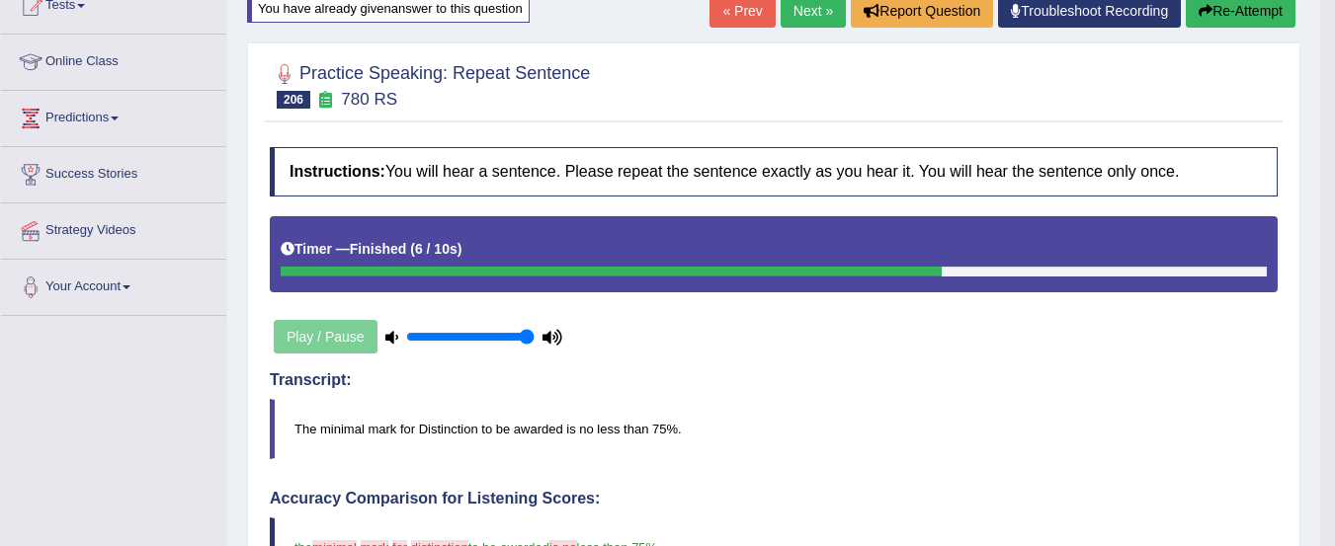
scroll to position [0, 0]
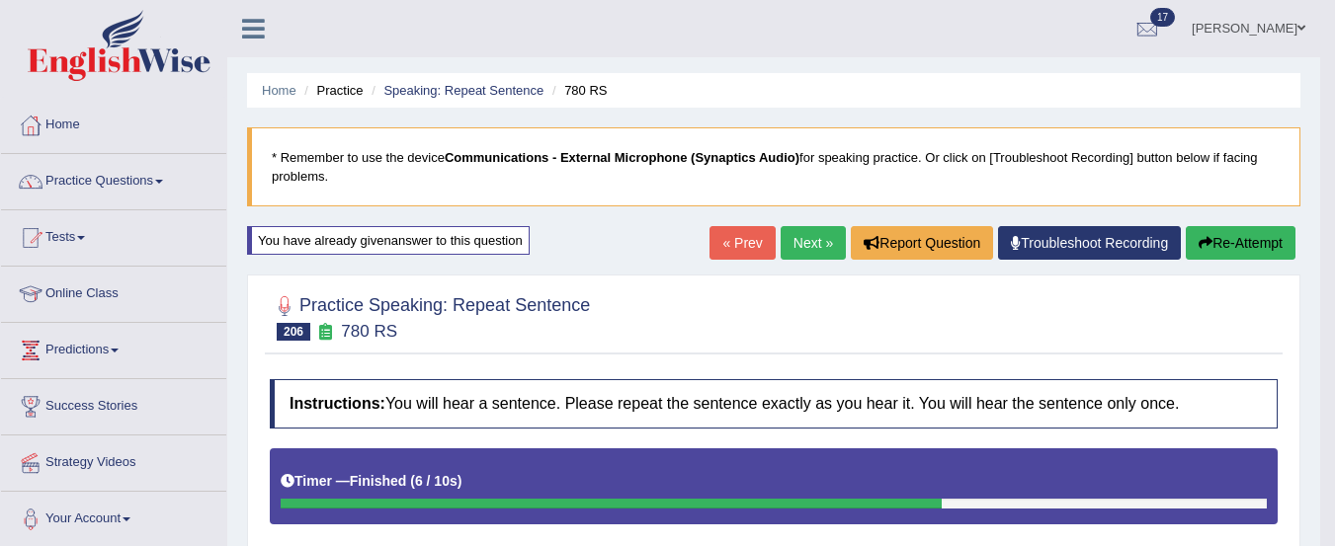
click at [124, 195] on link "Practice Questions" at bounding box center [113, 178] width 225 height 49
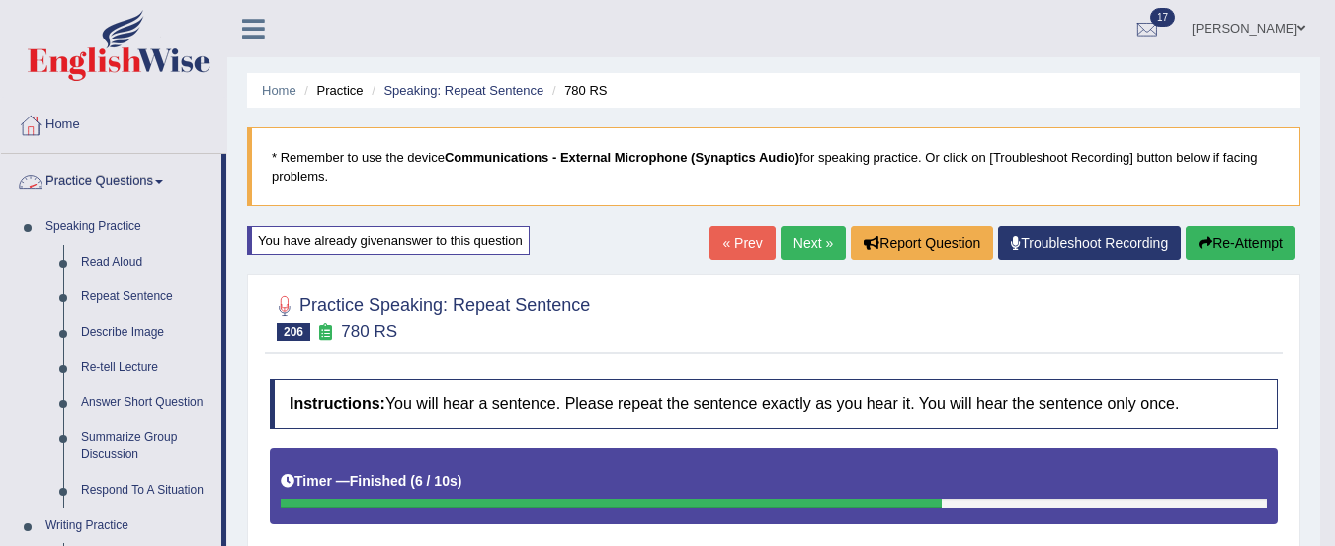
click at [144, 333] on link "Describe Image" at bounding box center [146, 333] width 149 height 36
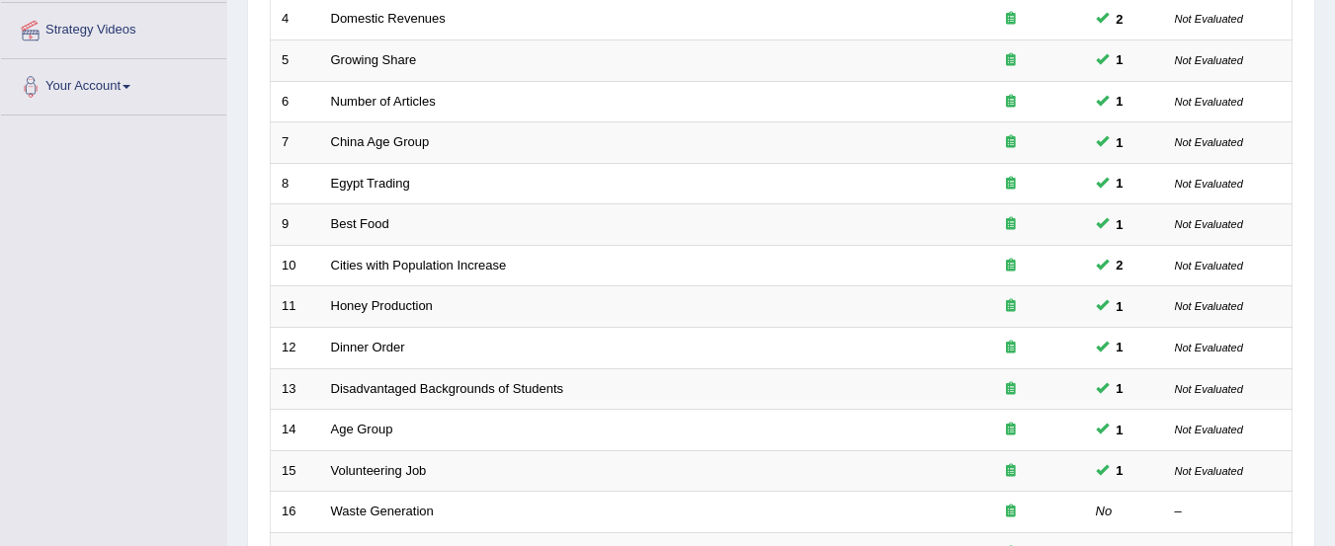
scroll to position [762, 0]
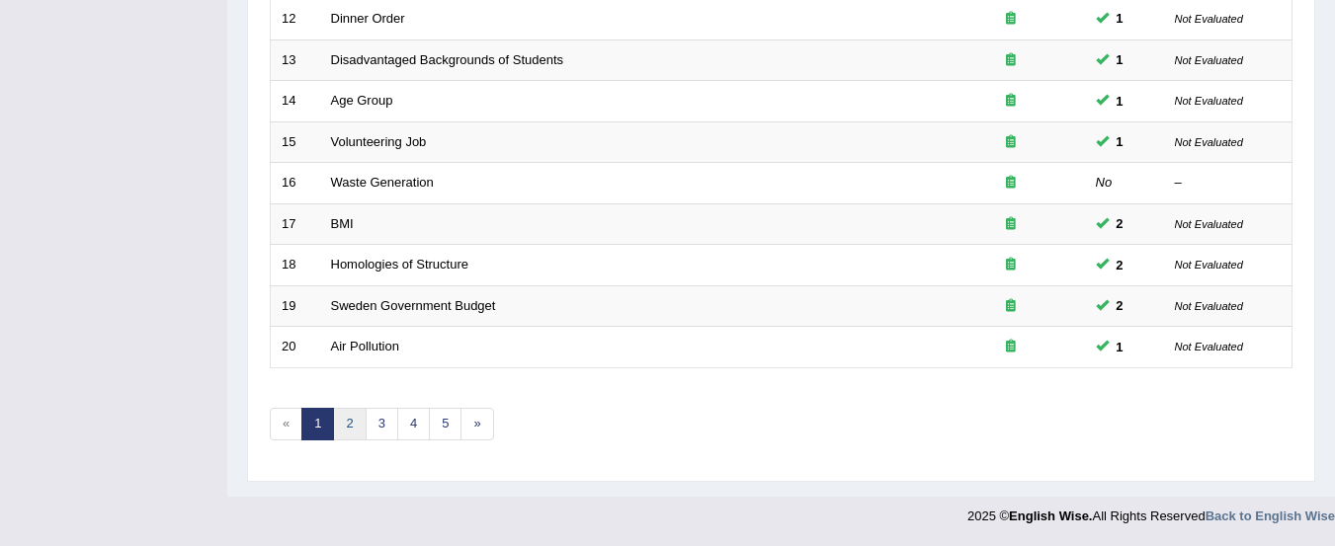
click at [350, 424] on link "2" at bounding box center [349, 424] width 33 height 33
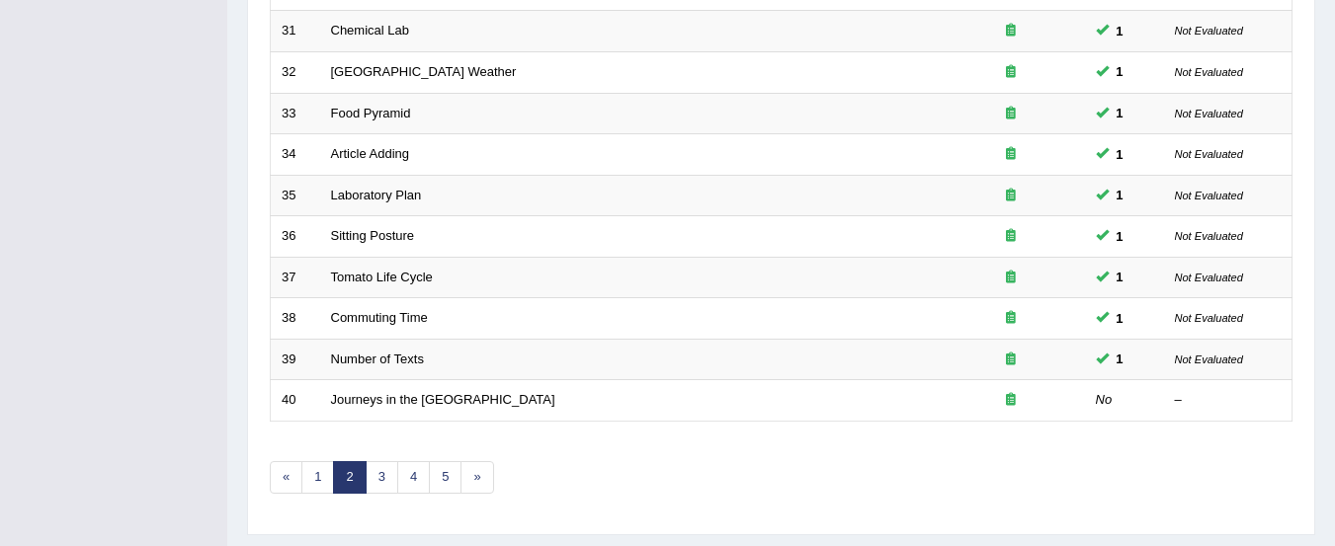
scroll to position [762, 0]
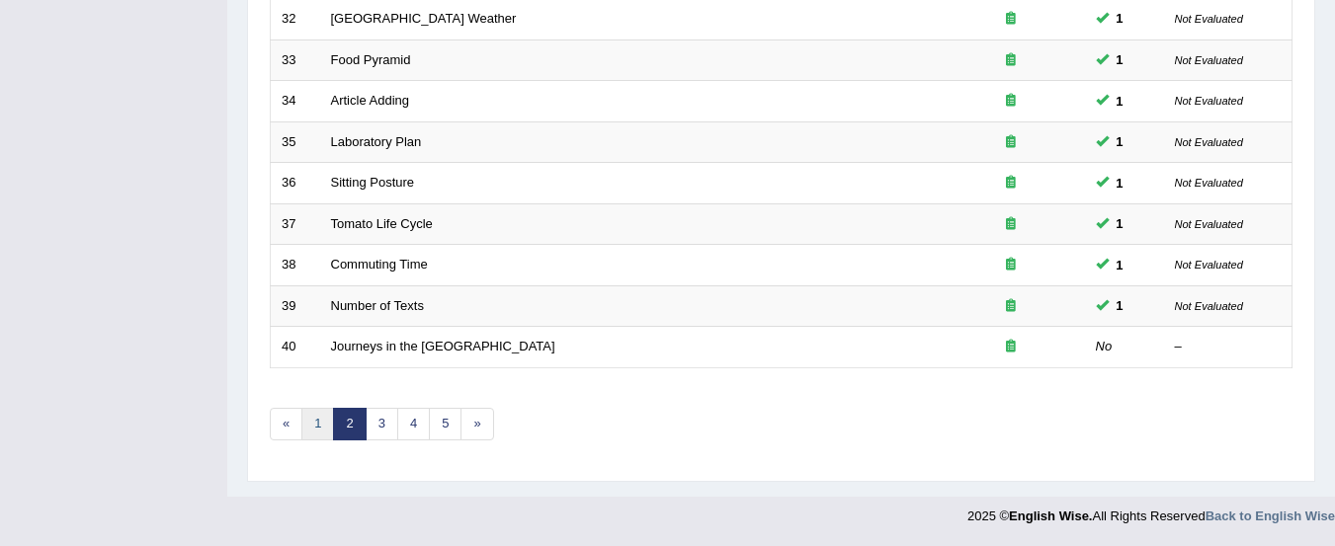
click at [318, 424] on link "1" at bounding box center [317, 424] width 33 height 33
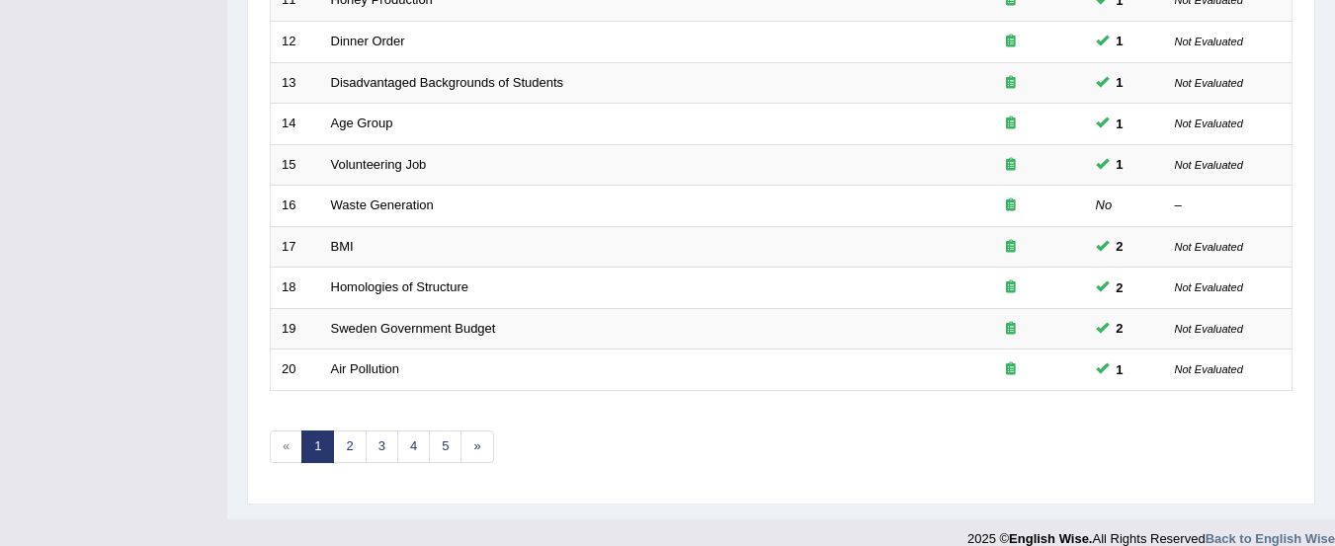
scroll to position [691, 0]
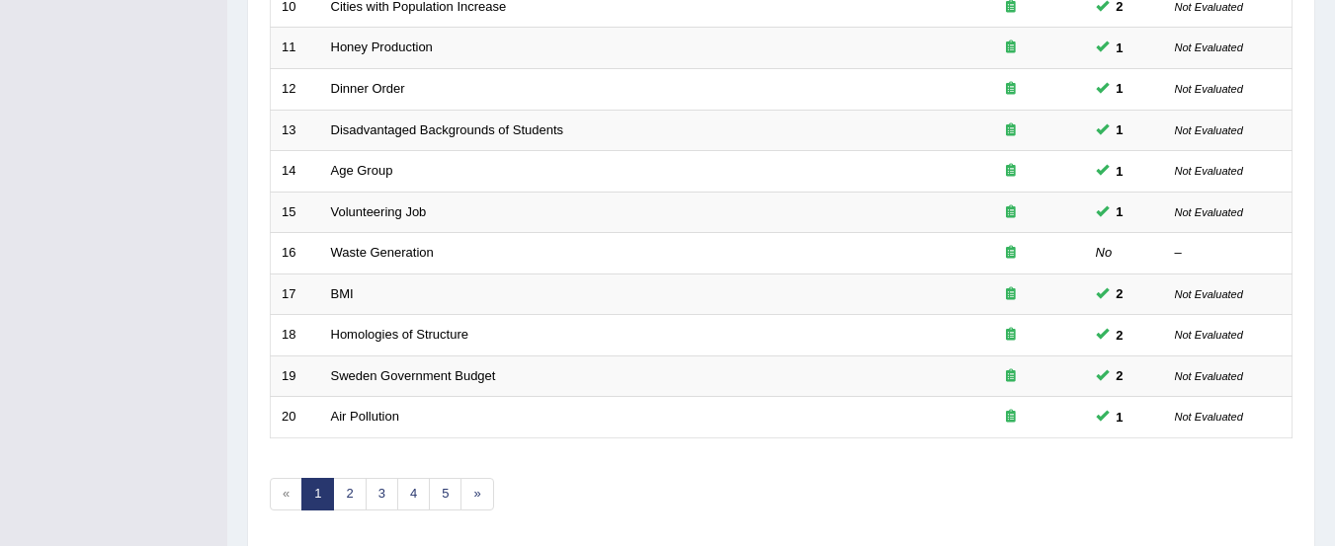
click at [410, 255] on link "Waste Generation" at bounding box center [382, 252] width 103 height 15
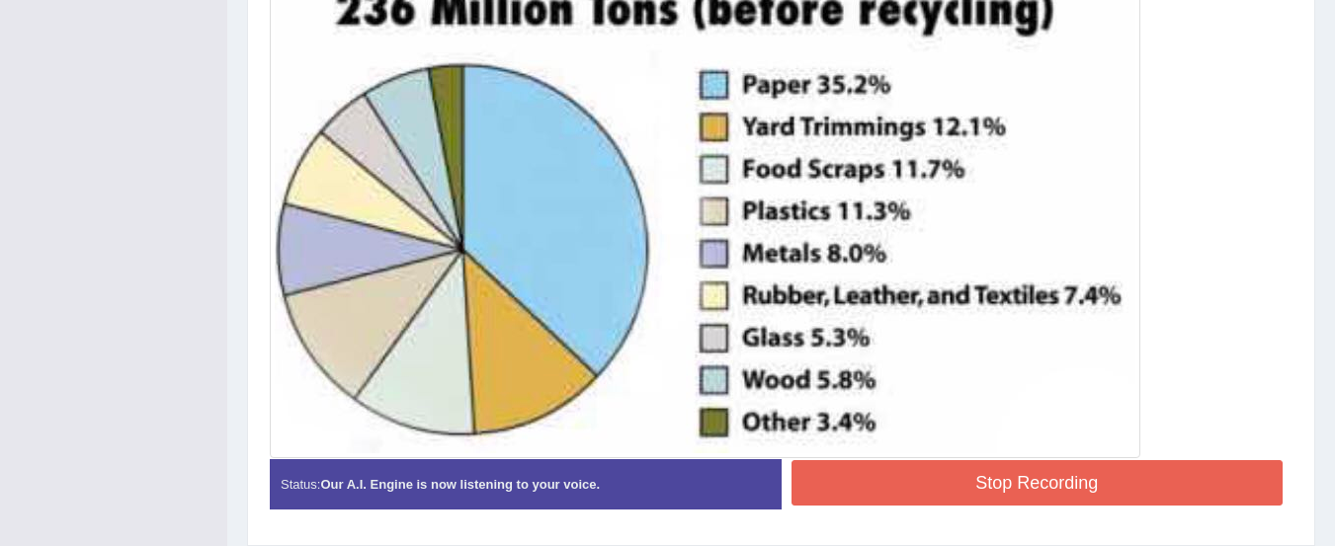
scroll to position [641, 0]
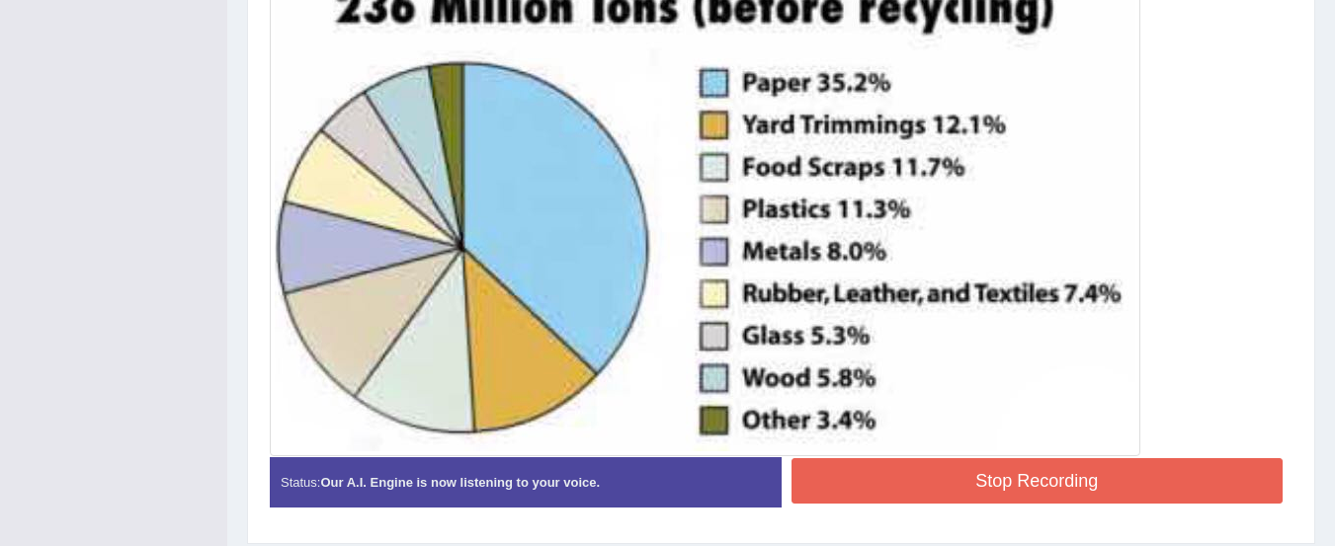
click at [1172, 485] on button "Stop Recording" at bounding box center [1037, 480] width 492 height 45
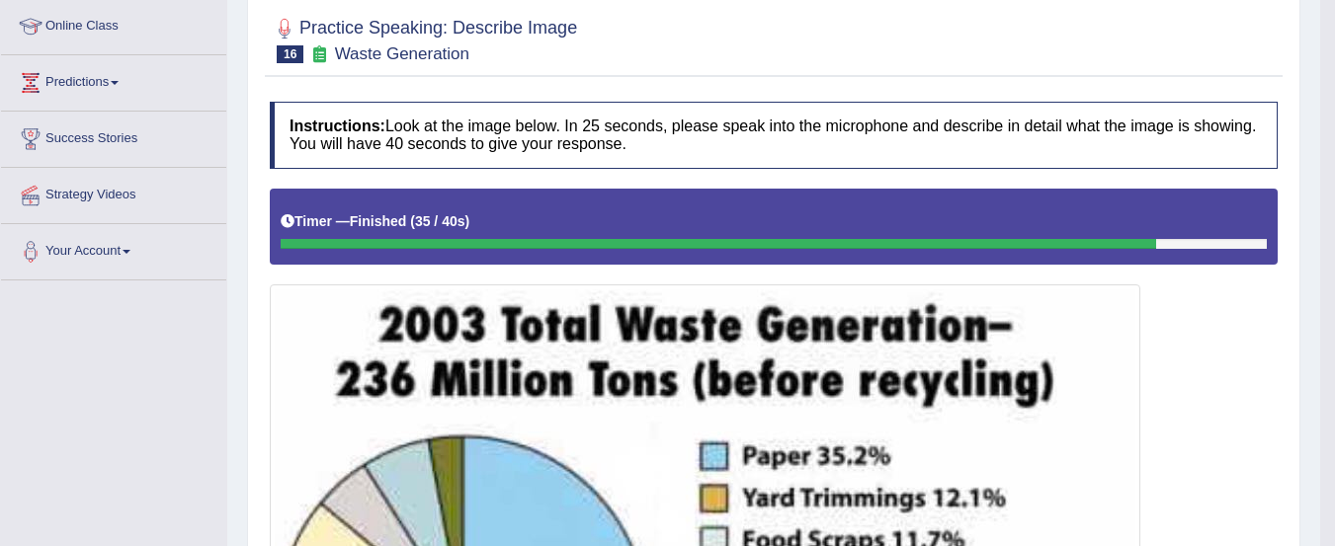
scroll to position [0, 0]
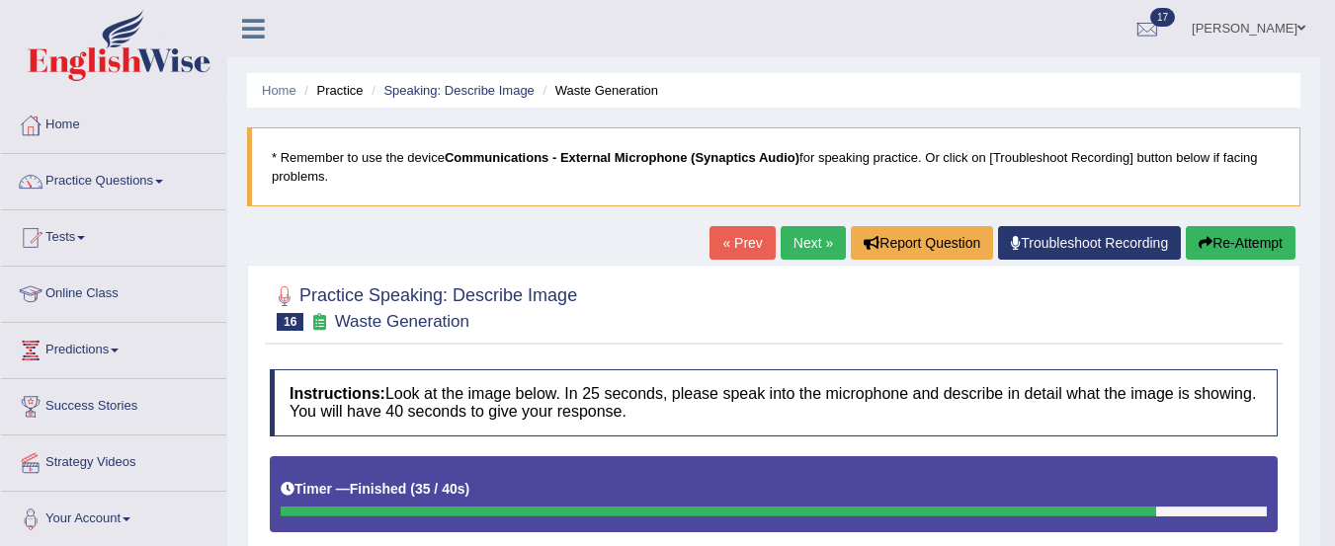
click at [796, 231] on link "Next »" at bounding box center [812, 243] width 65 height 34
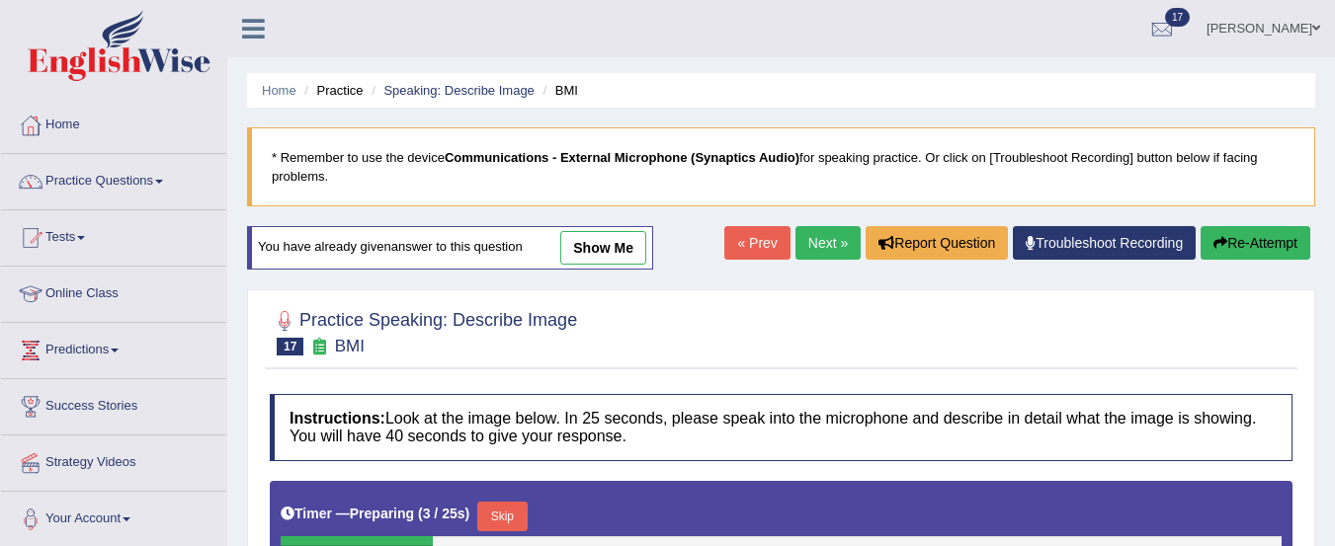
click at [352, 94] on li "Practice" at bounding box center [330, 90] width 63 height 19
click at [446, 92] on link "Speaking: Describe Image" at bounding box center [458, 90] width 150 height 15
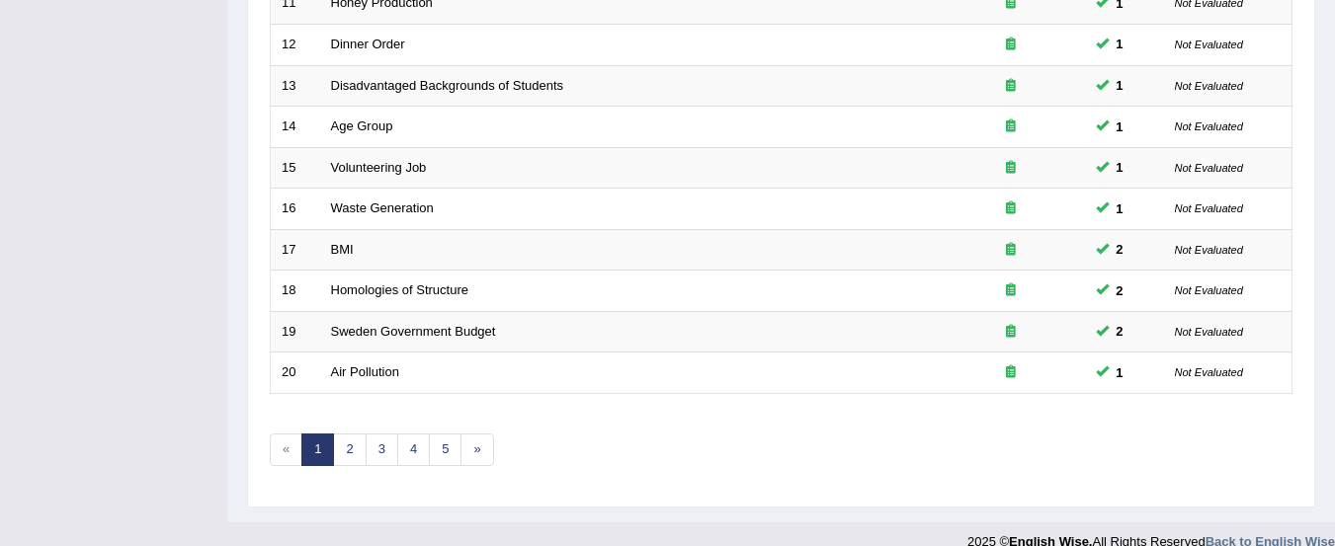
scroll to position [762, 0]
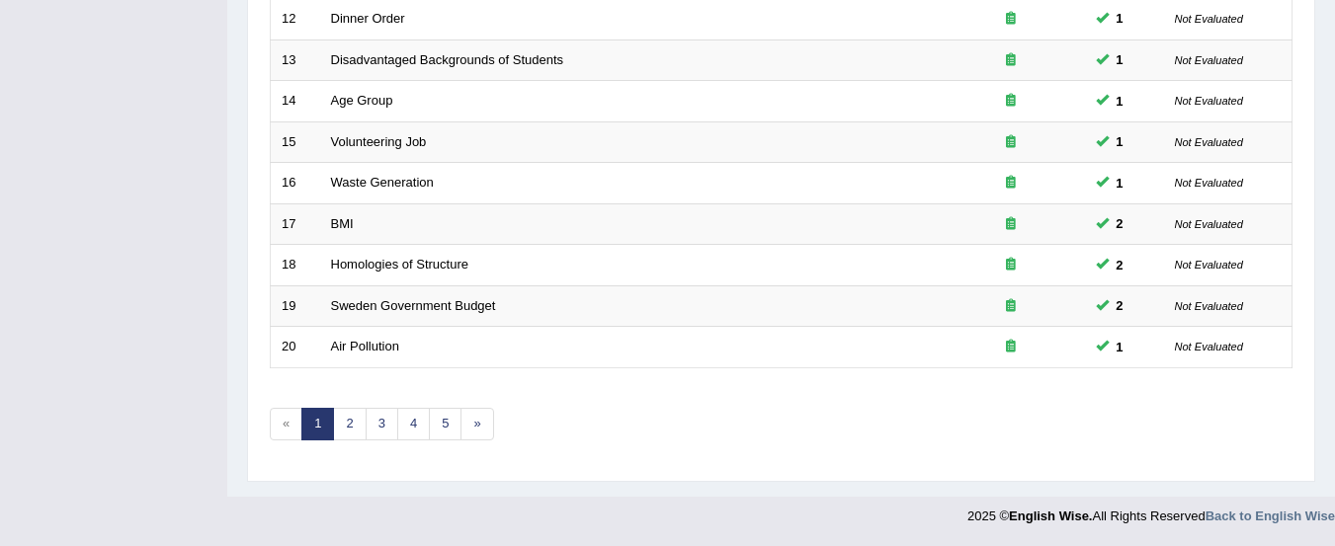
click at [402, 265] on link "Homologies of Structure" at bounding box center [399, 264] width 137 height 15
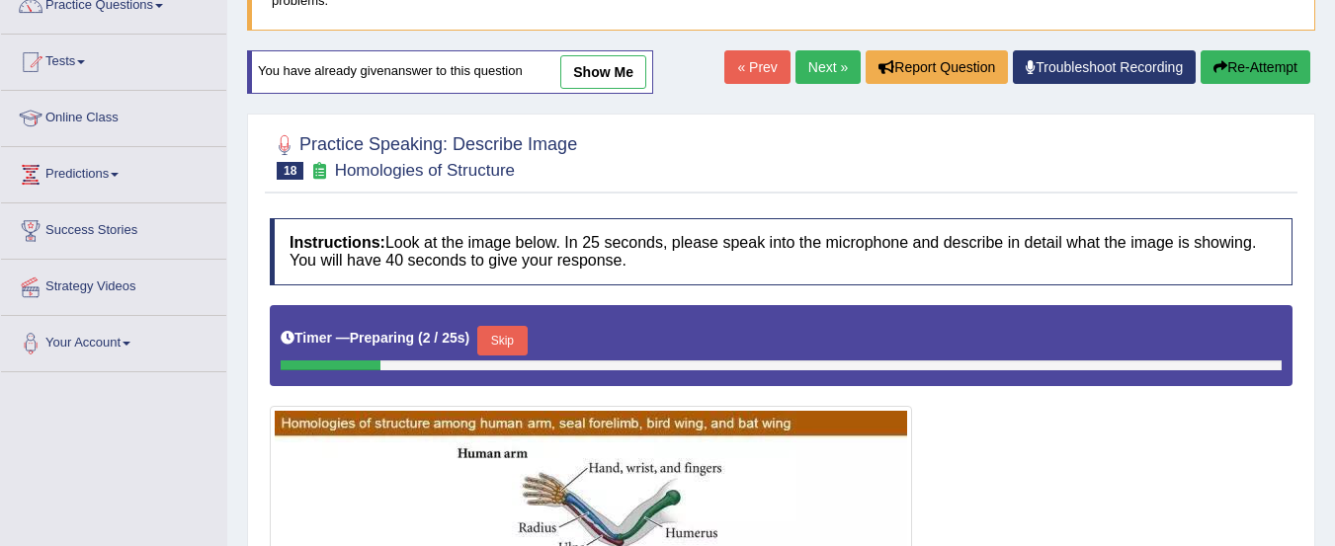
scroll to position [150, 0]
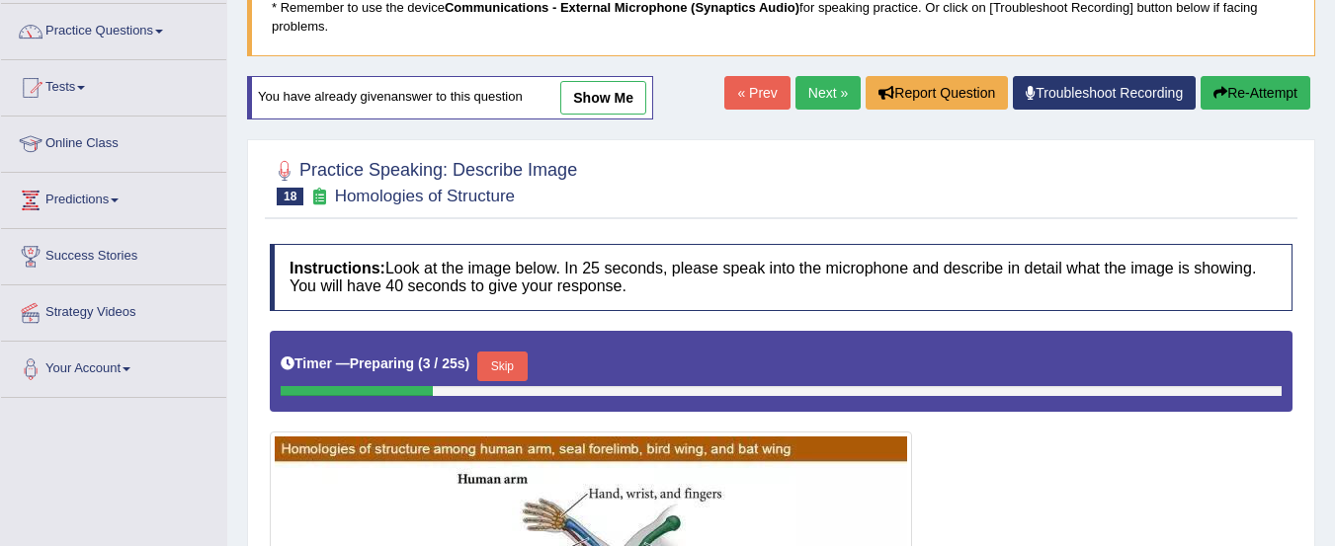
click at [589, 96] on link "show me" at bounding box center [603, 98] width 86 height 34
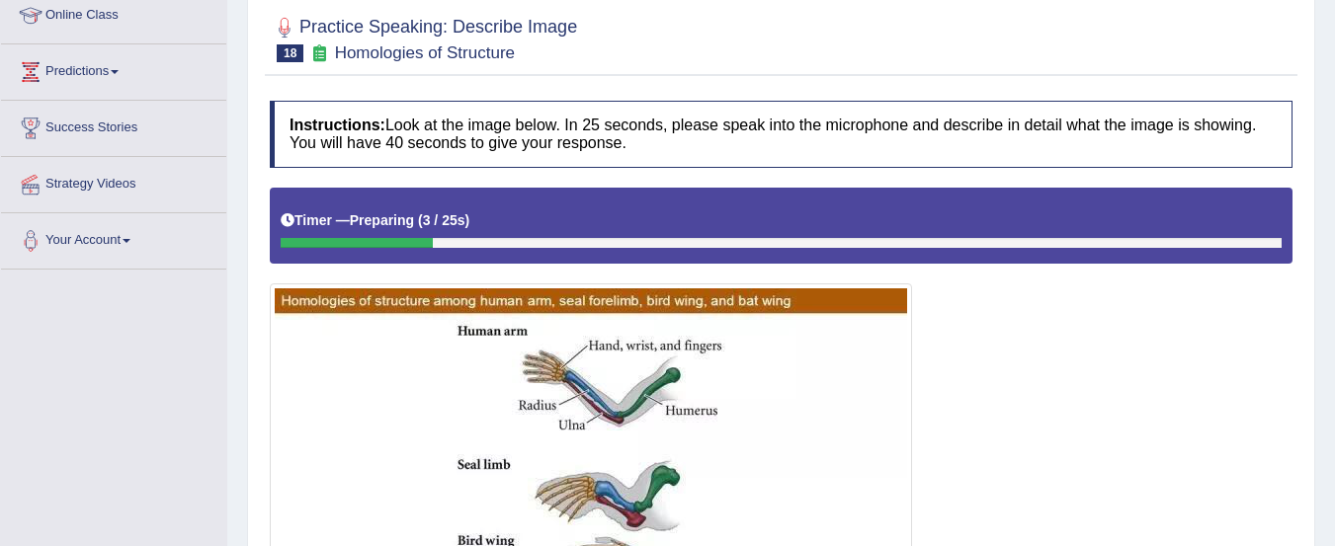
scroll to position [0, 0]
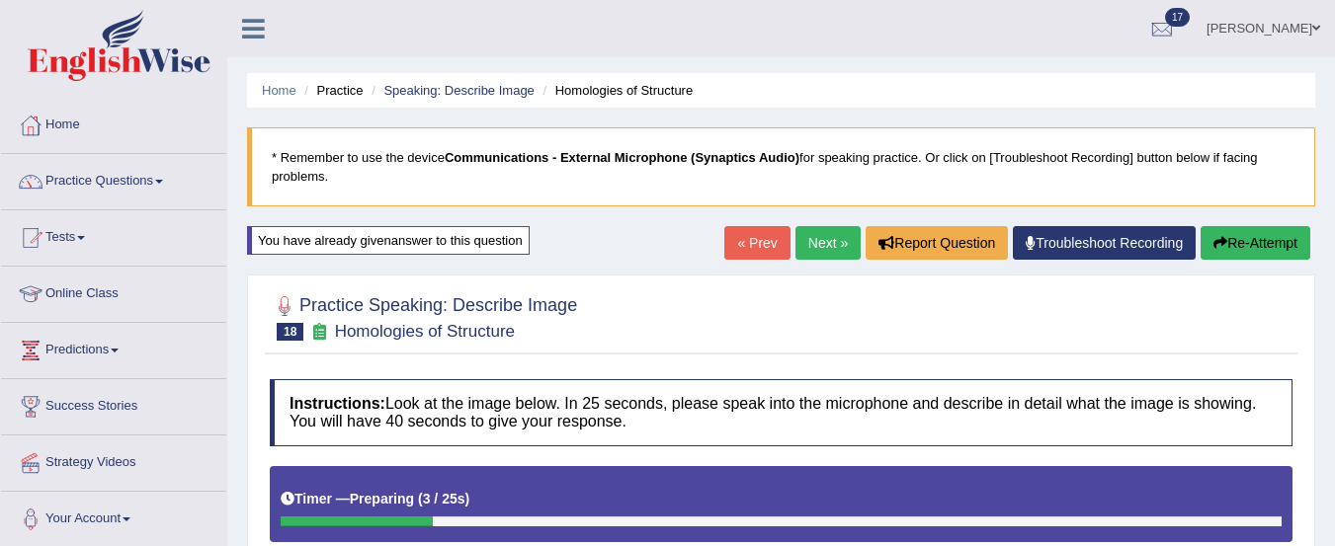
click at [818, 238] on link "Next »" at bounding box center [827, 243] width 65 height 34
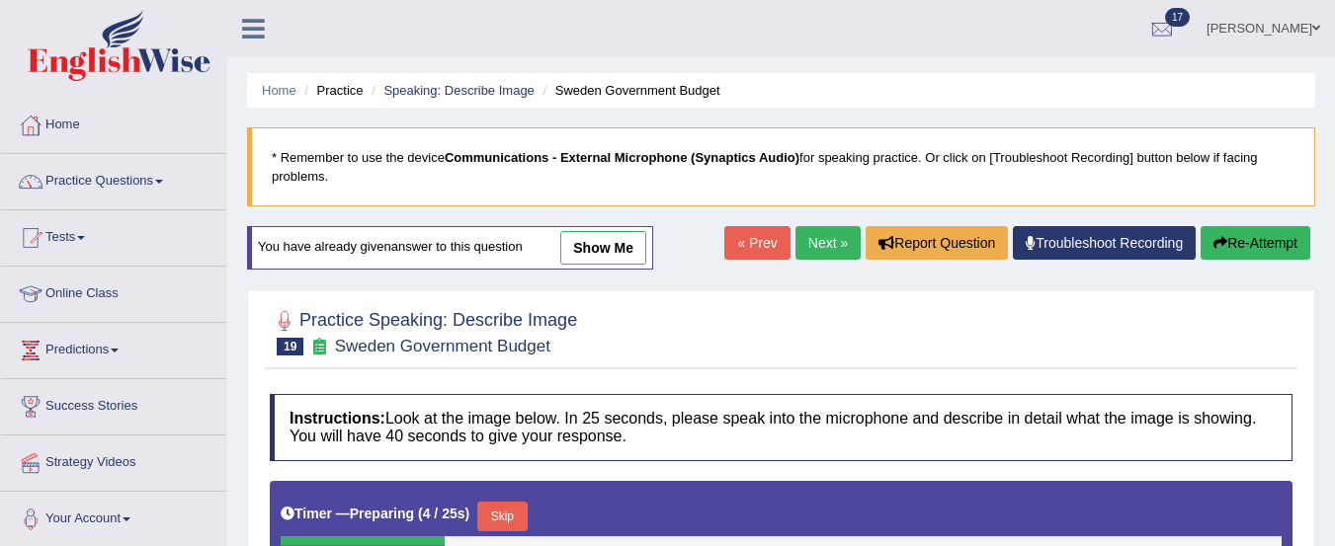
click at [818, 241] on link "Next »" at bounding box center [827, 243] width 65 height 34
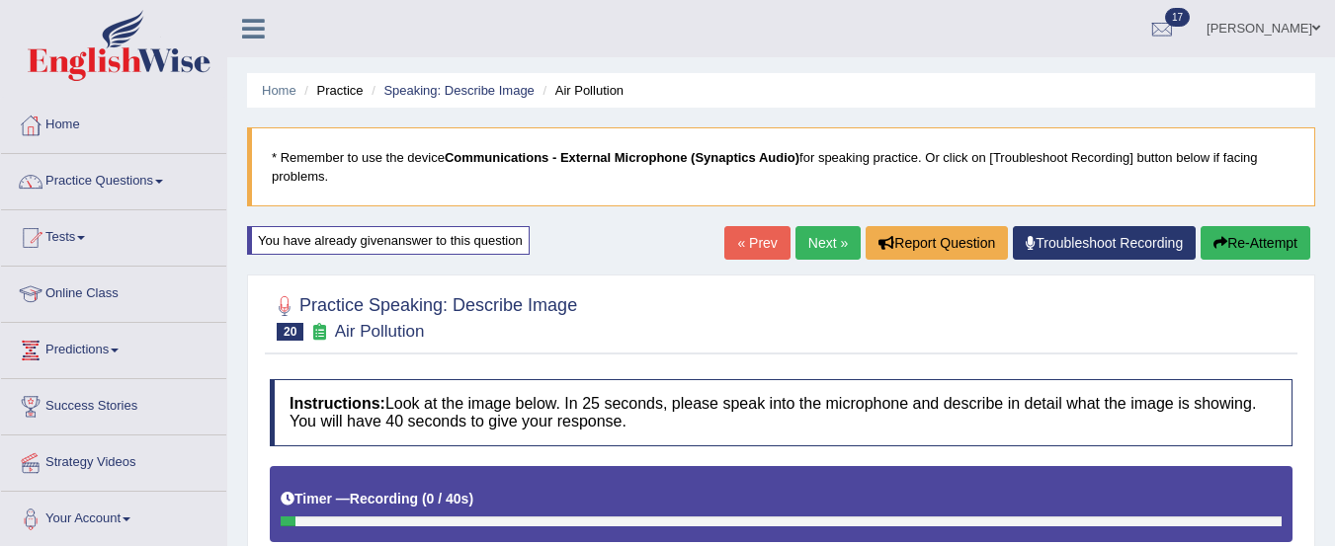
click at [163, 182] on span at bounding box center [159, 182] width 8 height 4
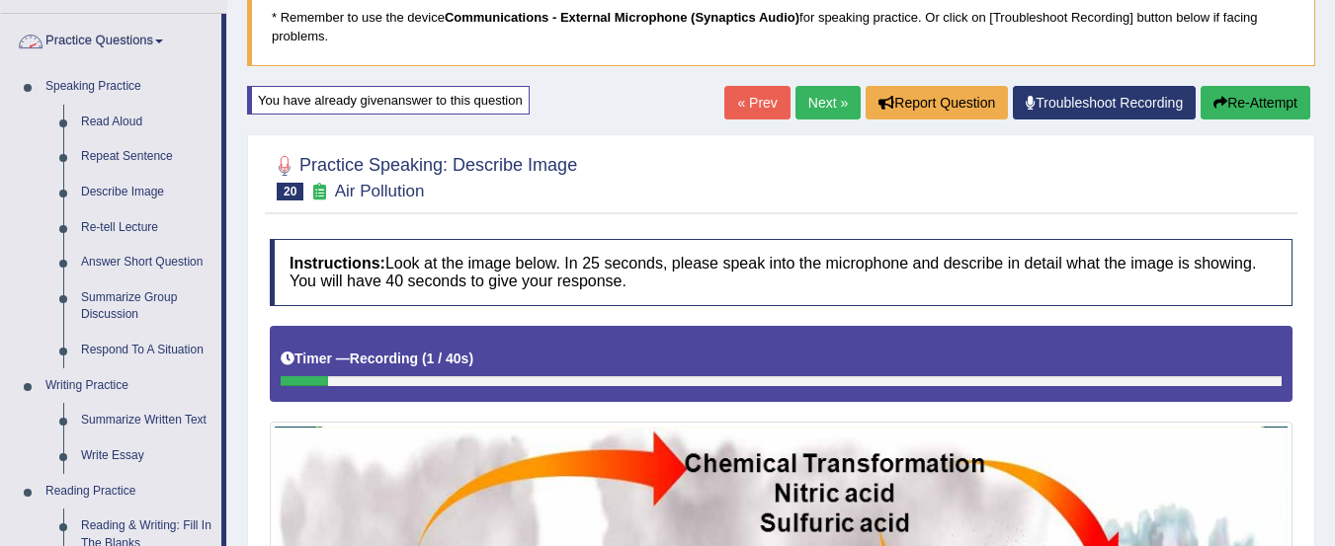
scroll to position [159, 0]
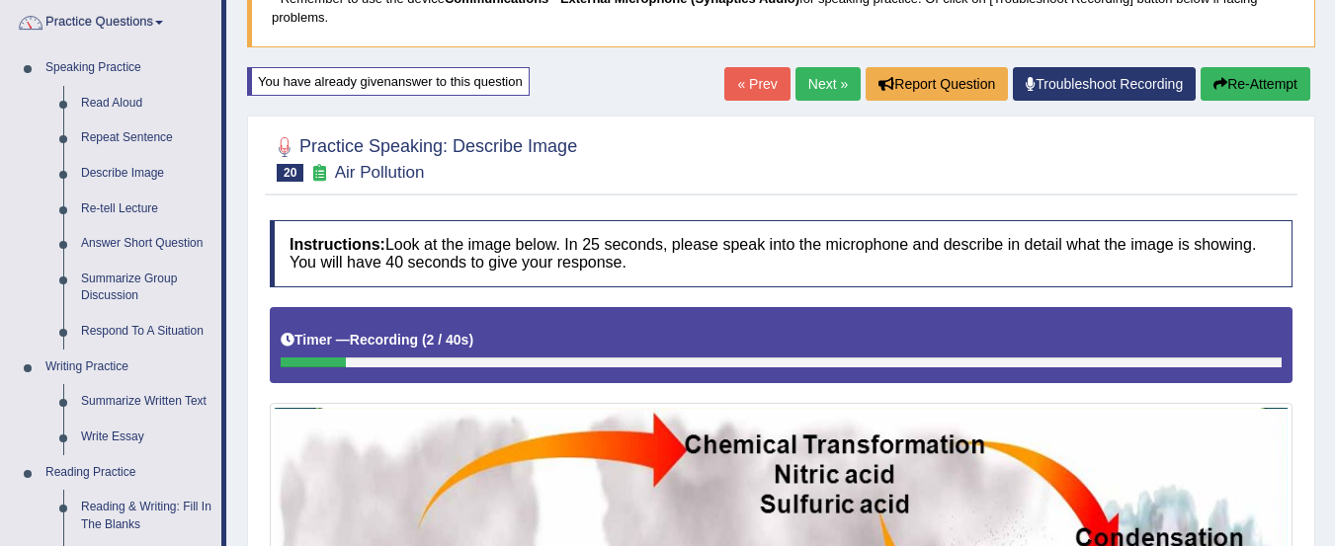
click at [139, 336] on link "Respond To A Situation" at bounding box center [146, 332] width 149 height 36
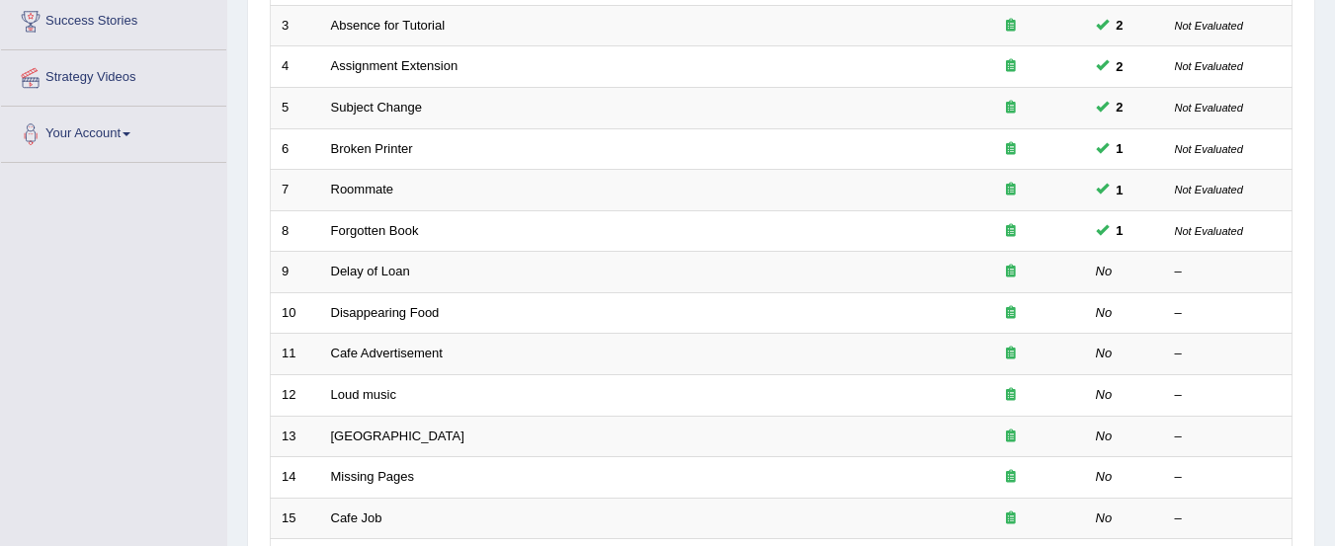
scroll to position [378, 0]
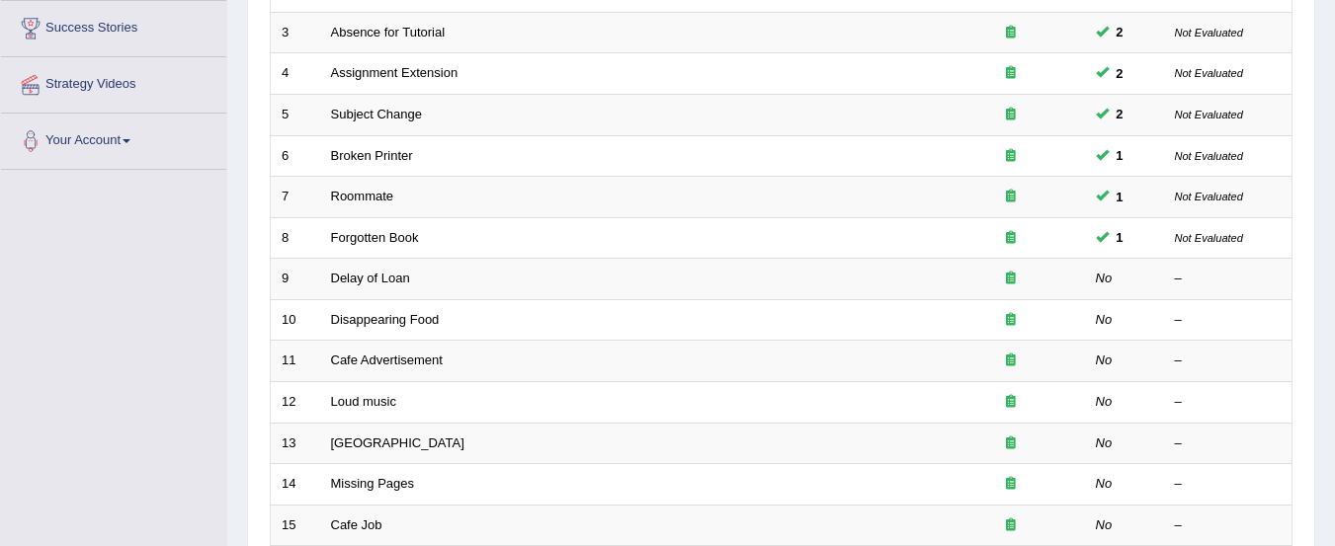
click at [380, 282] on link "Delay of Loan" at bounding box center [370, 278] width 79 height 15
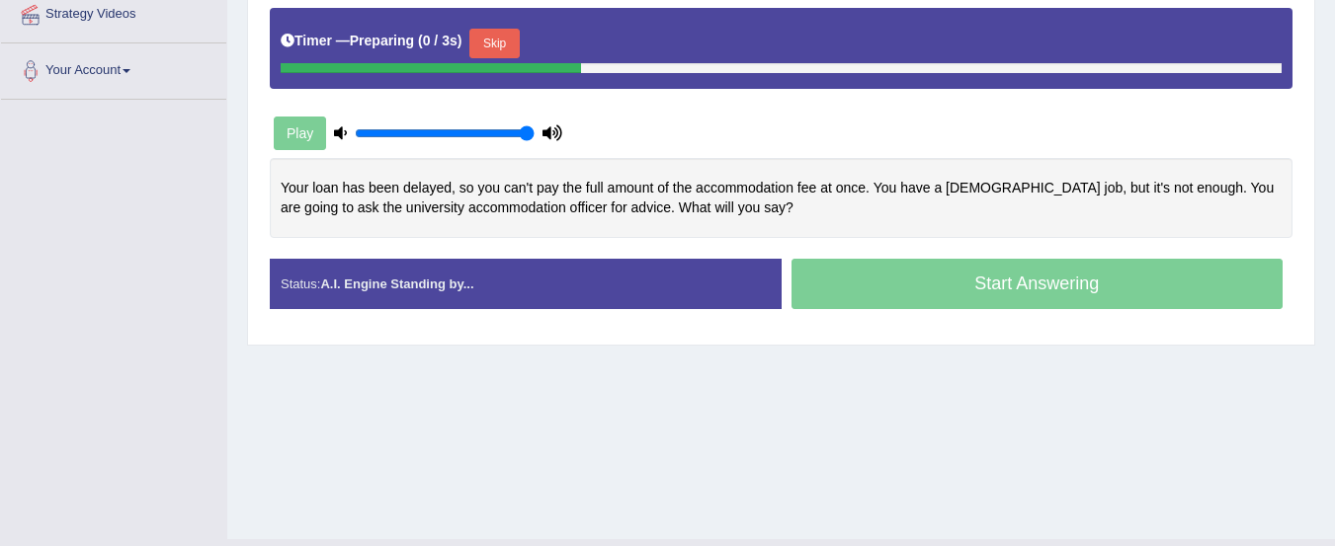
scroll to position [445, 0]
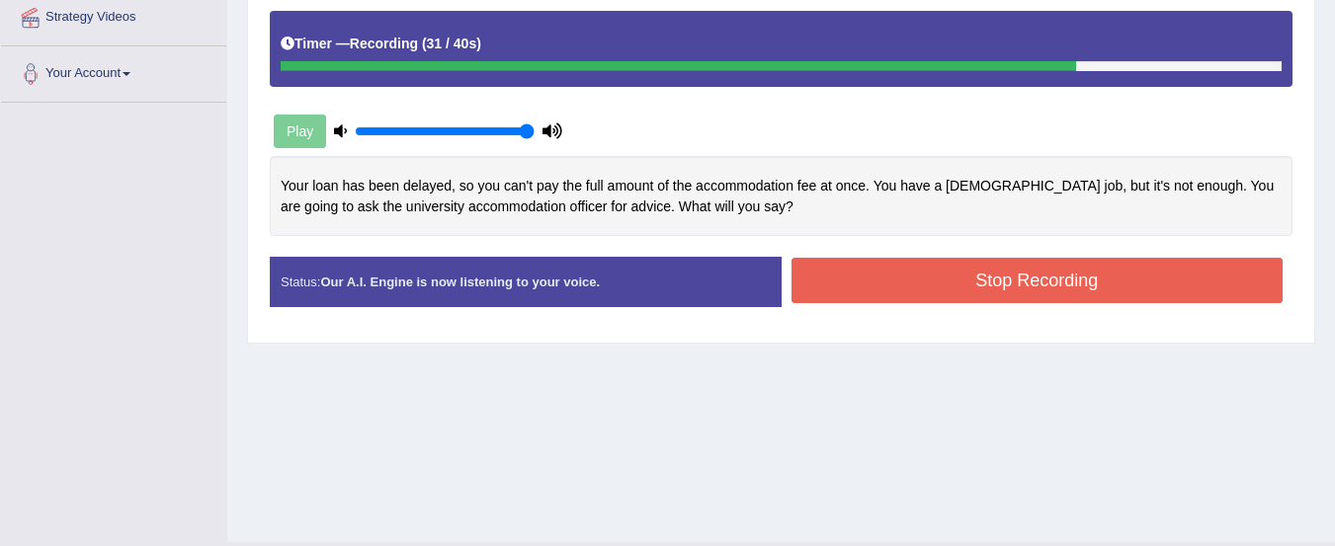
click at [1168, 281] on button "Stop Recording" at bounding box center [1037, 280] width 492 height 45
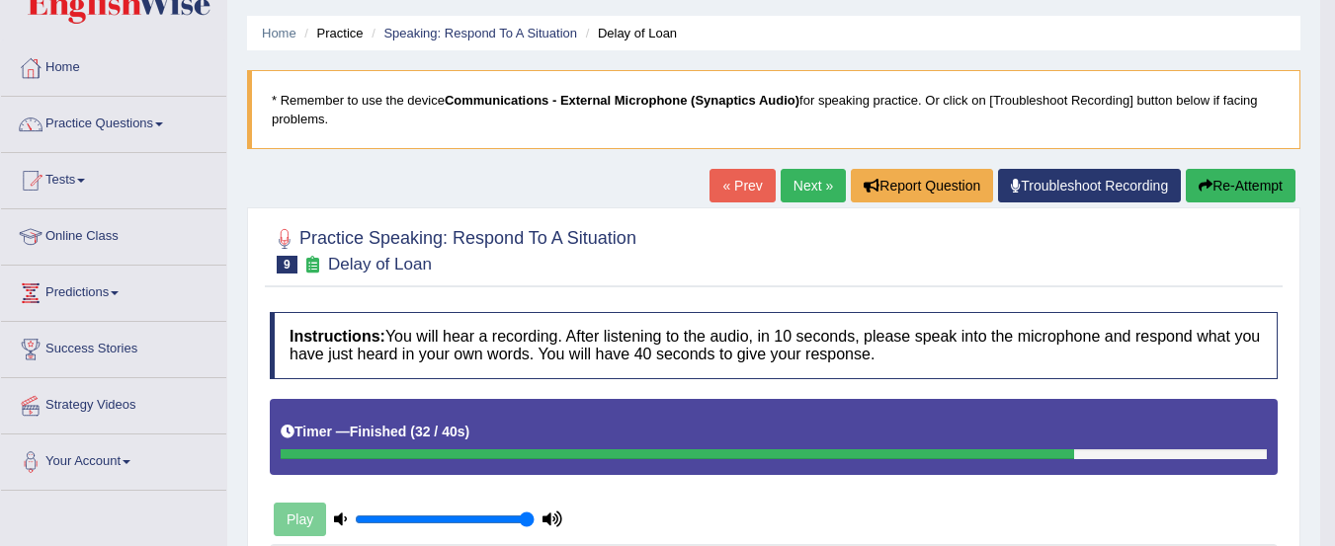
scroll to position [52, 0]
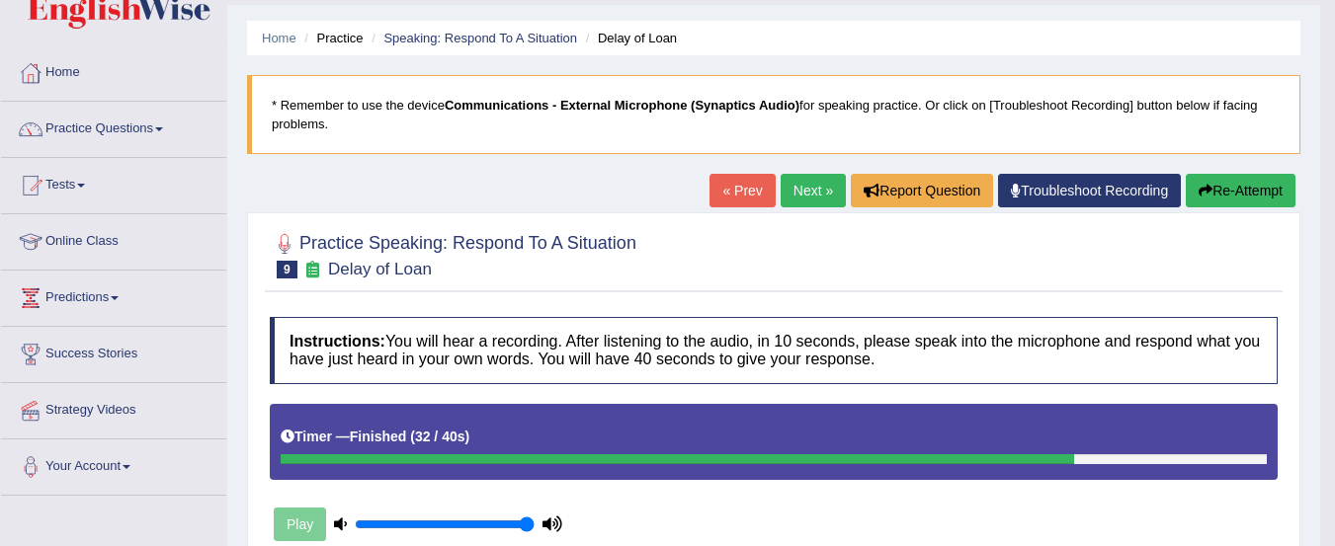
click at [810, 193] on link "Next »" at bounding box center [812, 191] width 65 height 34
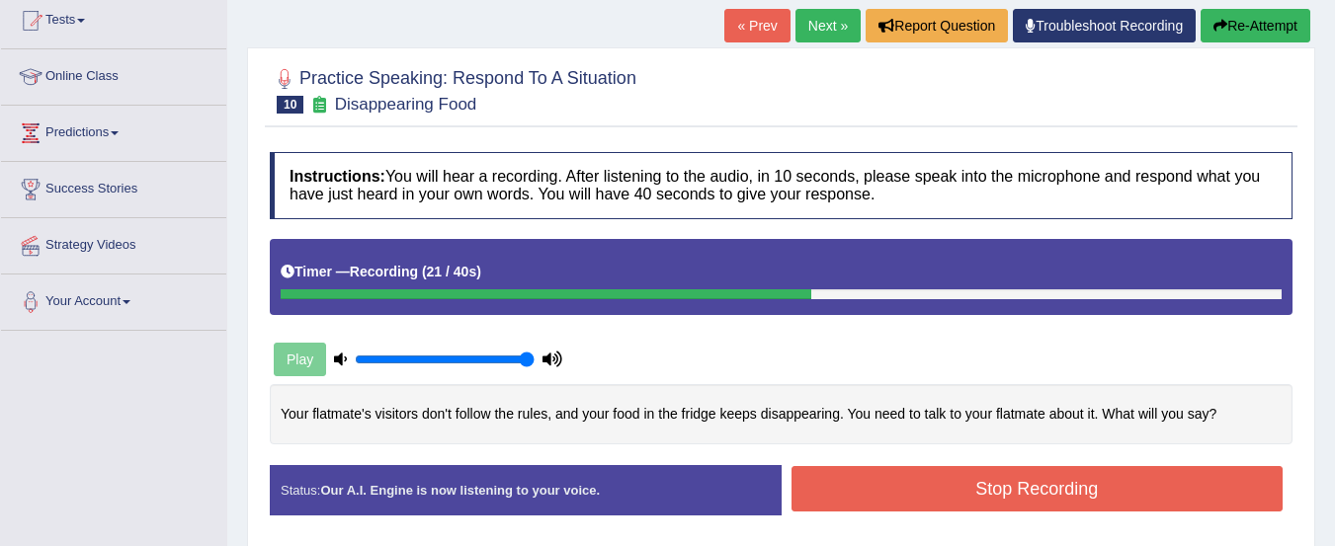
scroll to position [216, 0]
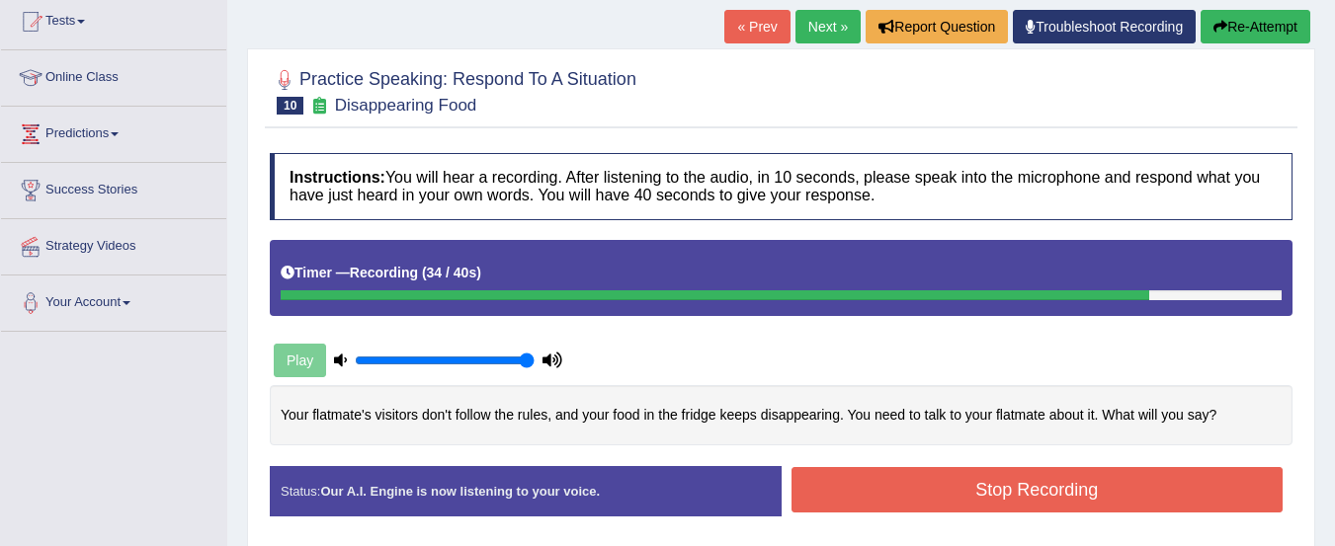
click at [1100, 498] on button "Stop Recording" at bounding box center [1037, 489] width 492 height 45
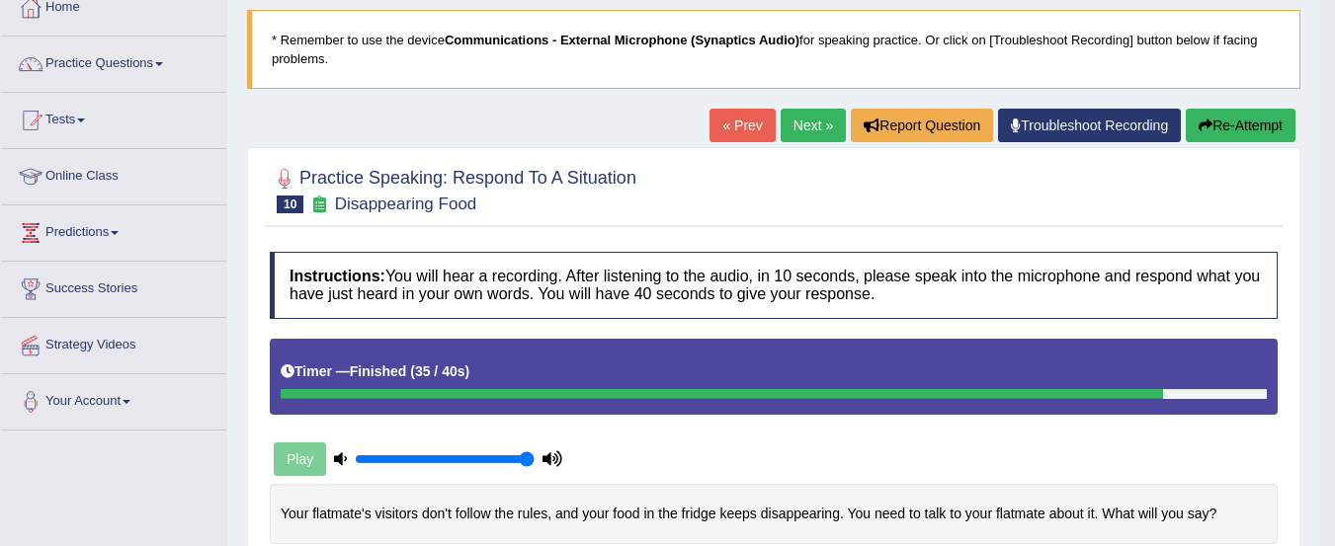
scroll to position [121, 0]
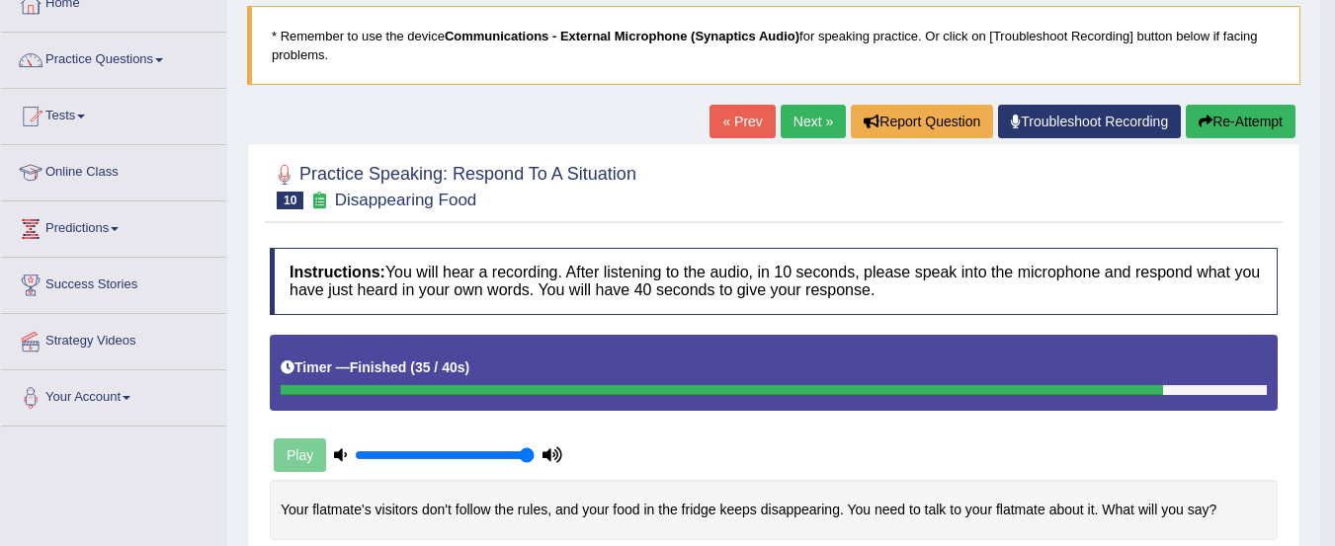
click at [1229, 127] on button "Re-Attempt" at bounding box center [1240, 122] width 110 height 34
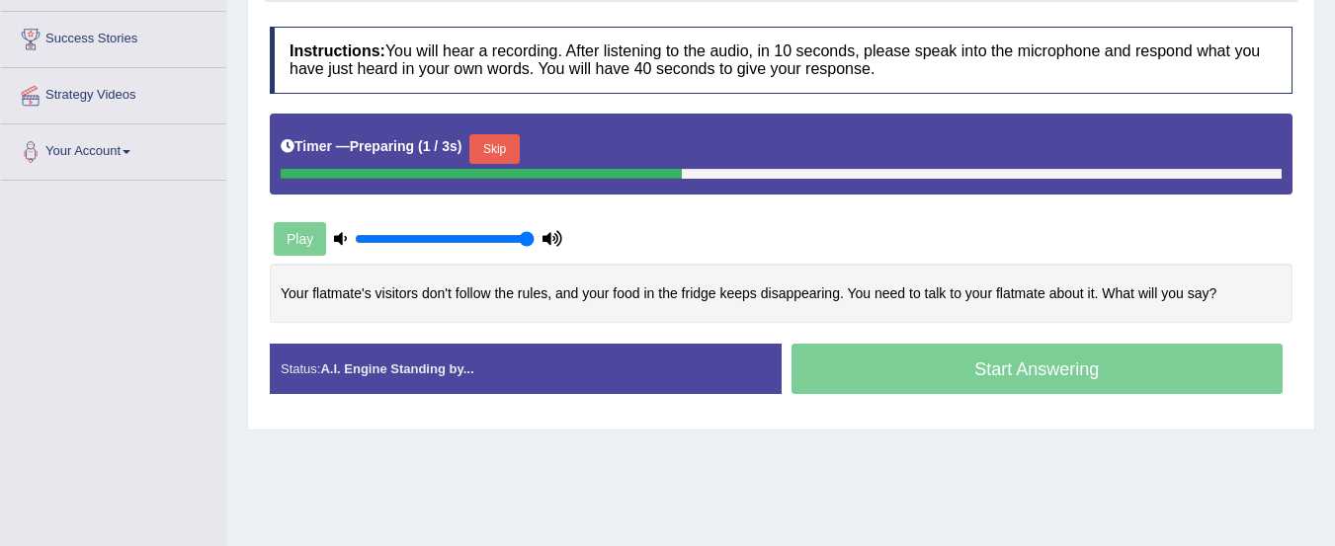
scroll to position [374, 0]
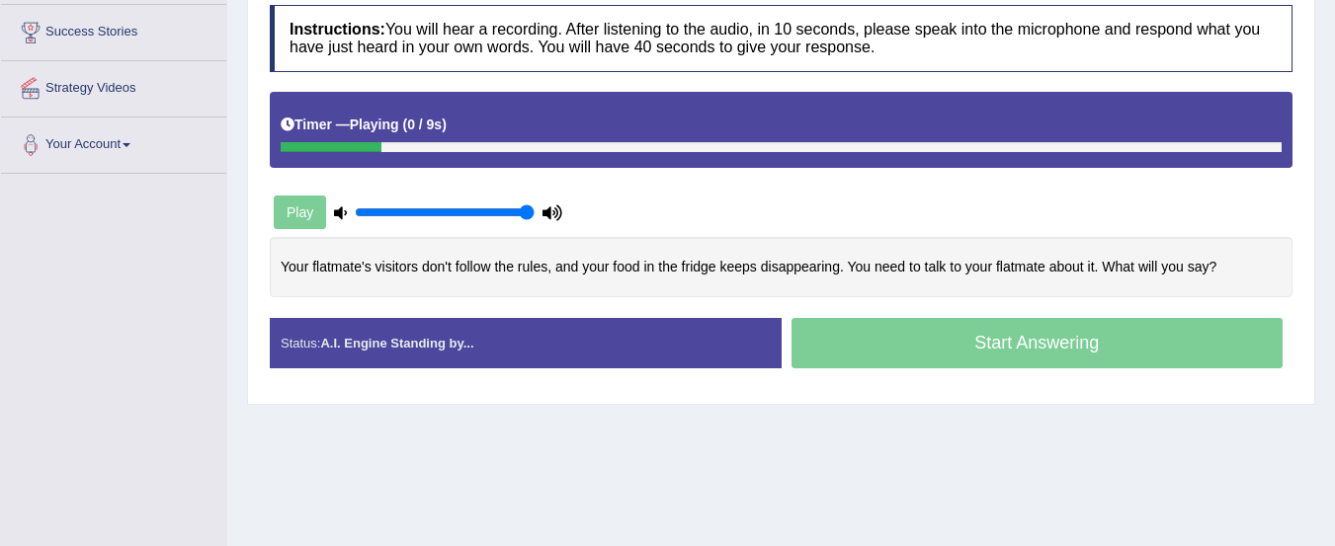
click at [1000, 358] on div "Start Answering" at bounding box center [1037, 345] width 512 height 55
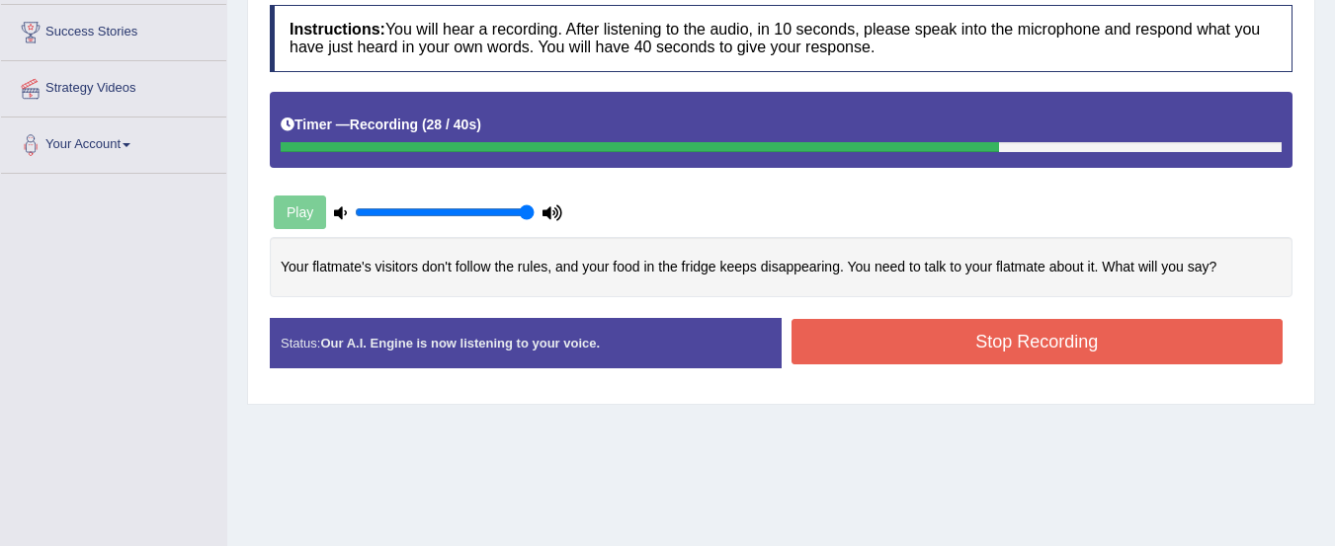
click at [1153, 349] on button "Stop Recording" at bounding box center [1037, 341] width 492 height 45
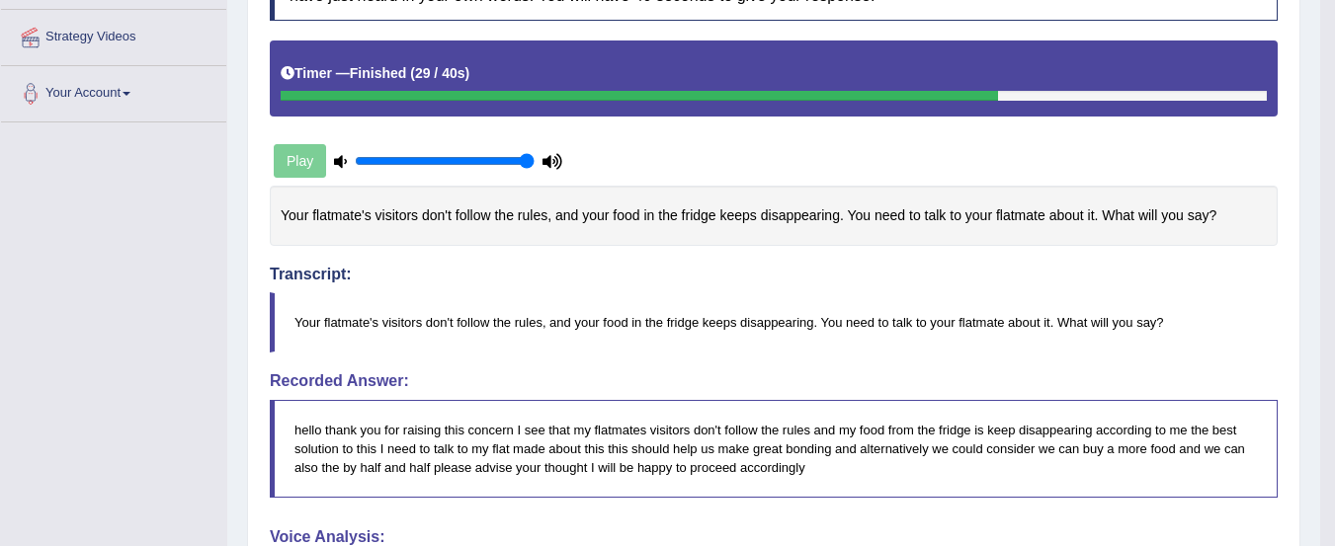
scroll to position [0, 0]
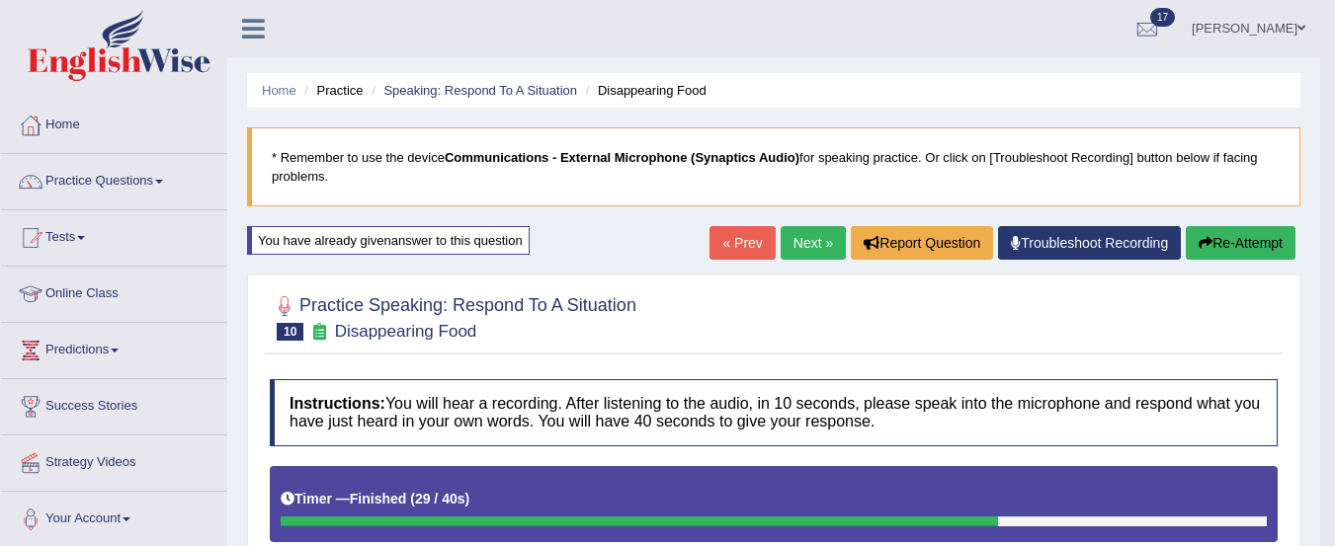
click at [813, 243] on link "Next »" at bounding box center [812, 243] width 65 height 34
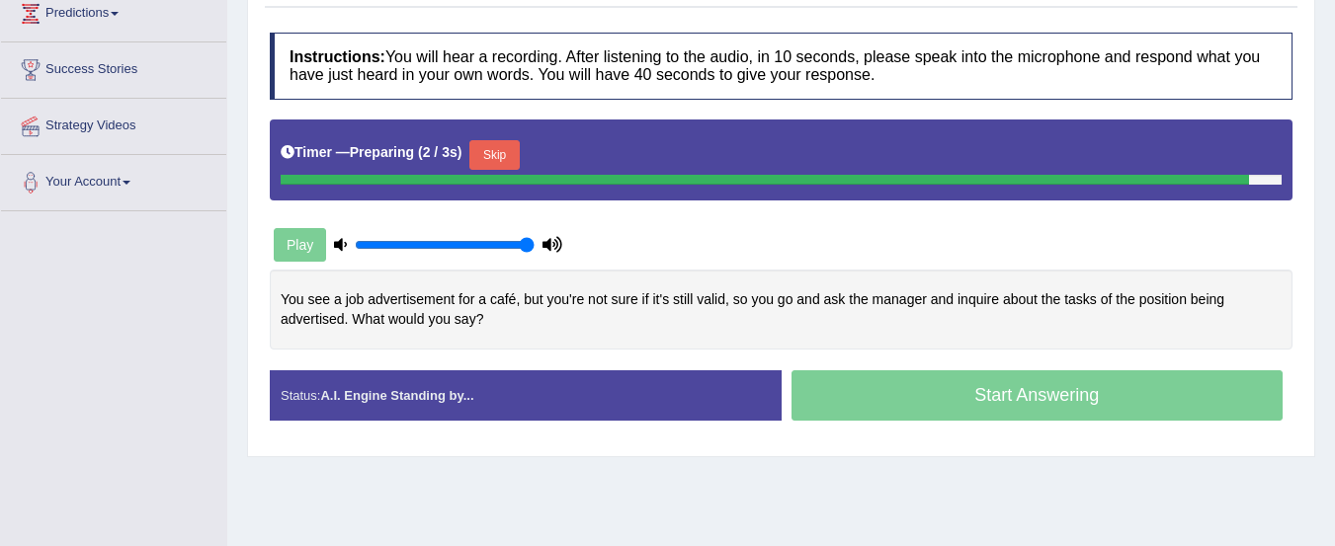
drag, startPoint x: 1341, startPoint y: 157, endPoint x: 1348, endPoint y: 324, distance: 167.1
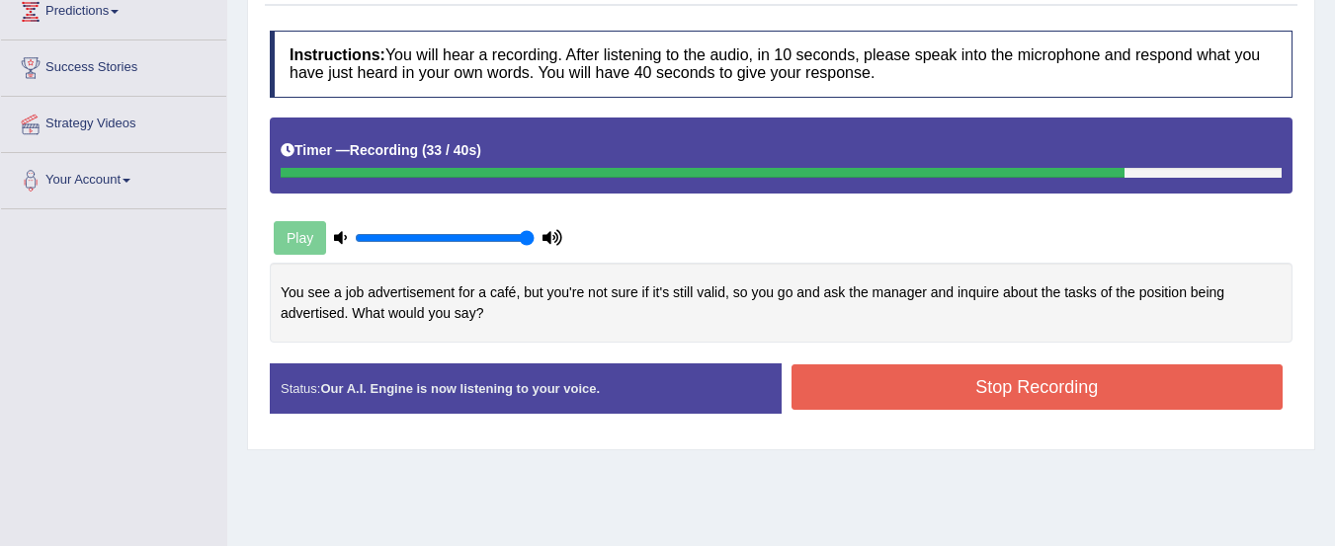
click at [1026, 393] on button "Stop Recording" at bounding box center [1037, 386] width 492 height 45
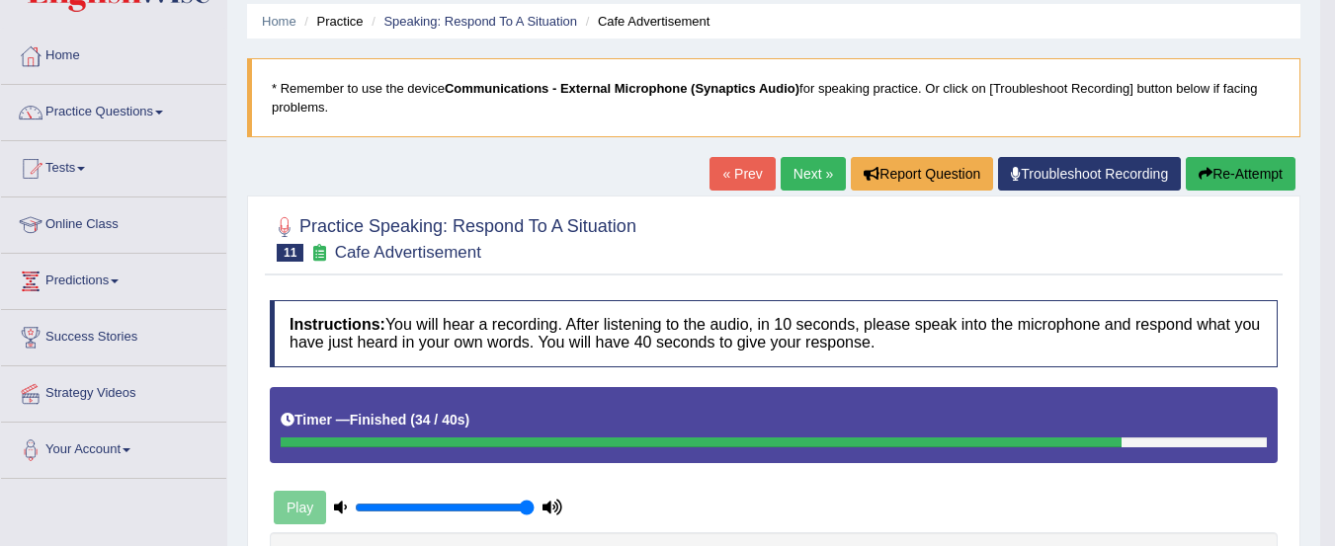
scroll to position [60, 0]
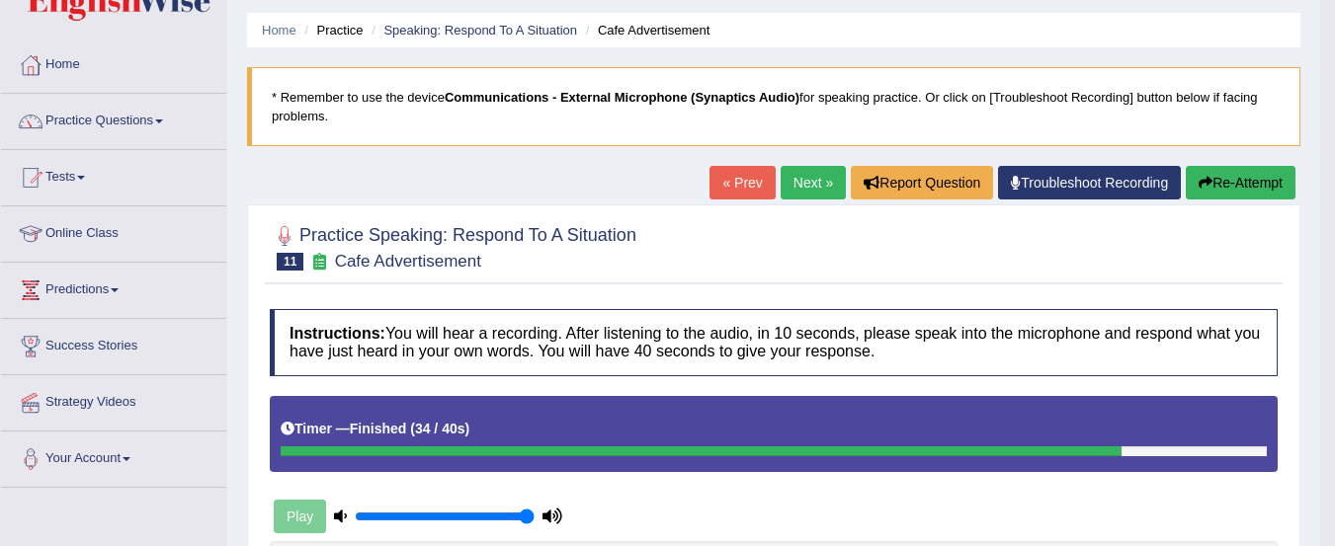
click at [815, 189] on link "Next »" at bounding box center [812, 183] width 65 height 34
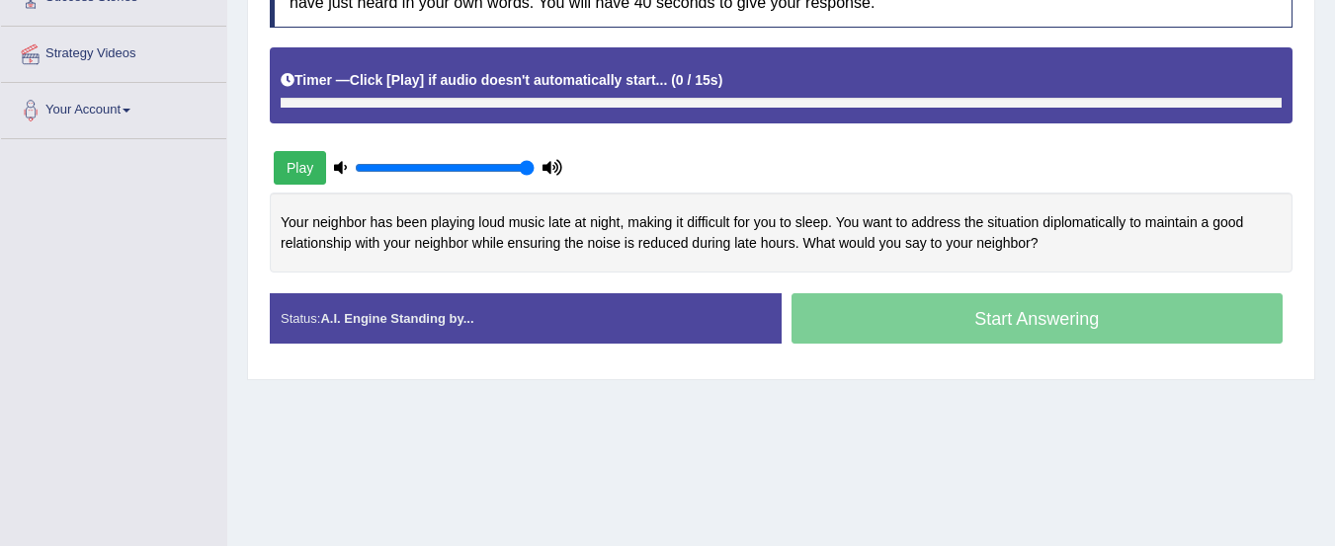
scroll to position [430, 0]
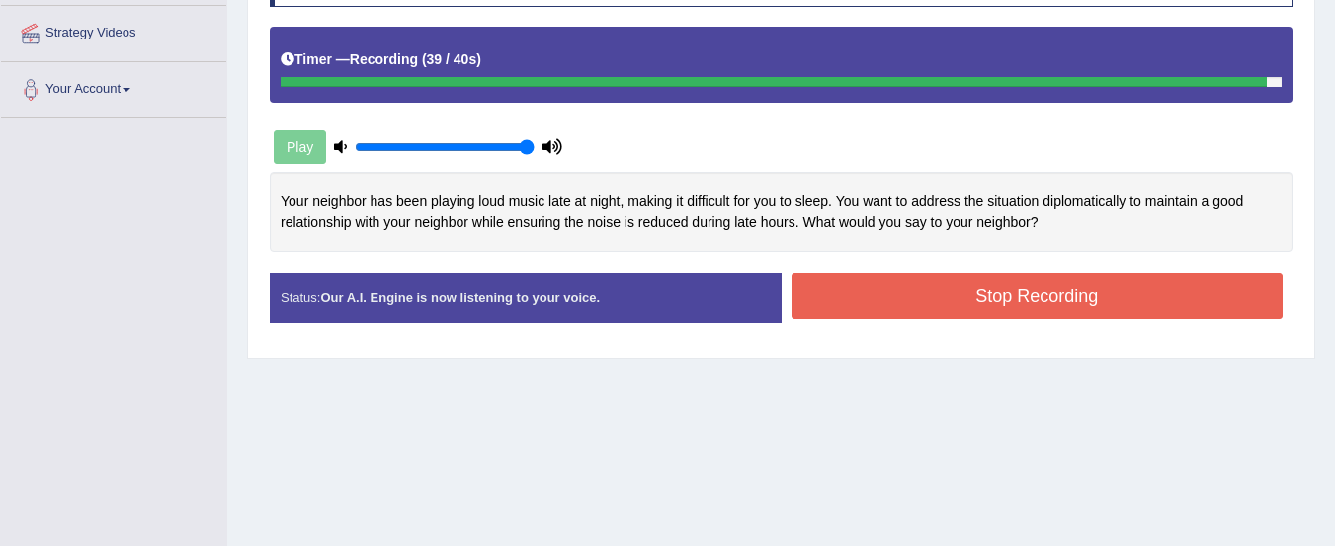
click at [976, 305] on button "Stop Recording" at bounding box center [1037, 296] width 492 height 45
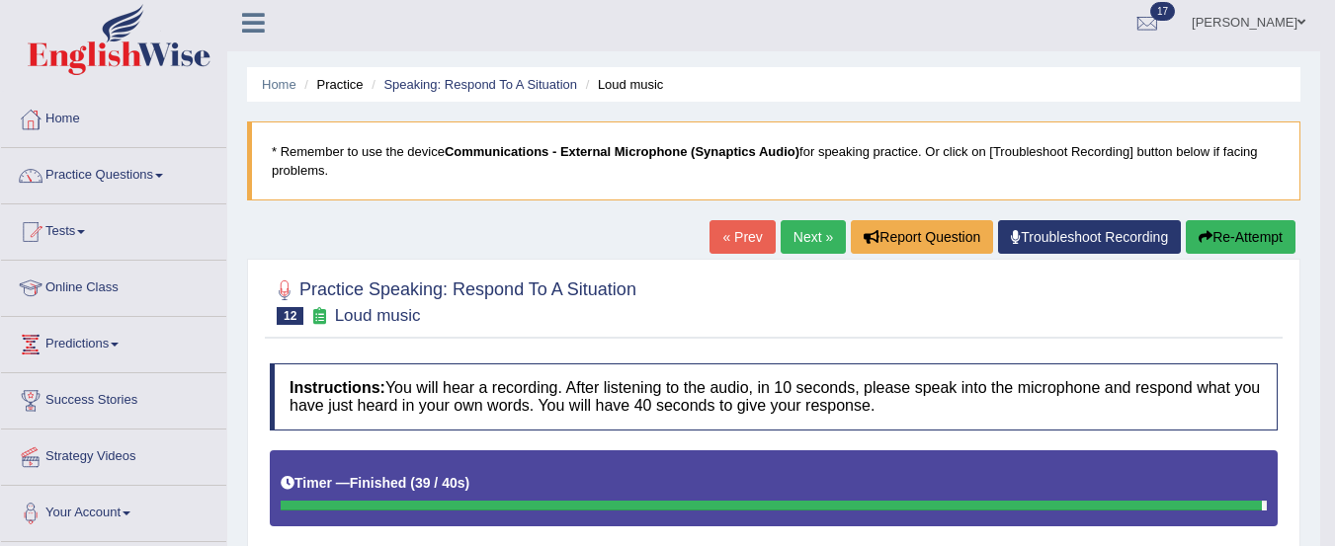
scroll to position [5, 0]
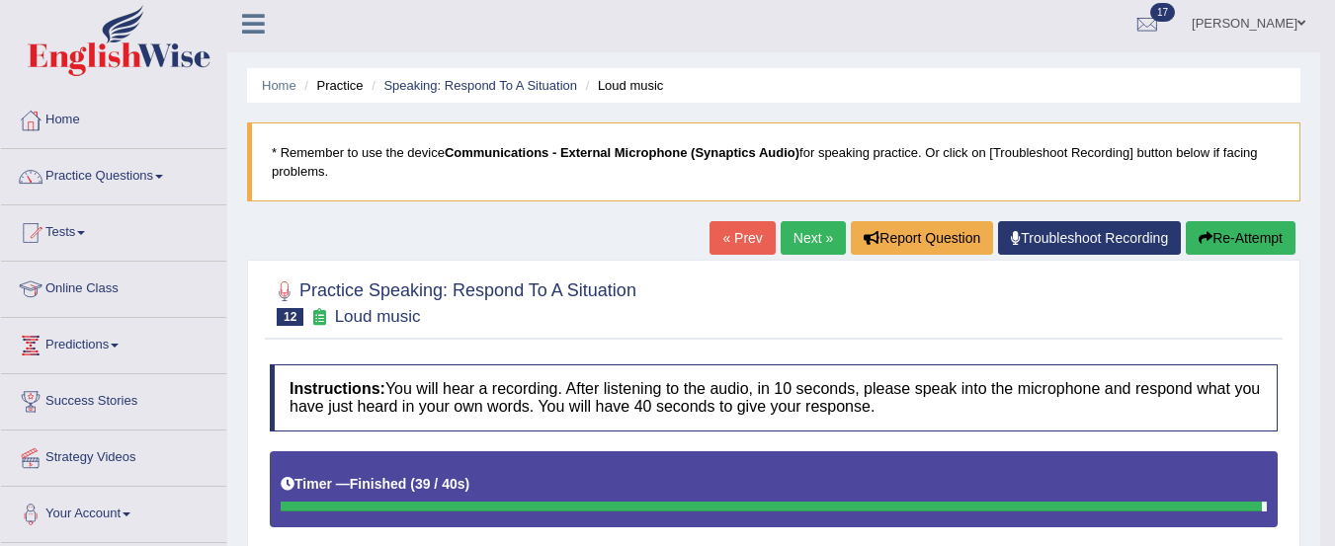
click at [789, 235] on link "Next »" at bounding box center [812, 238] width 65 height 34
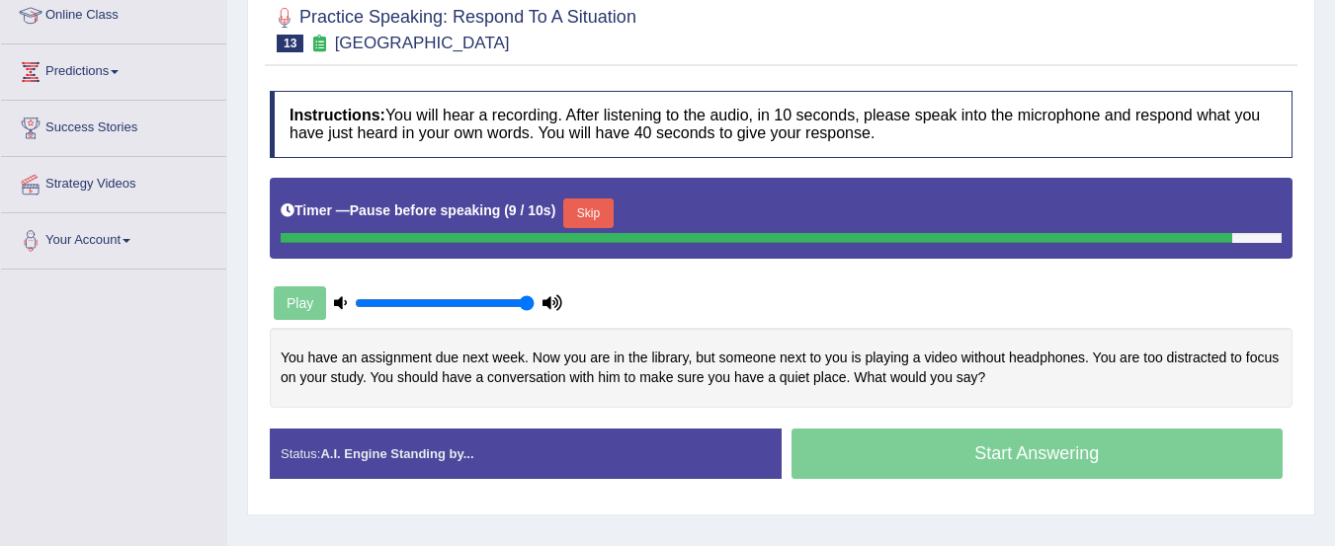
scroll to position [306, 0]
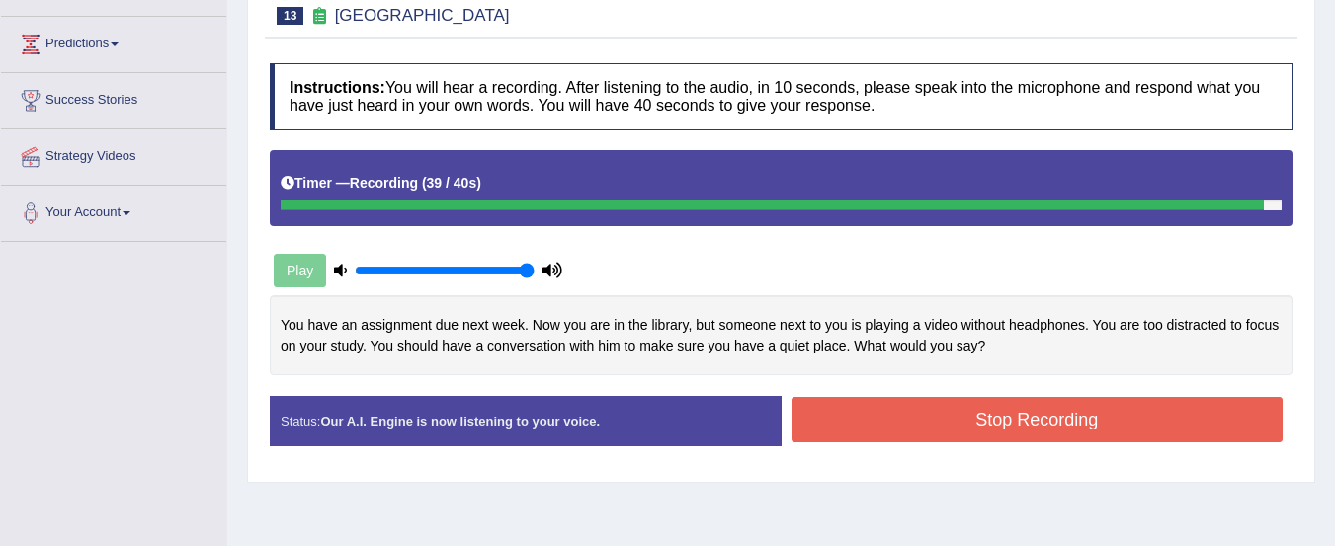
click at [1015, 413] on button "Stop Recording" at bounding box center [1037, 419] width 492 height 45
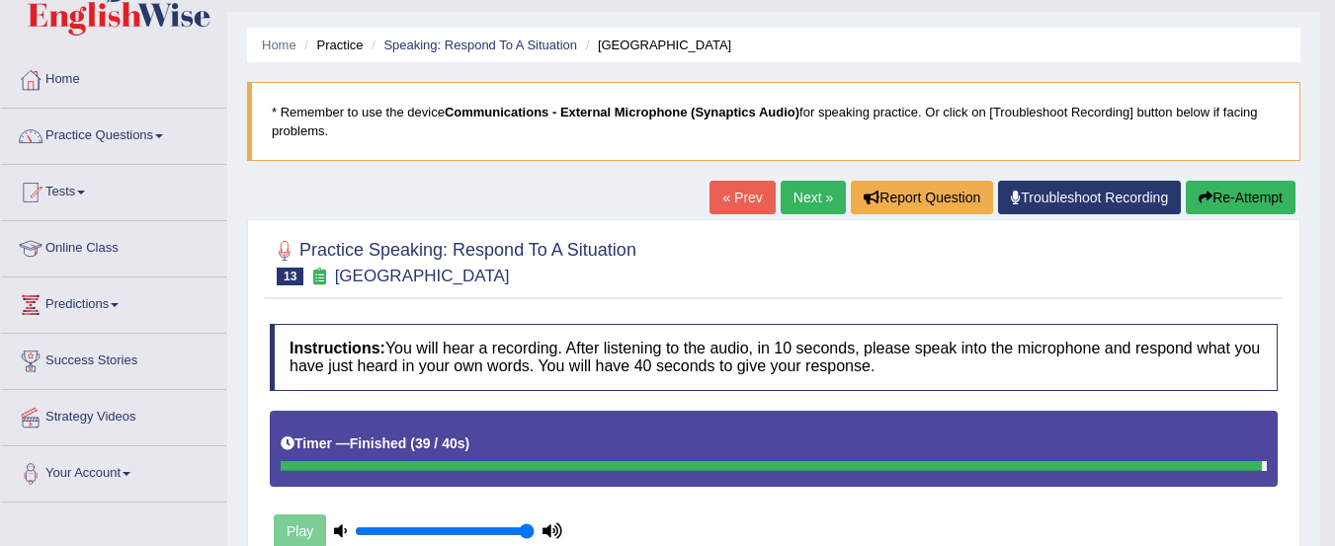
scroll to position [0, 0]
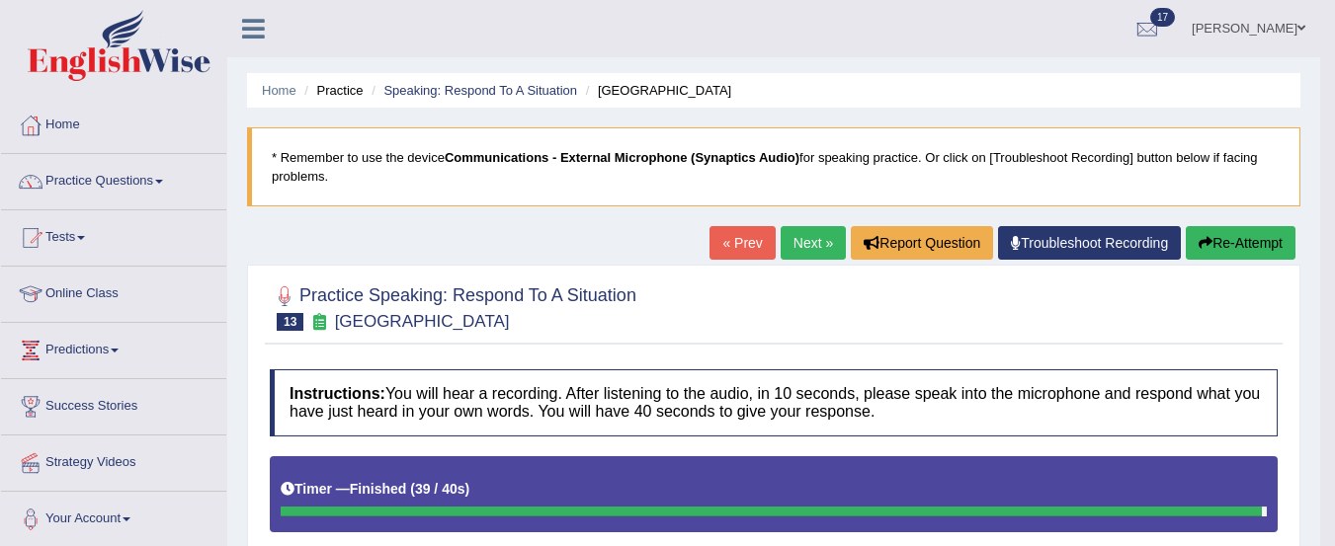
click at [792, 245] on link "Next »" at bounding box center [812, 243] width 65 height 34
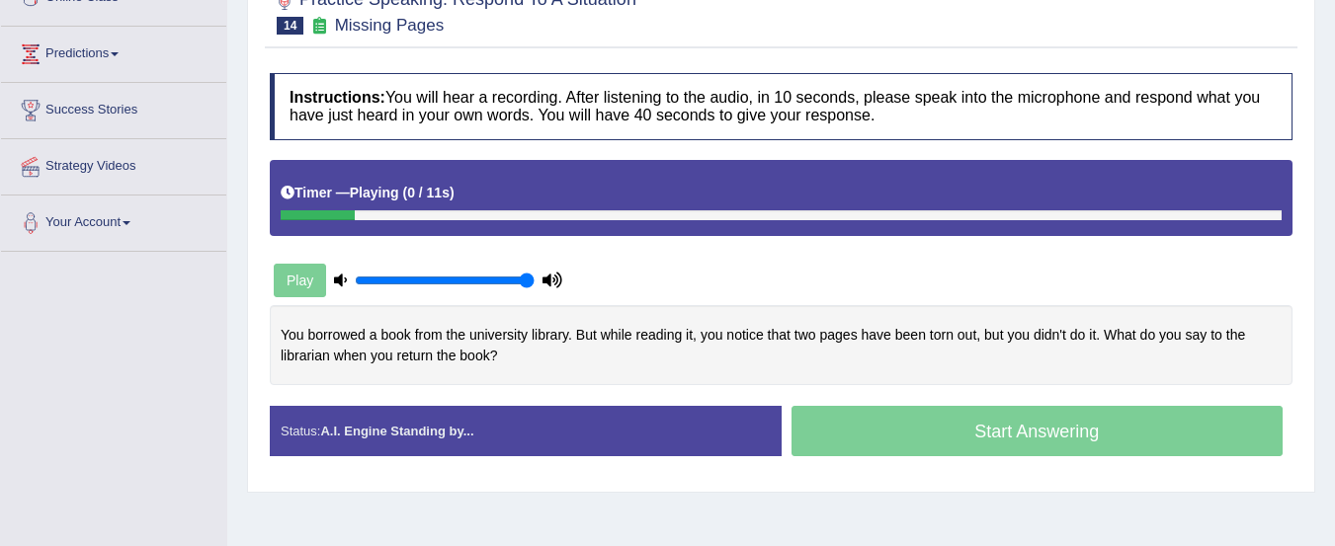
scroll to position [299, 0]
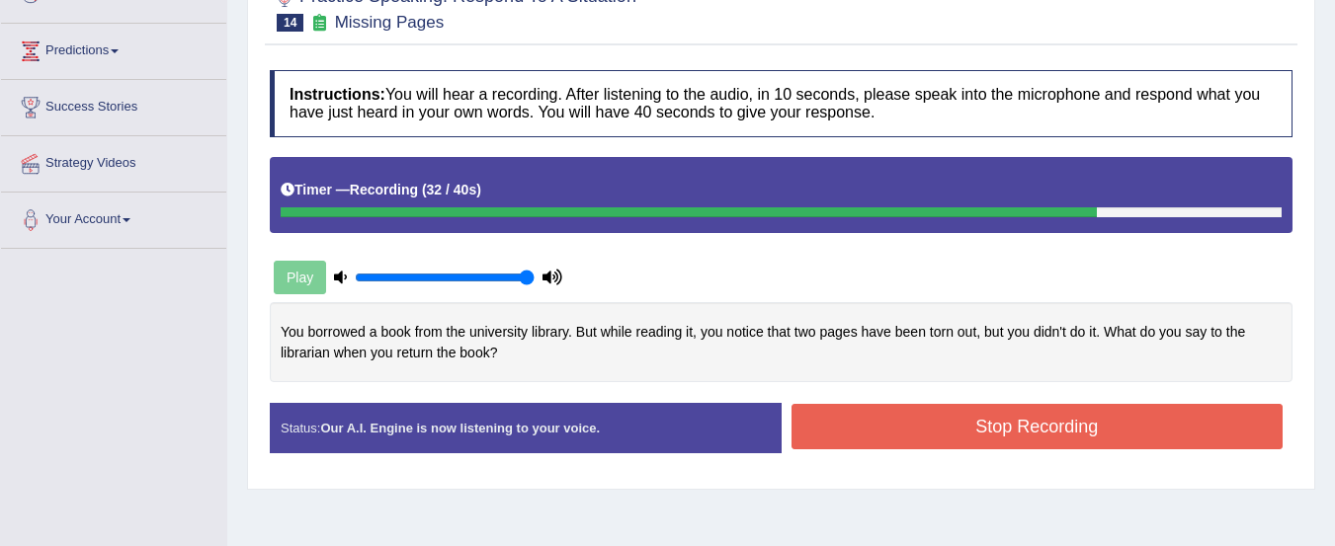
click at [1047, 429] on button "Stop Recording" at bounding box center [1037, 426] width 492 height 45
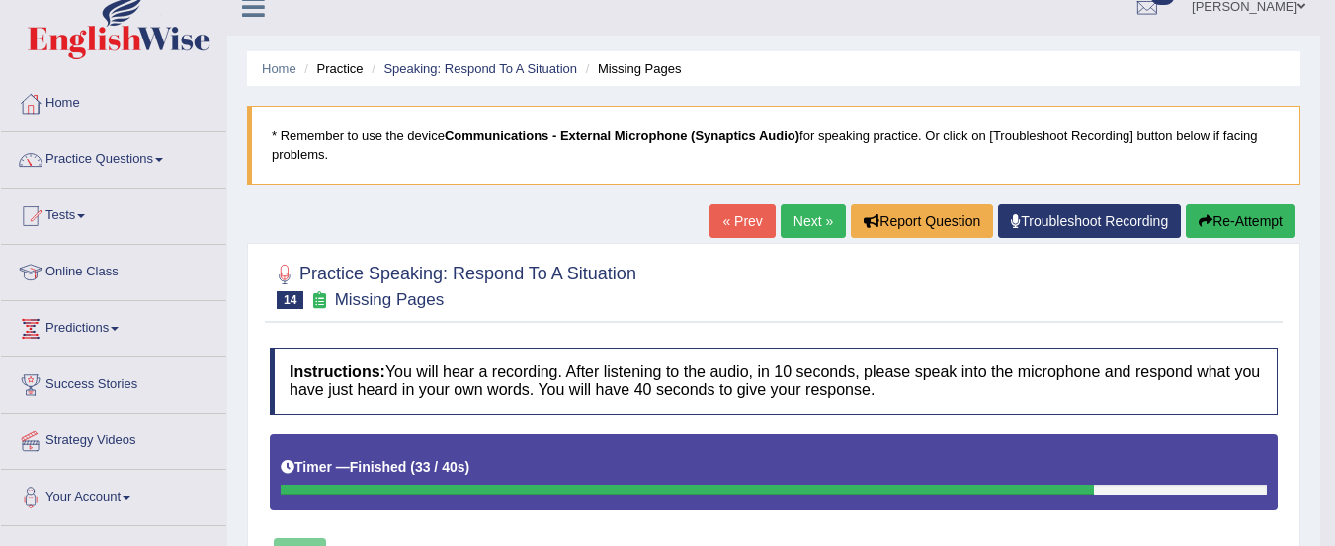
scroll to position [0, 0]
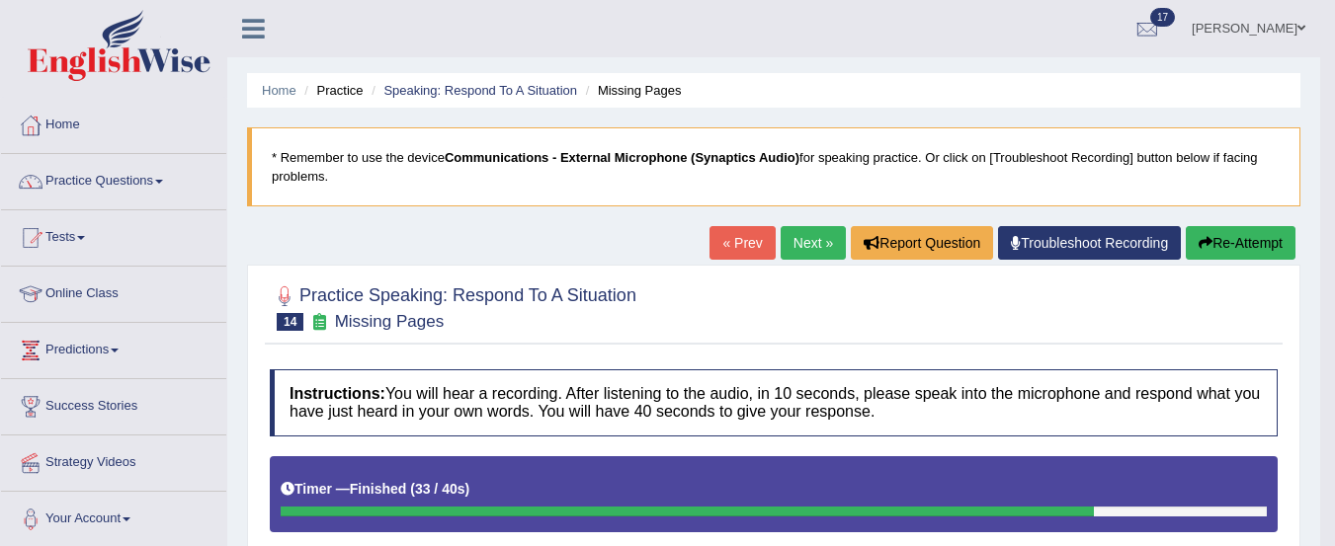
click at [802, 247] on link "Next »" at bounding box center [812, 243] width 65 height 34
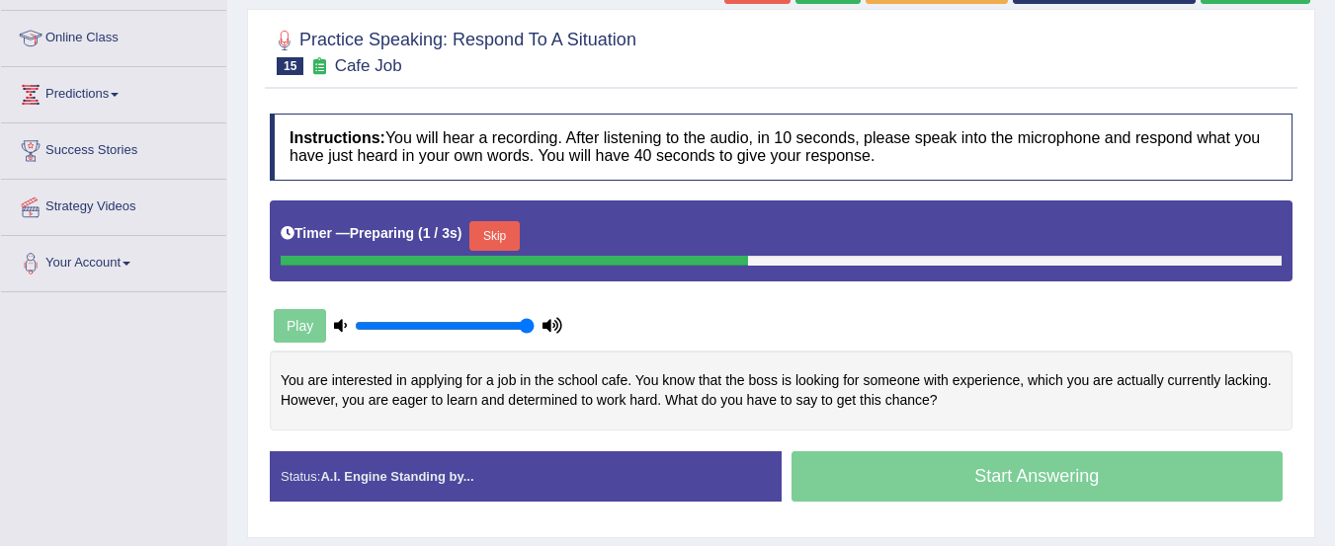
scroll to position [259, 0]
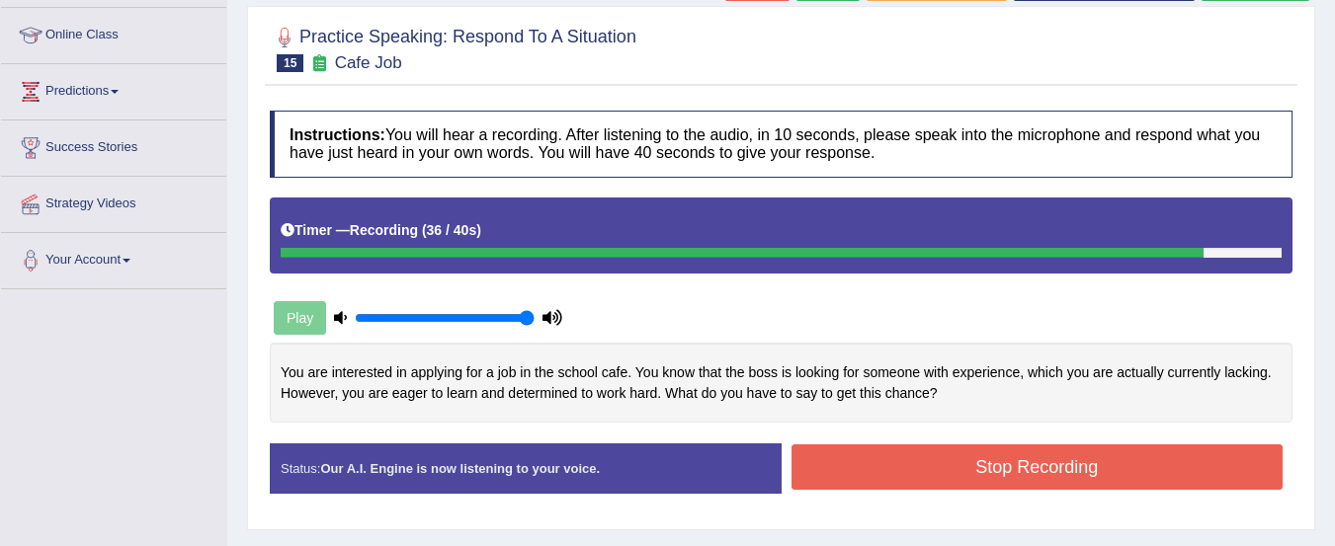
click at [1087, 463] on button "Stop Recording" at bounding box center [1037, 467] width 492 height 45
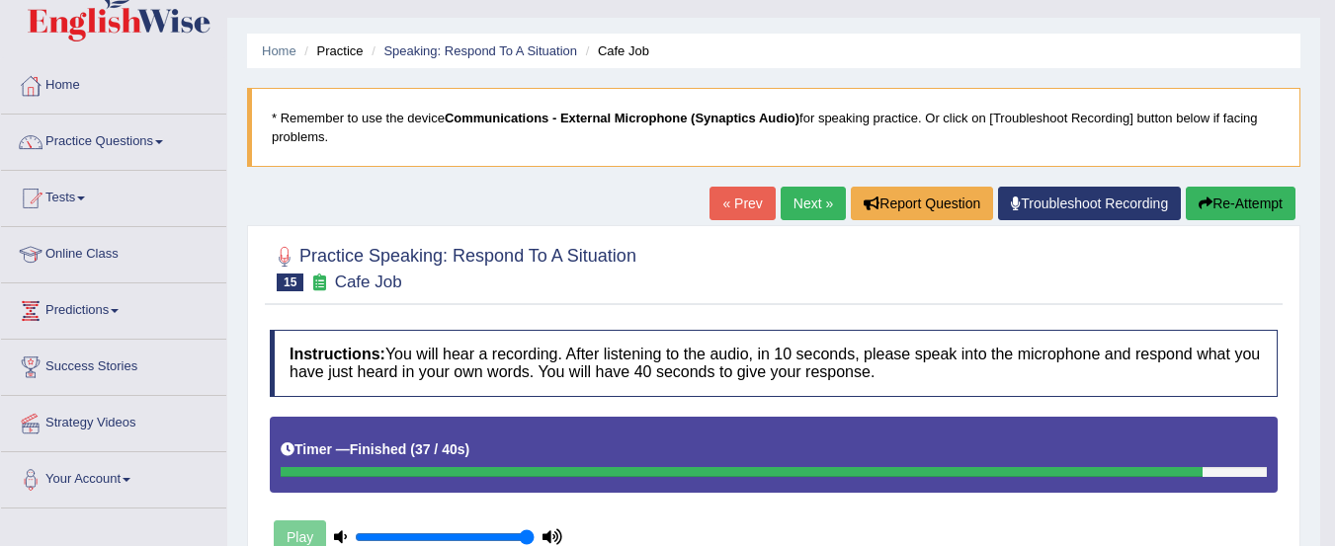
scroll to position [0, 0]
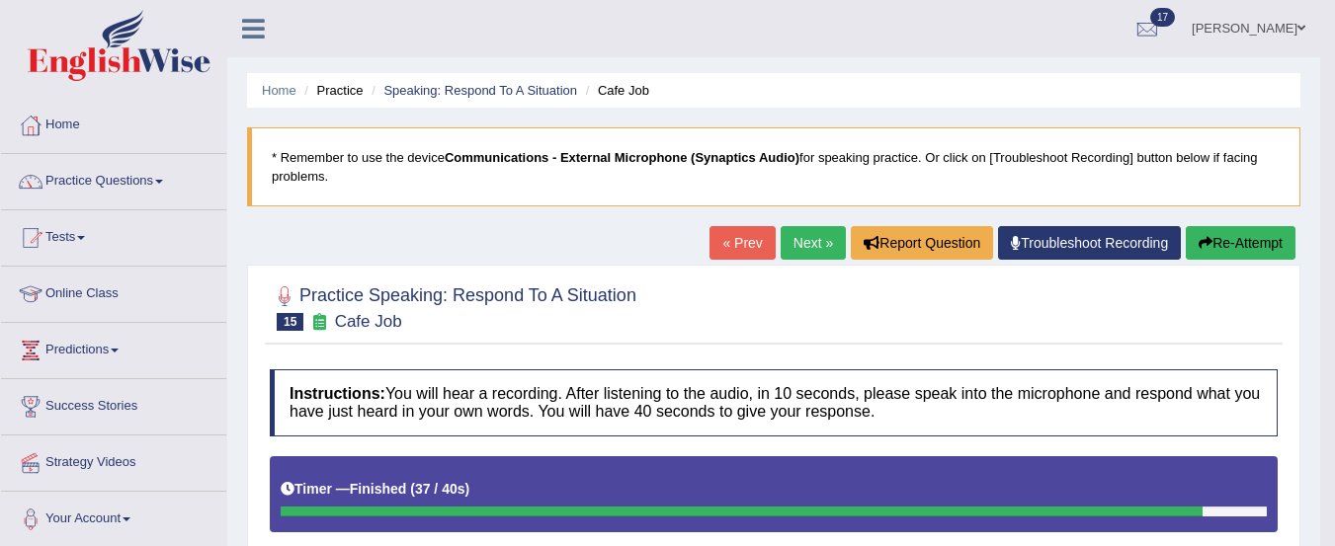
click at [805, 238] on link "Next »" at bounding box center [812, 243] width 65 height 34
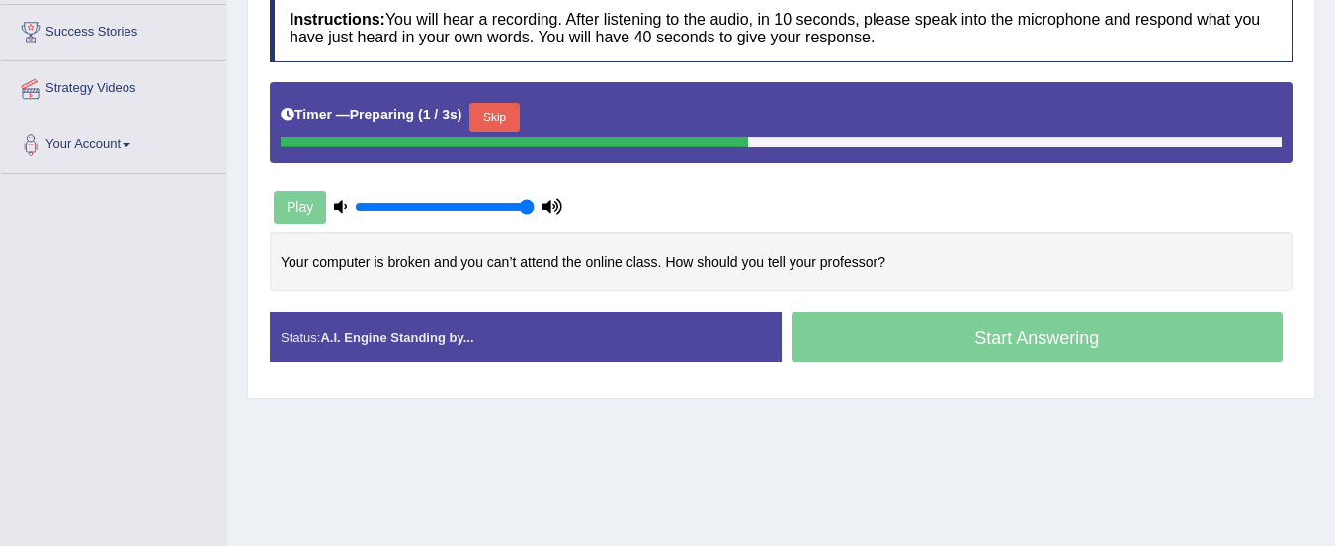
scroll to position [388, 0]
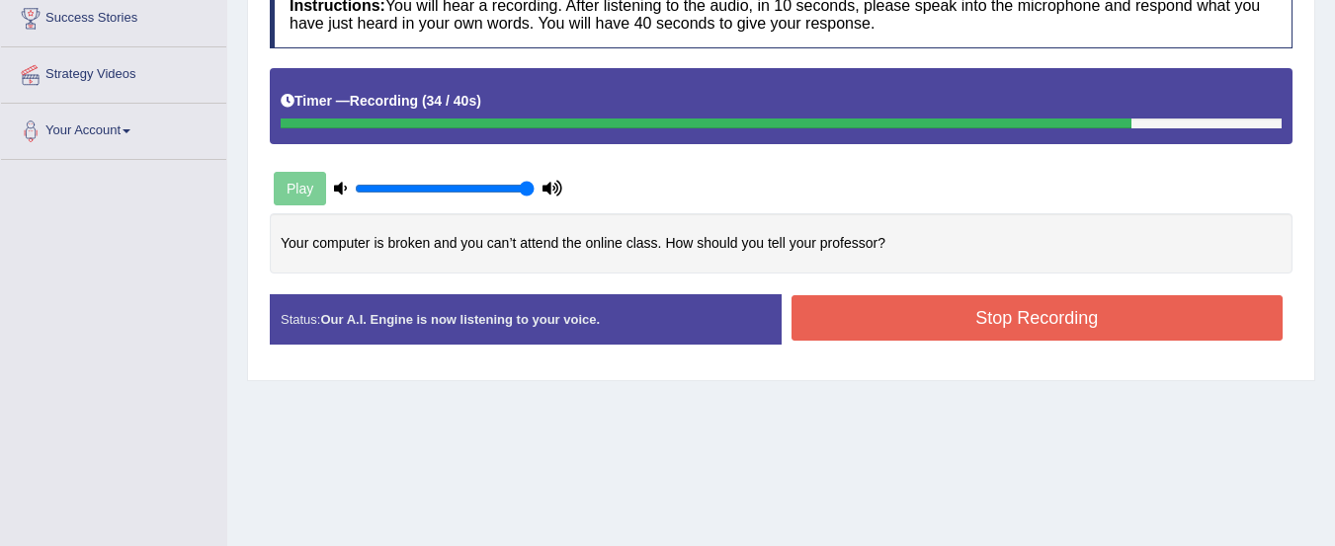
click at [1038, 321] on button "Stop Recording" at bounding box center [1037, 317] width 492 height 45
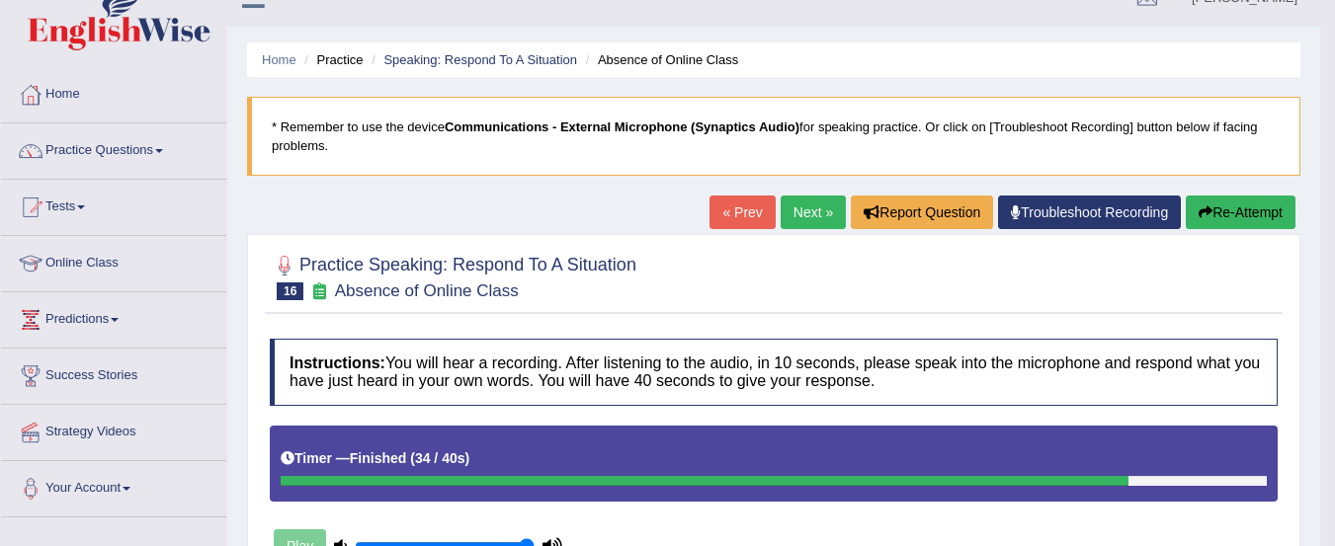
scroll to position [0, 0]
